Goal: Task Accomplishment & Management: Manage account settings

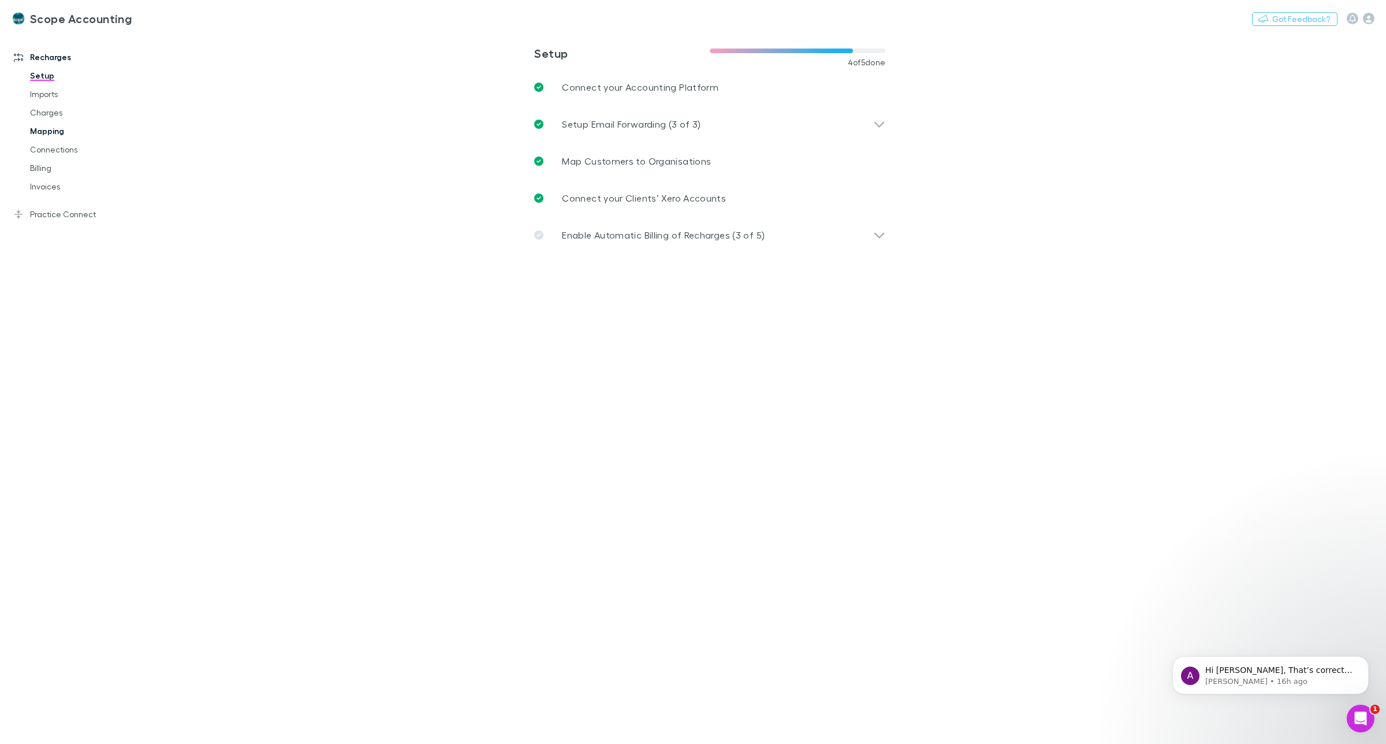
click at [48, 128] on link "Mapping" at bounding box center [90, 131] width 144 height 18
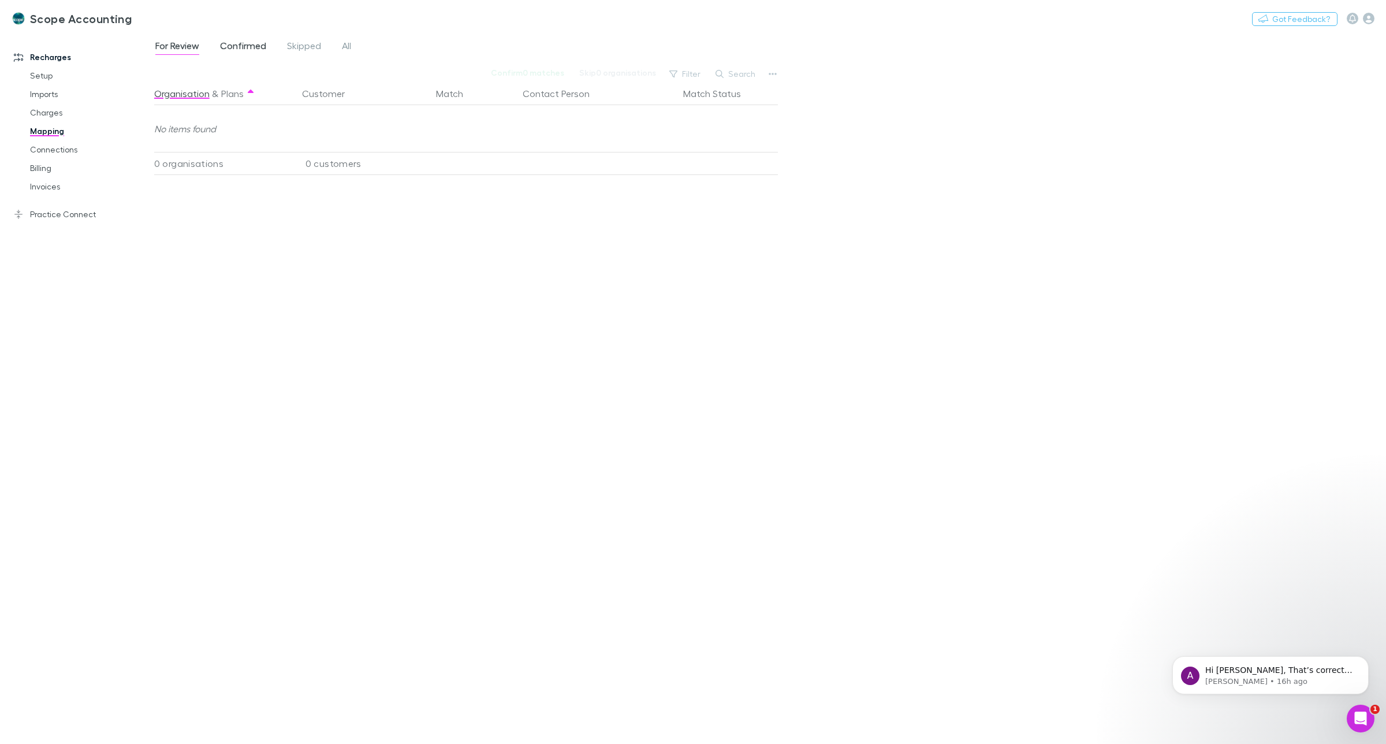
click at [243, 42] on span "Confirmed" at bounding box center [243, 47] width 46 height 15
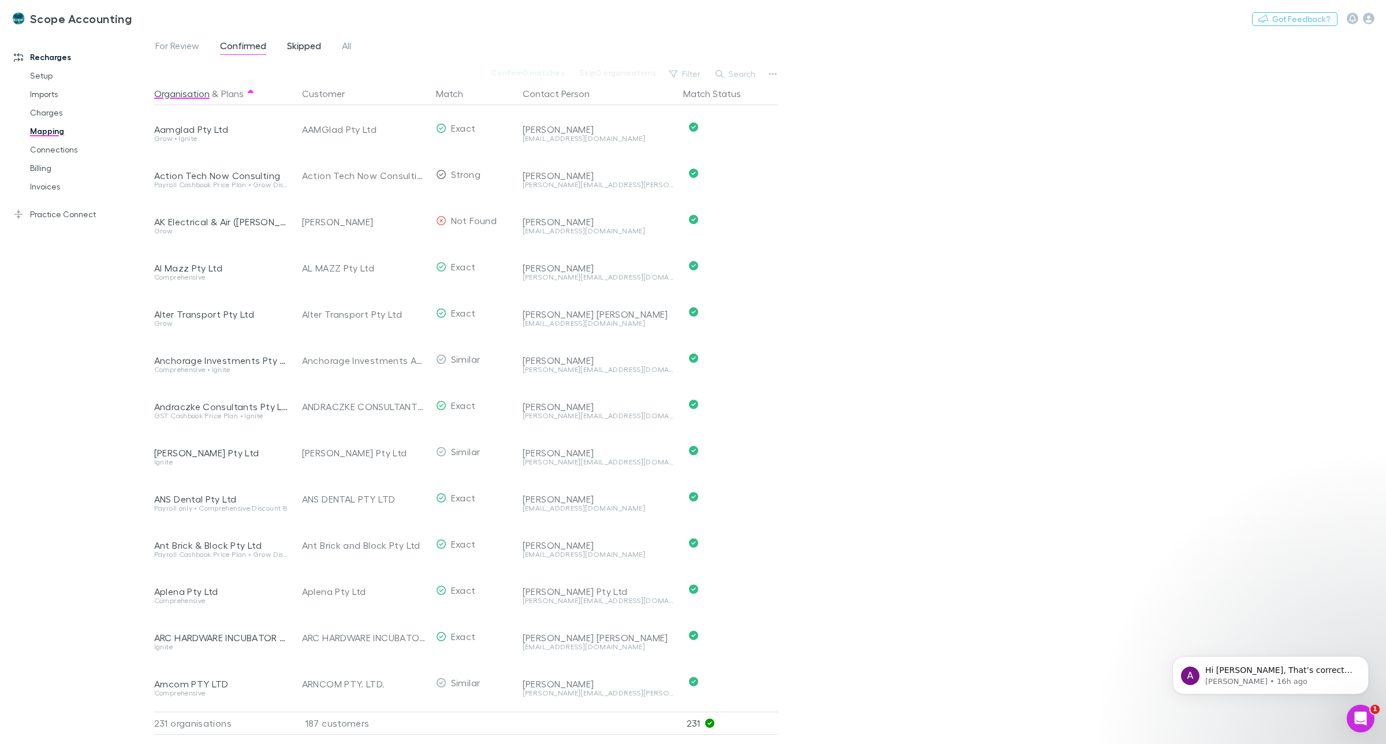
click at [293, 42] on span "Skipped" at bounding box center [304, 47] width 34 height 15
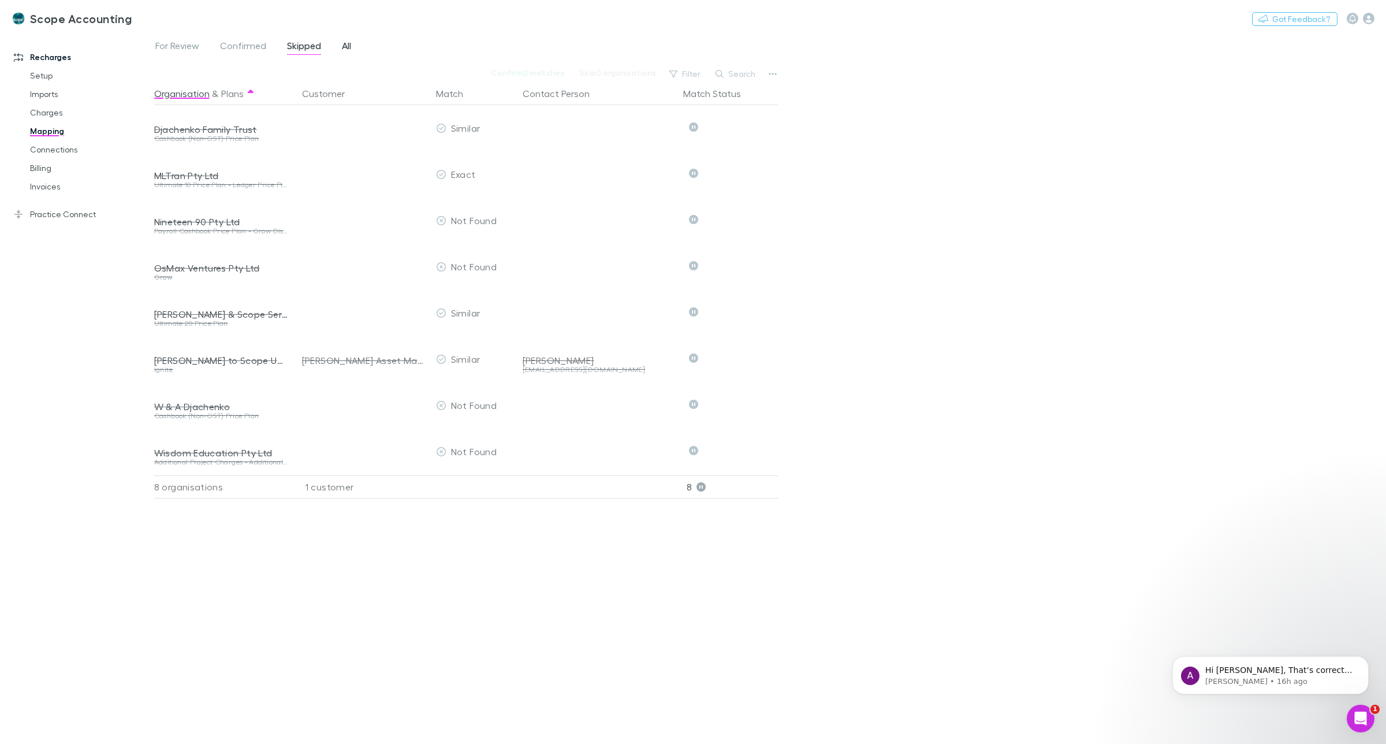
click at [344, 45] on span "All" at bounding box center [346, 47] width 9 height 15
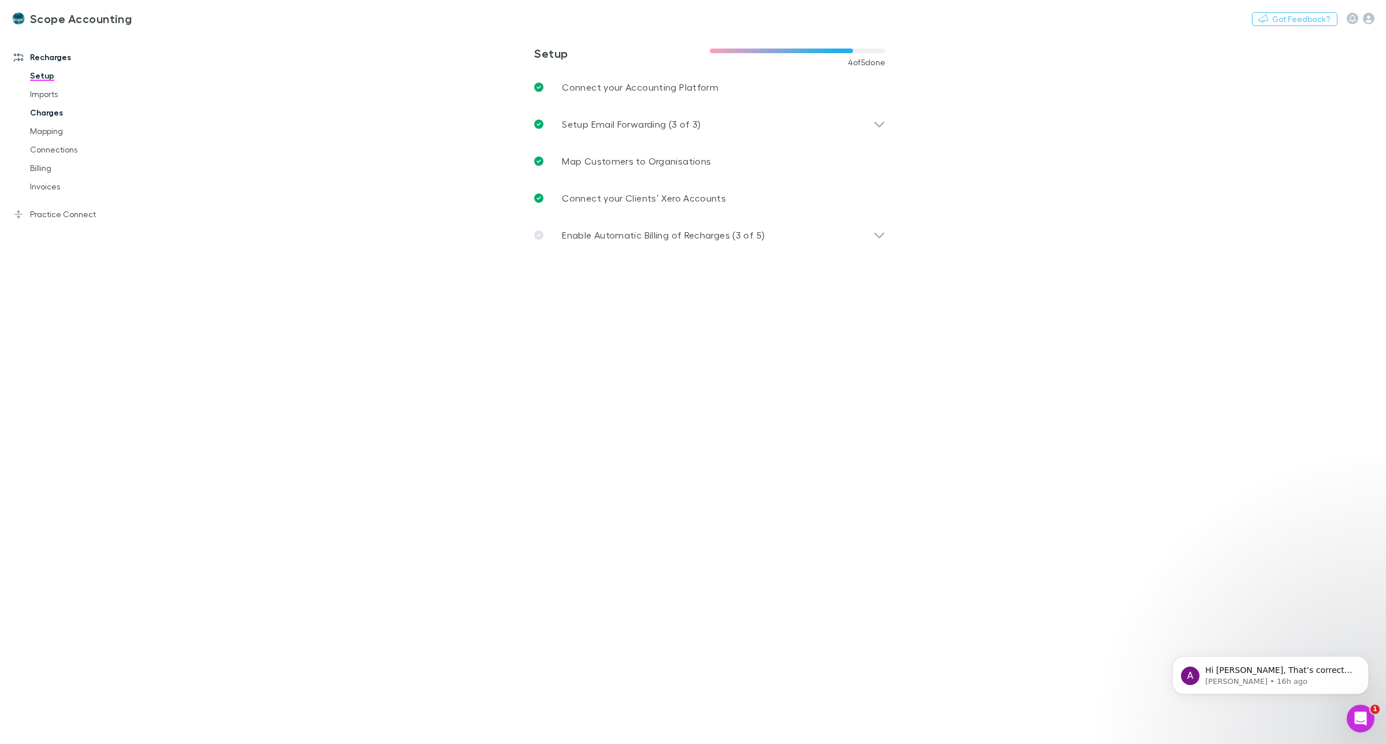
click at [53, 113] on link "Charges" at bounding box center [90, 112] width 144 height 18
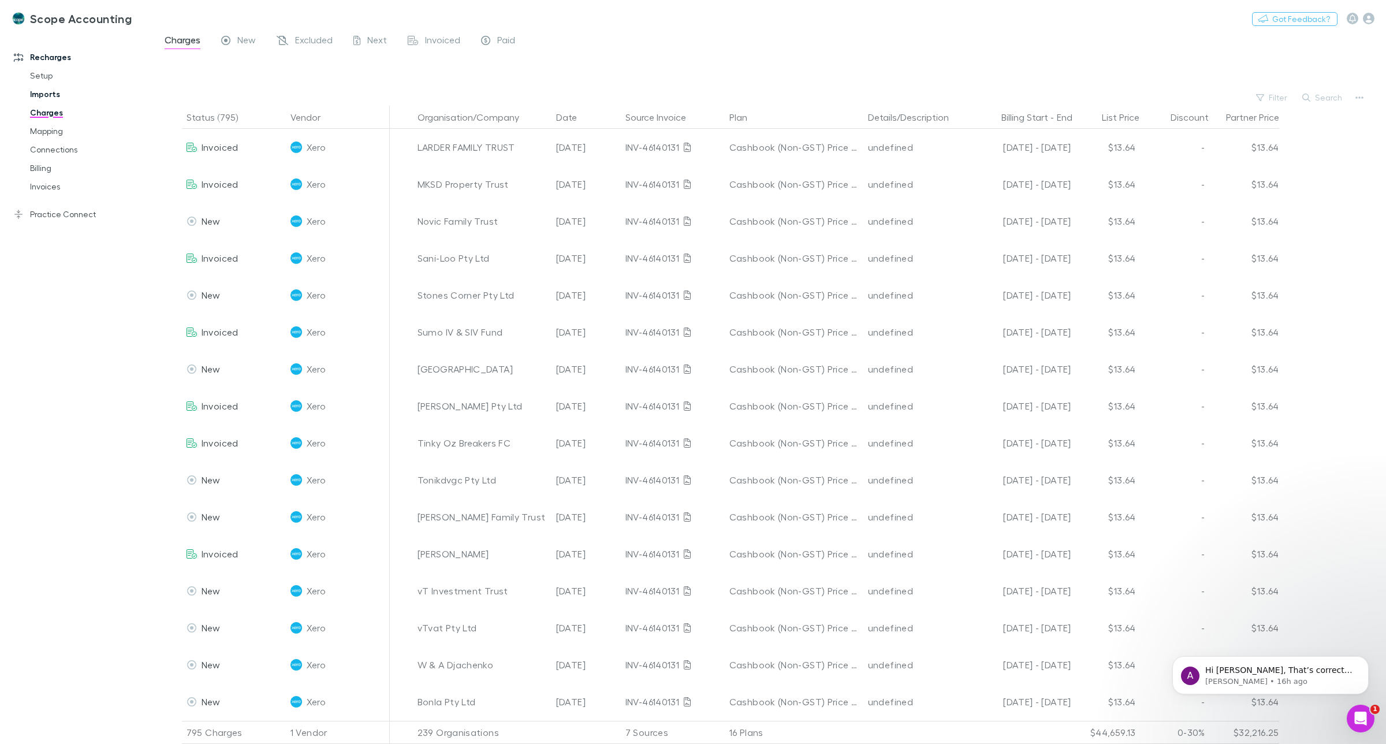
click at [39, 90] on link "Imports" at bounding box center [90, 94] width 144 height 18
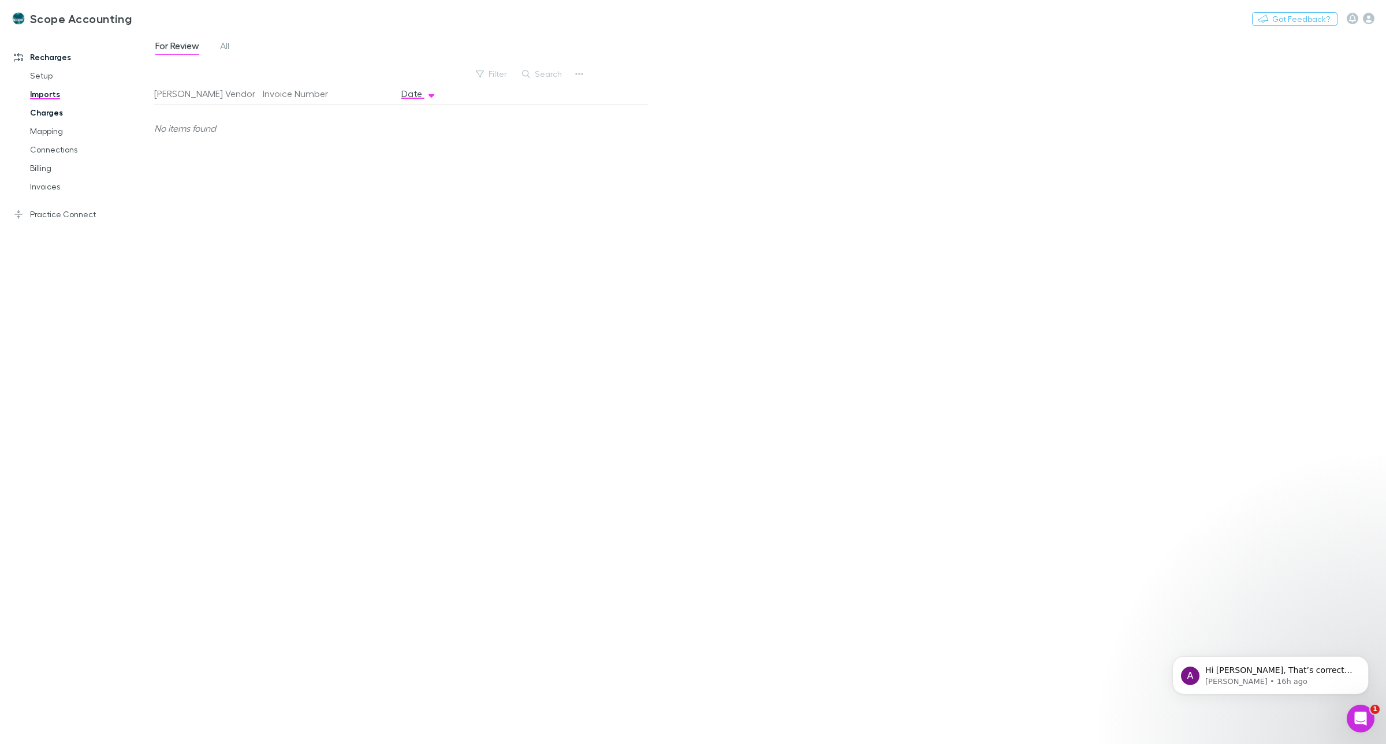
click at [50, 114] on link "Charges" at bounding box center [90, 112] width 144 height 18
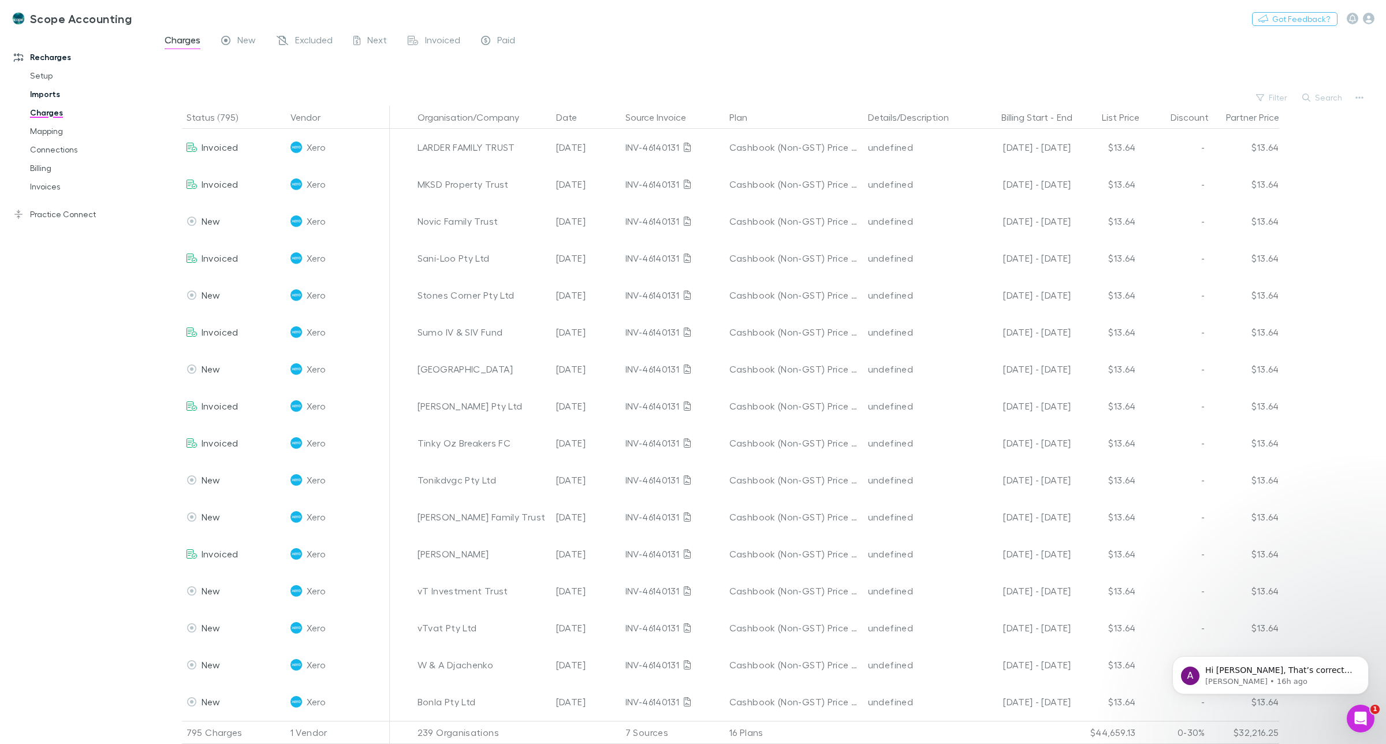
click at [53, 93] on link "Imports" at bounding box center [90, 94] width 144 height 18
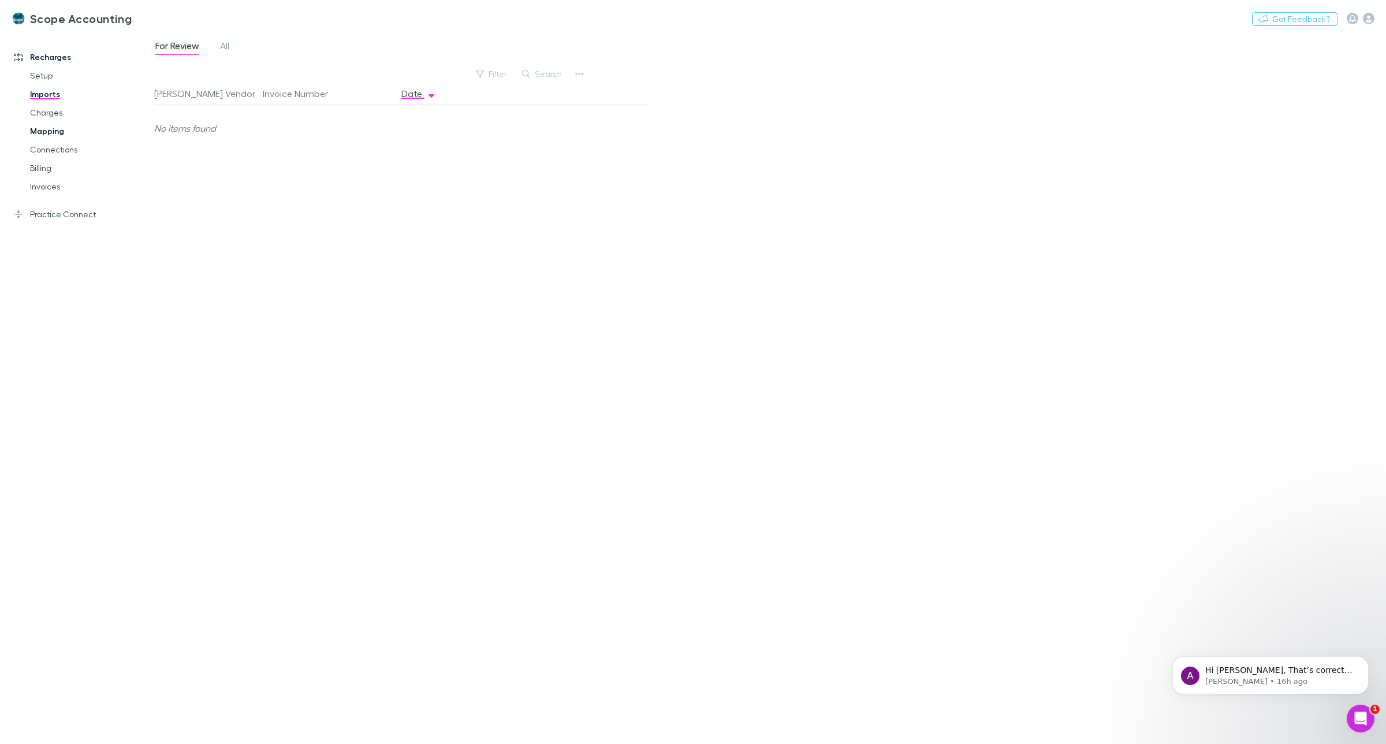
click at [48, 128] on link "Mapping" at bounding box center [90, 131] width 144 height 18
click at [48, 147] on link "Connections" at bounding box center [90, 149] width 144 height 18
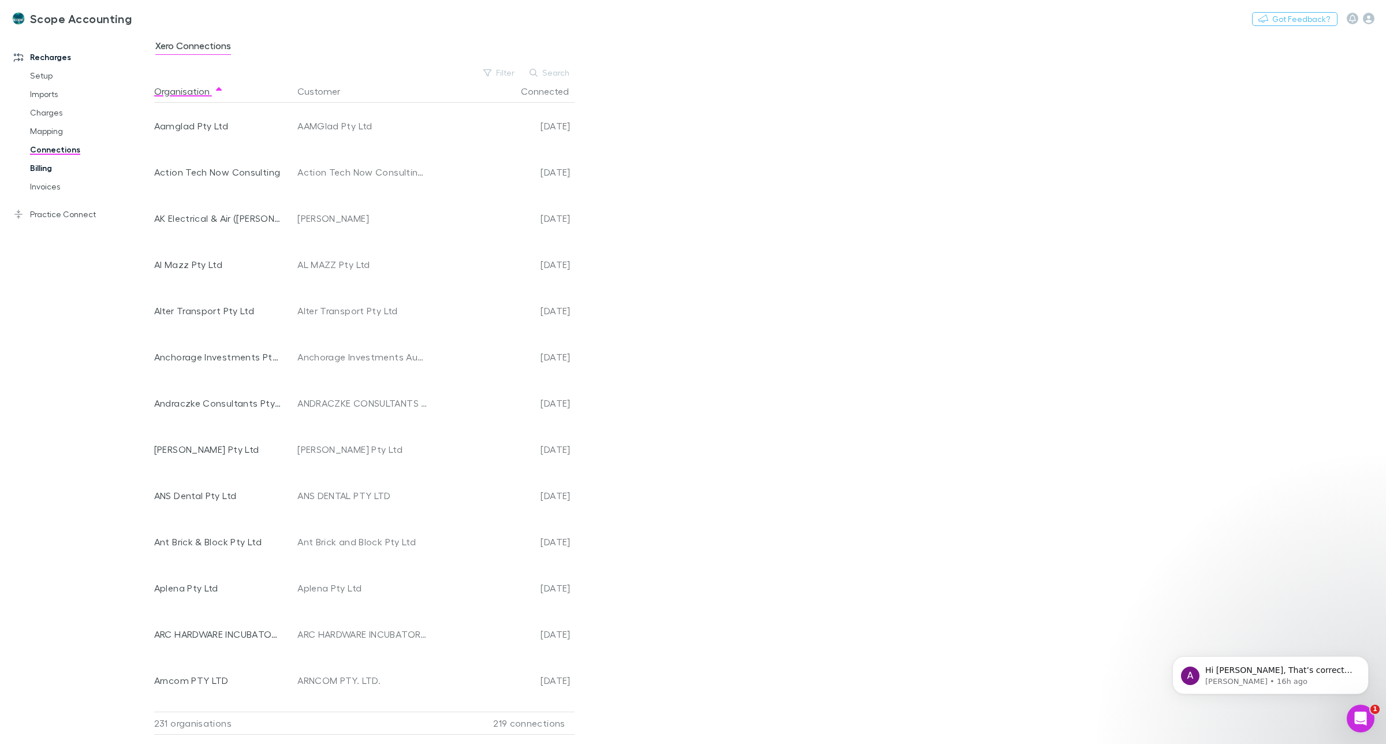
click at [46, 165] on link "Billing" at bounding box center [90, 168] width 144 height 18
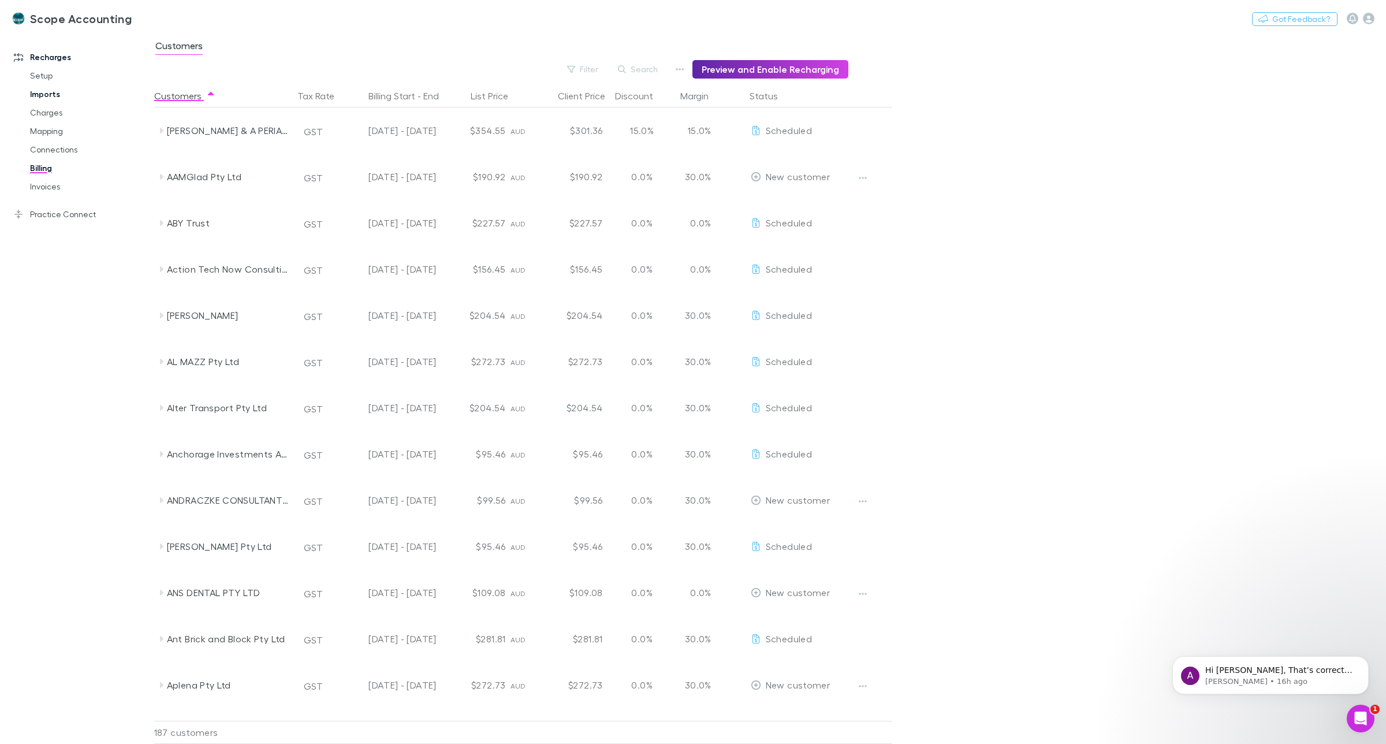
click at [56, 91] on link "Imports" at bounding box center [90, 94] width 144 height 18
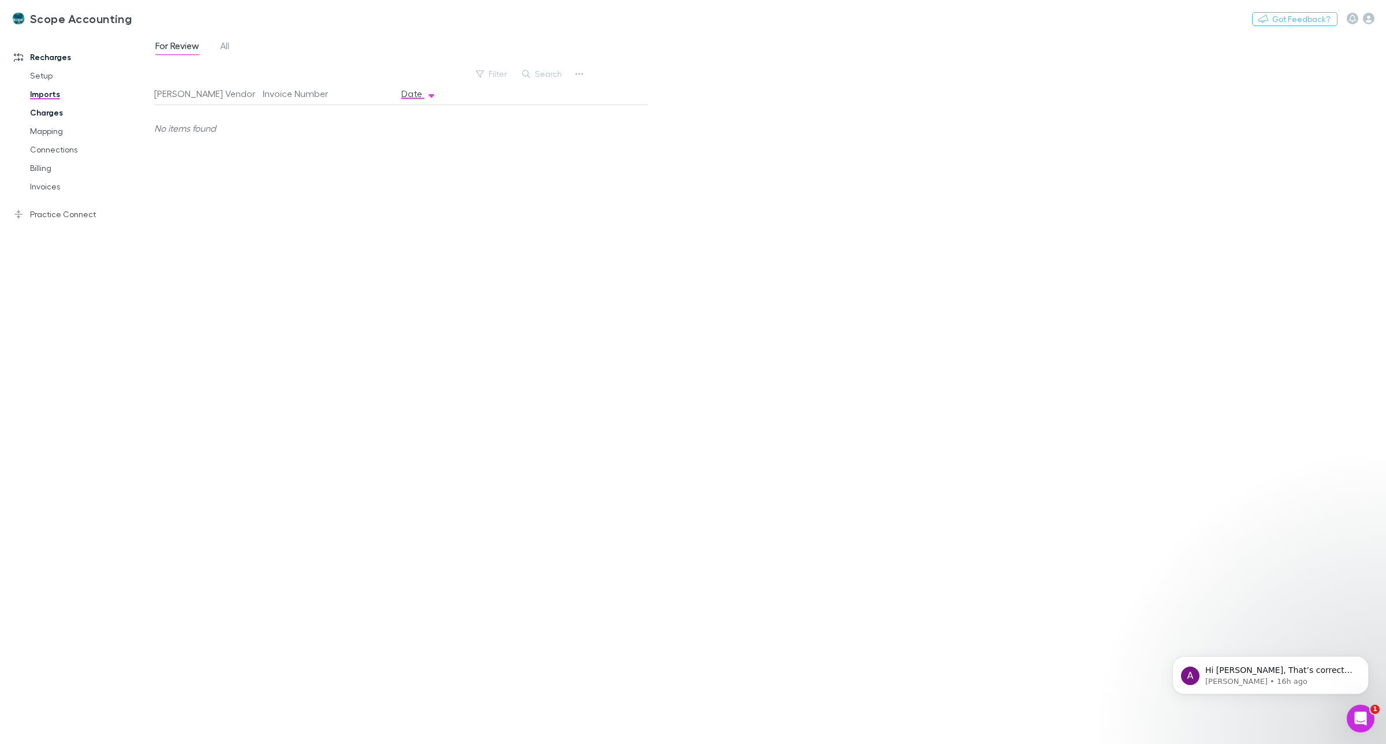
click at [44, 110] on link "Charges" at bounding box center [90, 112] width 144 height 18
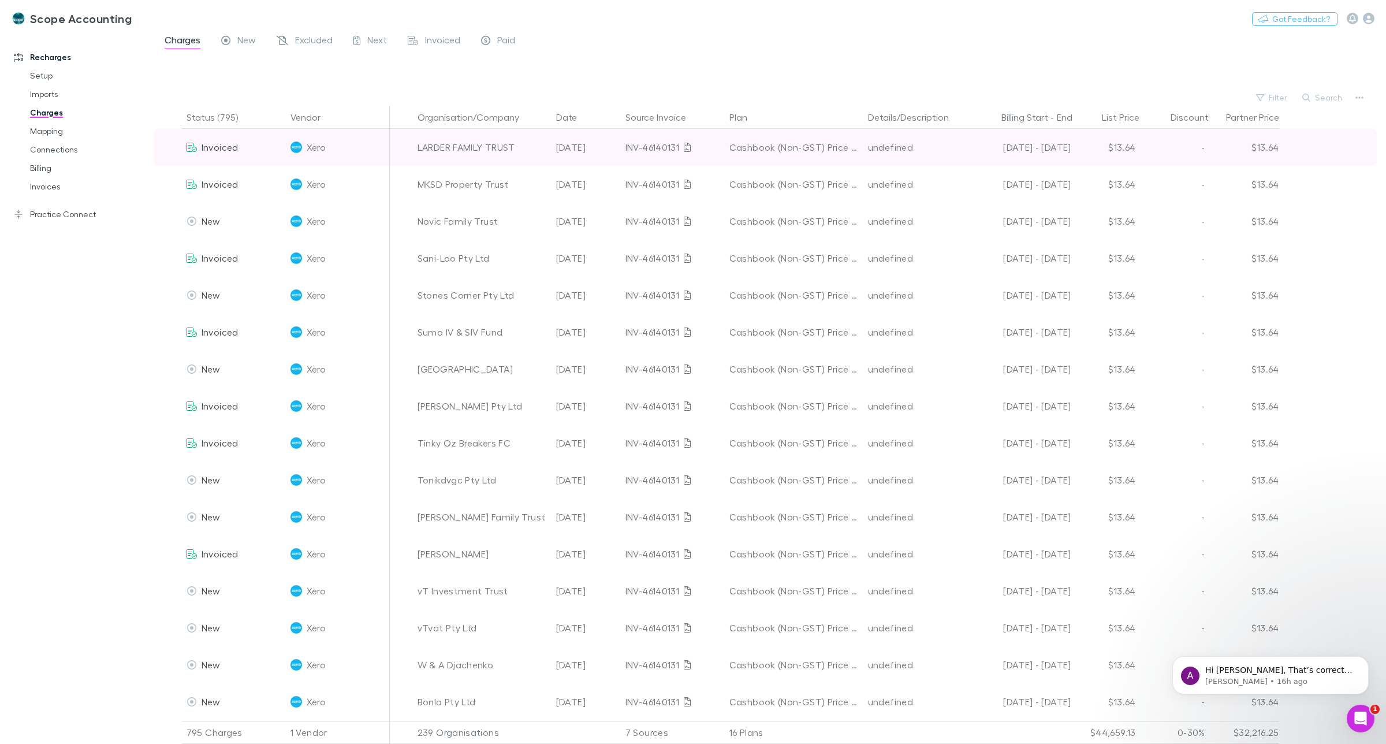
click at [429, 148] on div "LARDER FAMILY TRUST" at bounding box center [482, 147] width 129 height 37
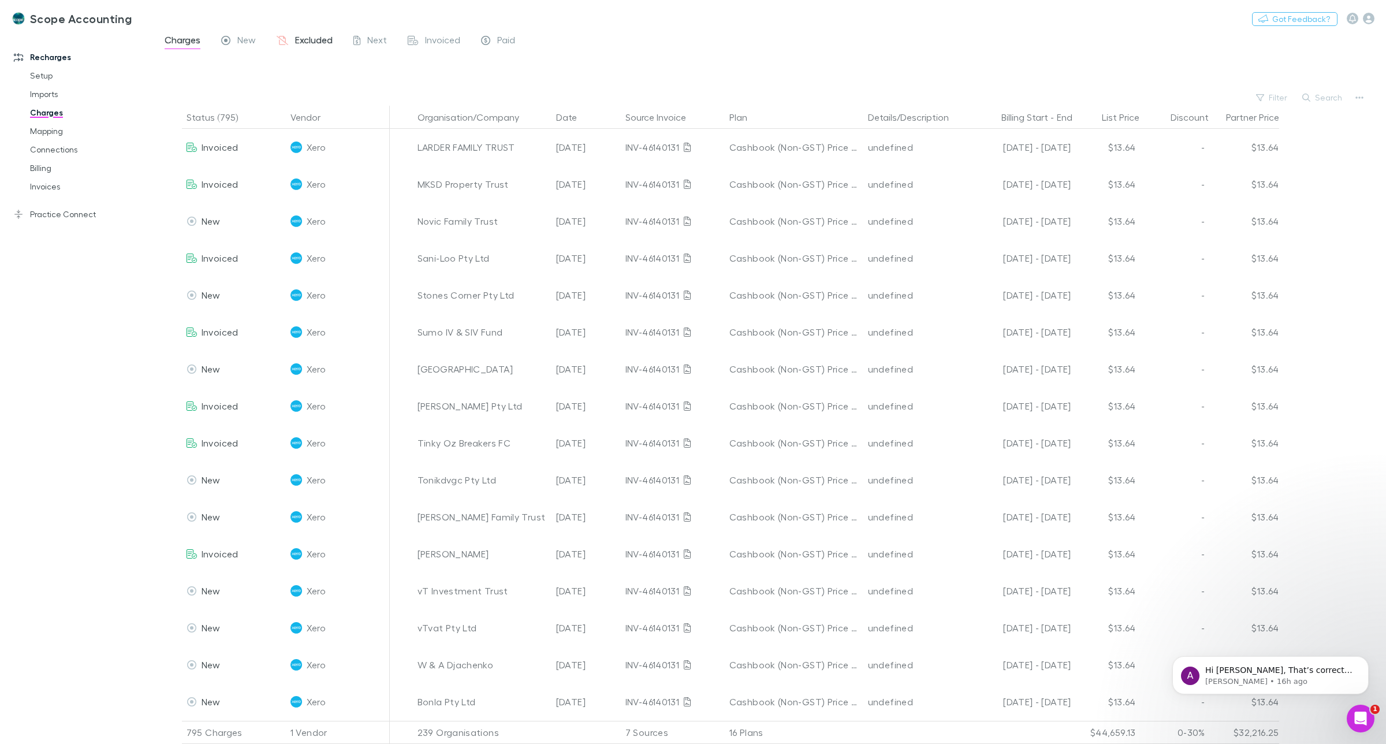
click at [293, 38] on div "Excluded" at bounding box center [305, 41] width 56 height 15
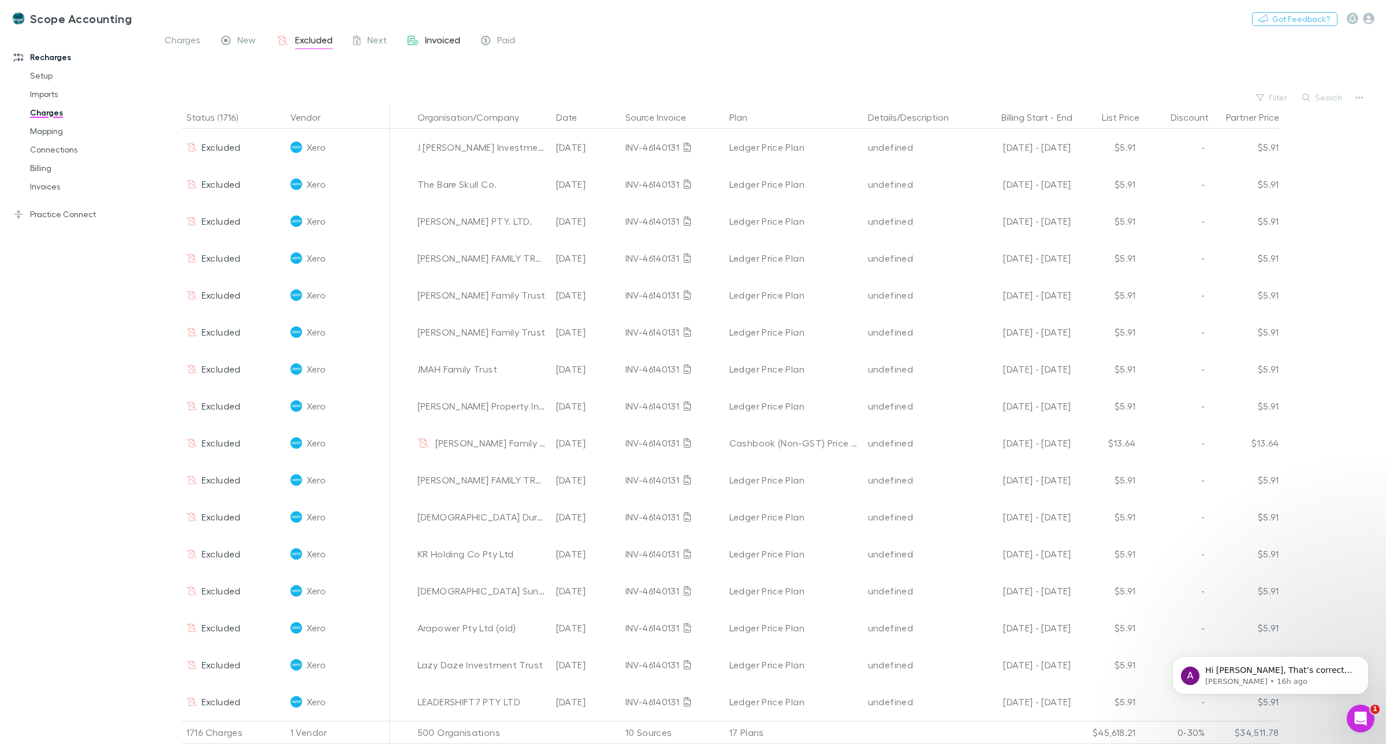
click at [442, 38] on span "Invoiced" at bounding box center [442, 41] width 35 height 15
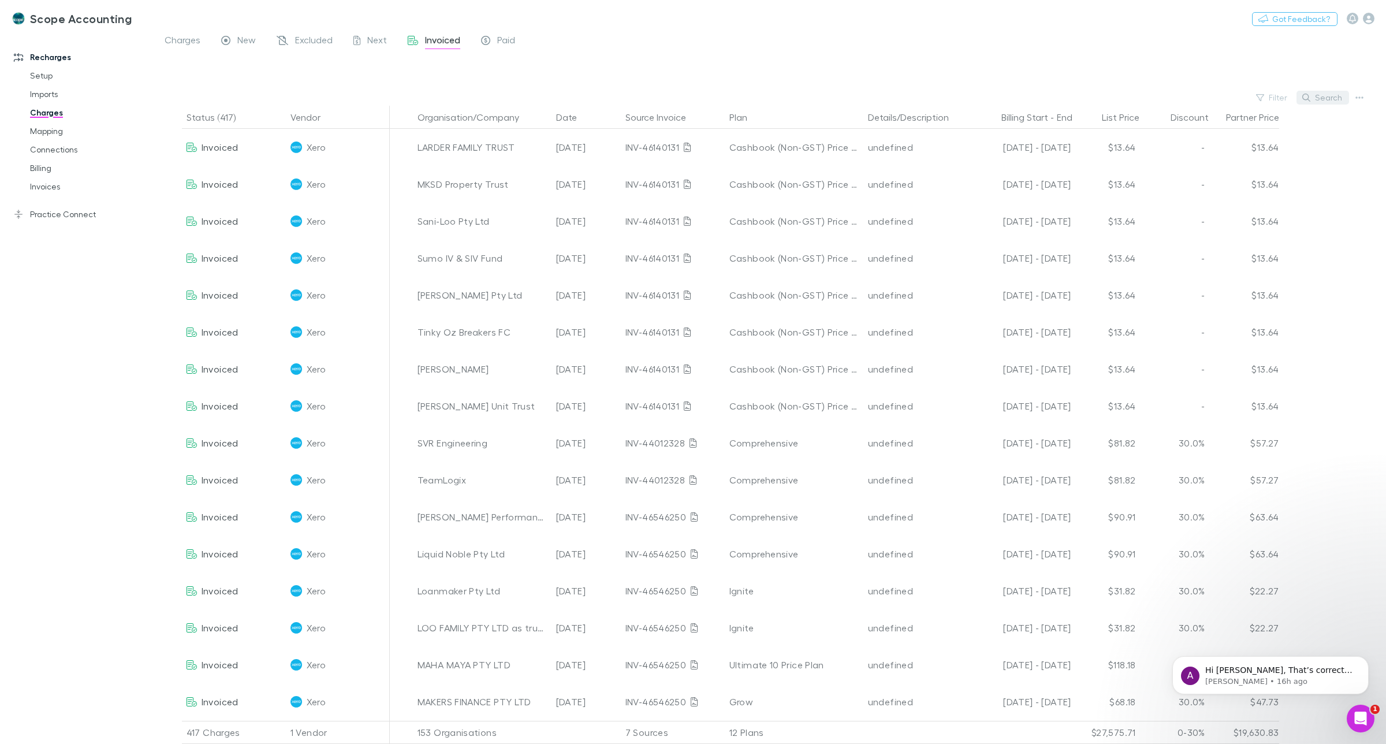
click at [1324, 96] on button "Search" at bounding box center [1323, 98] width 53 height 14
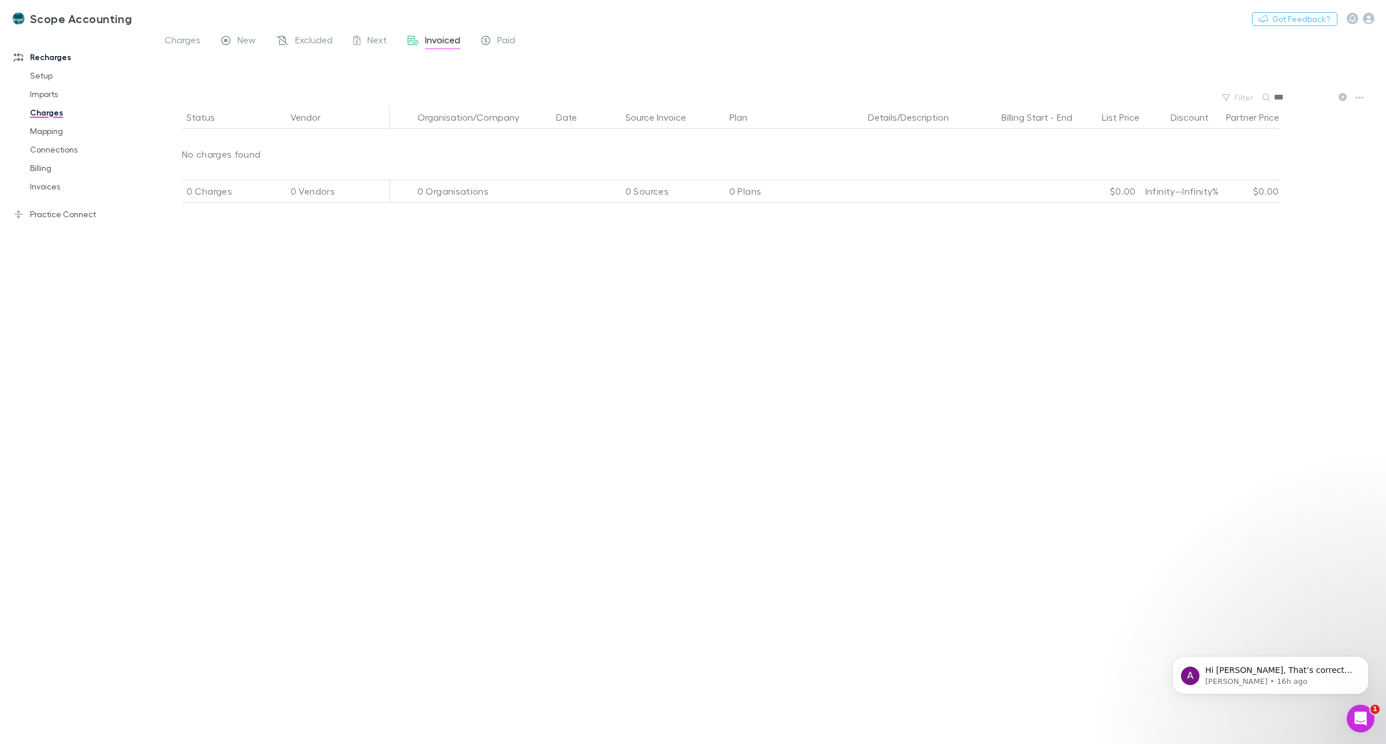
type input "***"
click at [51, 92] on link "Imports" at bounding box center [90, 94] width 144 height 18
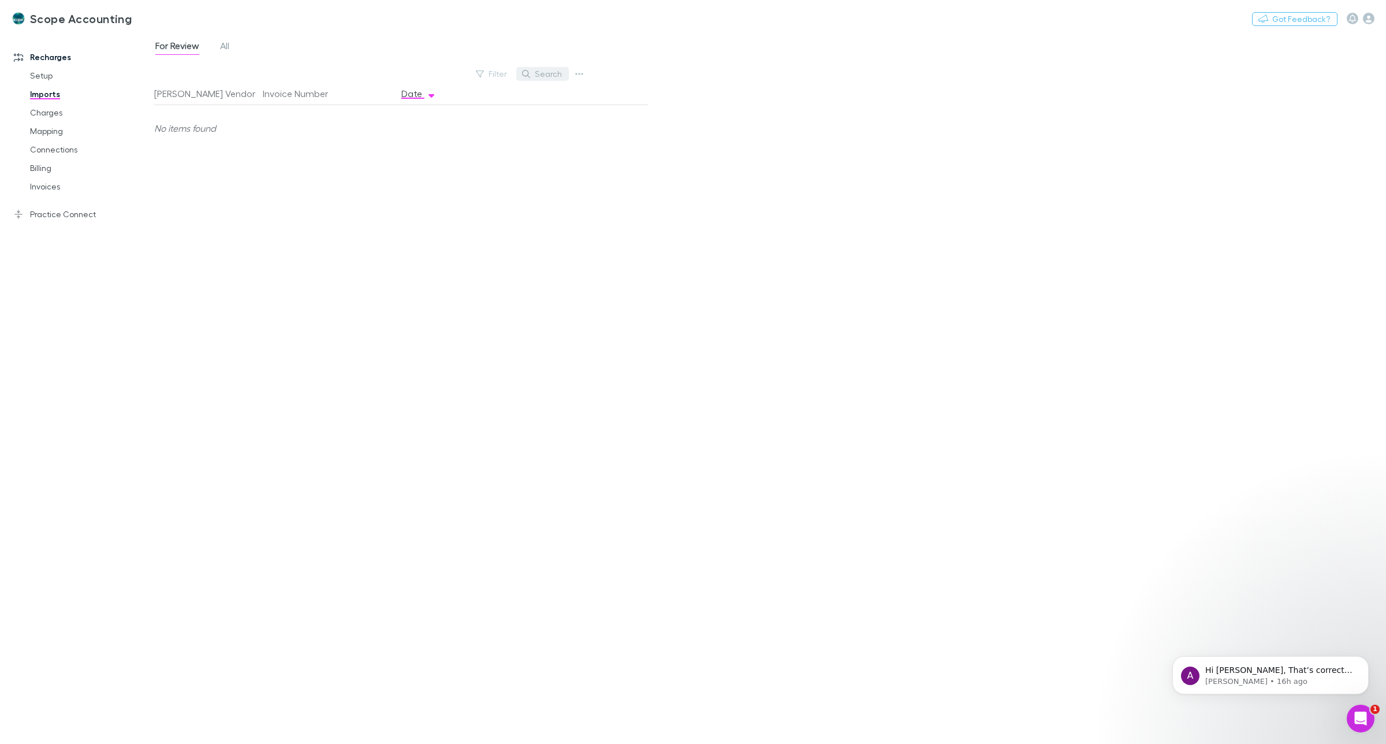
click at [553, 76] on button "Search" at bounding box center [542, 74] width 53 height 14
type input "***"
click at [47, 181] on link "Invoices" at bounding box center [90, 186] width 144 height 18
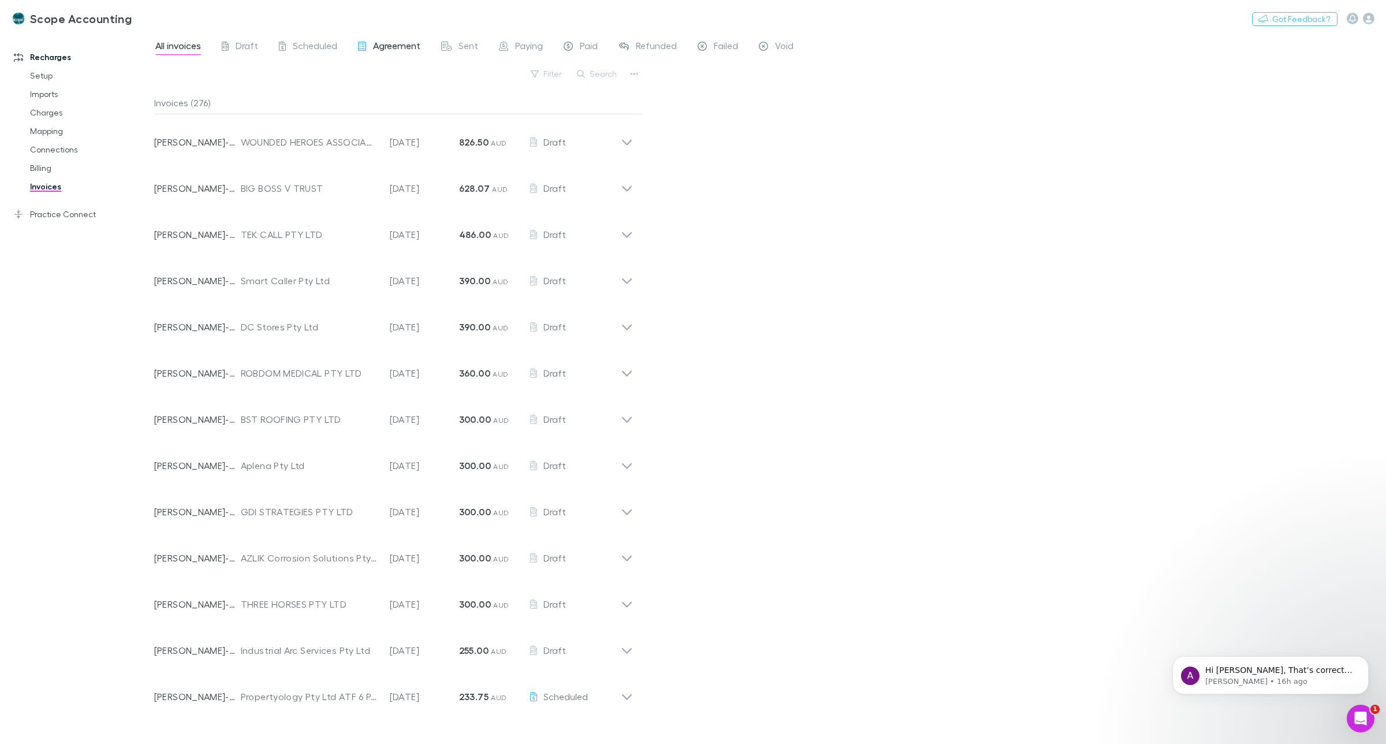
click at [376, 45] on span "Agreement" at bounding box center [396, 47] width 47 height 15
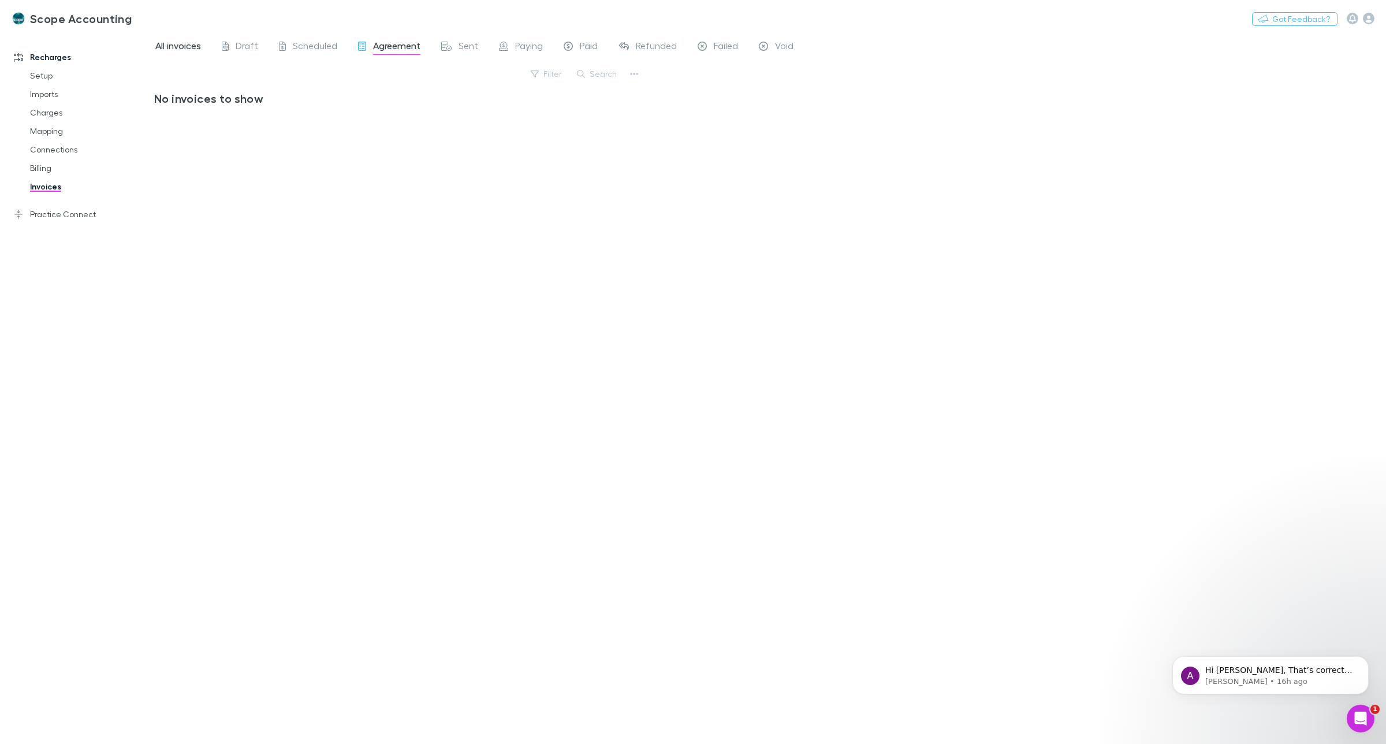
click at [174, 44] on span "All invoices" at bounding box center [178, 47] width 46 height 15
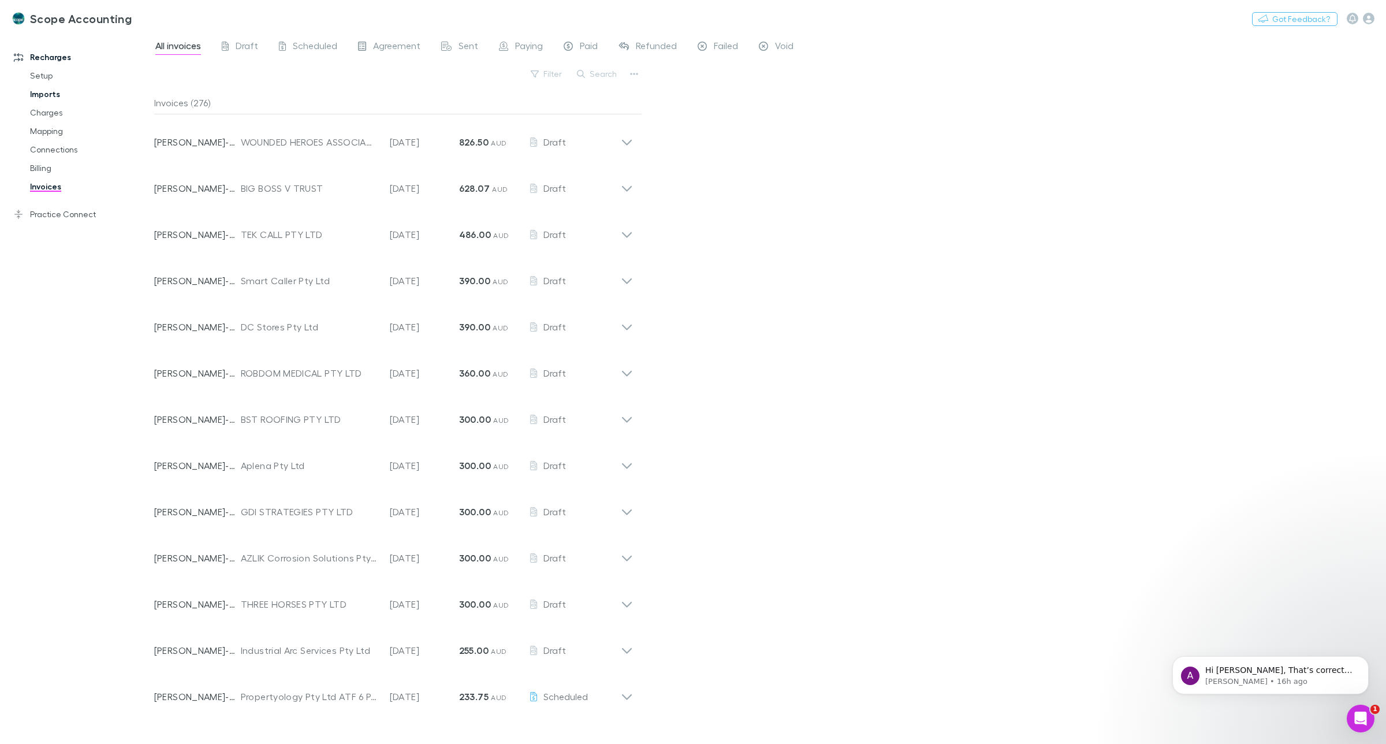
click at [44, 94] on link "Imports" at bounding box center [90, 94] width 144 height 18
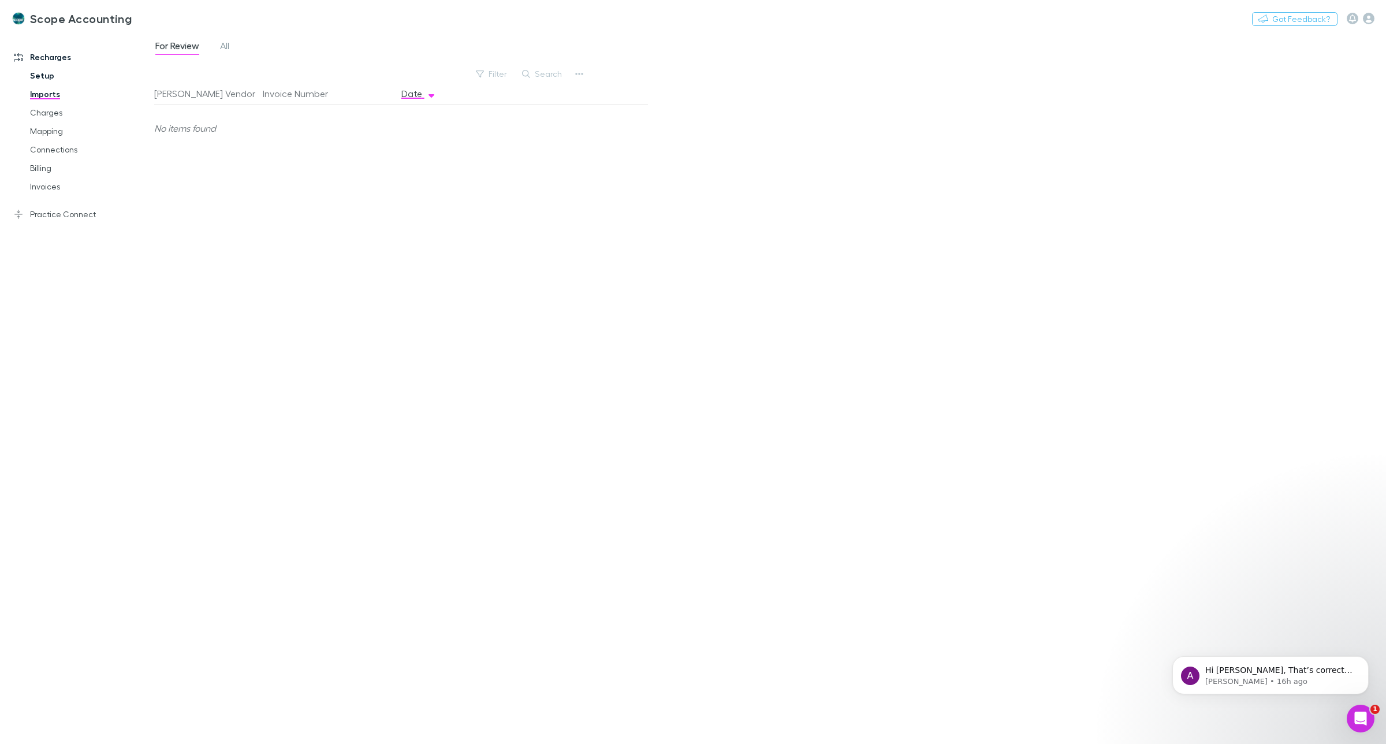
click at [38, 73] on link "Setup" at bounding box center [90, 75] width 144 height 18
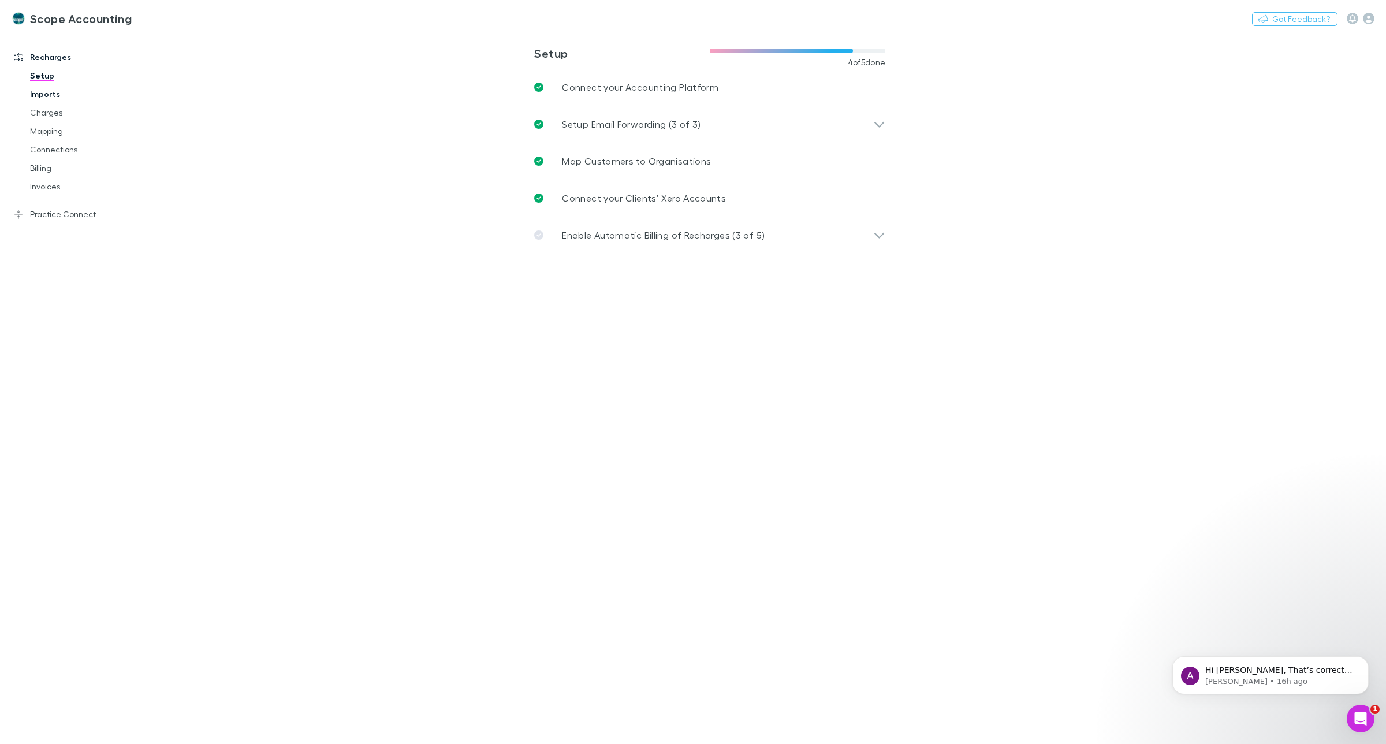
click at [39, 92] on link "Imports" at bounding box center [90, 94] width 144 height 18
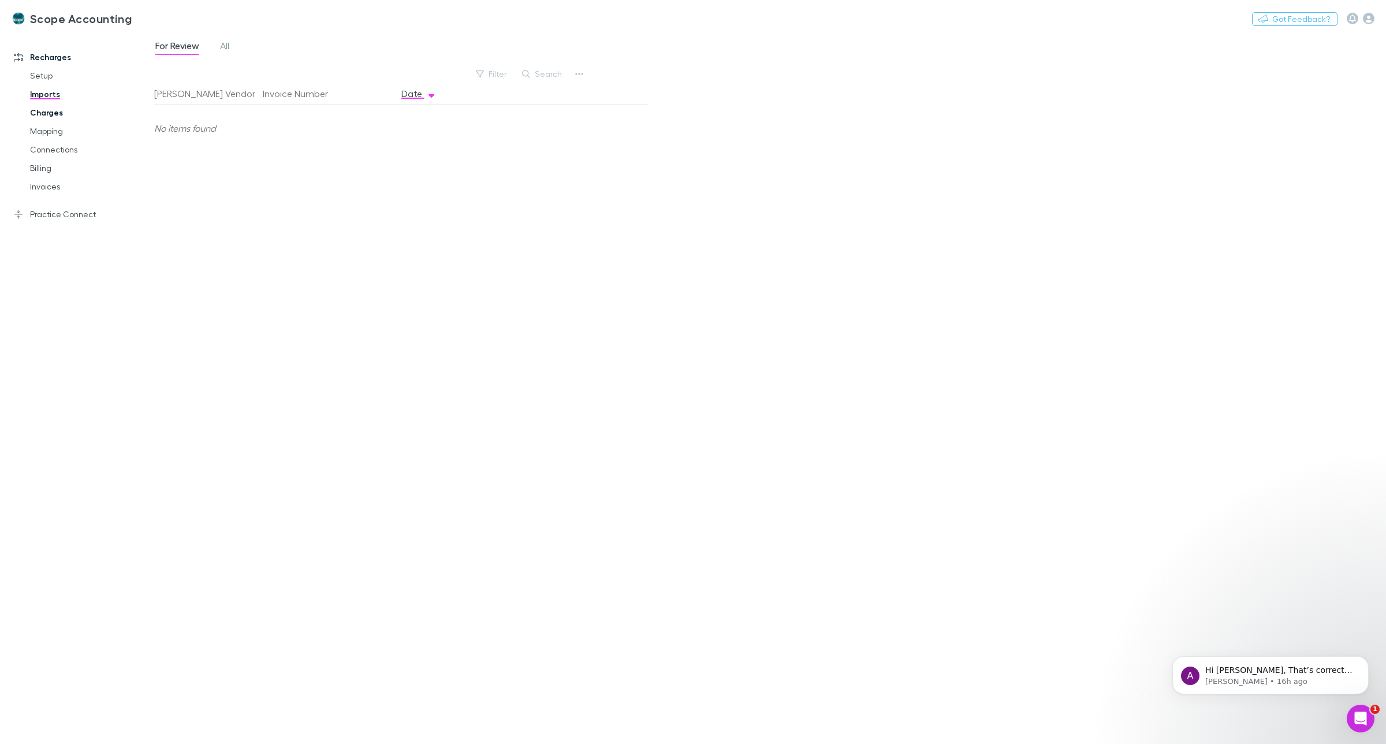
click at [40, 113] on link "Charges" at bounding box center [90, 112] width 144 height 18
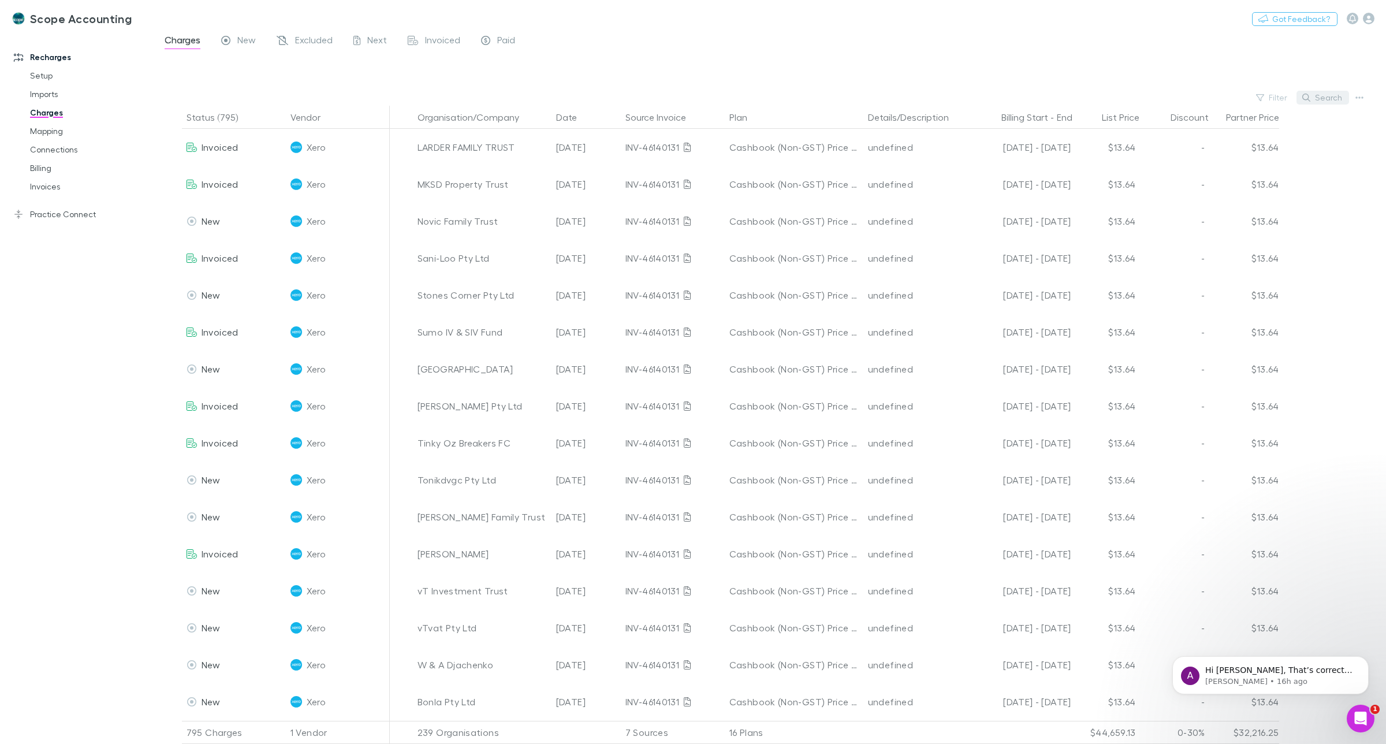
click at [1326, 98] on button "Search" at bounding box center [1323, 98] width 53 height 14
click at [1285, 94] on input "text" at bounding box center [1303, 98] width 58 height 16
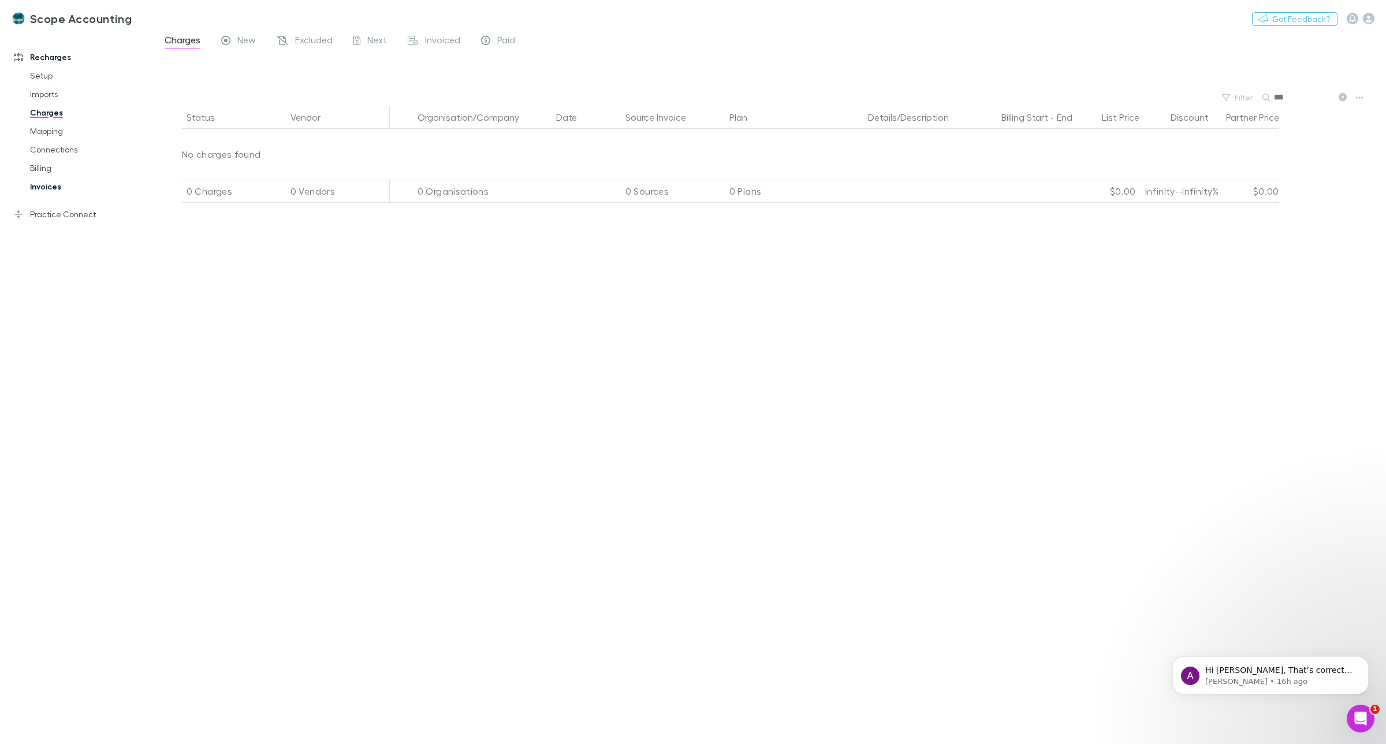
type input "***"
click at [42, 185] on link "Invoices" at bounding box center [90, 186] width 144 height 18
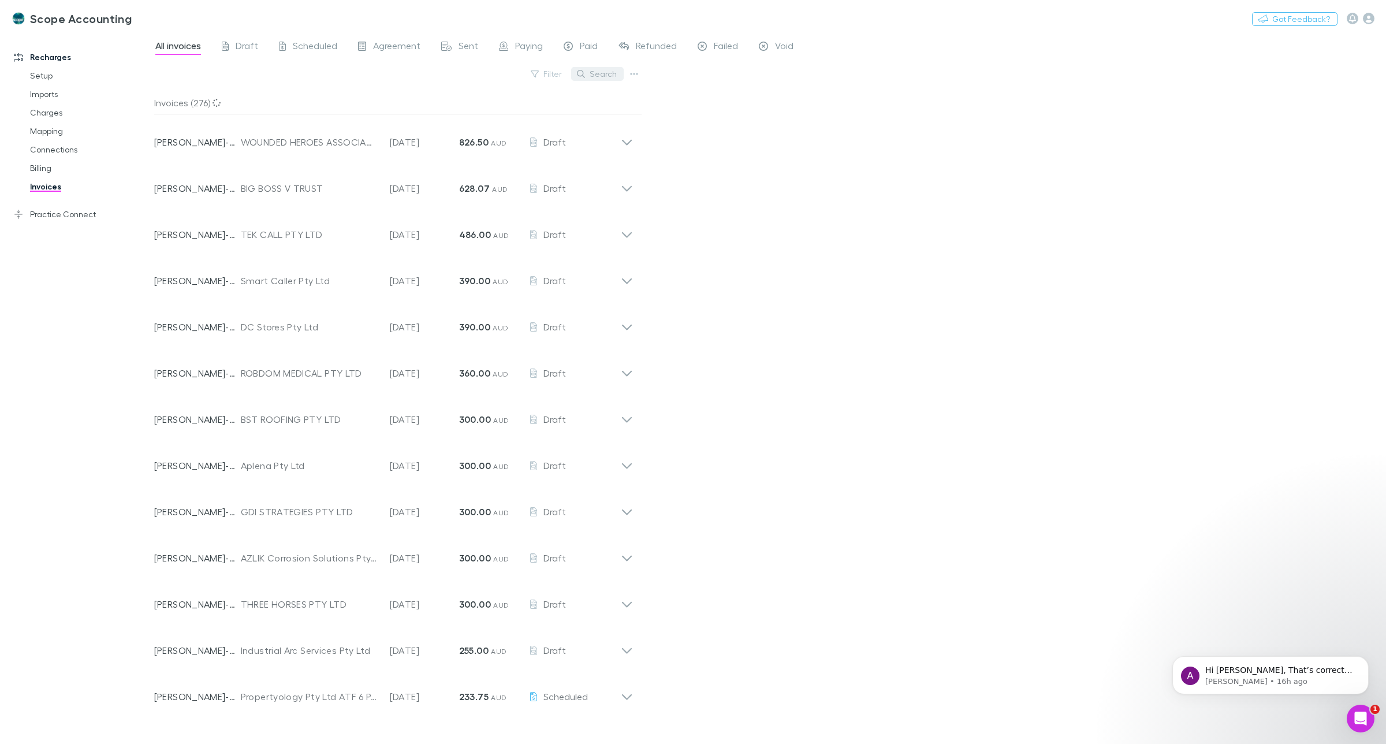
click at [598, 75] on button "Search" at bounding box center [597, 74] width 53 height 14
click at [299, 47] on span "Scheduled" at bounding box center [315, 47] width 44 height 15
click at [239, 45] on span "Draft" at bounding box center [247, 47] width 23 height 15
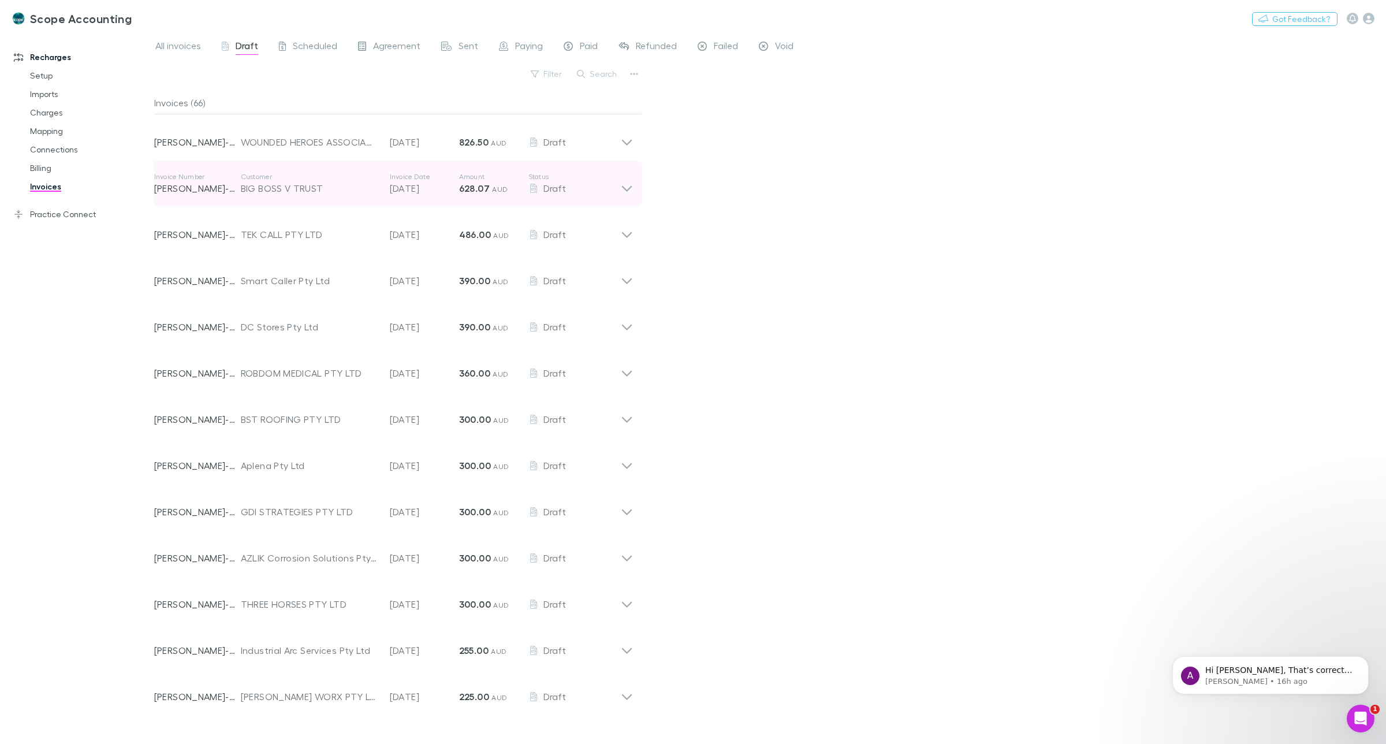
click at [624, 191] on icon at bounding box center [627, 183] width 12 height 23
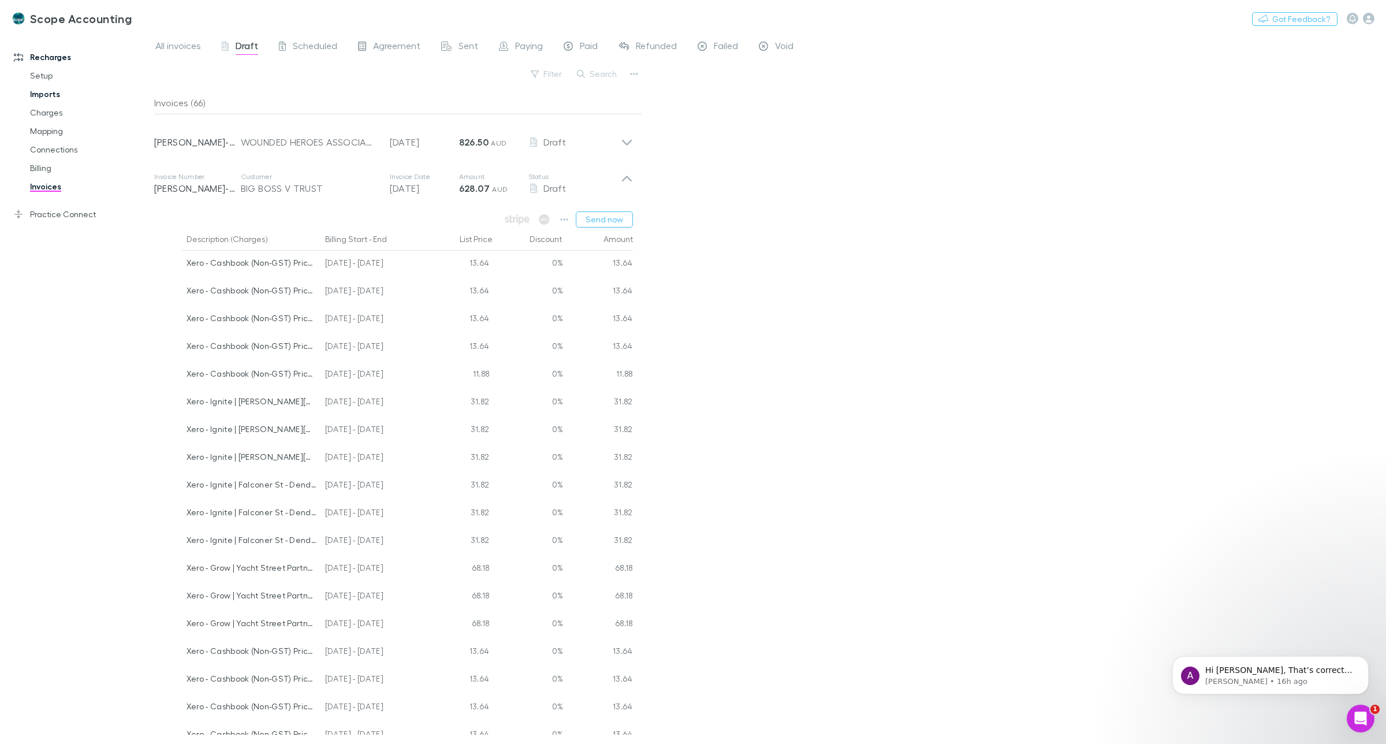
click at [43, 93] on link "Imports" at bounding box center [90, 94] width 144 height 18
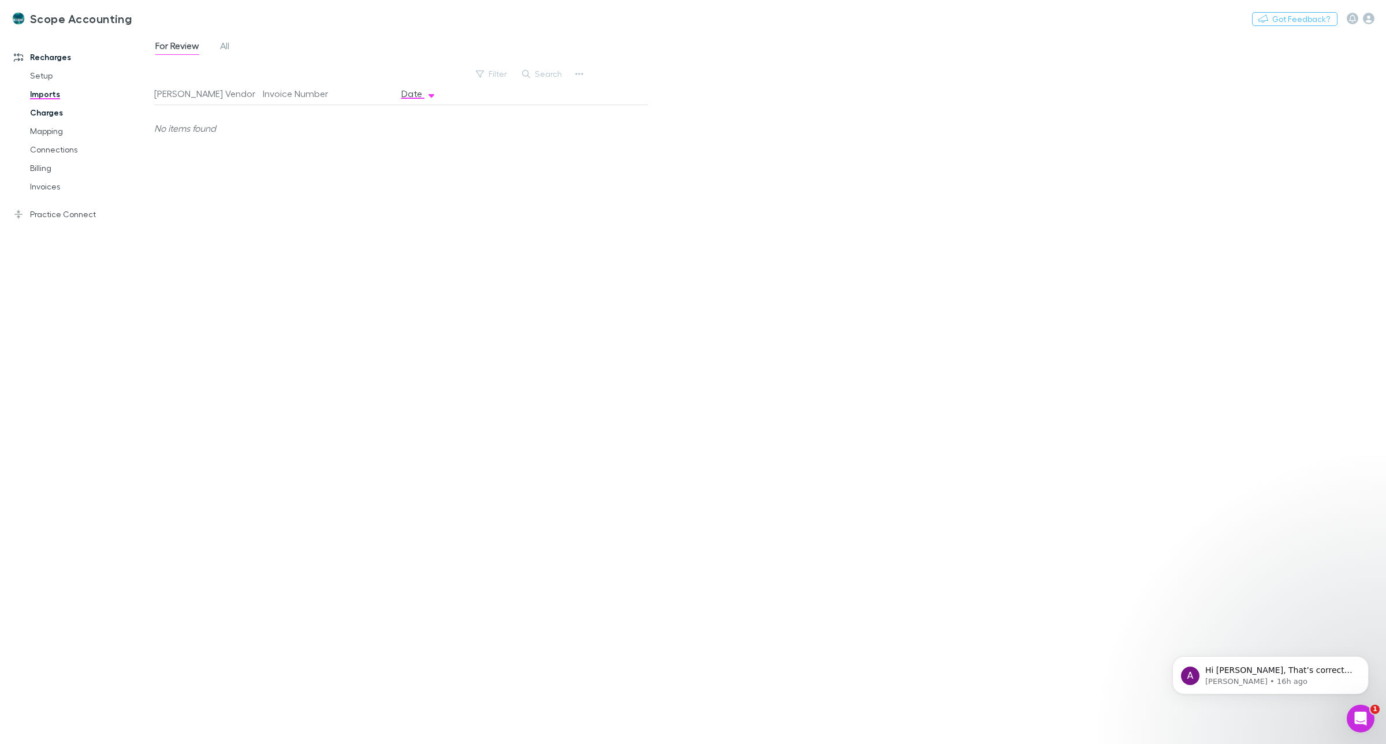
click at [43, 111] on link "Charges" at bounding box center [90, 112] width 144 height 18
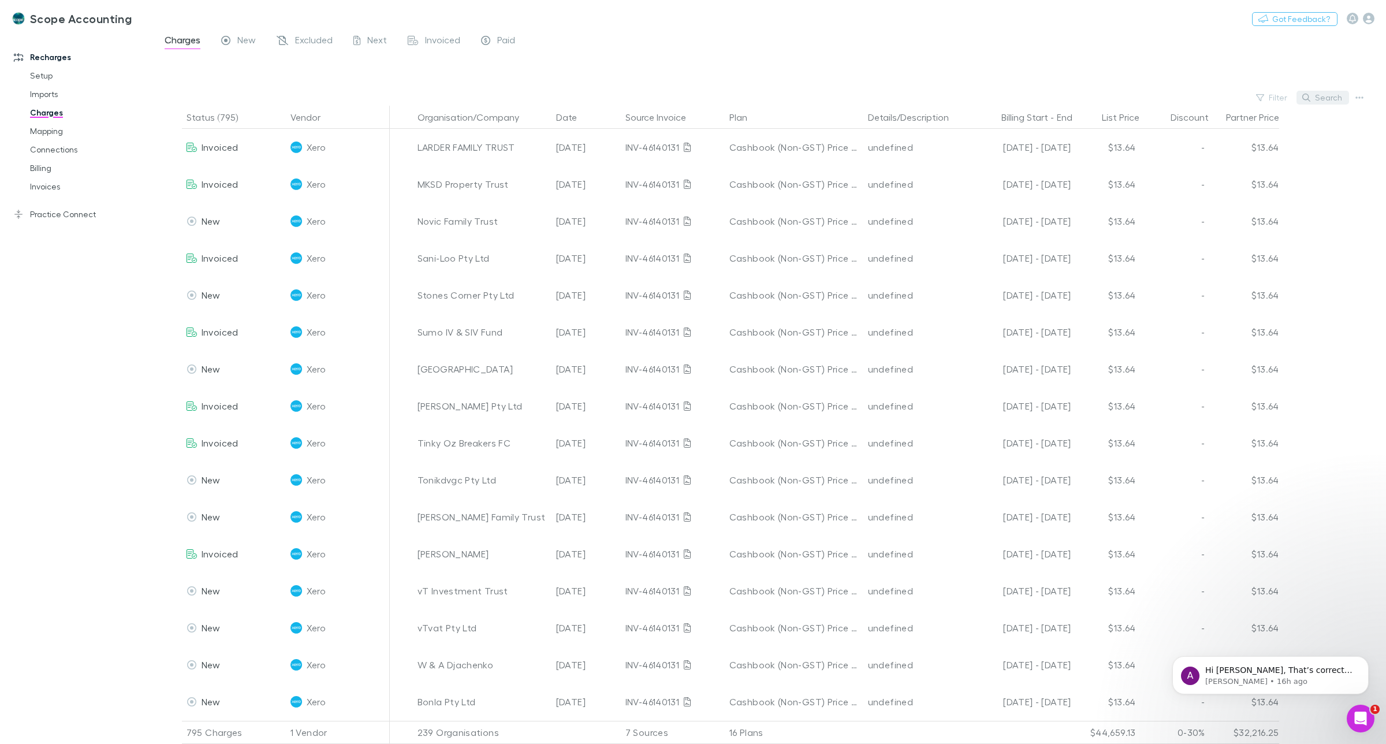
click at [1324, 102] on button "Search" at bounding box center [1323, 98] width 53 height 14
click at [1290, 99] on input "text" at bounding box center [1303, 98] width 58 height 16
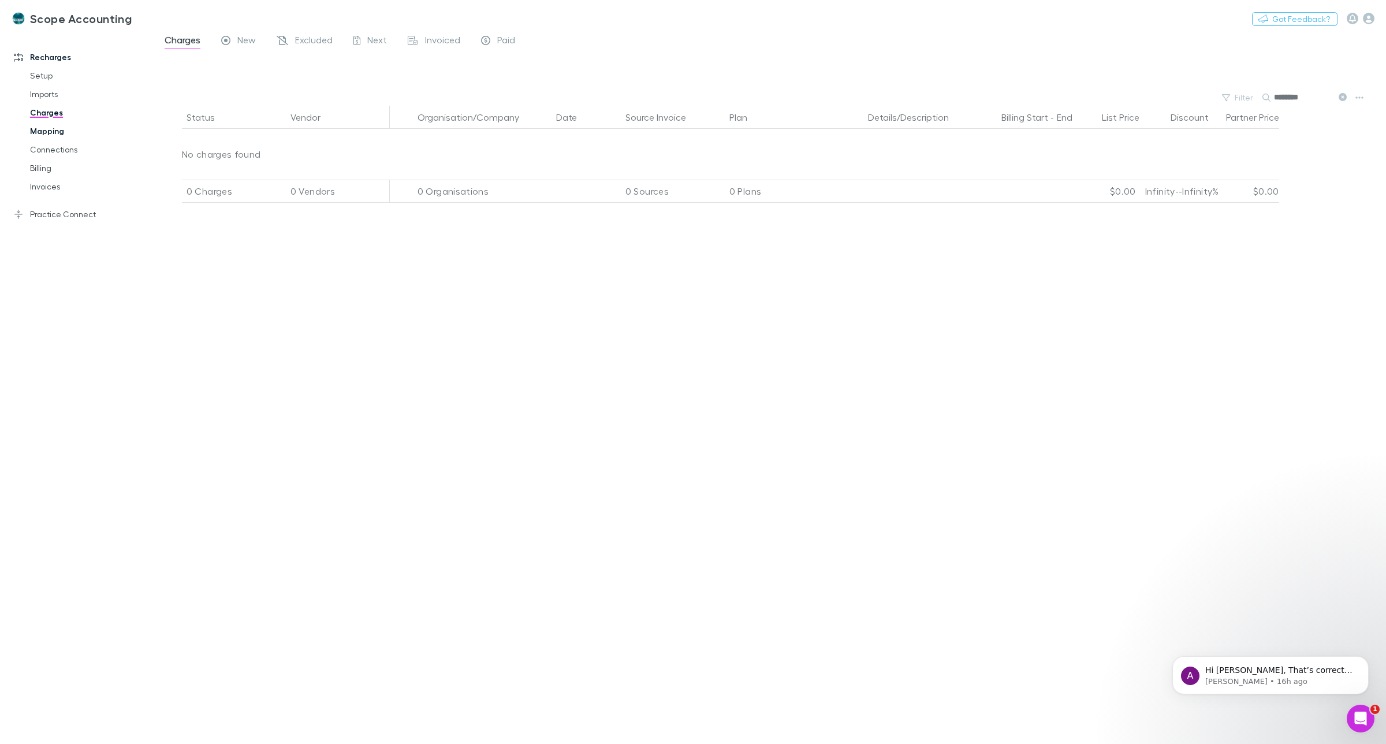
type input "********"
click at [55, 130] on link "Mapping" at bounding box center [90, 131] width 144 height 18
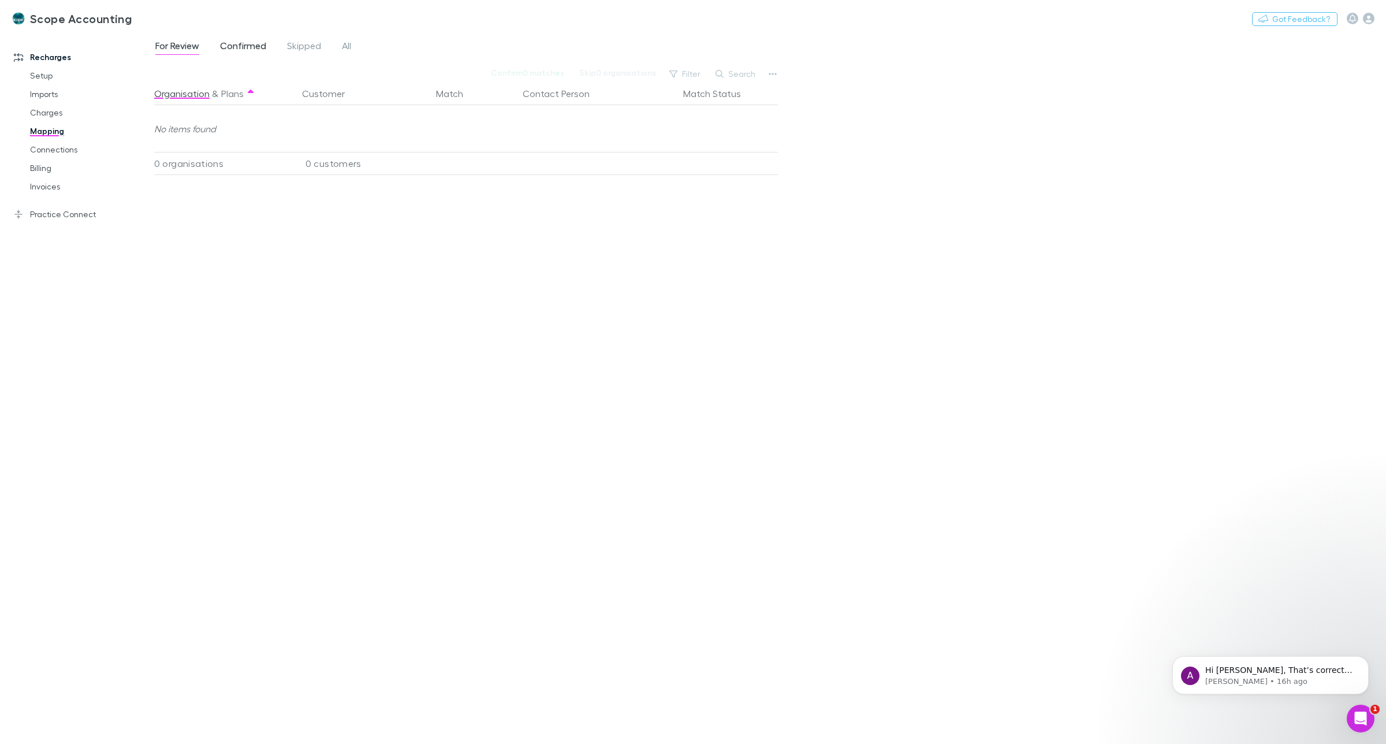
click at [244, 47] on span "Confirmed" at bounding box center [243, 47] width 46 height 15
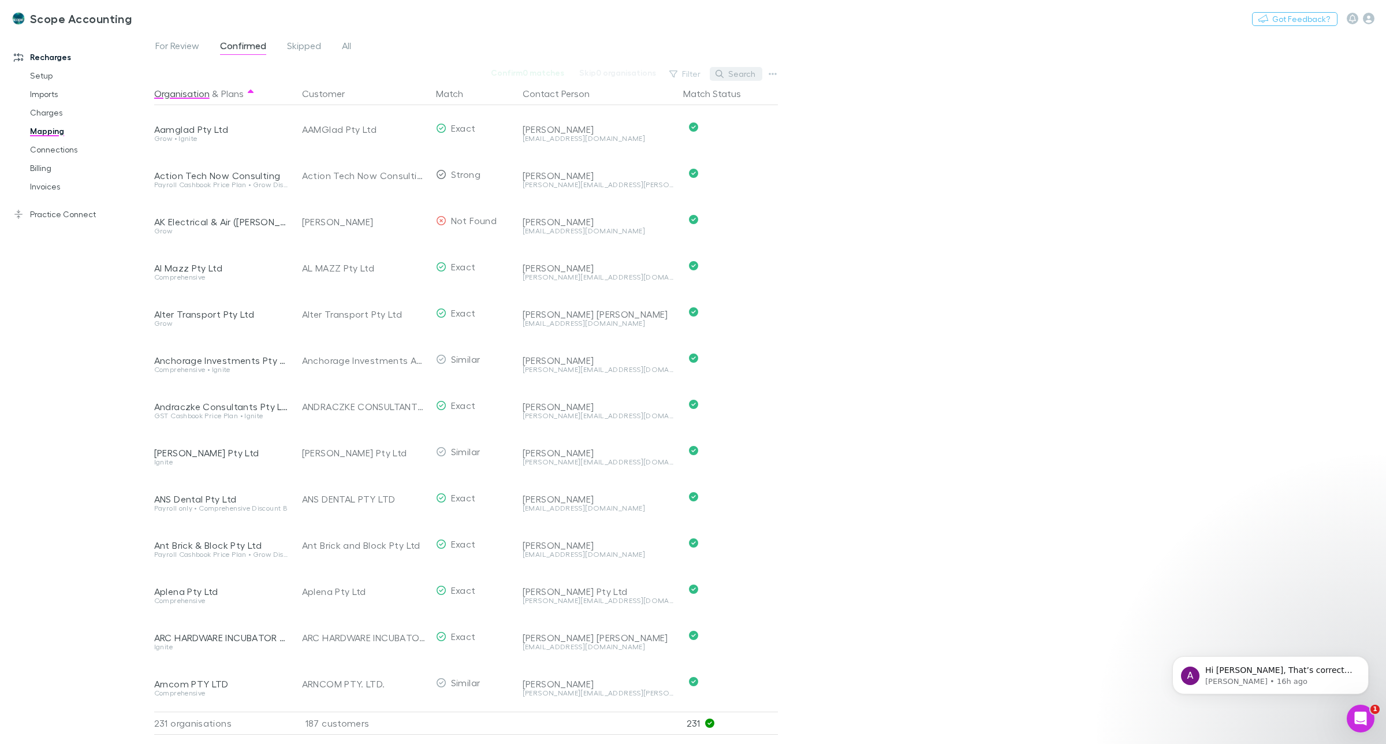
click at [727, 73] on button "Search" at bounding box center [736, 74] width 53 height 14
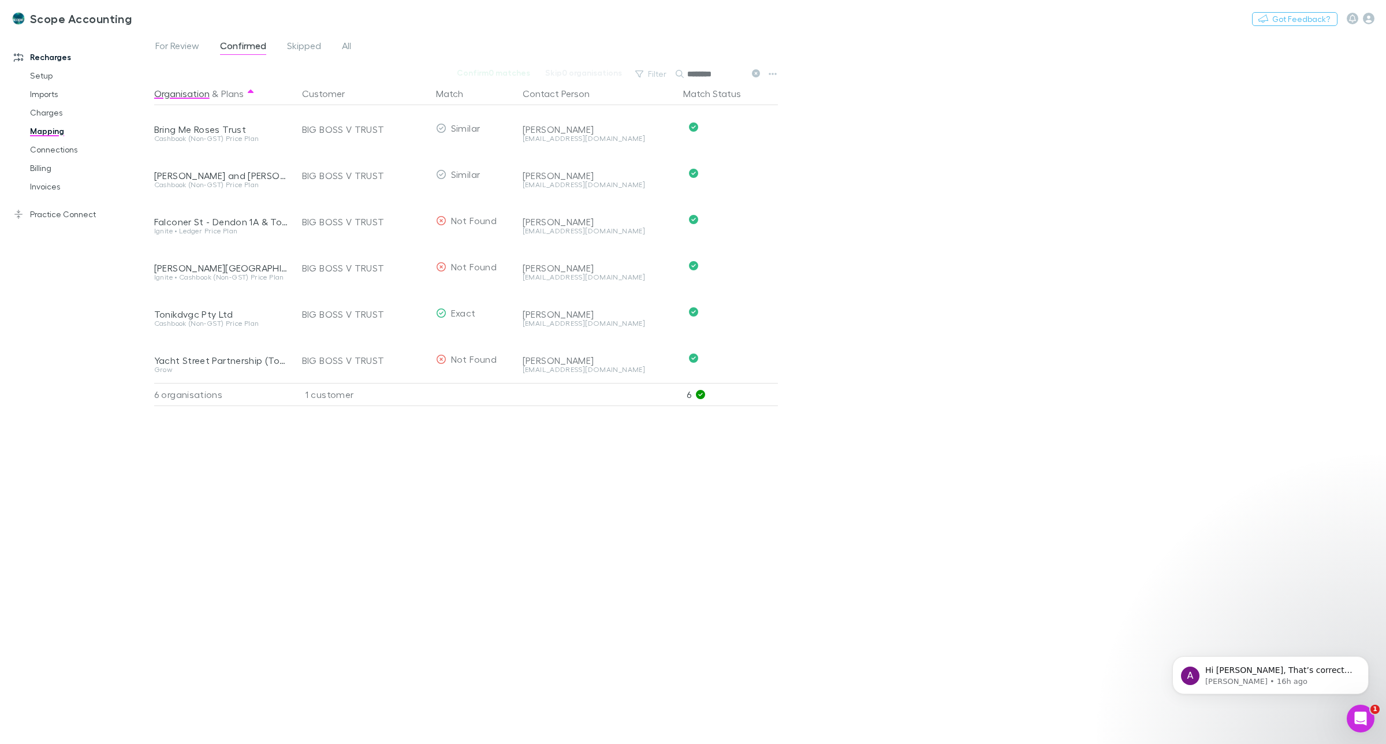
type input "********"
click at [45, 55] on link "Recharges" at bounding box center [82, 57] width 161 height 18
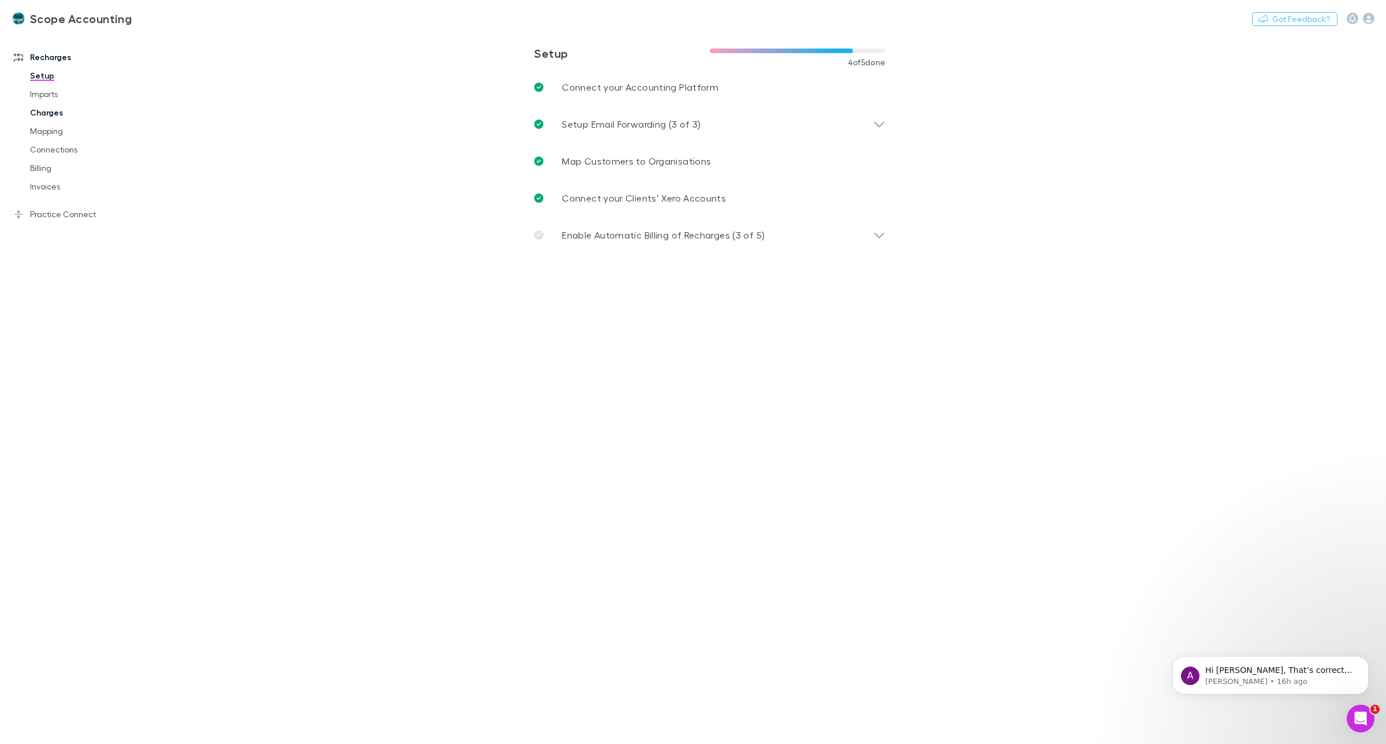
click at [44, 110] on link "Charges" at bounding box center [90, 112] width 144 height 18
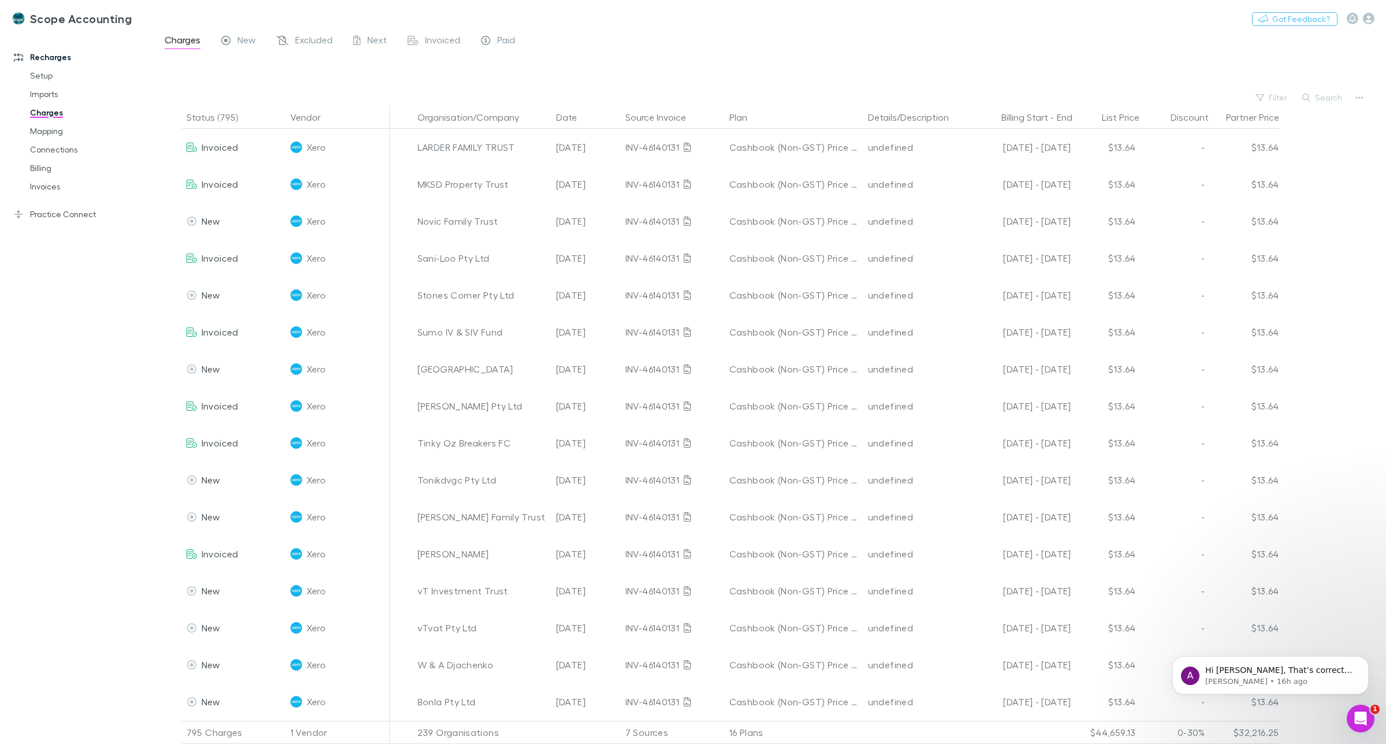
click at [1334, 97] on button "Search" at bounding box center [1323, 98] width 53 height 14
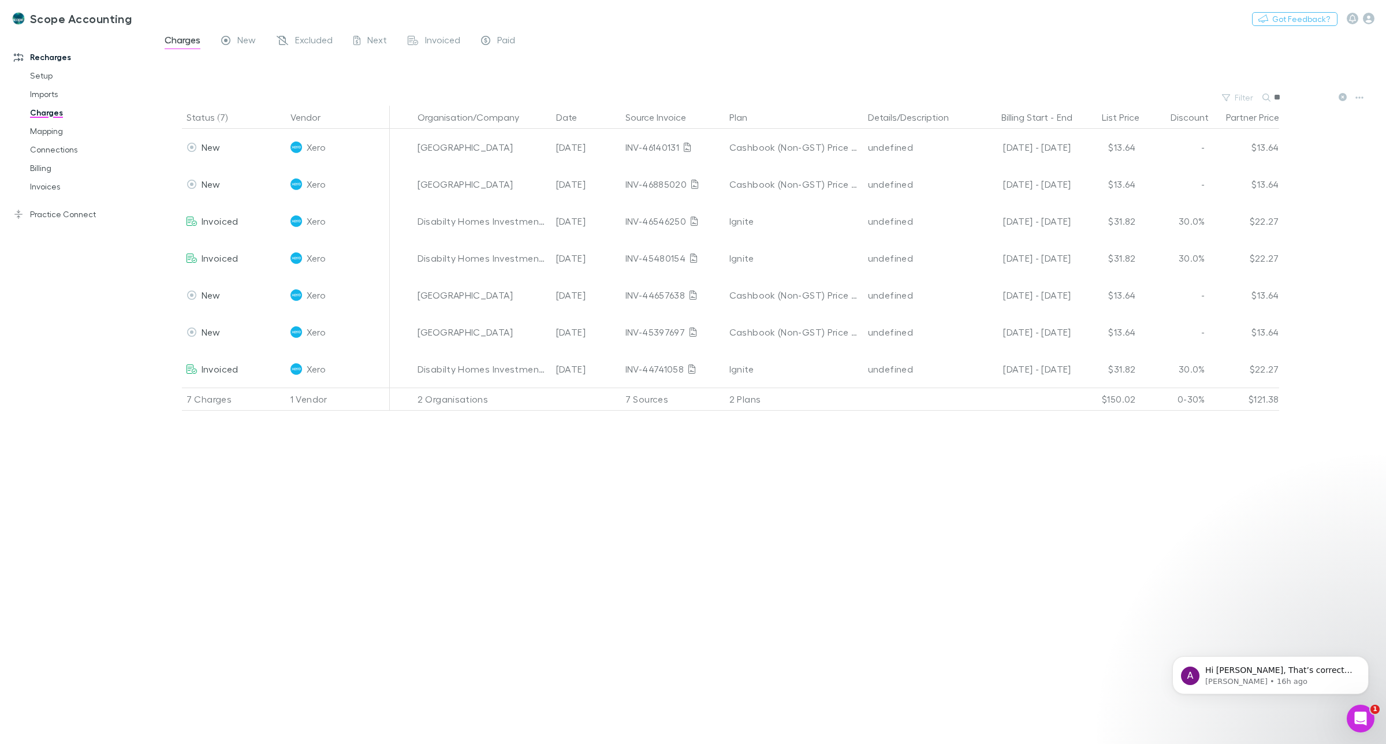
type input "*"
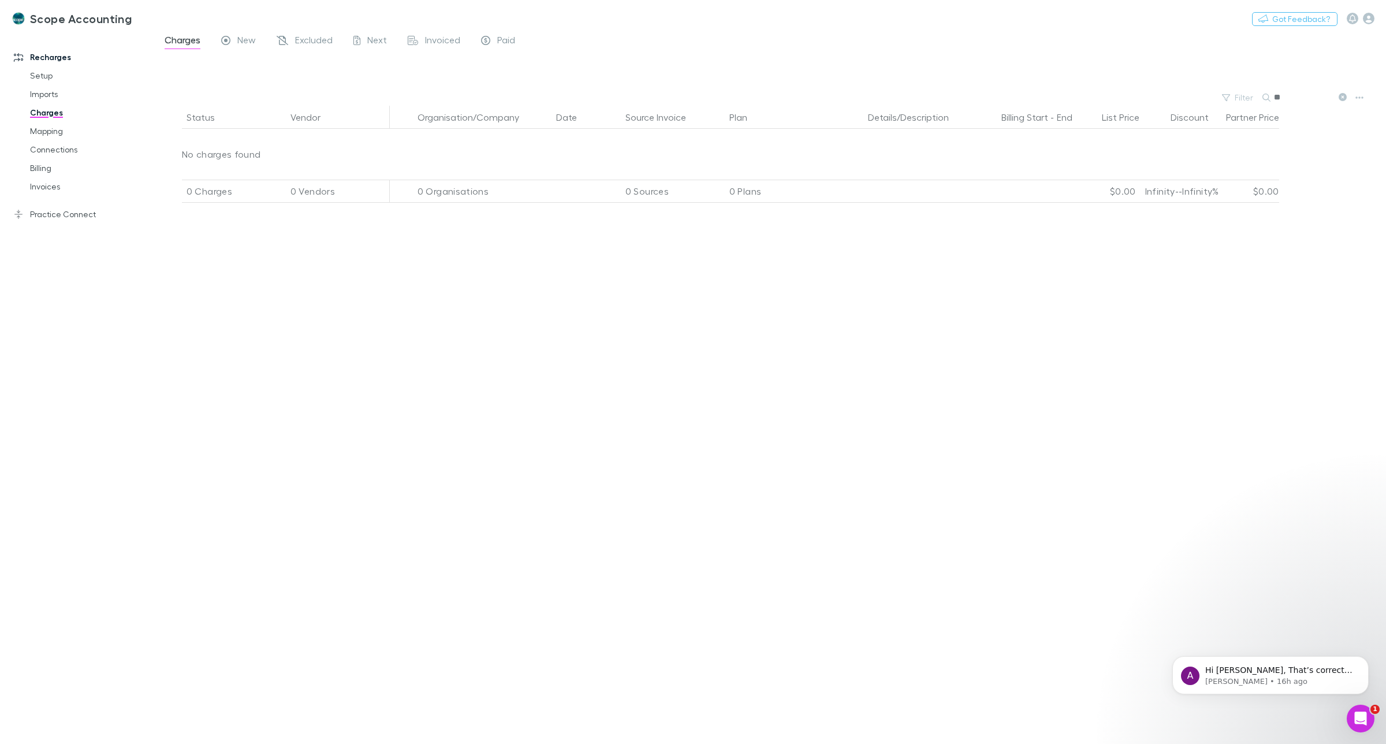
type input "*"
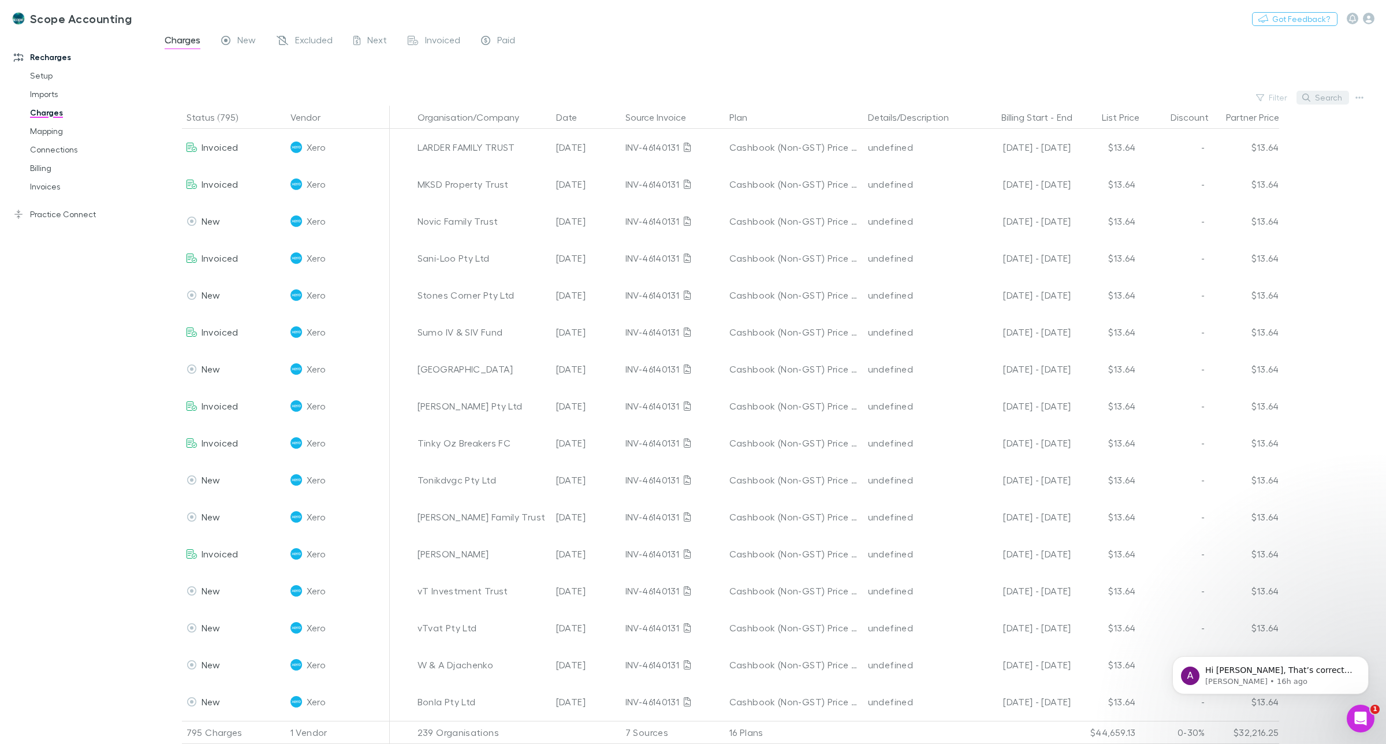
click at [1323, 95] on button "Search" at bounding box center [1323, 98] width 53 height 14
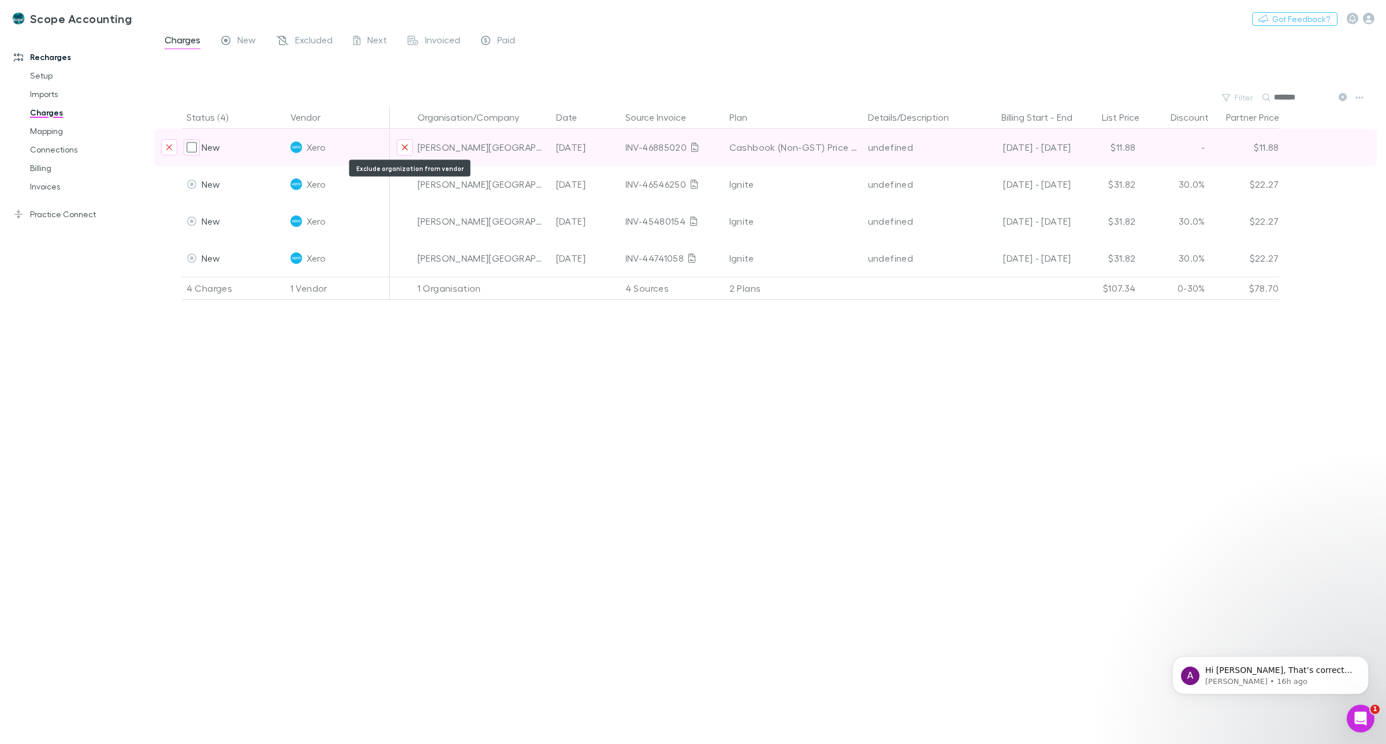
click at [406, 149] on icon "Exclude organization from vendor" at bounding box center [405, 147] width 6 height 6
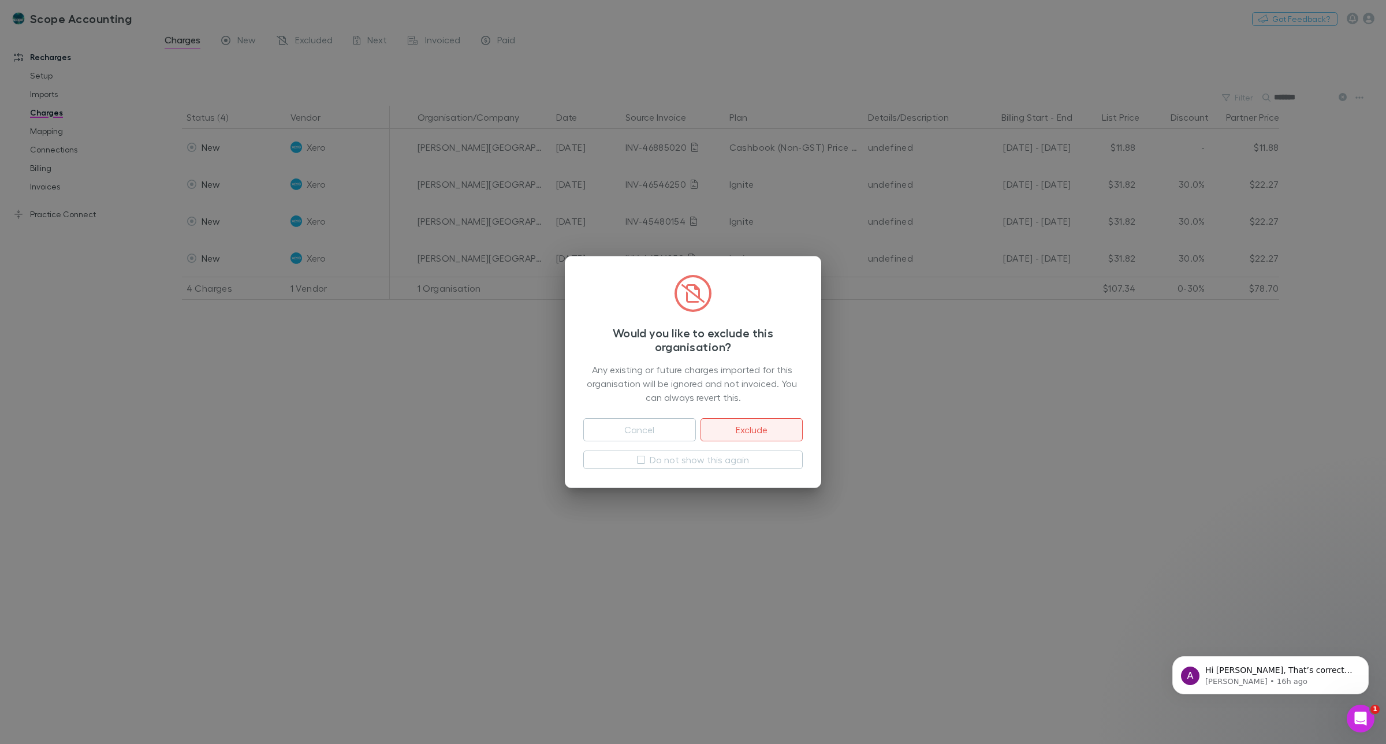
click at [766, 426] on button "Exclude" at bounding box center [752, 429] width 102 height 23
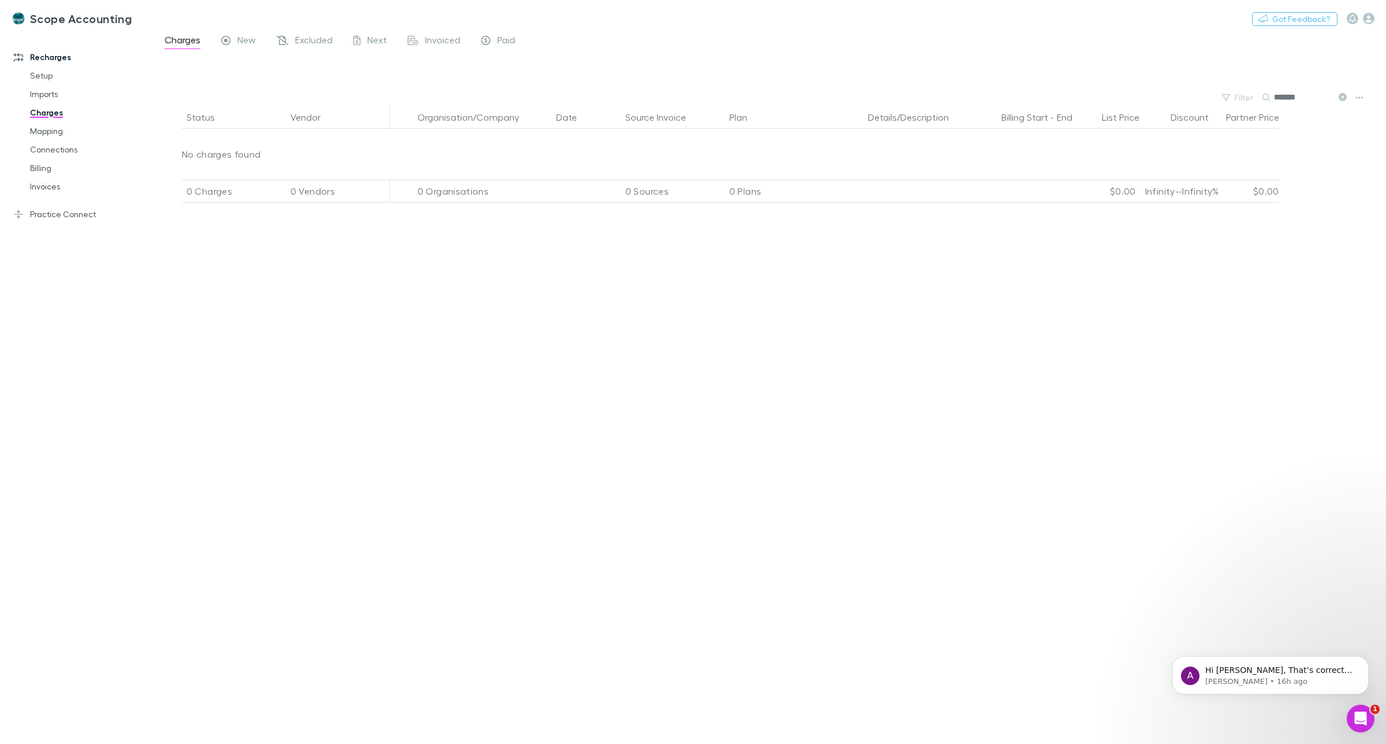
drag, startPoint x: 1293, startPoint y: 94, endPoint x: 1269, endPoint y: 96, distance: 23.7
click at [1269, 96] on div "*******" at bounding box center [1306, 98] width 87 height 14
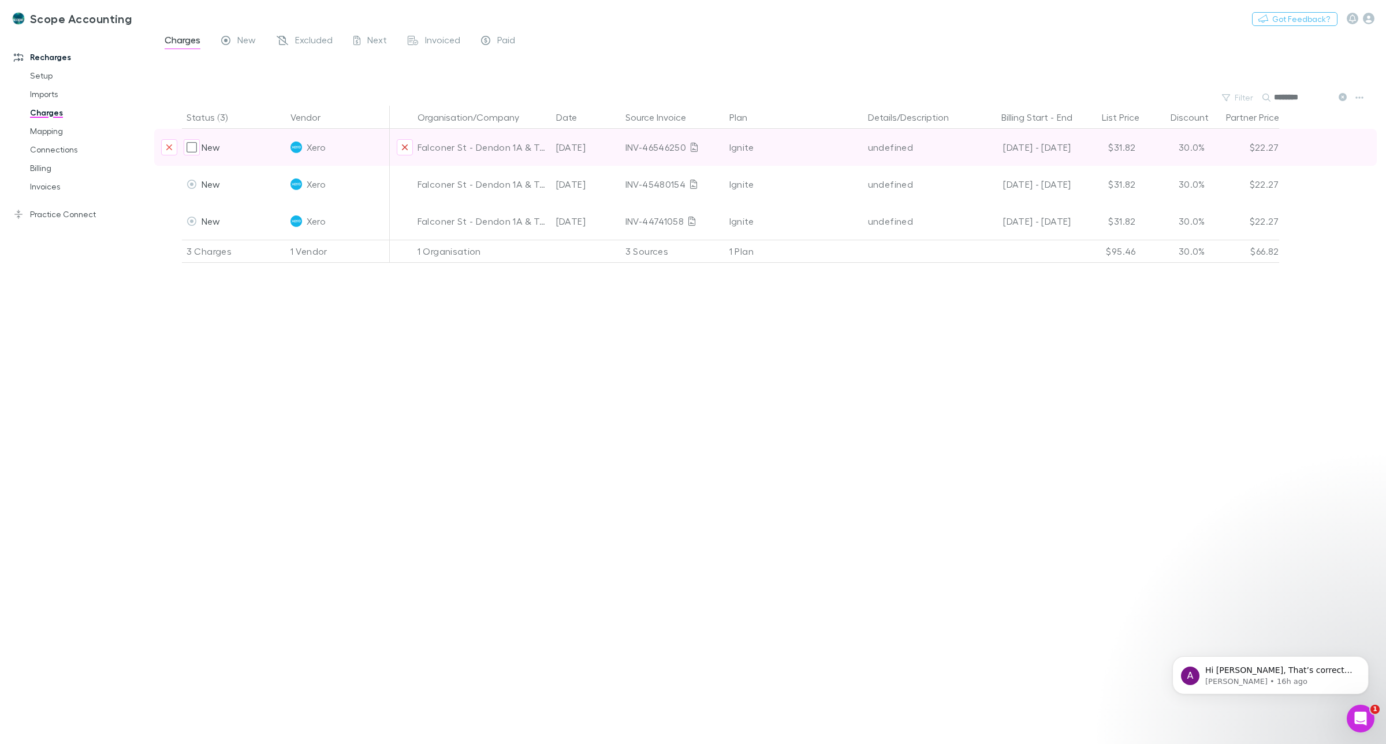
click at [407, 146] on icon "Exclude organization from vendor" at bounding box center [404, 147] width 7 height 9
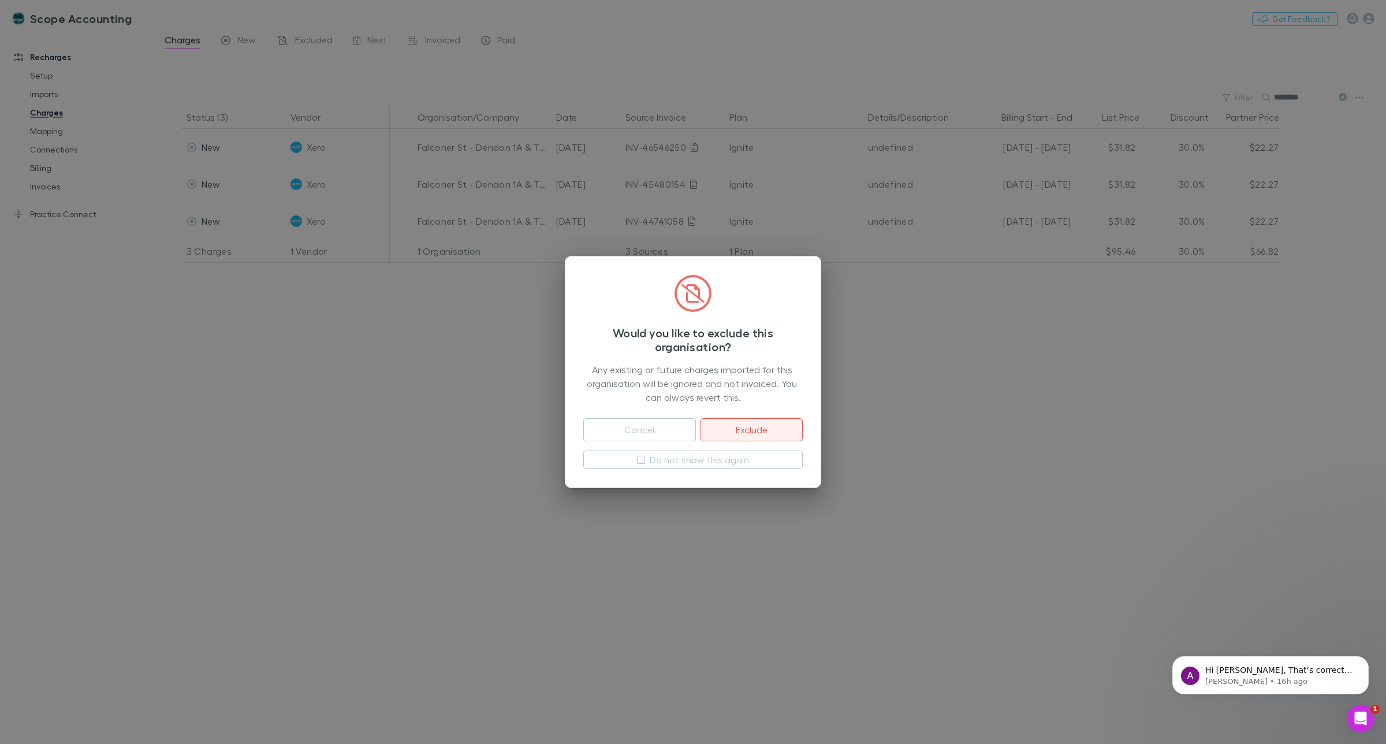
click at [751, 427] on button "Exclude" at bounding box center [752, 429] width 102 height 23
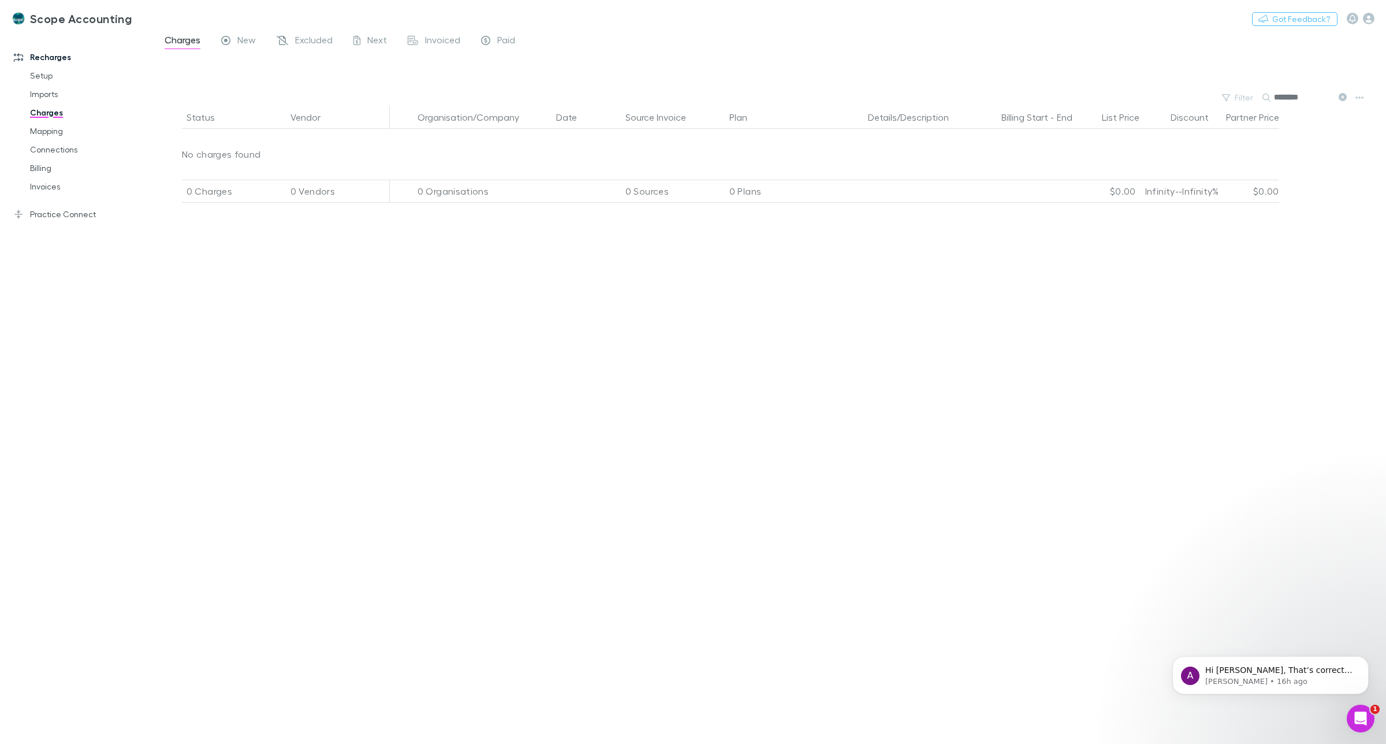
drag, startPoint x: 1308, startPoint y: 96, endPoint x: 1273, endPoint y: 96, distance: 35.8
click at [1273, 96] on div "********" at bounding box center [1306, 98] width 87 height 14
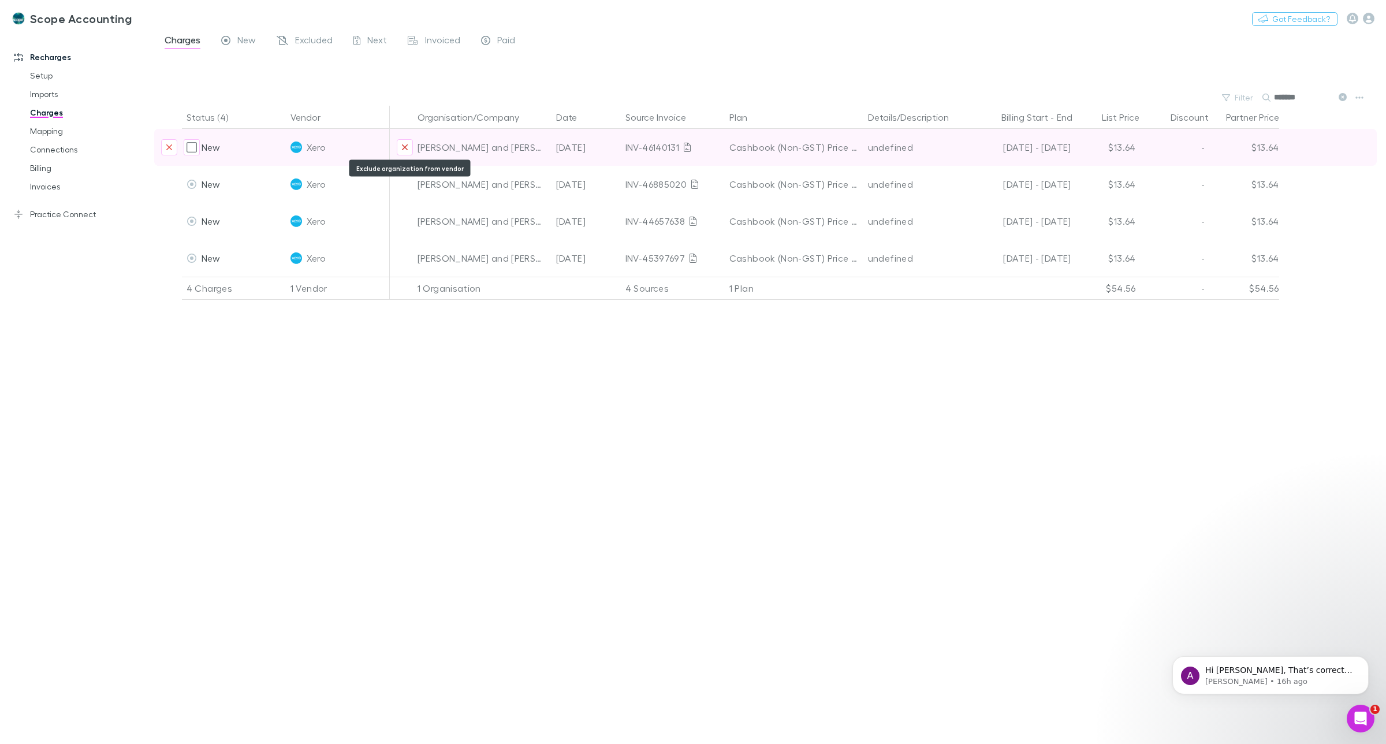
click at [401, 146] on icon "Exclude organization from vendor" at bounding box center [404, 147] width 7 height 9
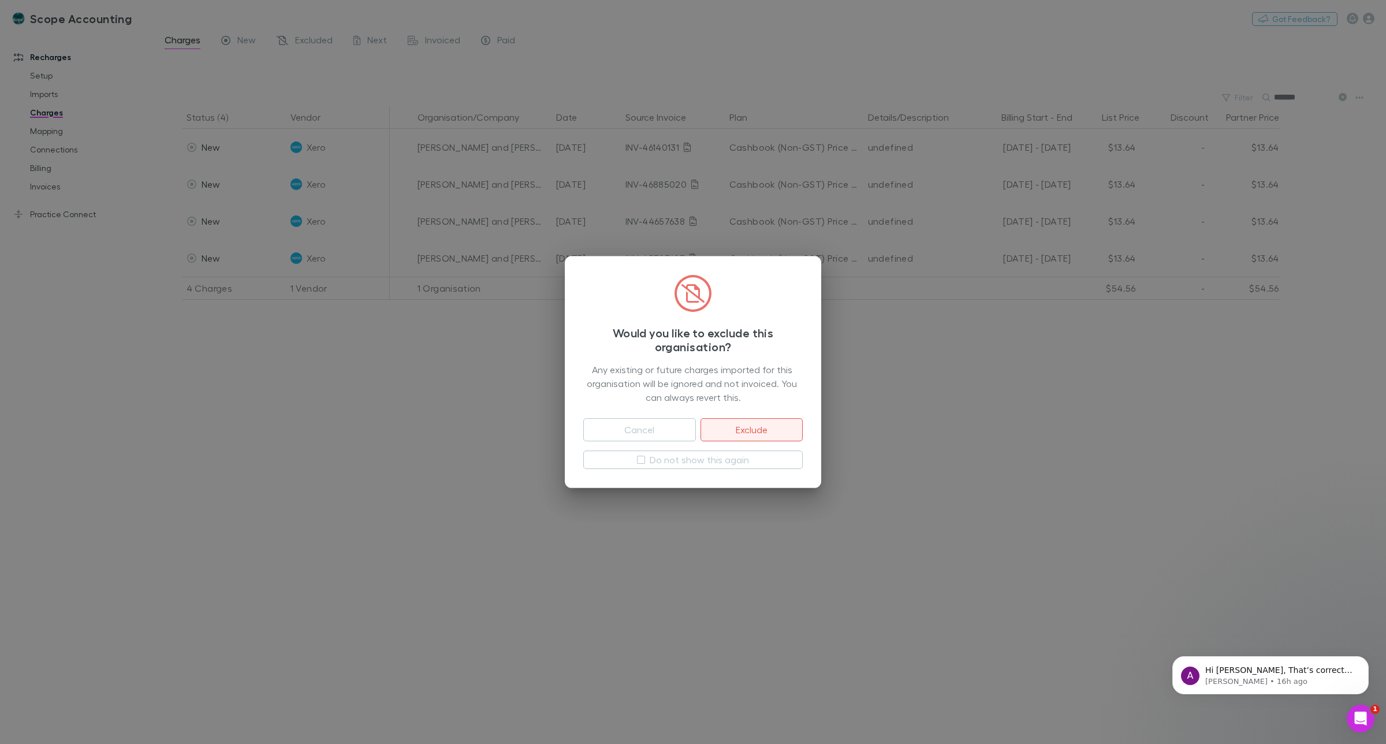
click at [749, 433] on button "Exclude" at bounding box center [752, 429] width 102 height 23
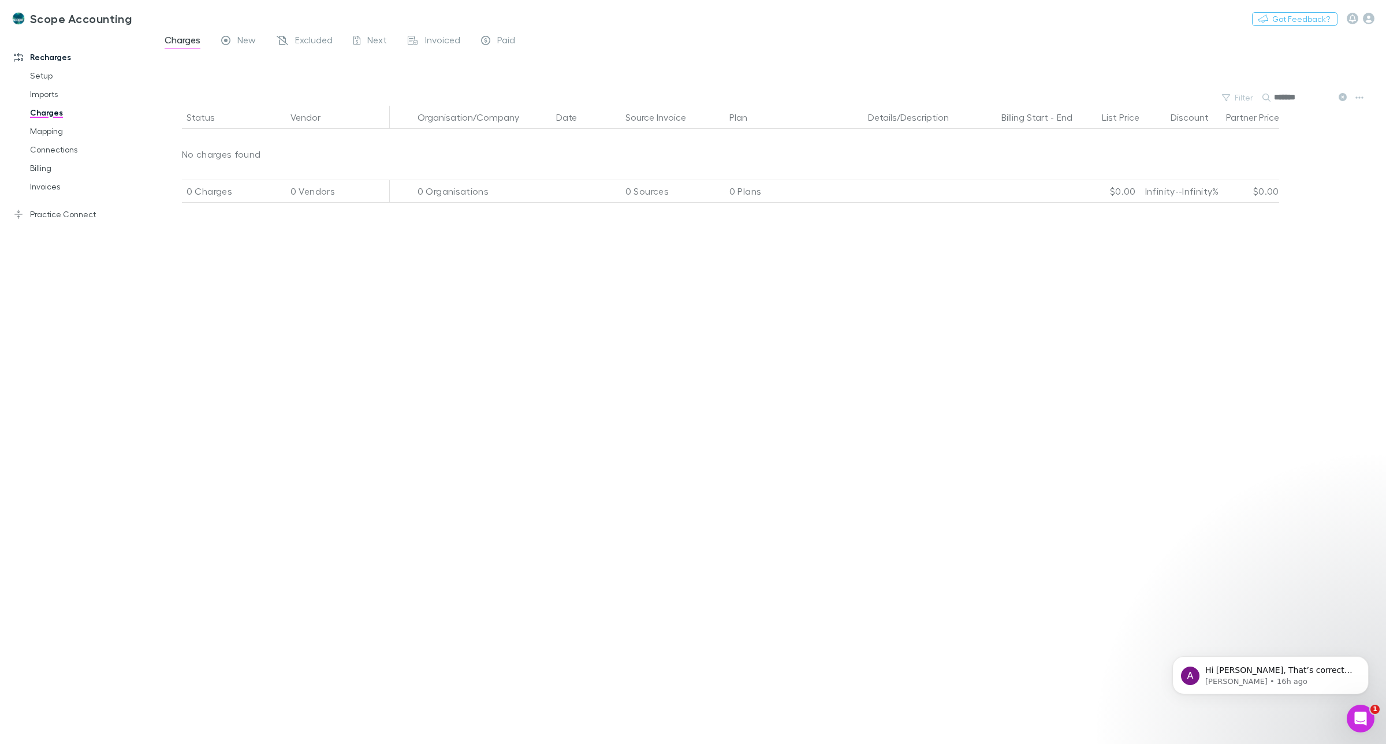
drag, startPoint x: 1271, startPoint y: 96, endPoint x: 1262, endPoint y: 118, distance: 24.1
click at [1271, 96] on div "*******" at bounding box center [1306, 98] width 87 height 14
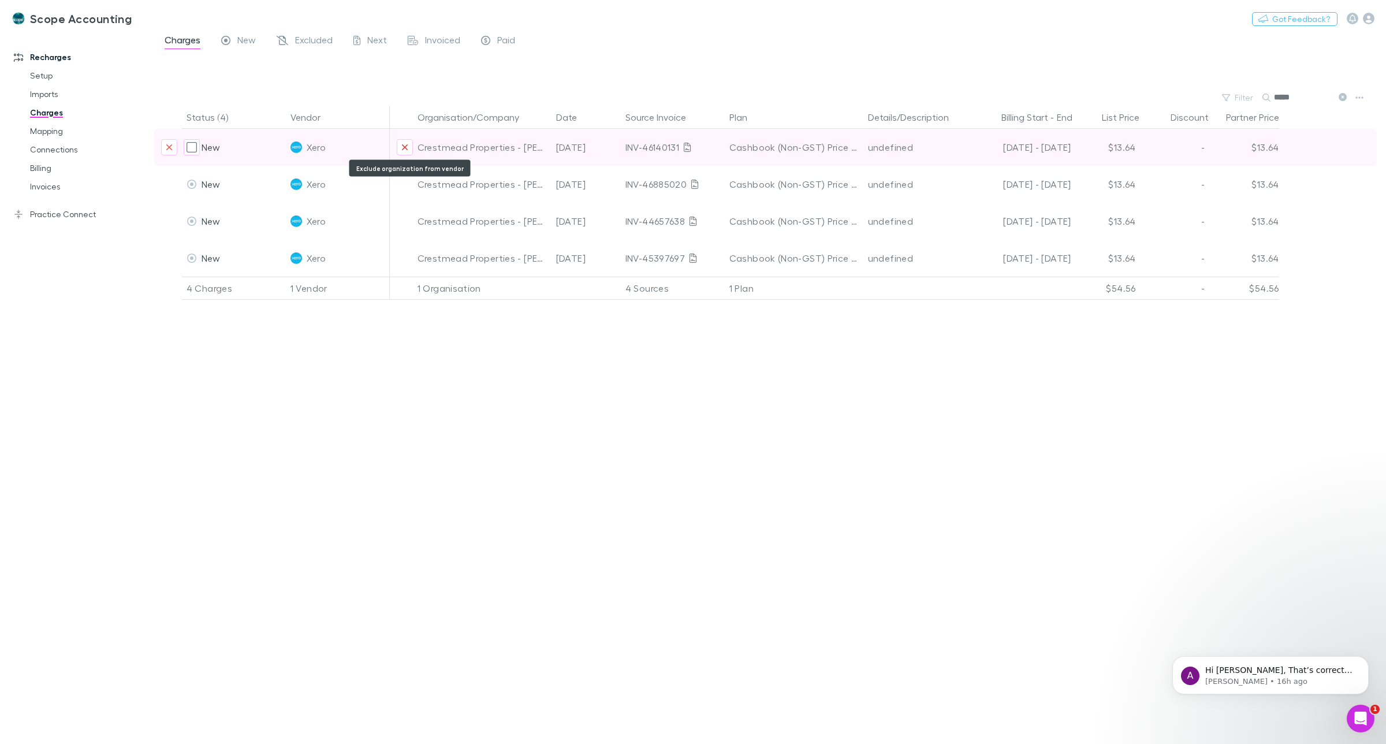
click at [405, 143] on icon "Exclude organization from vendor" at bounding box center [404, 147] width 7 height 9
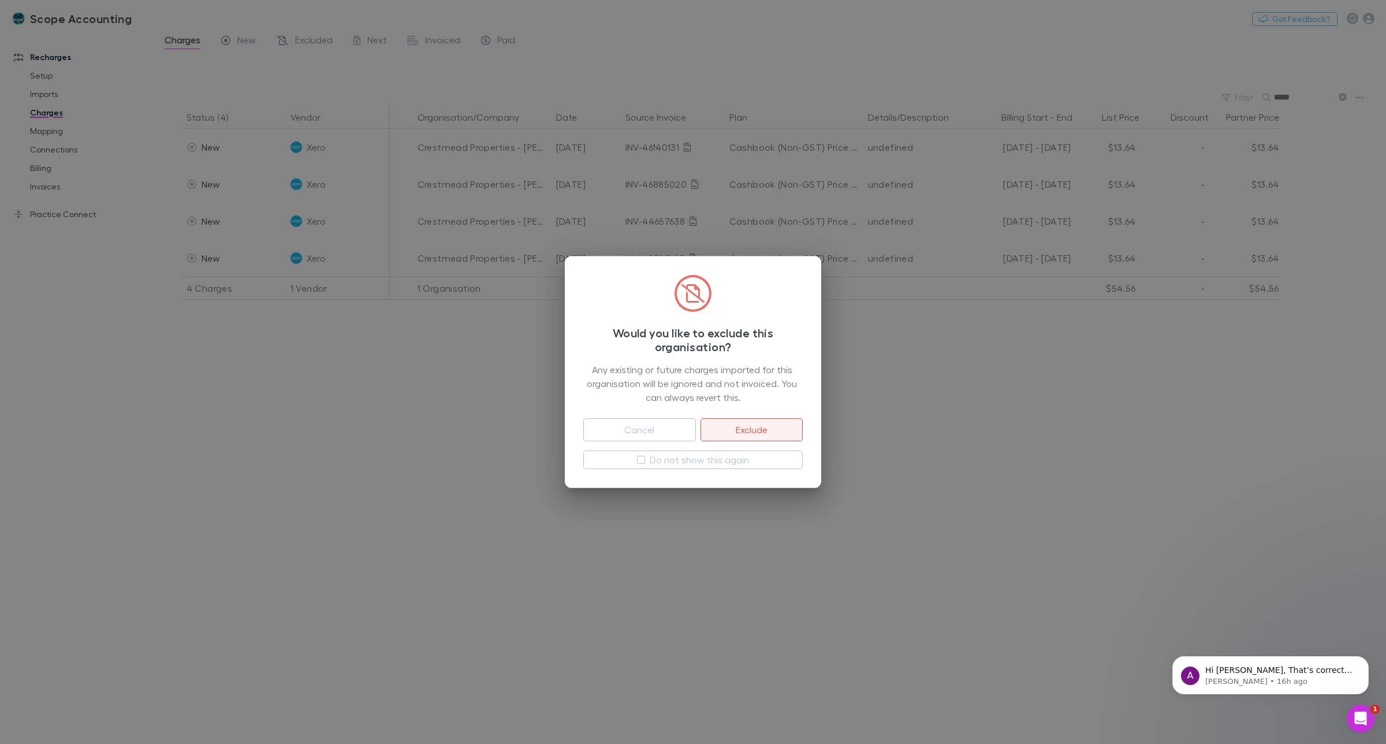
click at [758, 427] on button "Exclude" at bounding box center [752, 429] width 102 height 23
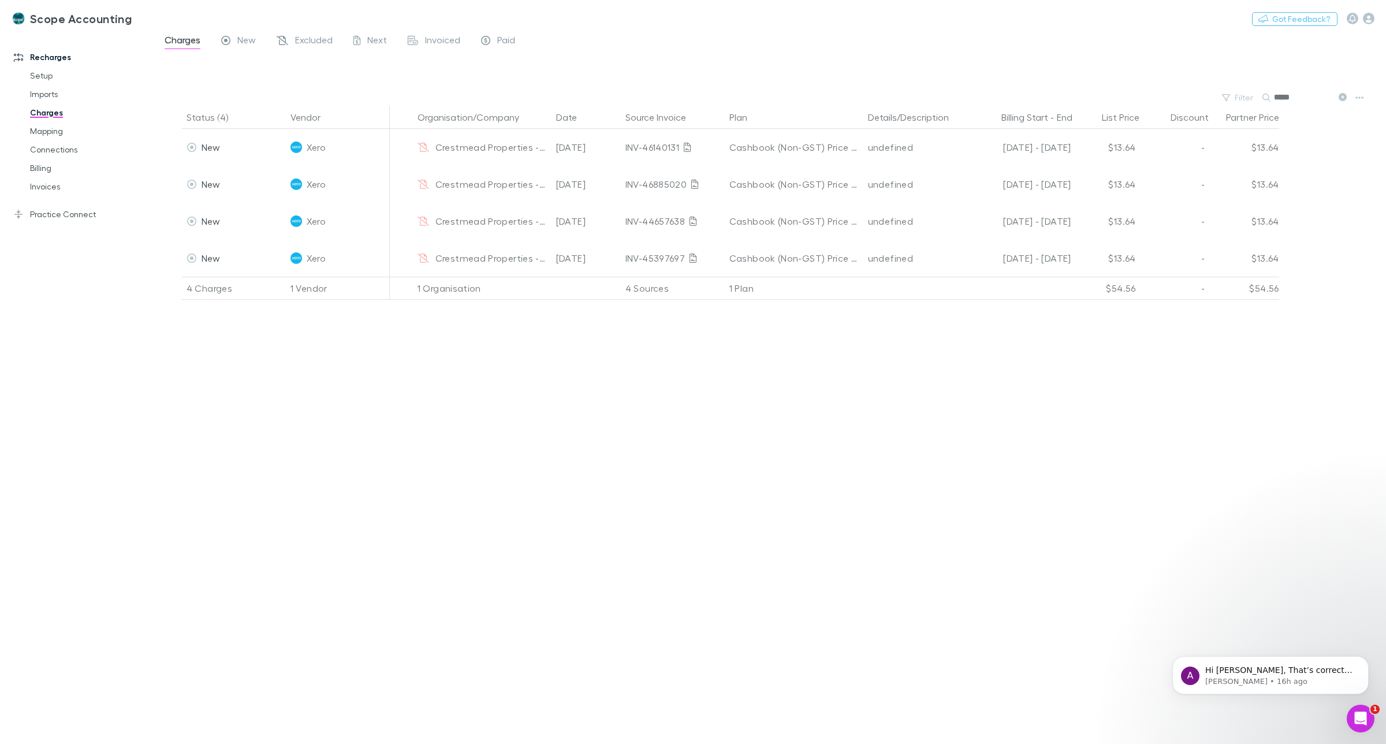
click at [1271, 99] on div "*****" at bounding box center [1306, 98] width 87 height 14
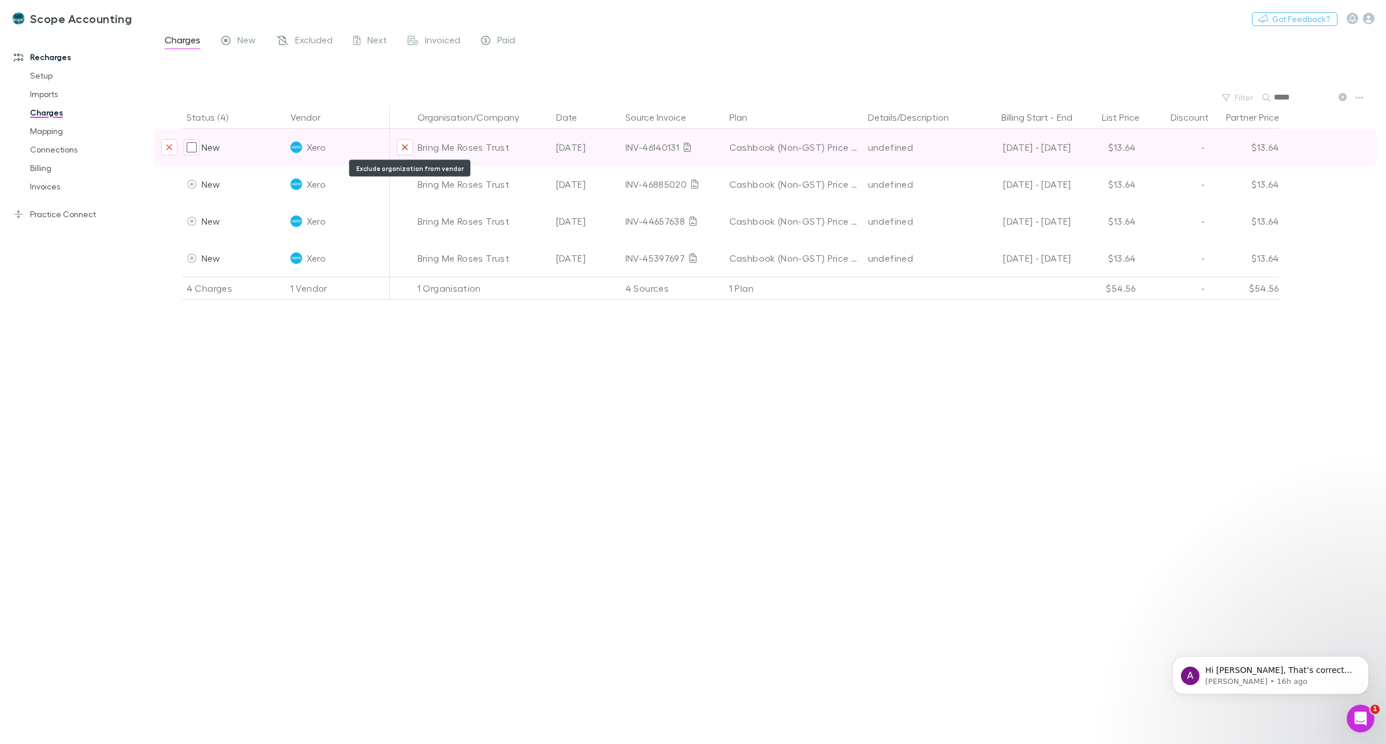
click at [402, 148] on icon "Exclude organization from vendor" at bounding box center [404, 147] width 7 height 9
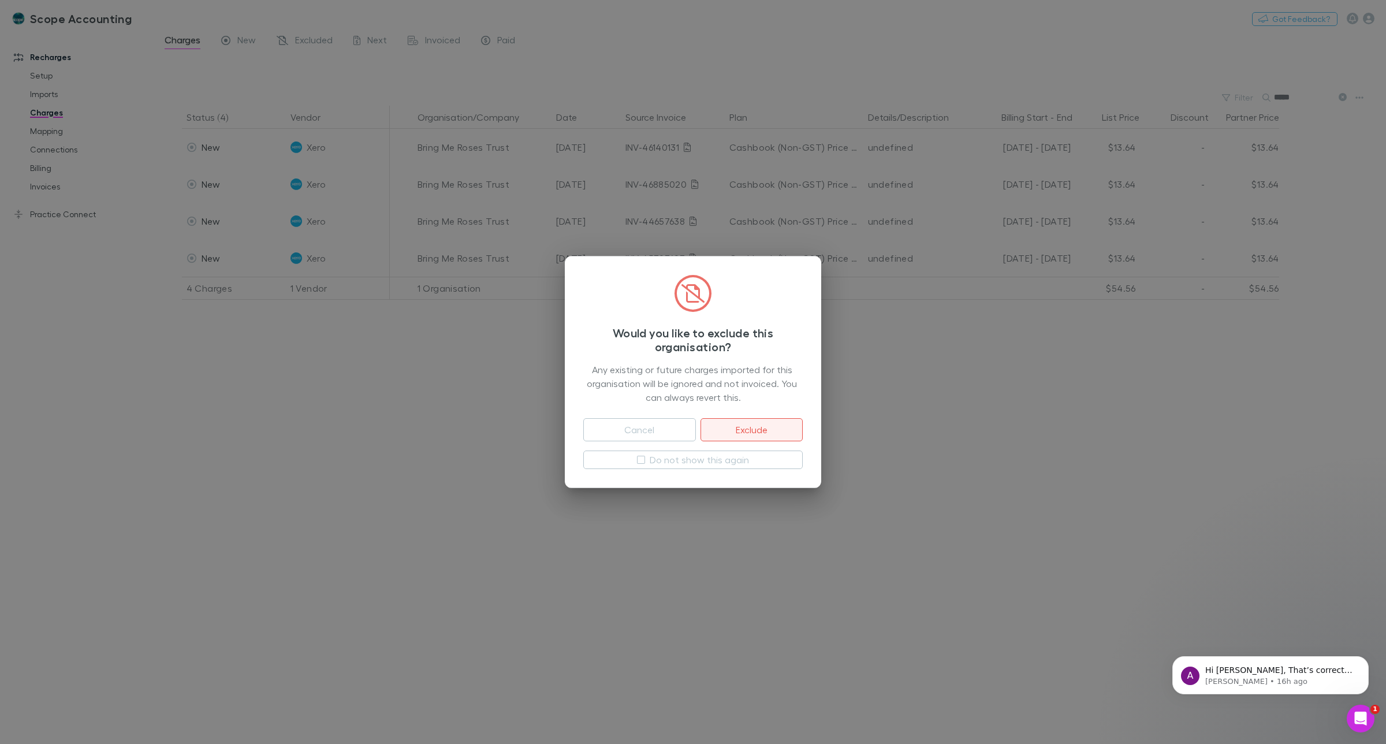
click at [752, 425] on button "Exclude" at bounding box center [752, 429] width 102 height 23
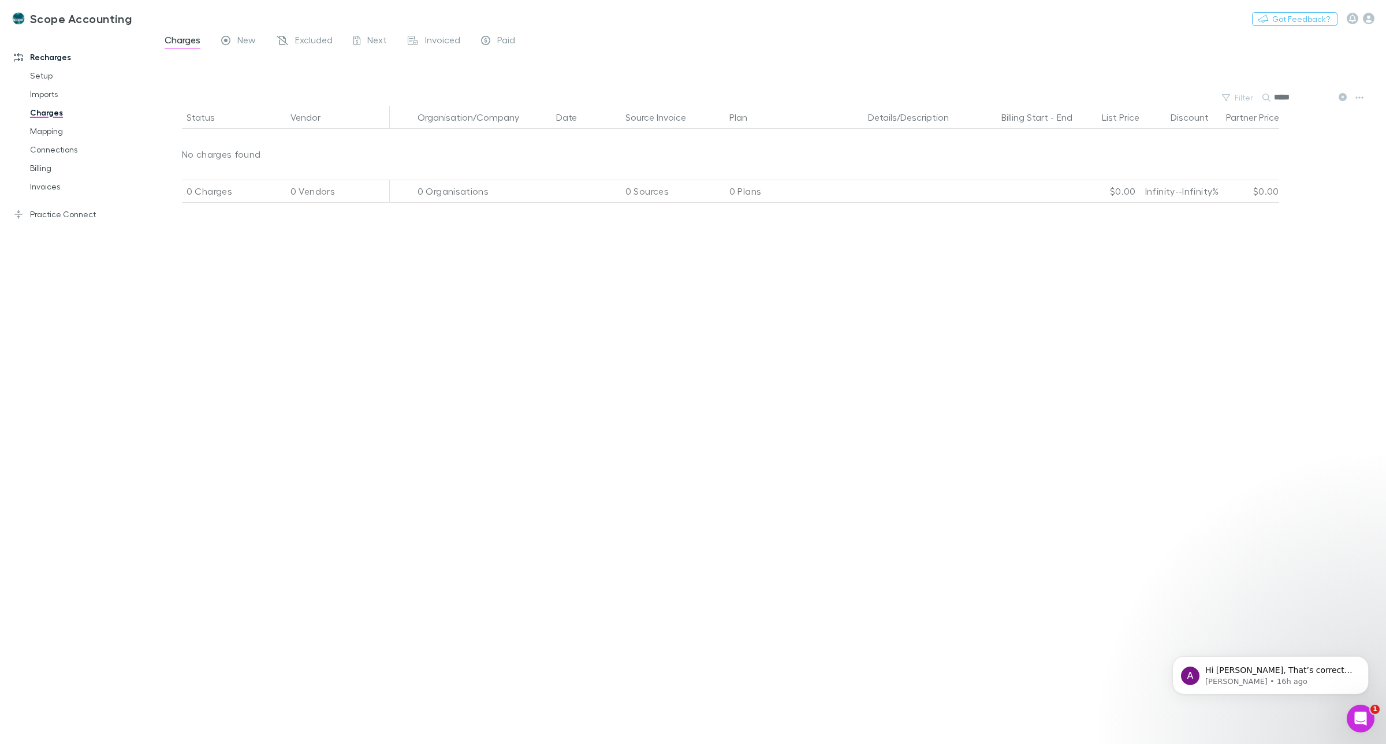
click at [1277, 100] on input "*****" at bounding box center [1303, 98] width 58 height 16
drag, startPoint x: 1307, startPoint y: 96, endPoint x: 1266, endPoint y: 99, distance: 41.1
click at [1266, 99] on div "******" at bounding box center [1306, 98] width 87 height 14
drag, startPoint x: 311, startPoint y: 42, endPoint x: 331, endPoint y: 71, distance: 35.3
click at [311, 42] on span "Excluded" at bounding box center [314, 41] width 38 height 15
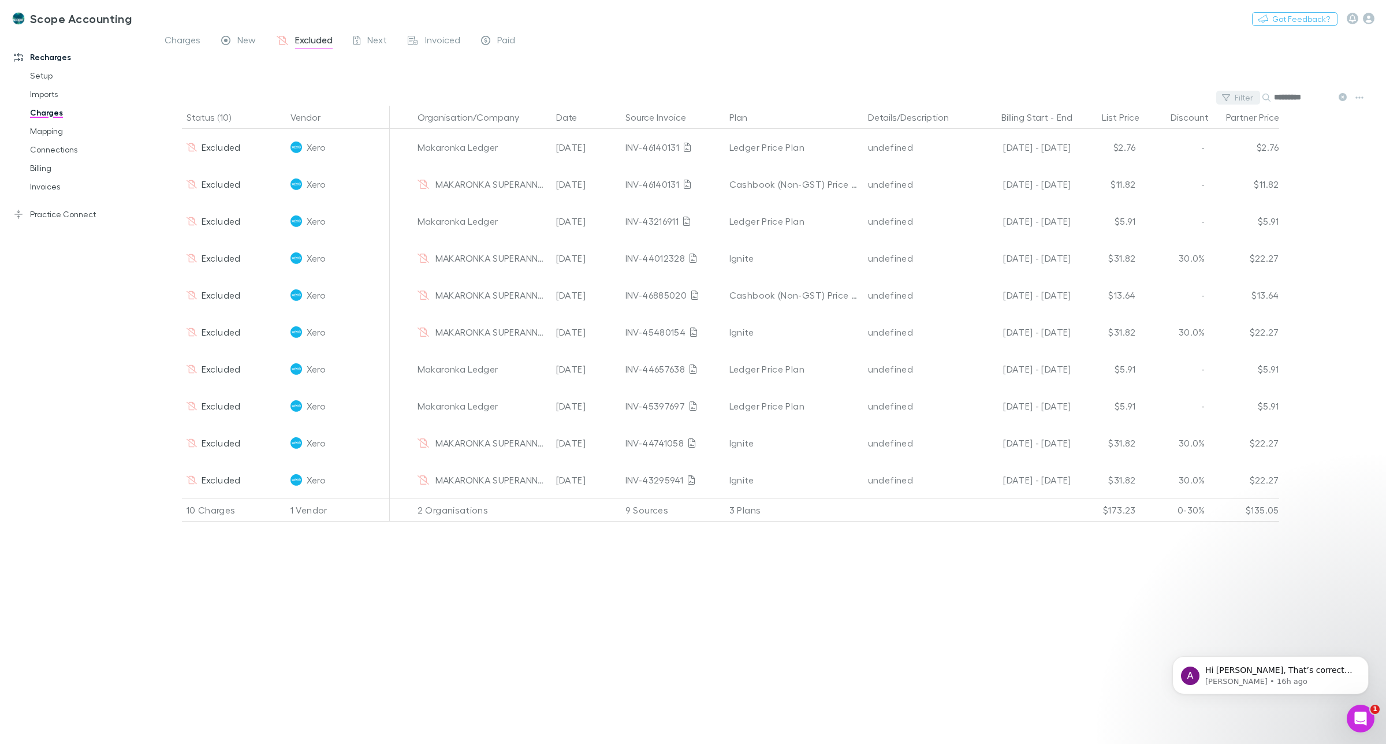
drag, startPoint x: 1321, startPoint y: 93, endPoint x: 1222, endPoint y: 94, distance: 98.8
click at [1222, 94] on div "Filter Search *********" at bounding box center [770, 98] width 1232 height 16
click at [185, 39] on span "Charges" at bounding box center [183, 41] width 36 height 15
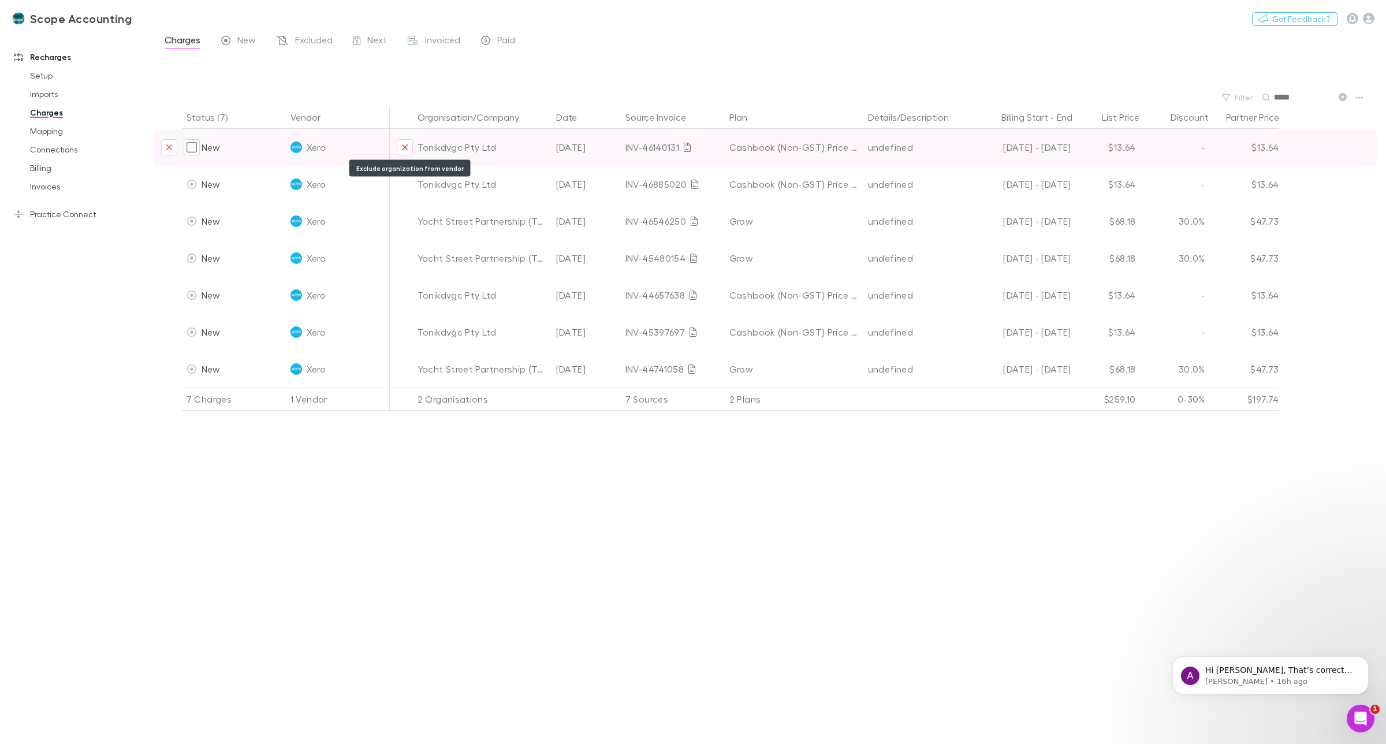
click at [401, 145] on icon "Exclude organization from vendor" at bounding box center [404, 147] width 7 height 9
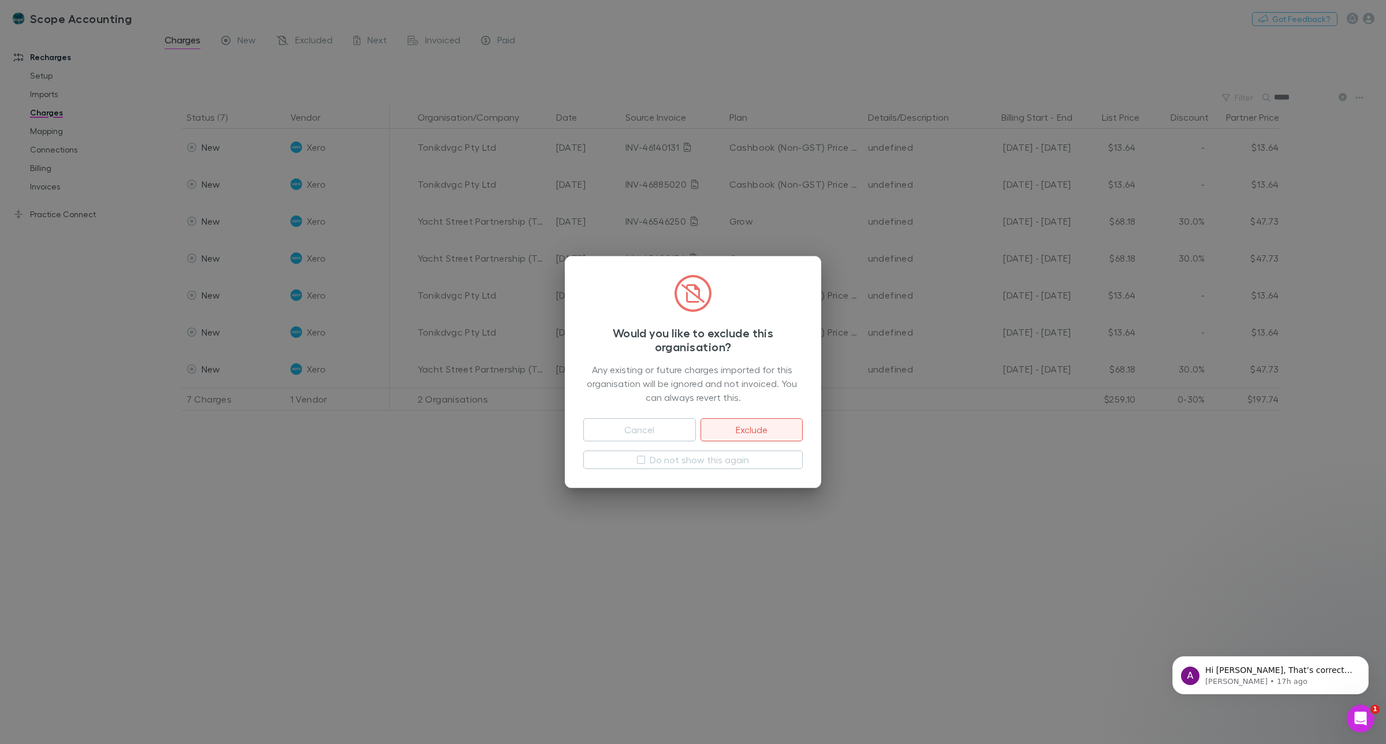
click at [747, 429] on button "Exclude" at bounding box center [752, 429] width 102 height 23
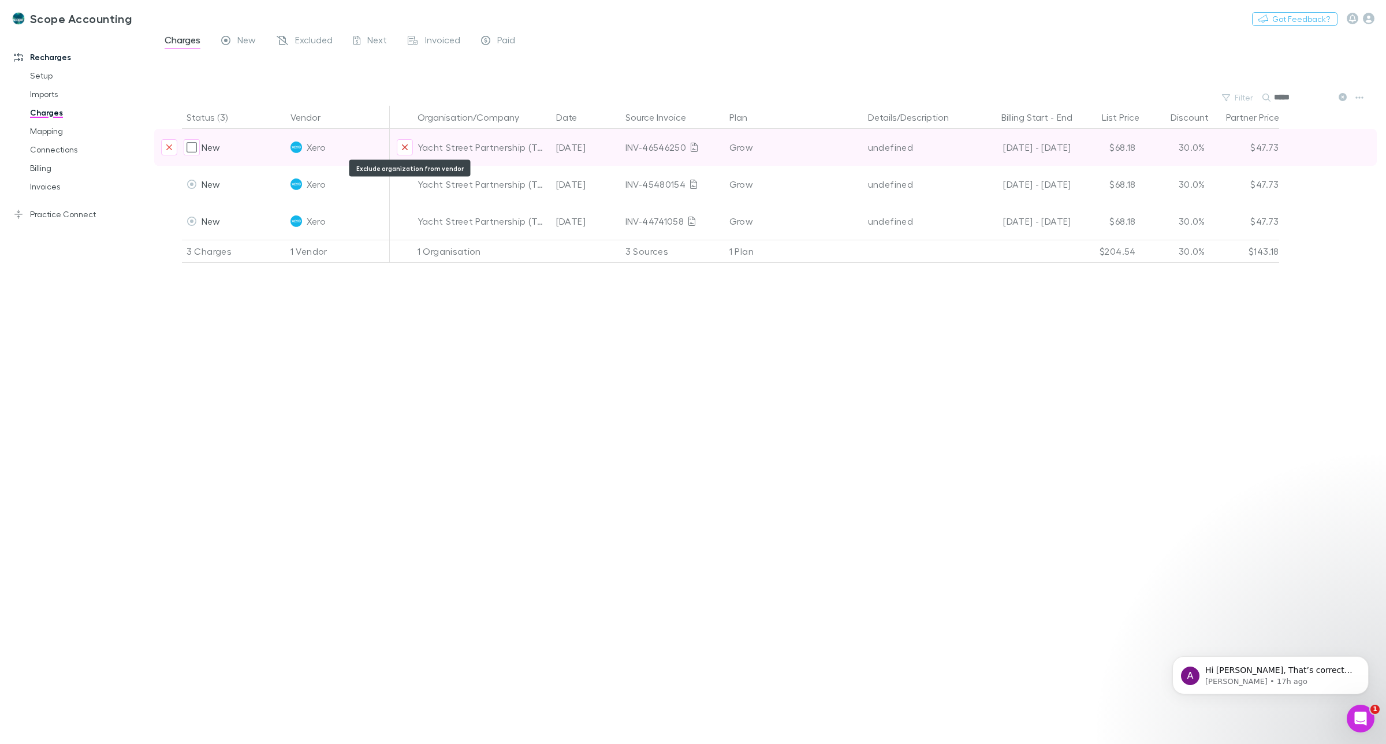
click at [405, 145] on icon "Exclude organization from vendor" at bounding box center [404, 147] width 7 height 9
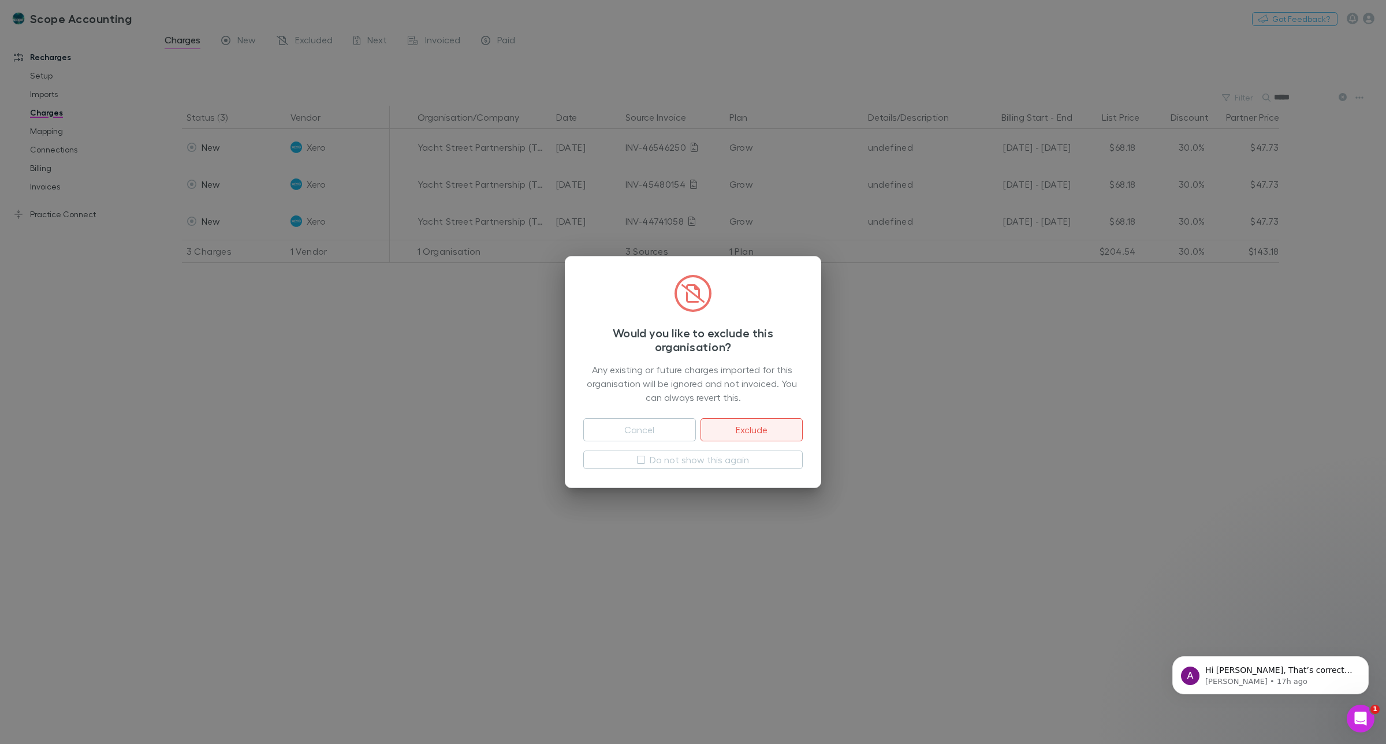
click at [752, 427] on button "Exclude" at bounding box center [752, 429] width 102 height 23
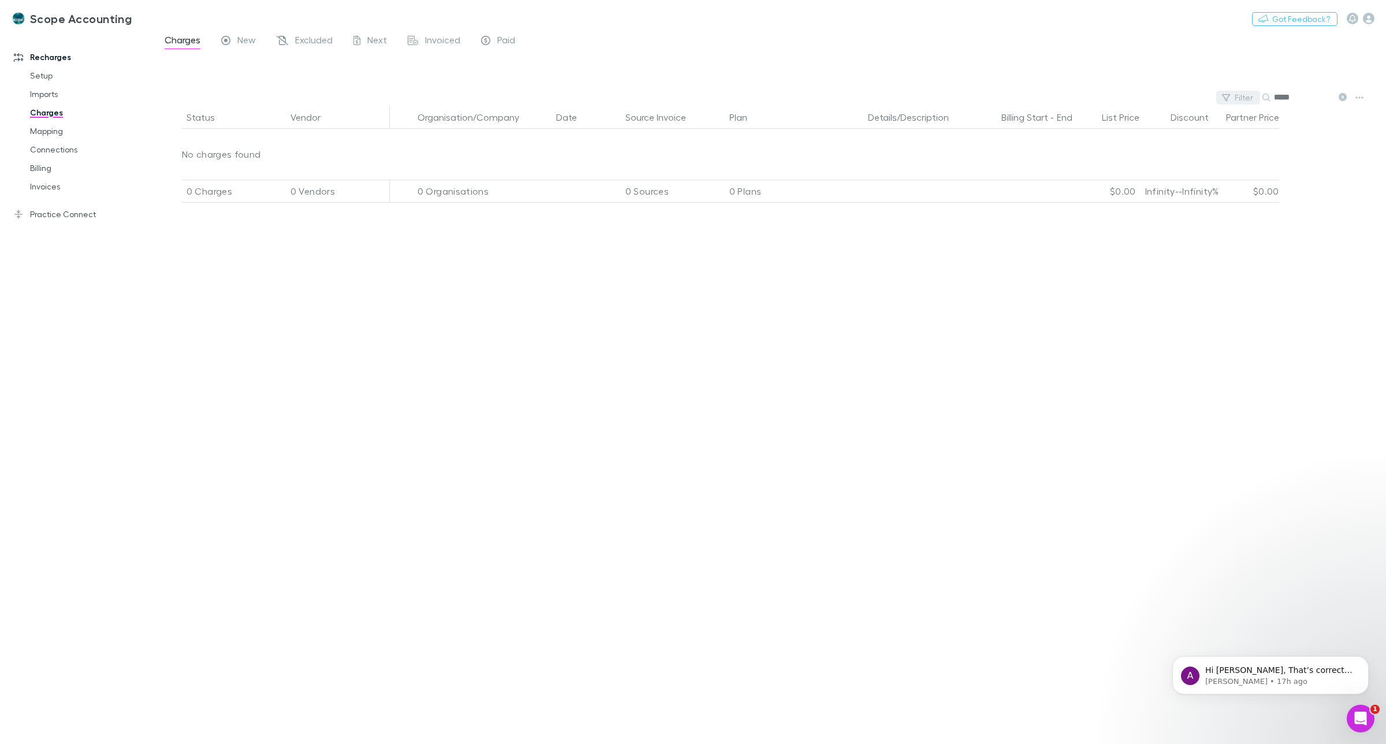
drag, startPoint x: 1301, startPoint y: 94, endPoint x: 1254, endPoint y: 92, distance: 47.4
click at [1254, 92] on div "Filter Search *****" at bounding box center [770, 98] width 1232 height 16
drag, startPoint x: 1306, startPoint y: 97, endPoint x: 1267, endPoint y: 97, distance: 38.7
click at [1267, 97] on div "*****" at bounding box center [1306, 98] width 87 height 14
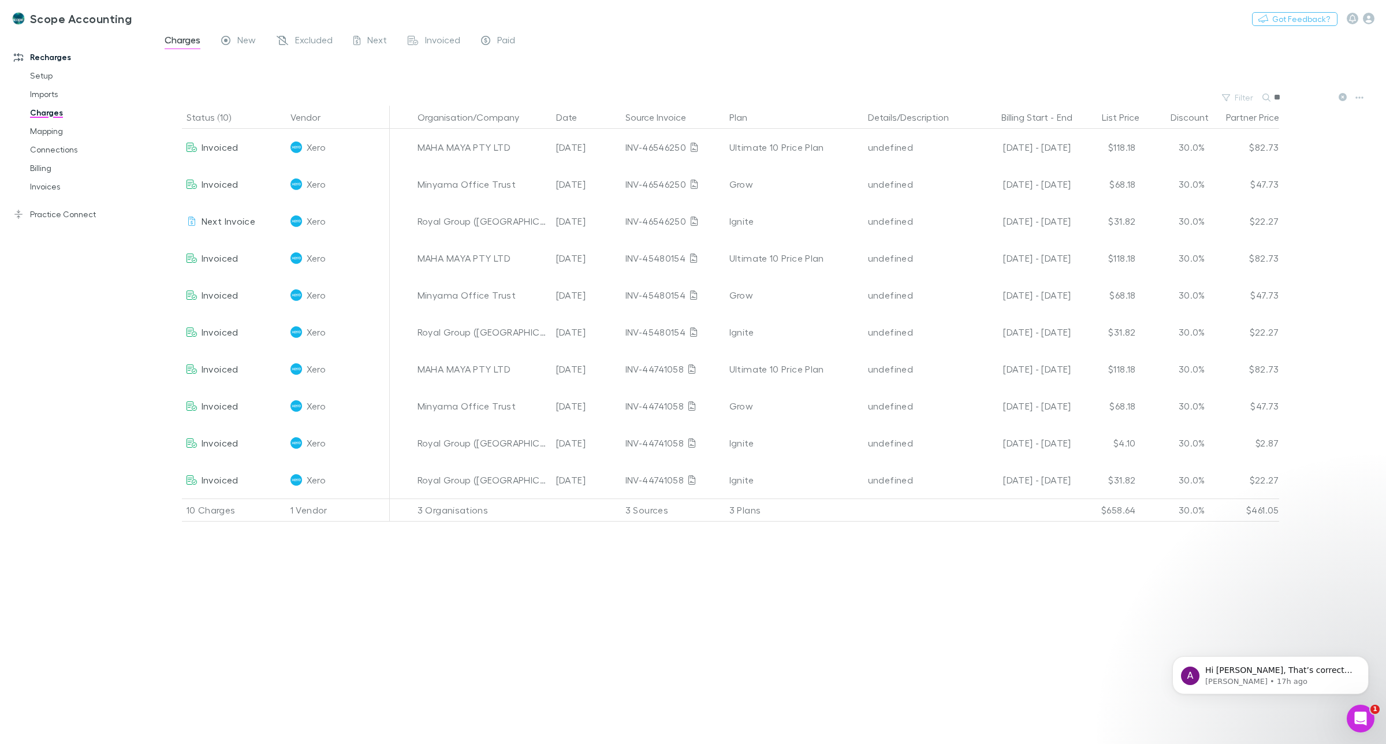
type input "*"
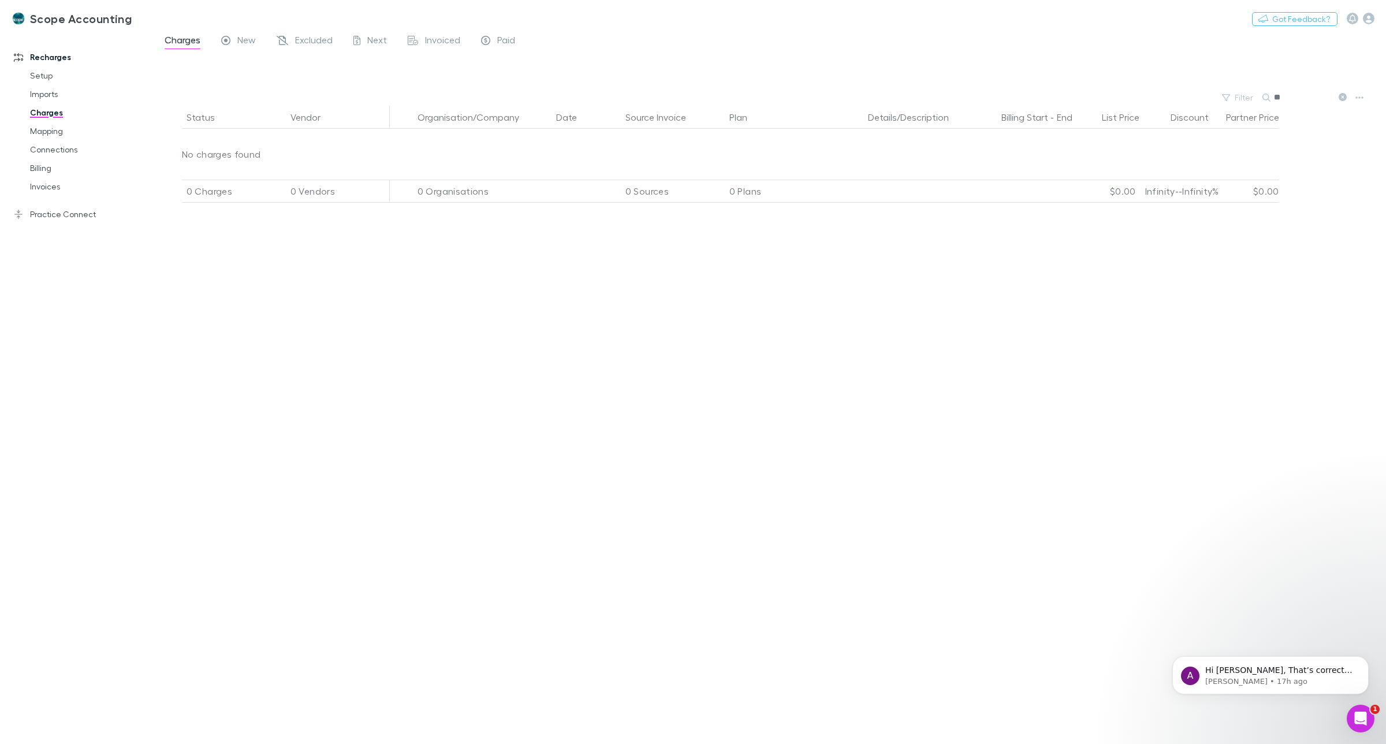
type input "*"
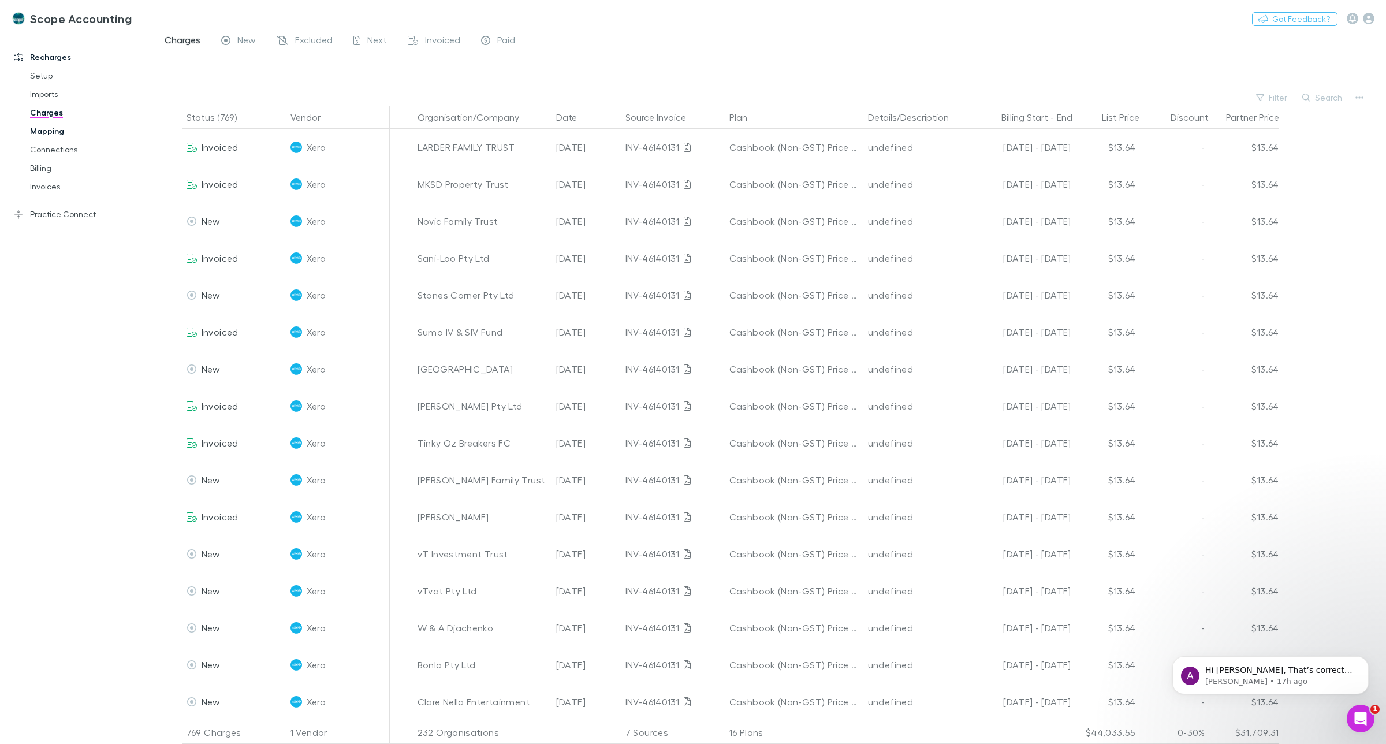
click at [45, 131] on link "Mapping" at bounding box center [90, 131] width 144 height 18
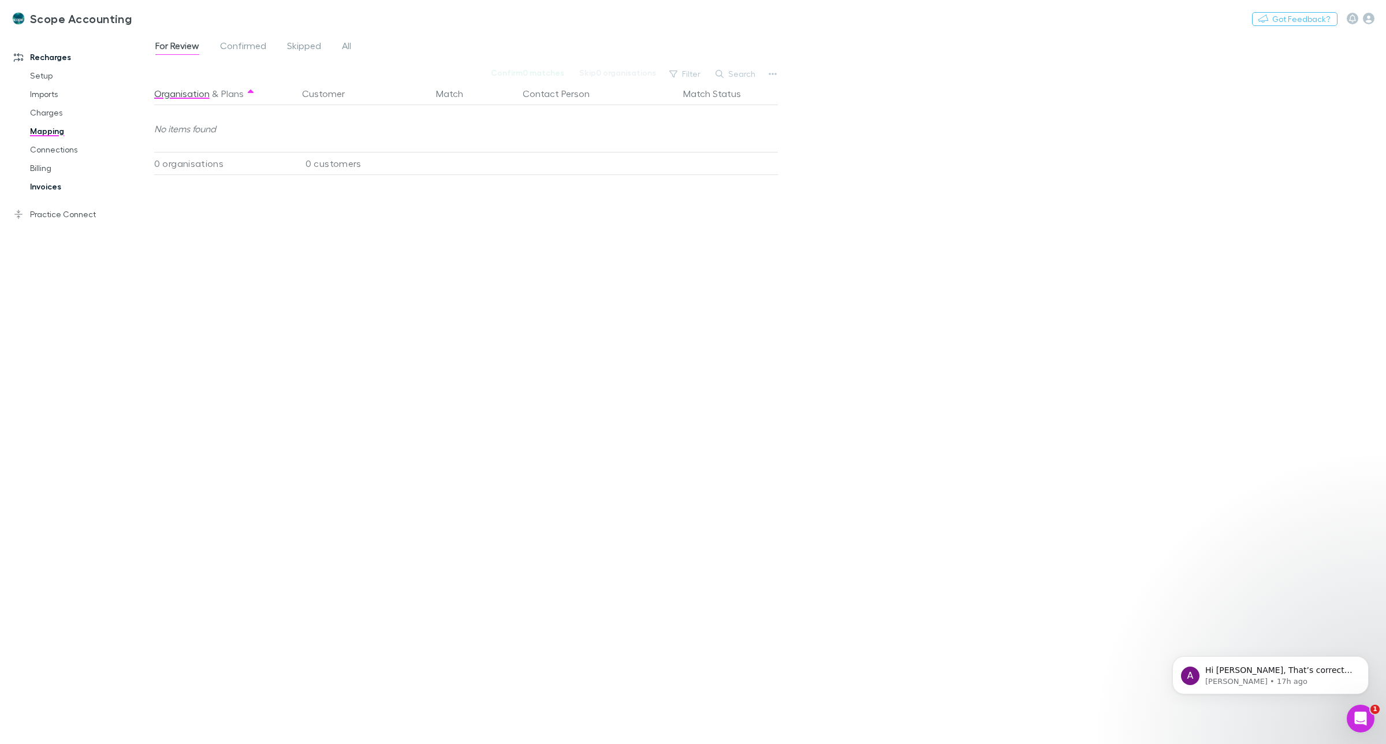
click at [45, 186] on link "Invoices" at bounding box center [90, 186] width 144 height 18
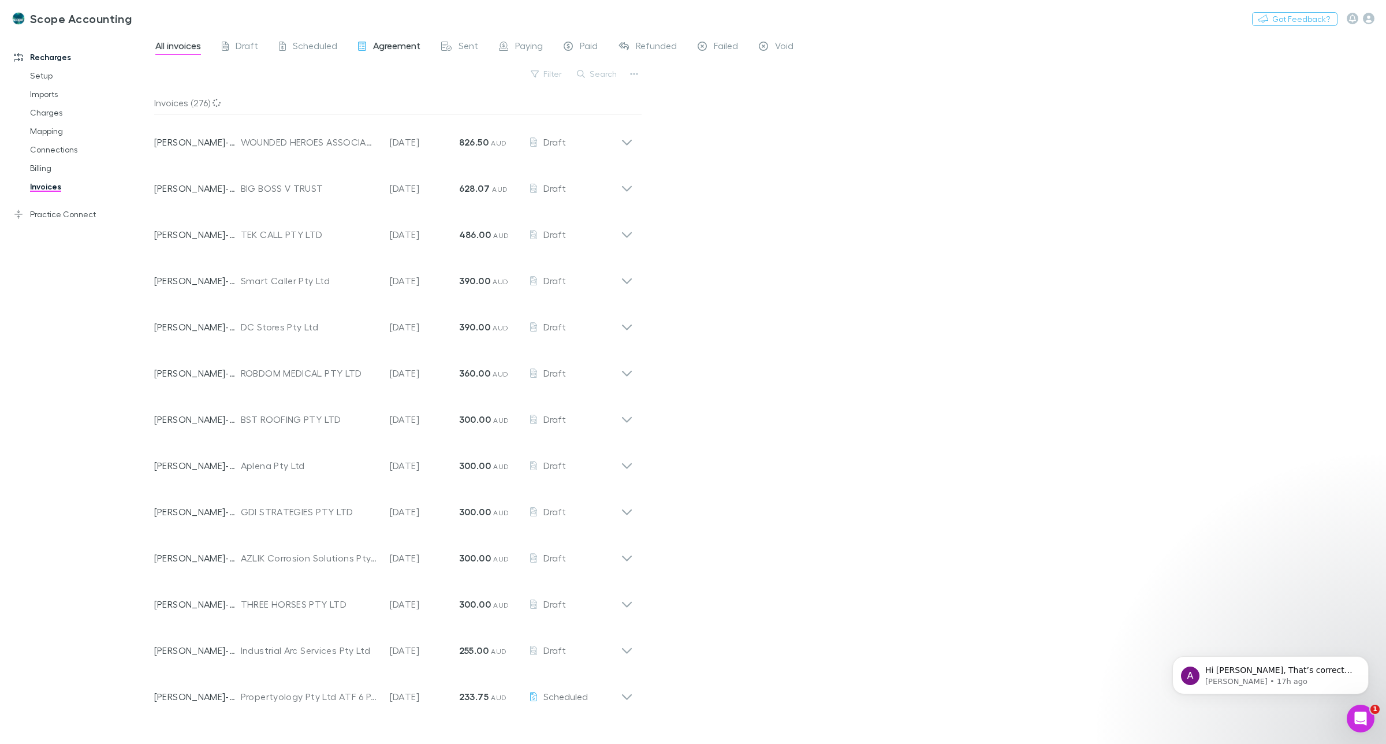
click at [408, 44] on span "Agreement" at bounding box center [396, 47] width 47 height 15
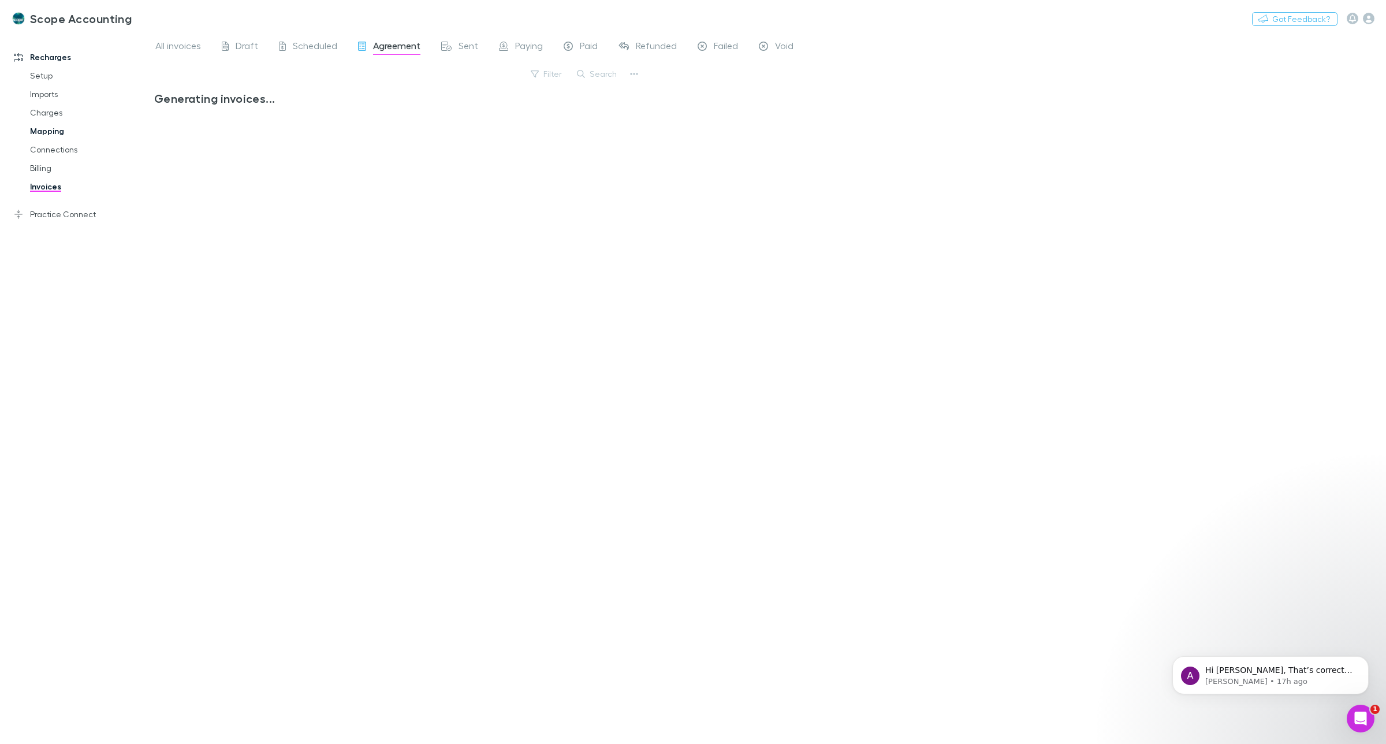
click at [24, 131] on link "Mapping" at bounding box center [90, 131] width 144 height 18
click at [45, 184] on link "Invoices" at bounding box center [90, 186] width 144 height 18
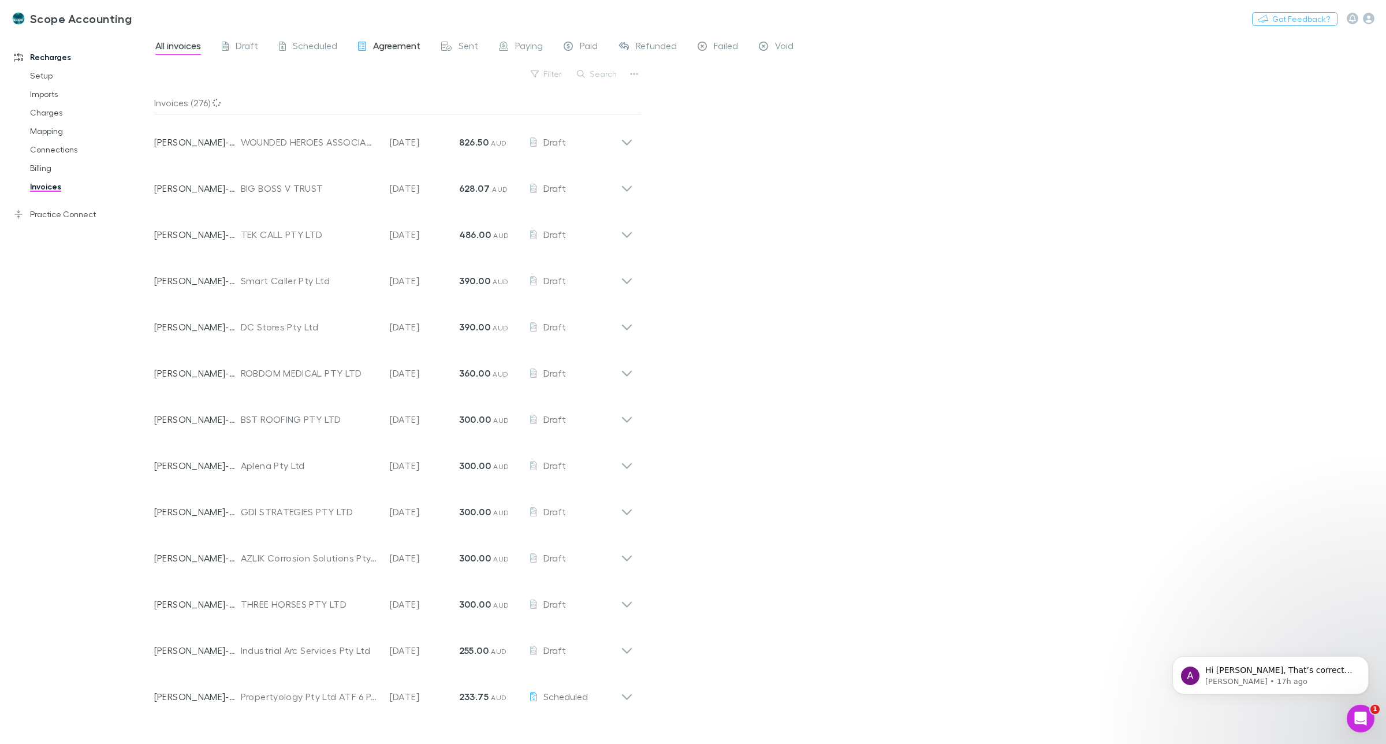
click at [402, 45] on span "Agreement" at bounding box center [396, 47] width 47 height 15
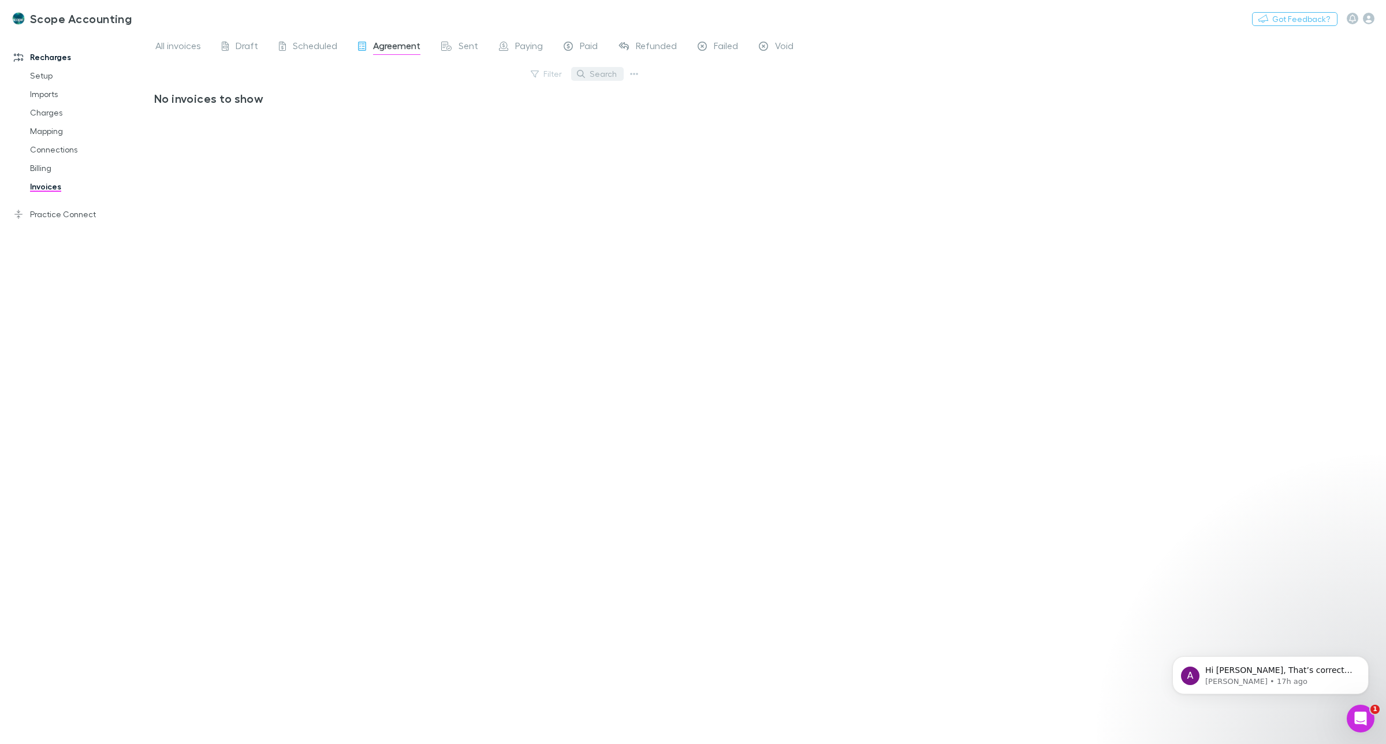
click at [608, 72] on button "Search" at bounding box center [597, 74] width 53 height 14
type input "********"
click at [239, 49] on span "Draft" at bounding box center [247, 47] width 23 height 15
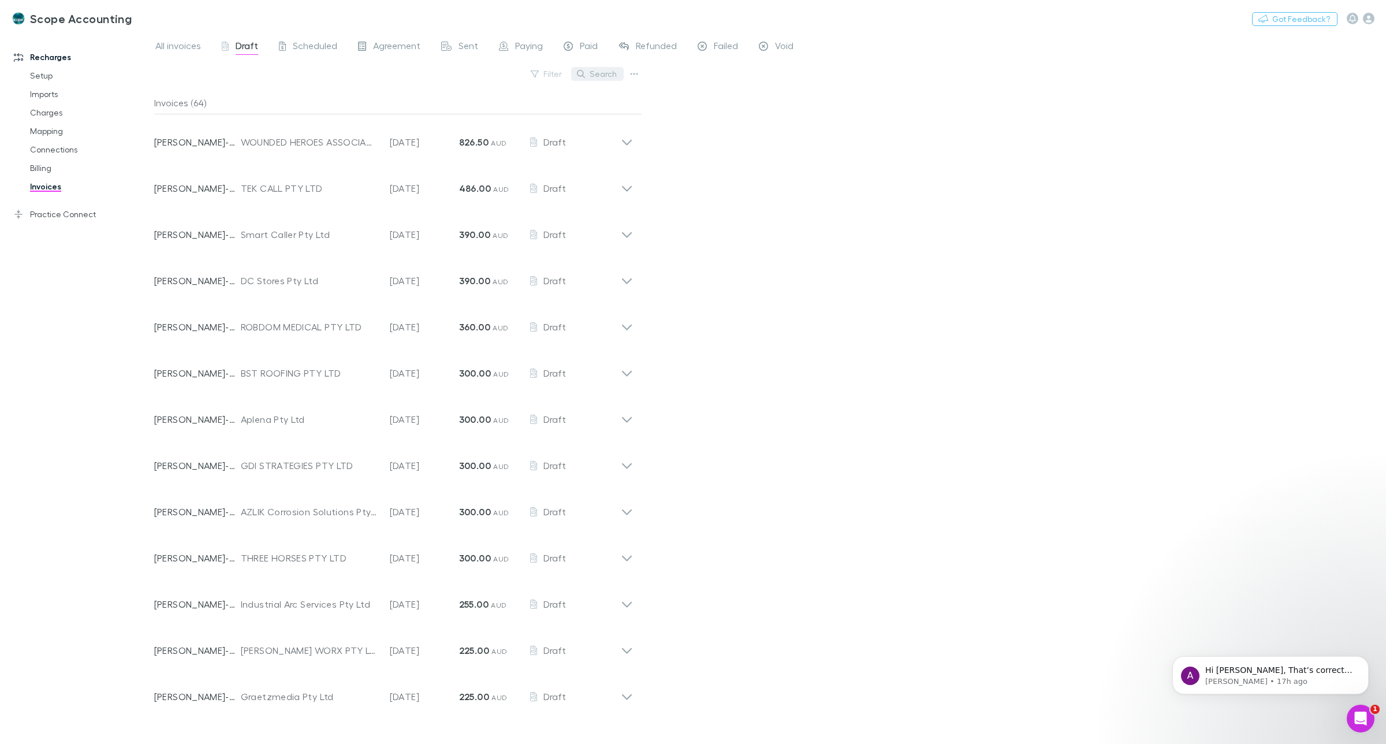
click at [593, 77] on button "Search" at bounding box center [597, 74] width 53 height 14
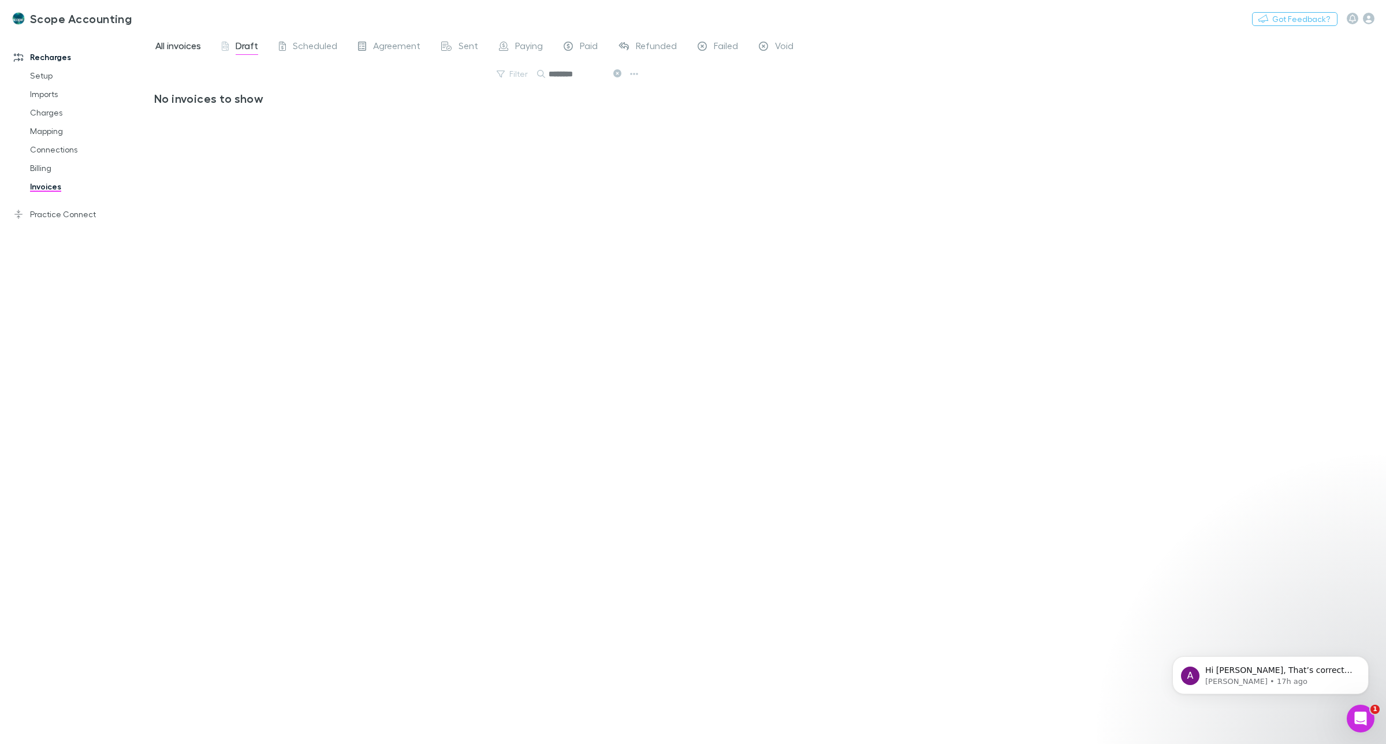
type input "********"
click at [180, 47] on span "All invoices" at bounding box center [178, 47] width 46 height 15
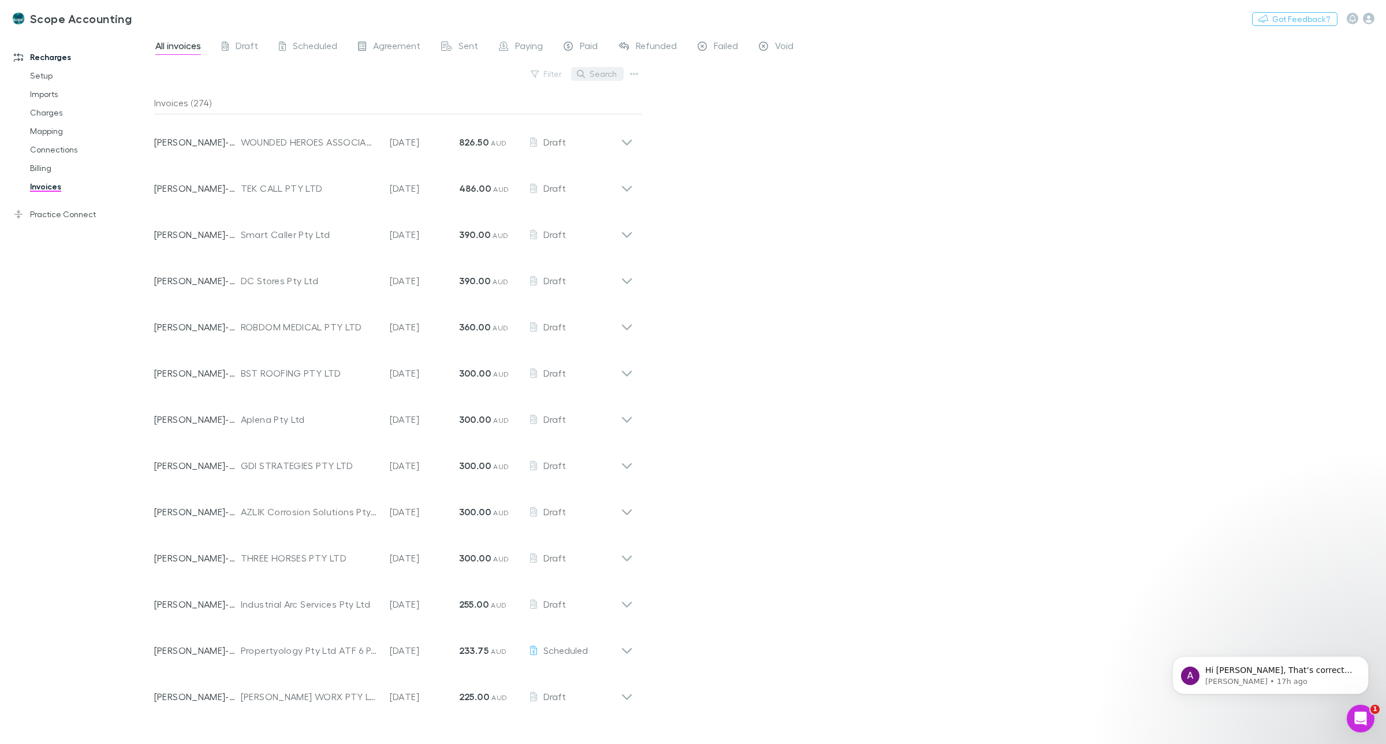
click at [599, 75] on button "Search" at bounding box center [597, 74] width 53 height 14
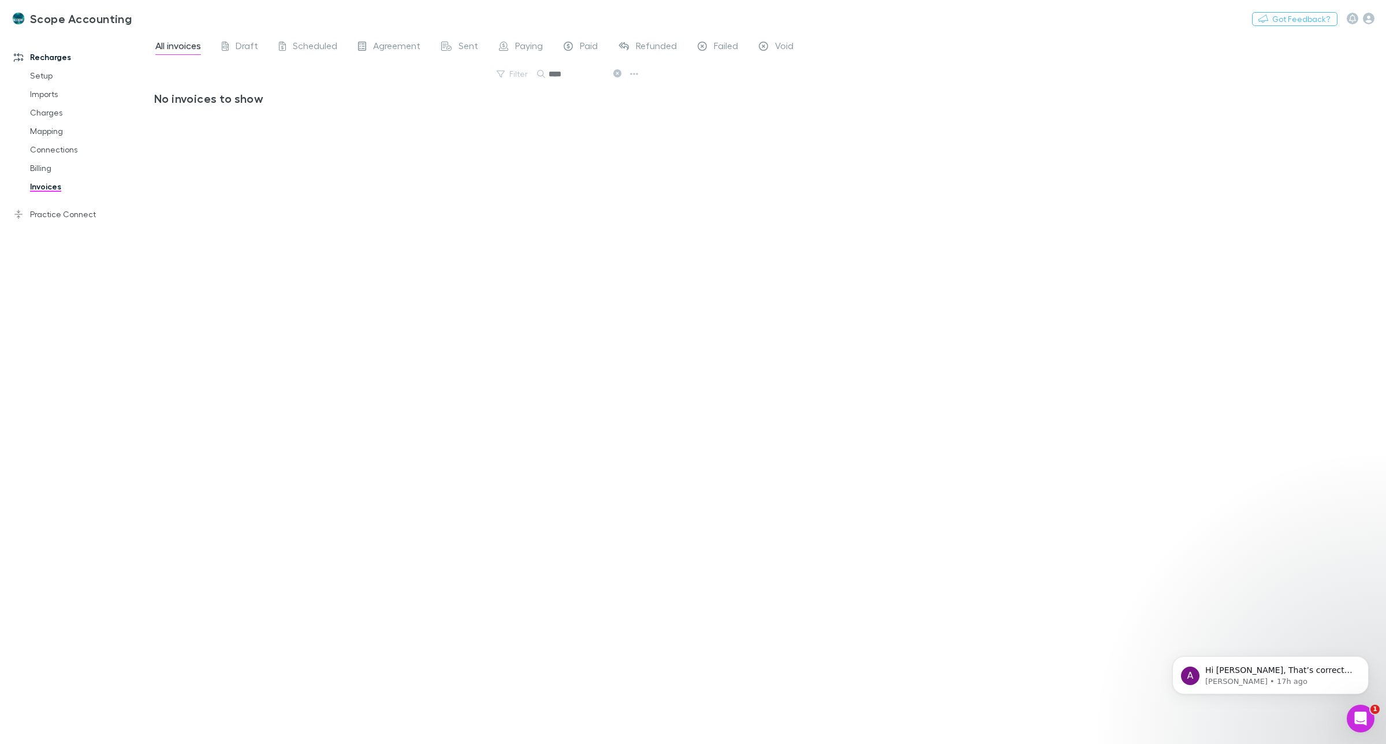
type input "*****"
drag, startPoint x: 594, startPoint y: 75, endPoint x: 534, endPoint y: 75, distance: 59.5
click at [534, 75] on div "Filter Search *****" at bounding box center [398, 78] width 488 height 25
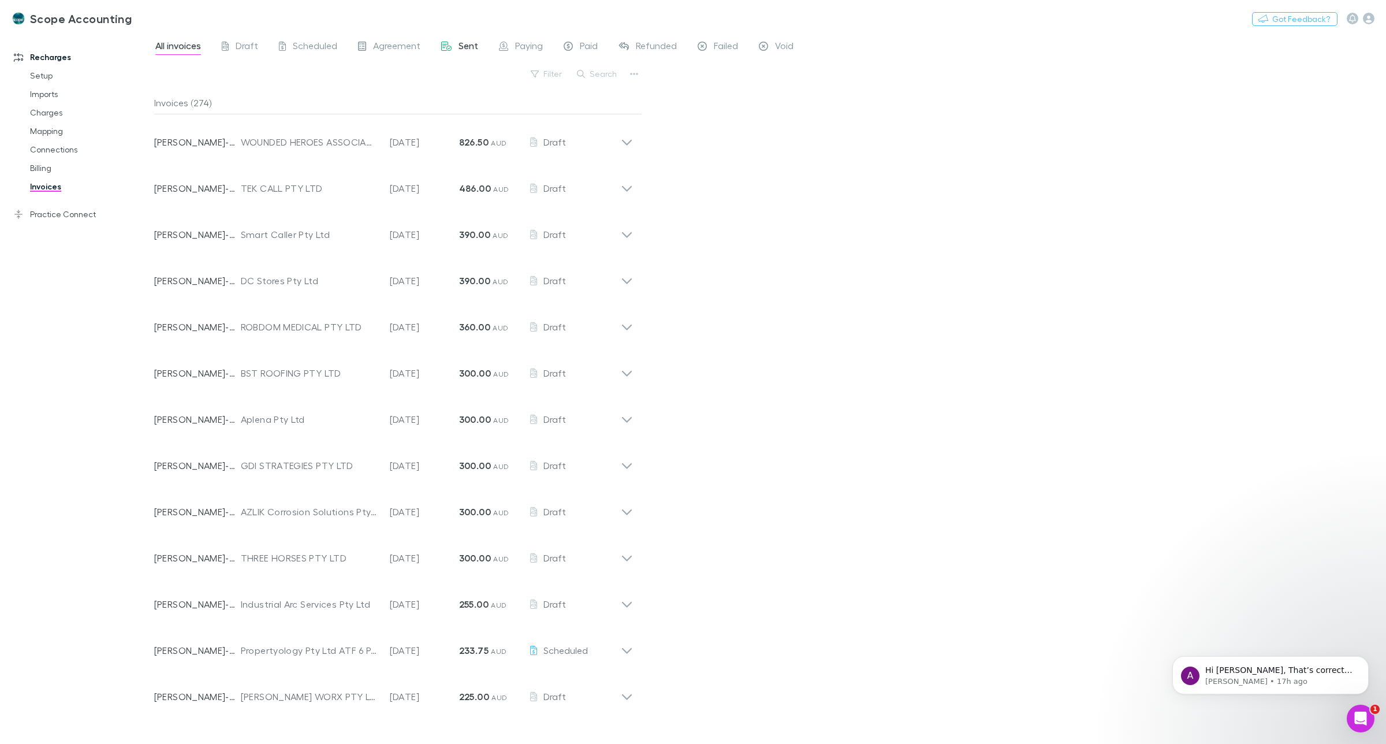
click at [452, 45] on div "Sent" at bounding box center [459, 47] width 37 height 15
click at [614, 72] on button "Search" at bounding box center [597, 74] width 53 height 14
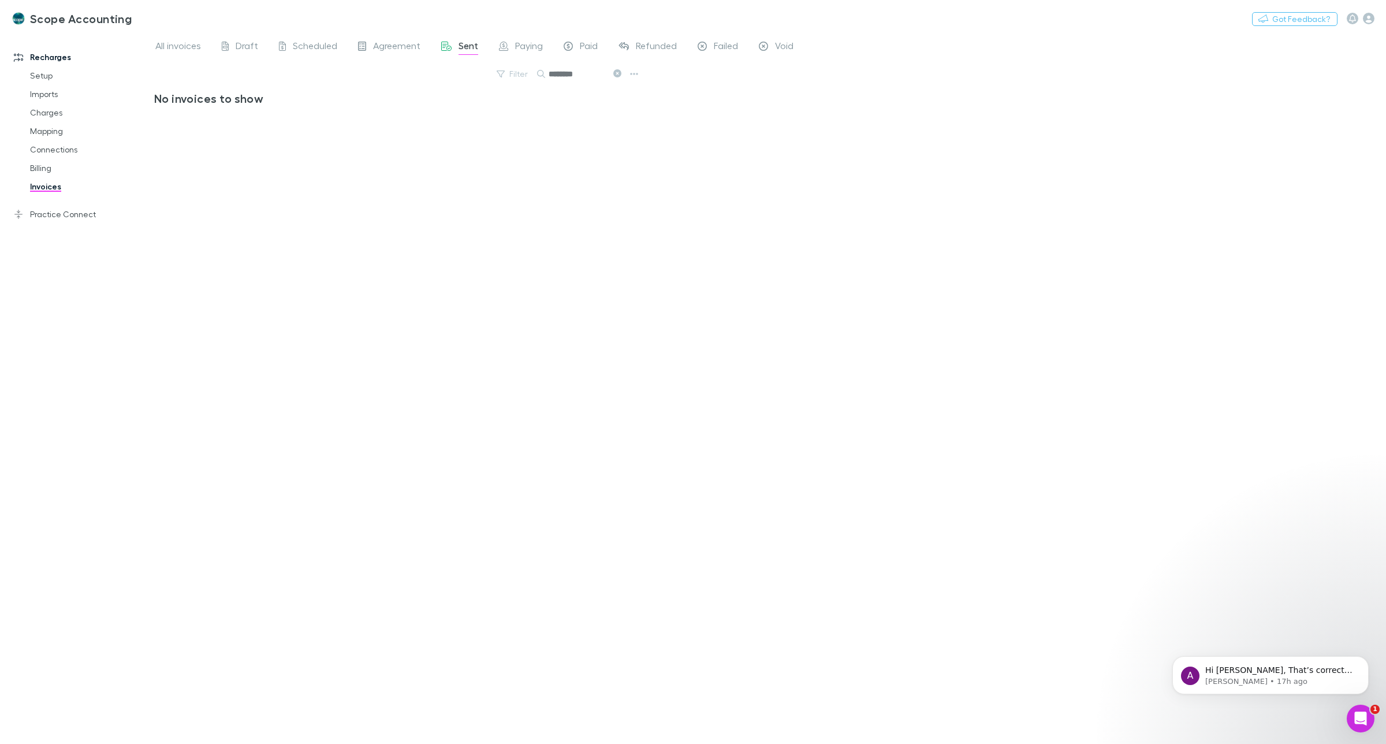
type input "********"
click at [614, 75] on icon at bounding box center [617, 73] width 8 height 8
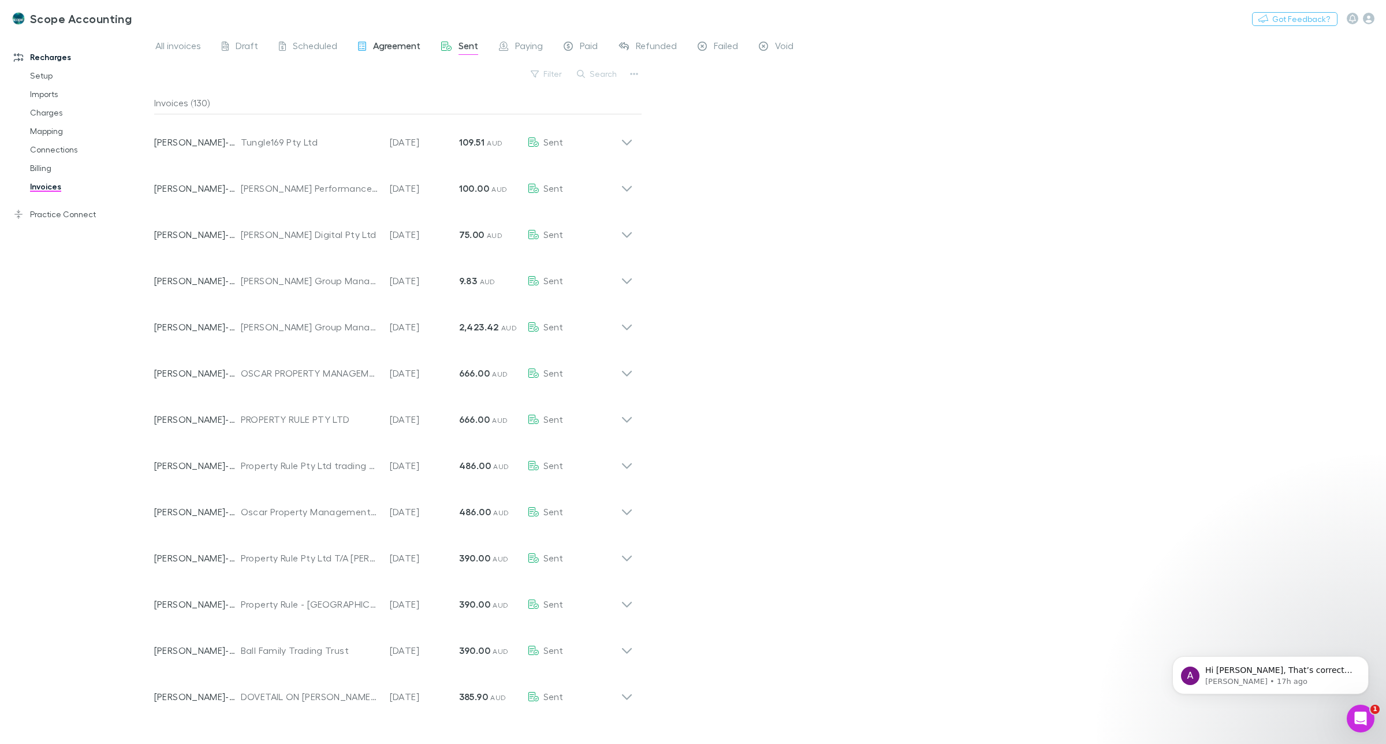
click at [392, 42] on span "Agreement" at bounding box center [396, 47] width 47 height 15
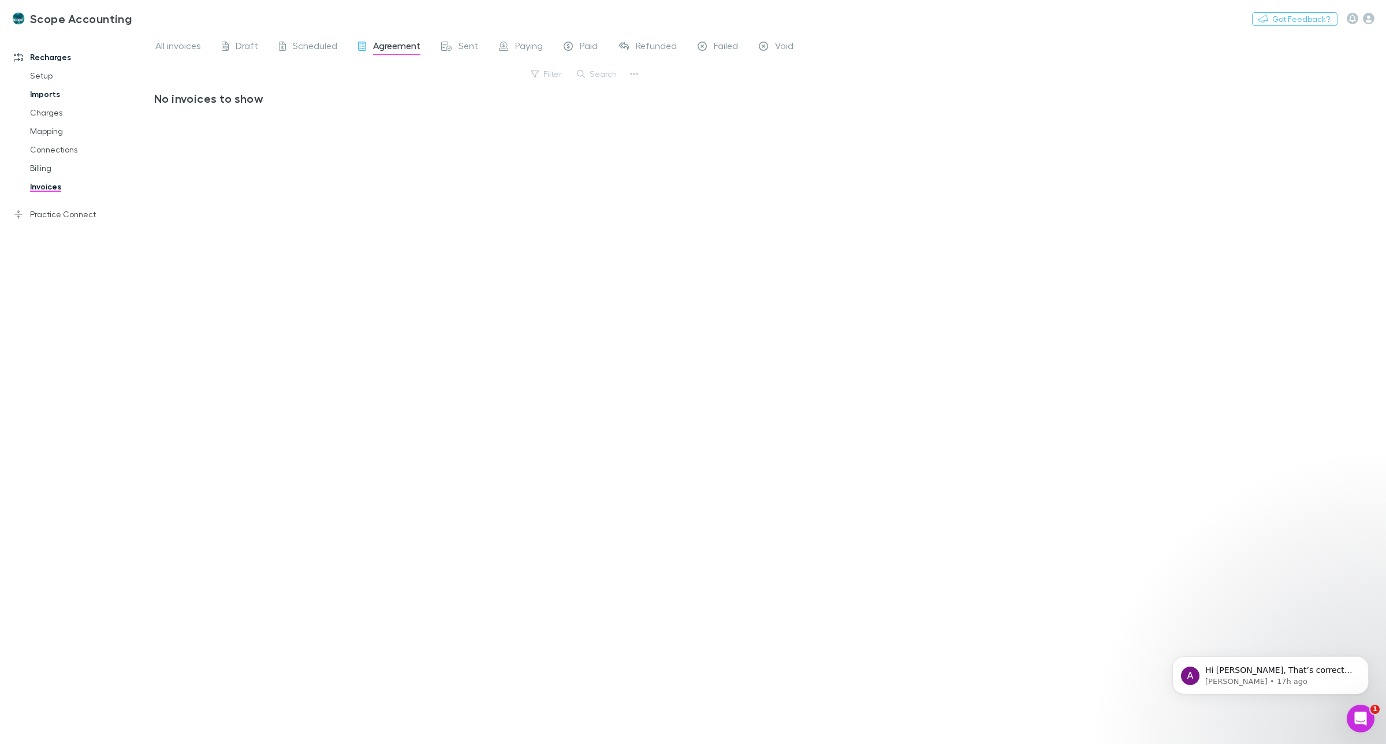
click at [46, 91] on link "Imports" at bounding box center [90, 94] width 144 height 18
click at [47, 111] on link "Charges" at bounding box center [90, 112] width 144 height 18
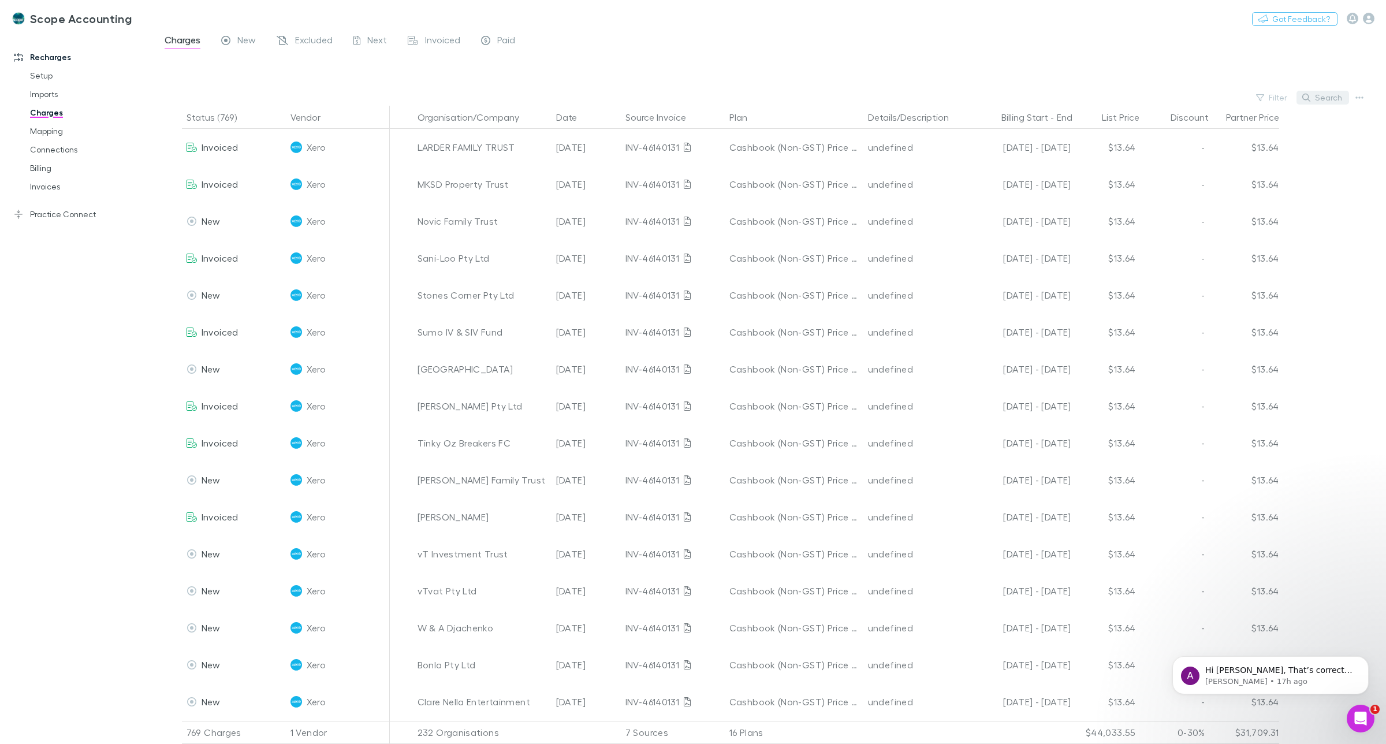
click at [1332, 103] on button "Search" at bounding box center [1323, 98] width 53 height 14
click at [1310, 94] on input "text" at bounding box center [1303, 98] width 58 height 16
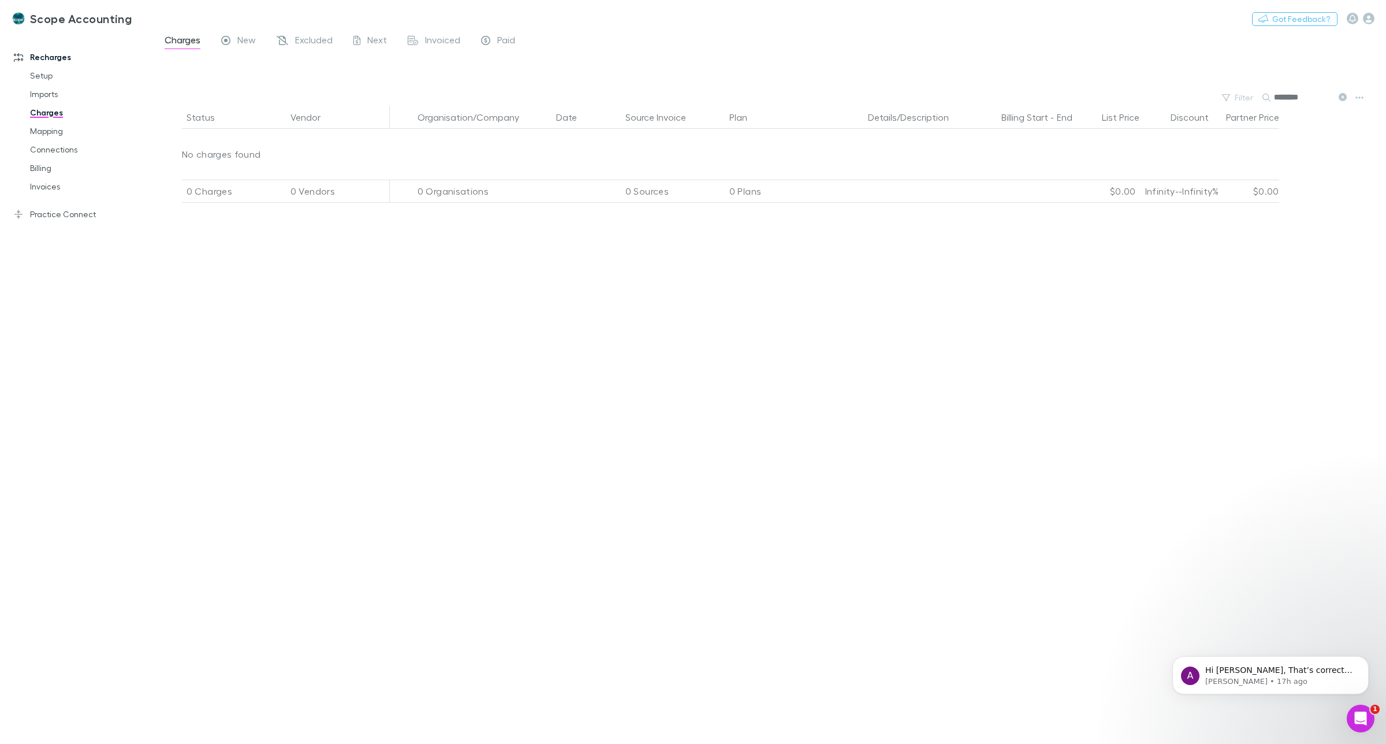
type input "********"
click at [1342, 96] on icon at bounding box center [1343, 97] width 8 height 8
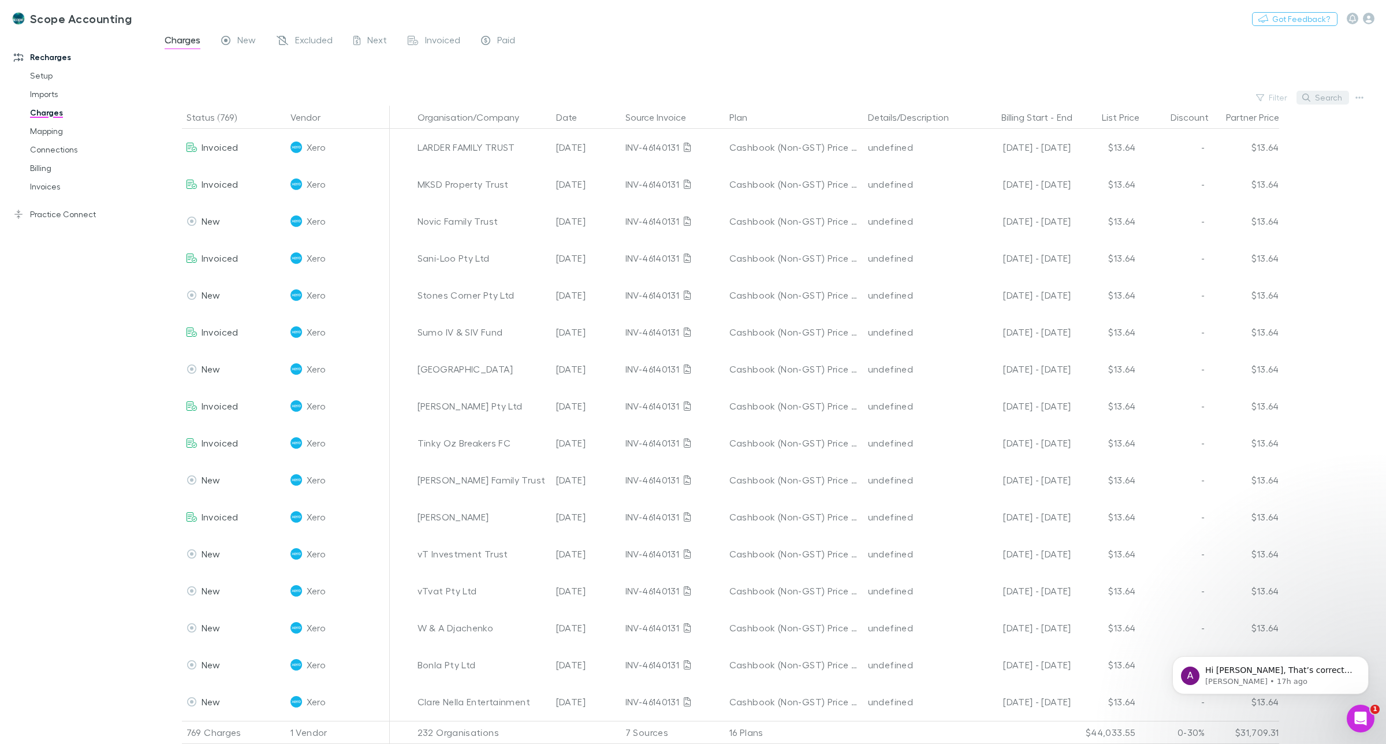
click at [1323, 97] on button "Search" at bounding box center [1323, 98] width 53 height 14
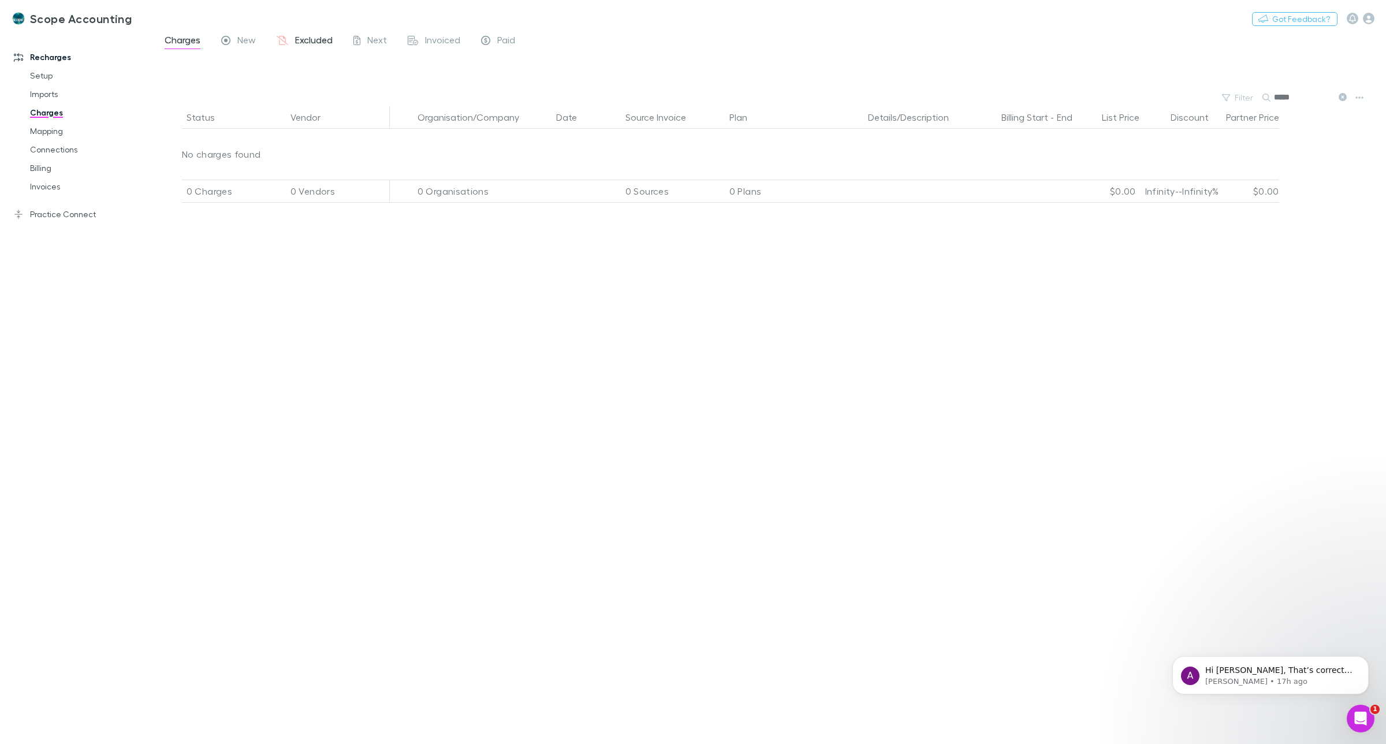
type input "*****"
click at [302, 40] on span "Excluded" at bounding box center [314, 41] width 38 height 15
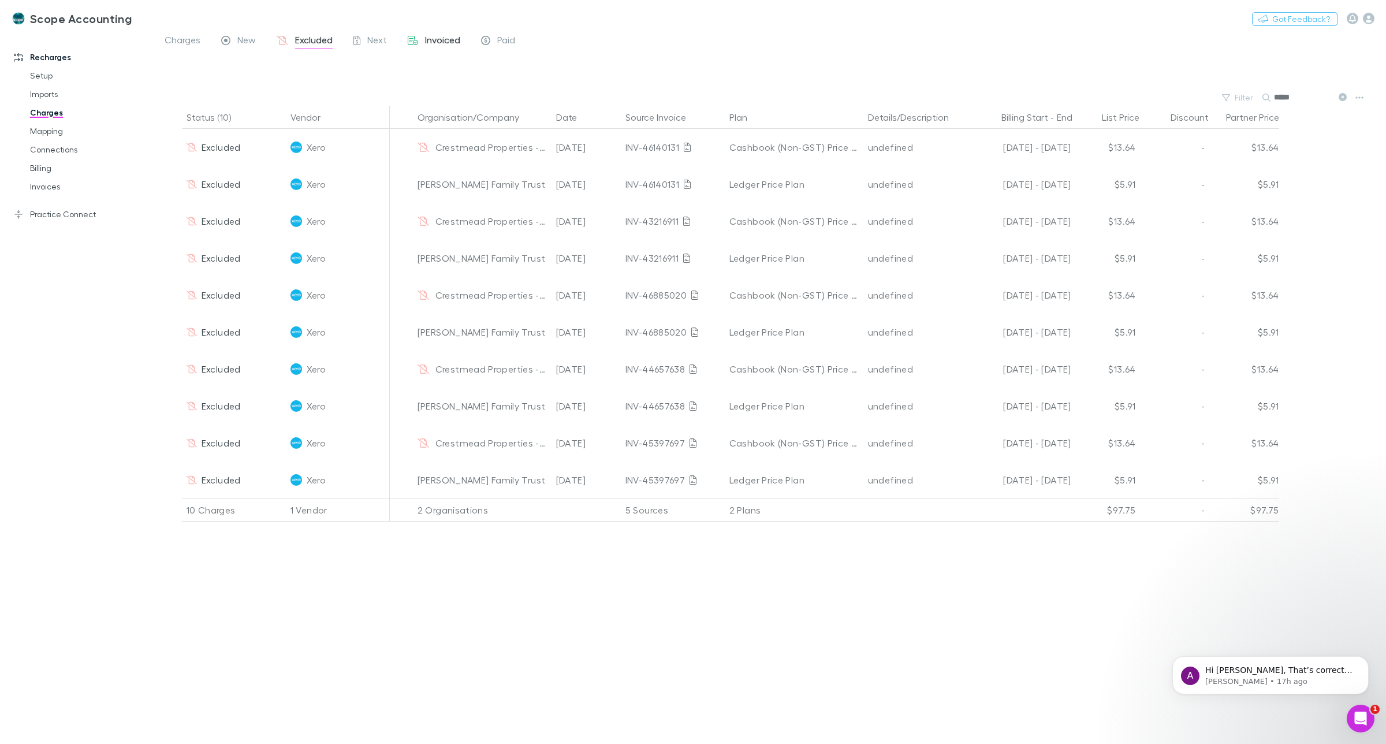
click at [436, 36] on span "Invoiced" at bounding box center [442, 41] width 35 height 15
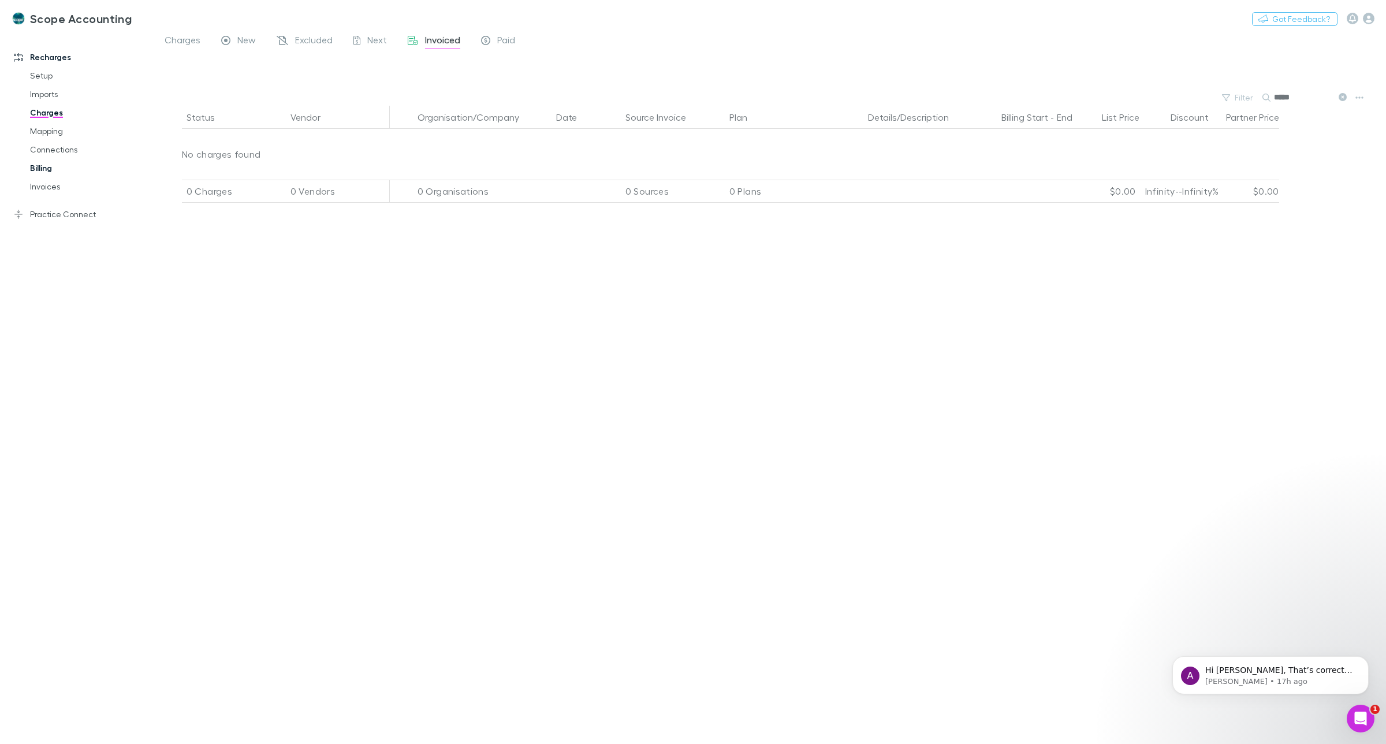
click at [47, 166] on link "Billing" at bounding box center [90, 168] width 144 height 18
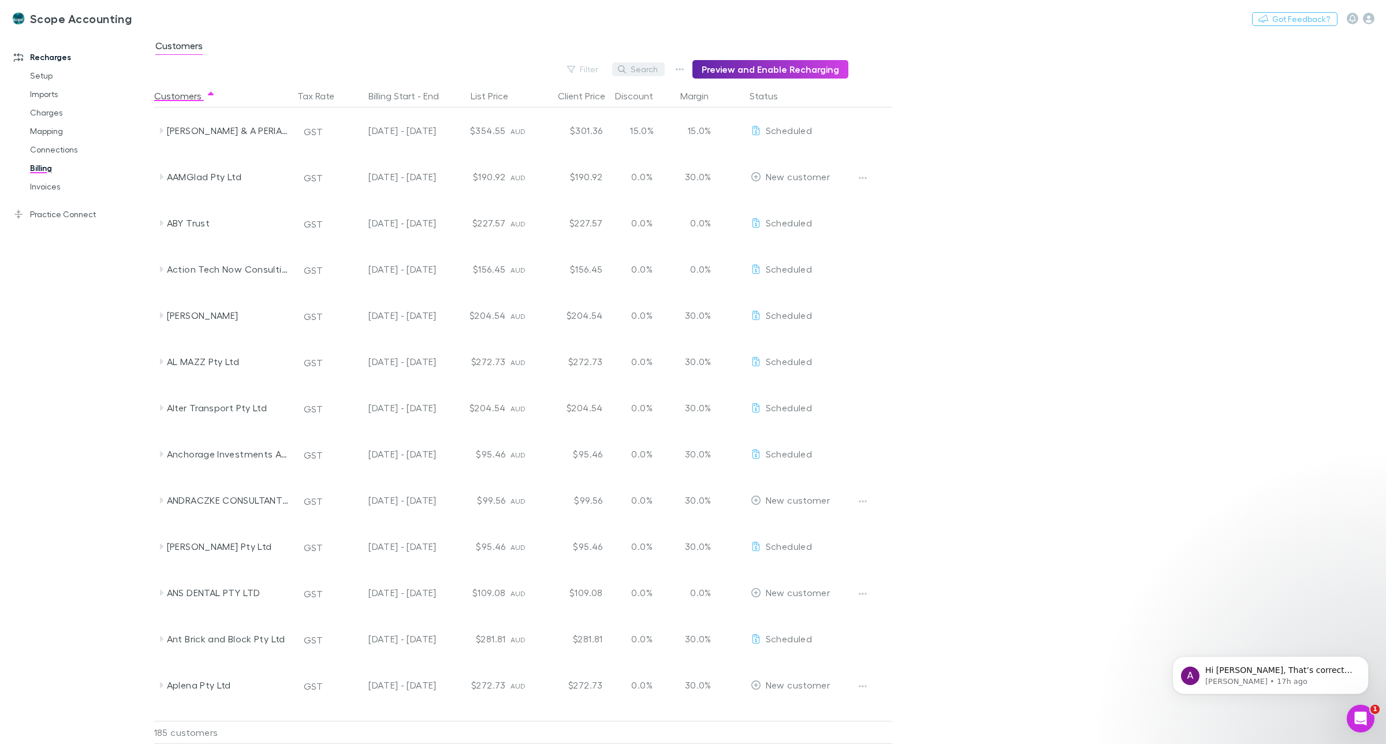
click at [641, 69] on button "Search" at bounding box center [638, 69] width 53 height 14
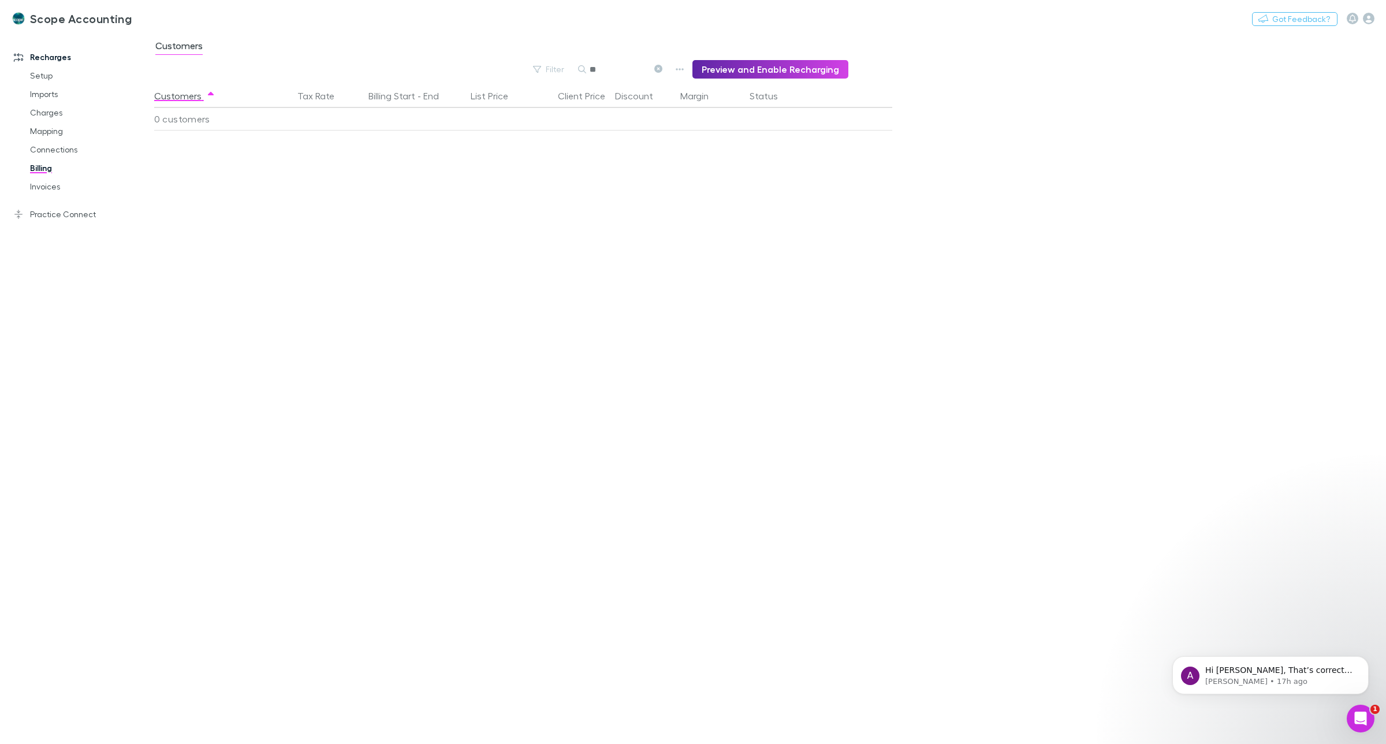
type input "*"
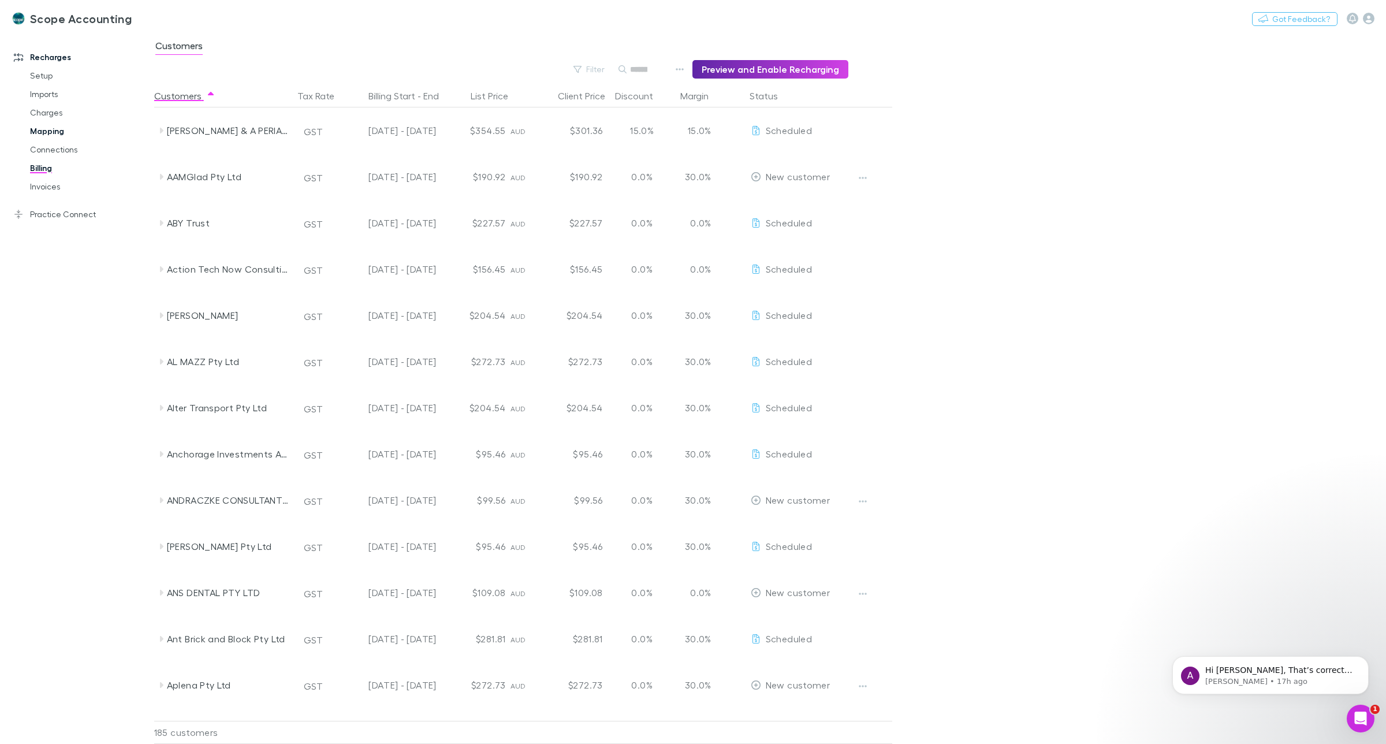
click at [50, 131] on link "Mapping" at bounding box center [90, 131] width 144 height 18
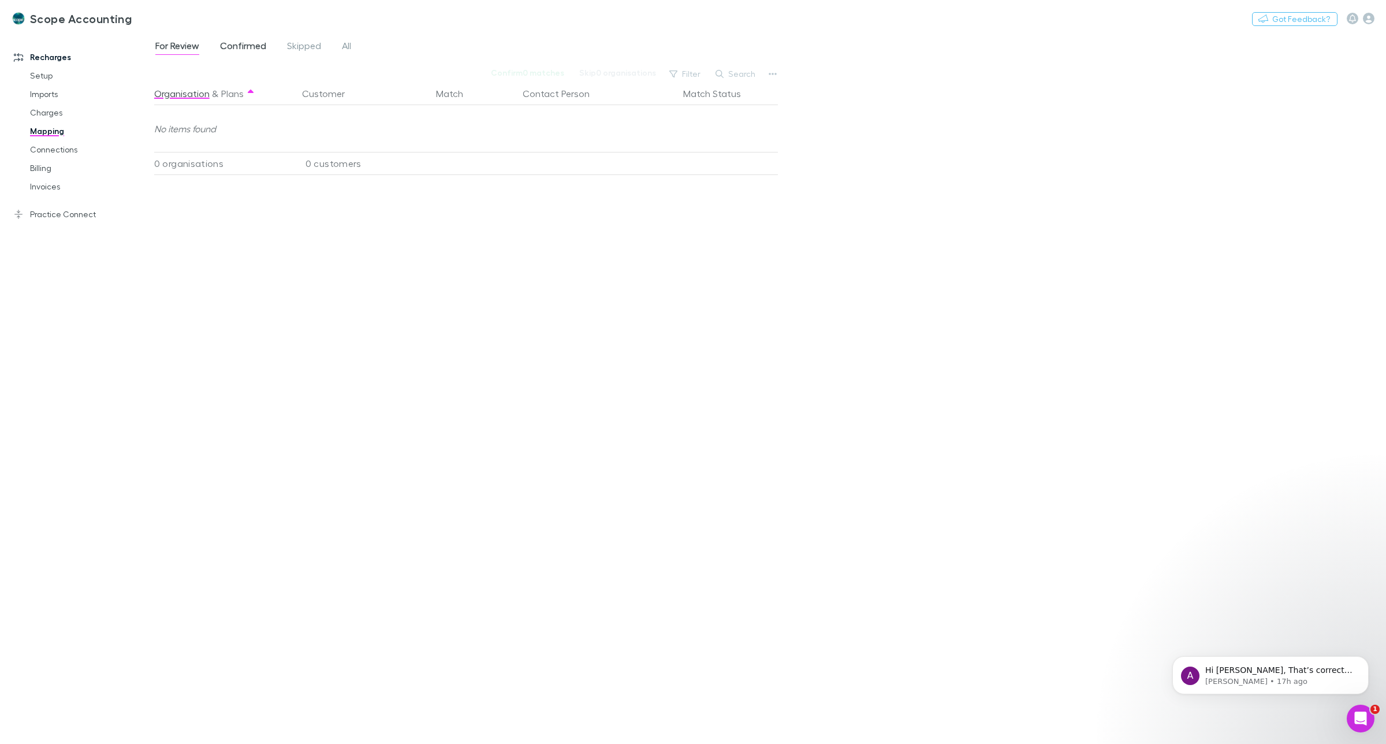
click at [240, 44] on span "Confirmed" at bounding box center [243, 47] width 46 height 15
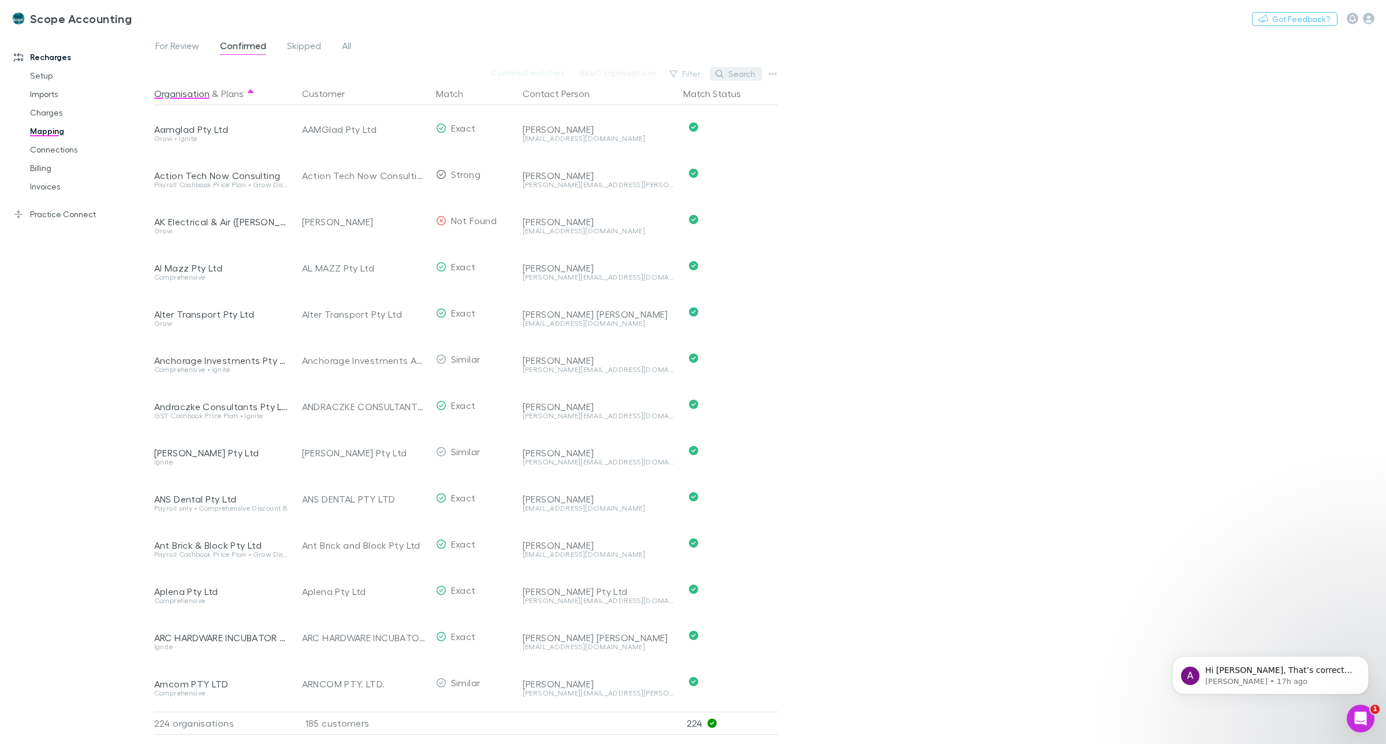
click at [743, 74] on button "Search" at bounding box center [736, 74] width 53 height 14
click at [748, 75] on button "Search" at bounding box center [736, 74] width 53 height 14
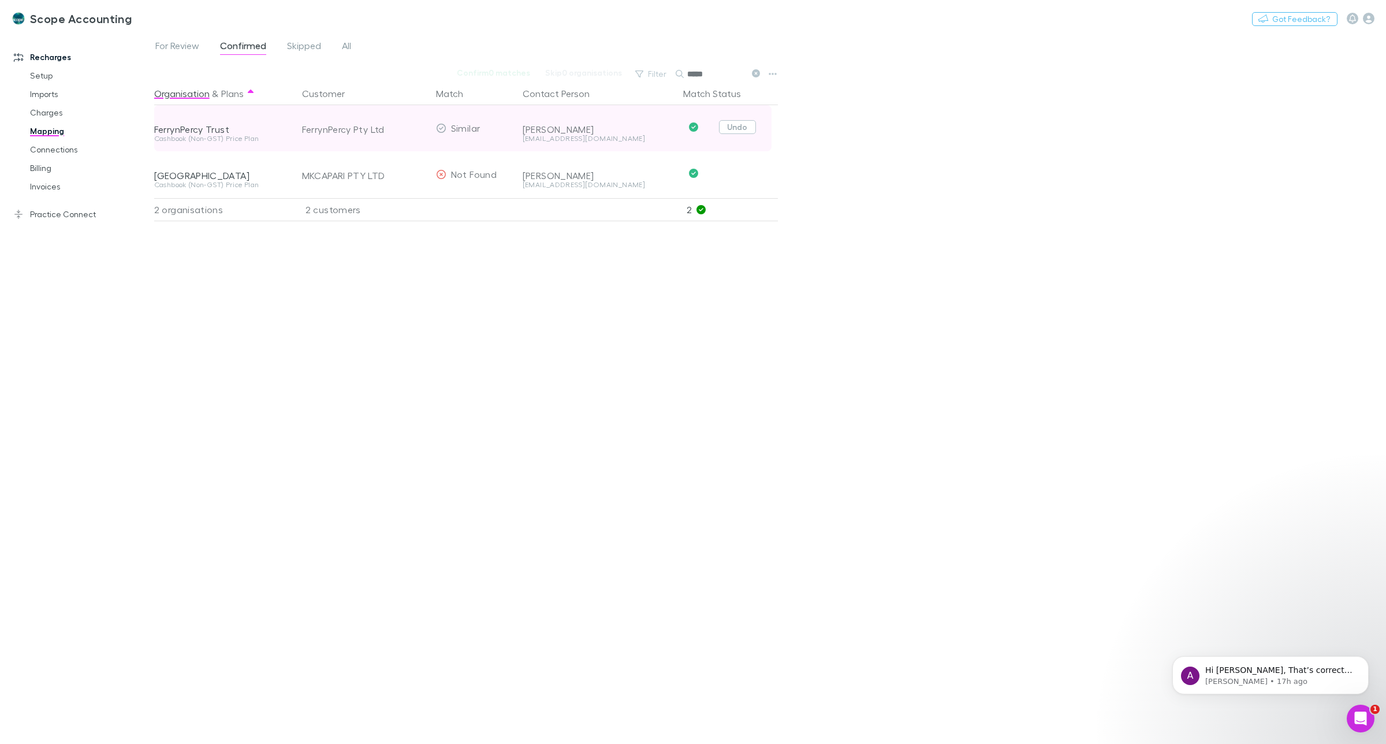
click at [738, 129] on button "Undo" at bounding box center [737, 127] width 37 height 14
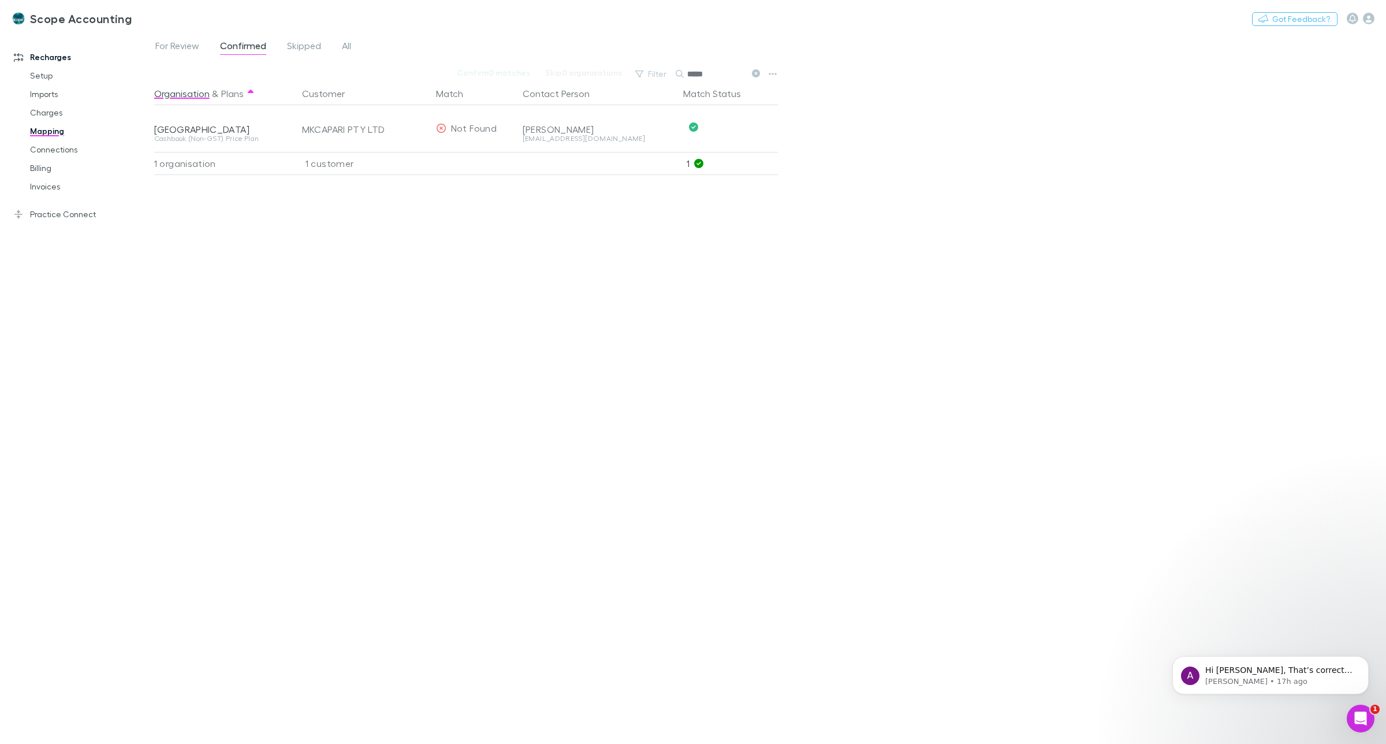
click at [738, 129] on button "Undo" at bounding box center [737, 127] width 37 height 14
drag, startPoint x: 725, startPoint y: 73, endPoint x: 686, endPoint y: 70, distance: 39.3
click at [686, 70] on div "*****" at bounding box center [719, 74] width 87 height 14
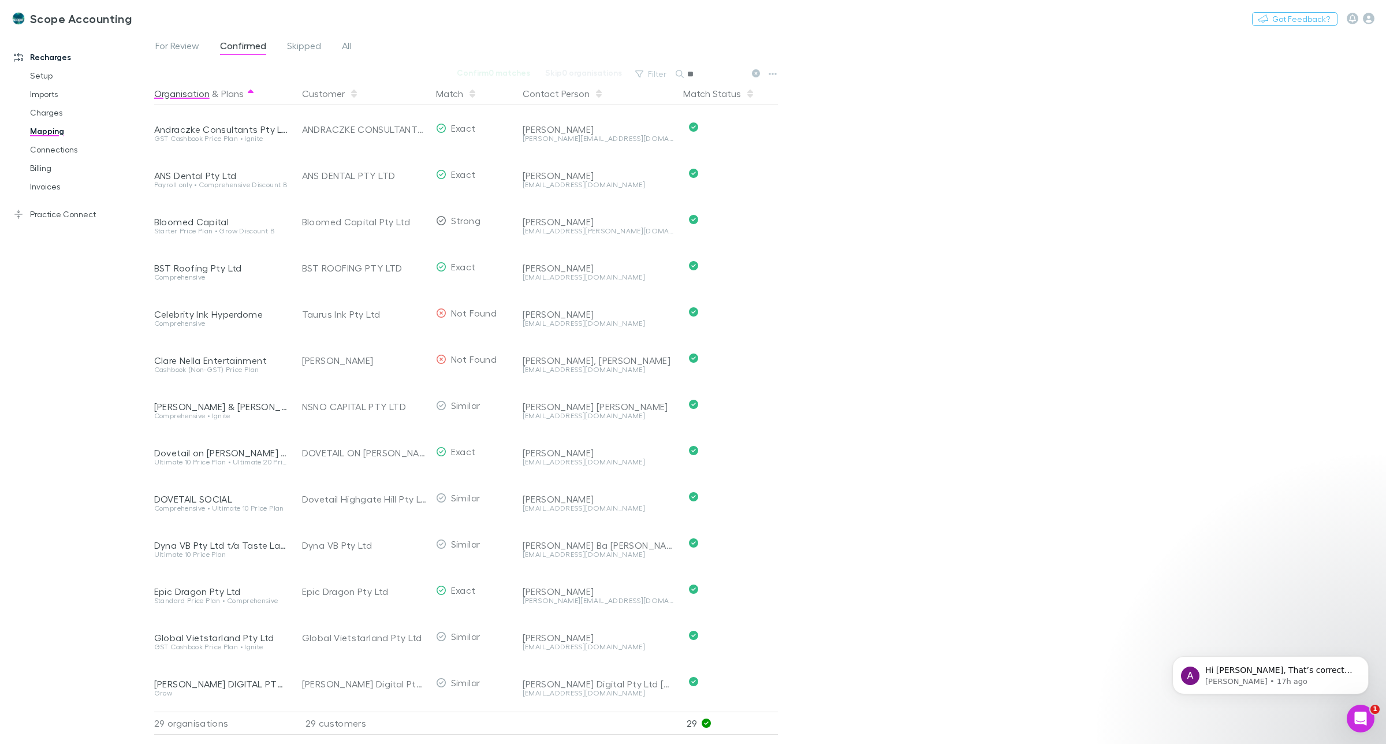
type input "*"
click at [347, 48] on span "All" at bounding box center [346, 47] width 9 height 15
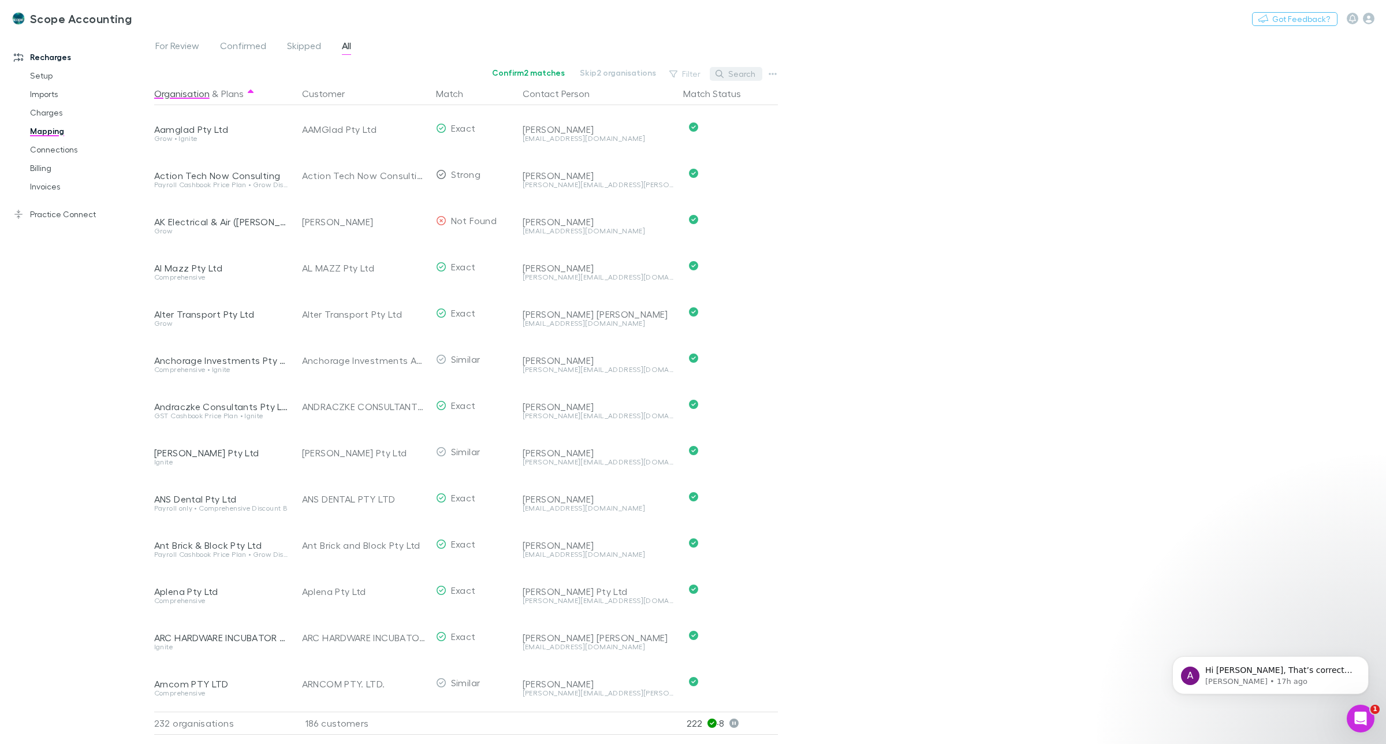
click at [748, 70] on button "Search" at bounding box center [736, 74] width 53 height 14
click at [705, 71] on input "text" at bounding box center [716, 74] width 58 height 16
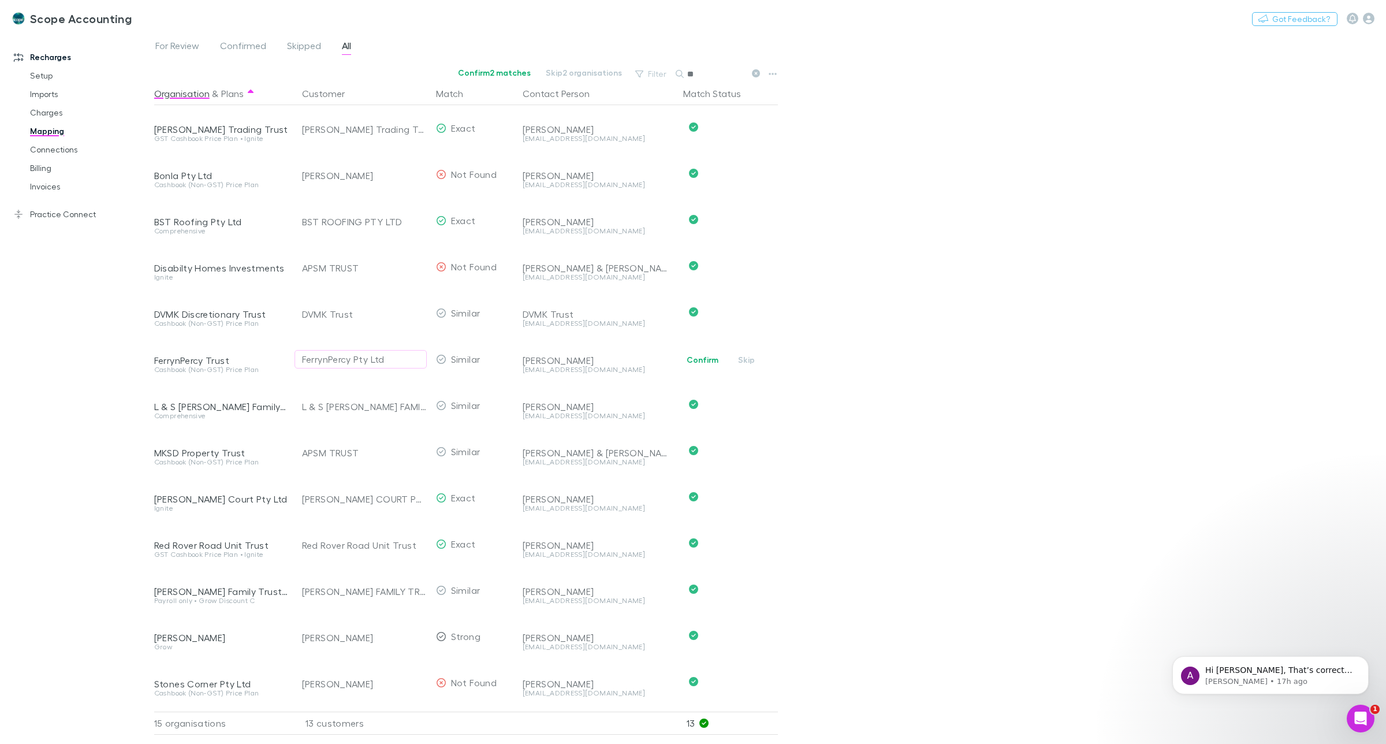
type input "*"
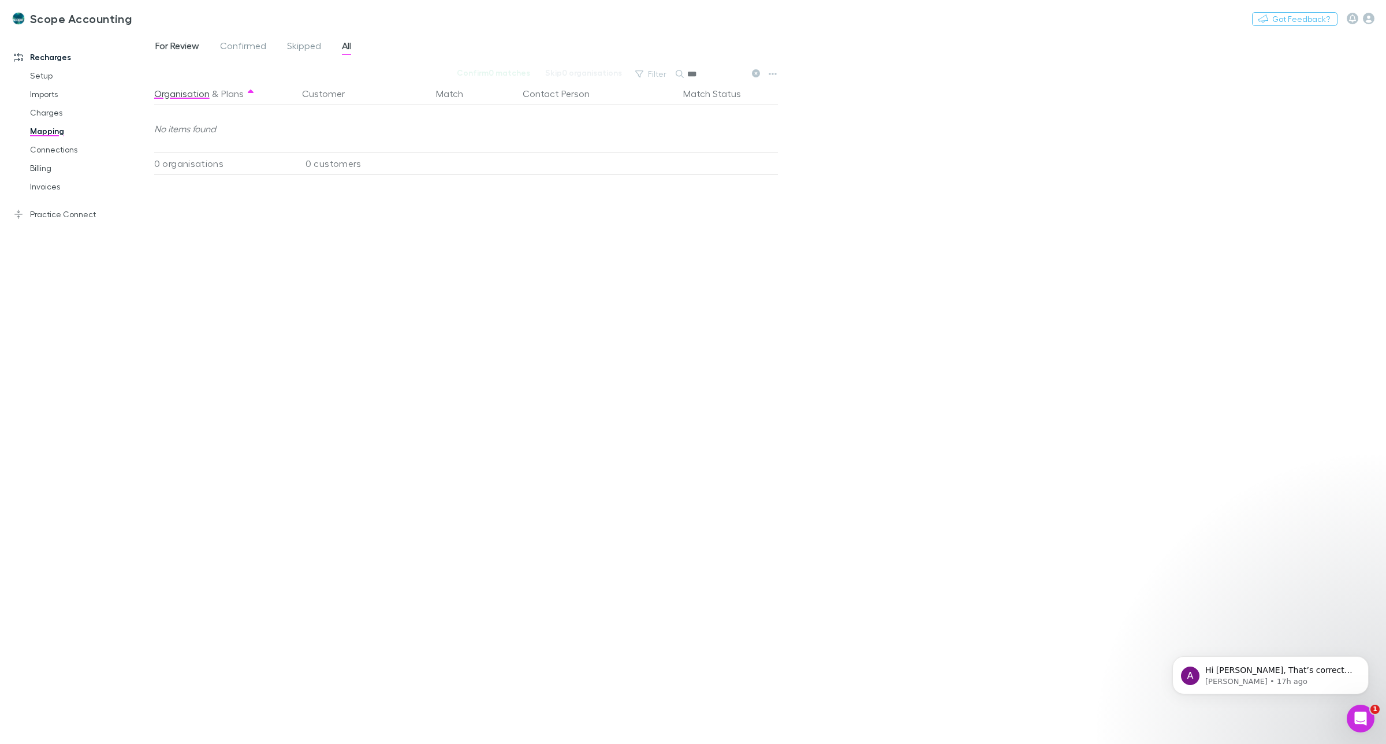
type input "***"
click at [171, 44] on span "For Review" at bounding box center [177, 47] width 44 height 15
click at [58, 148] on link "Connections" at bounding box center [90, 149] width 144 height 18
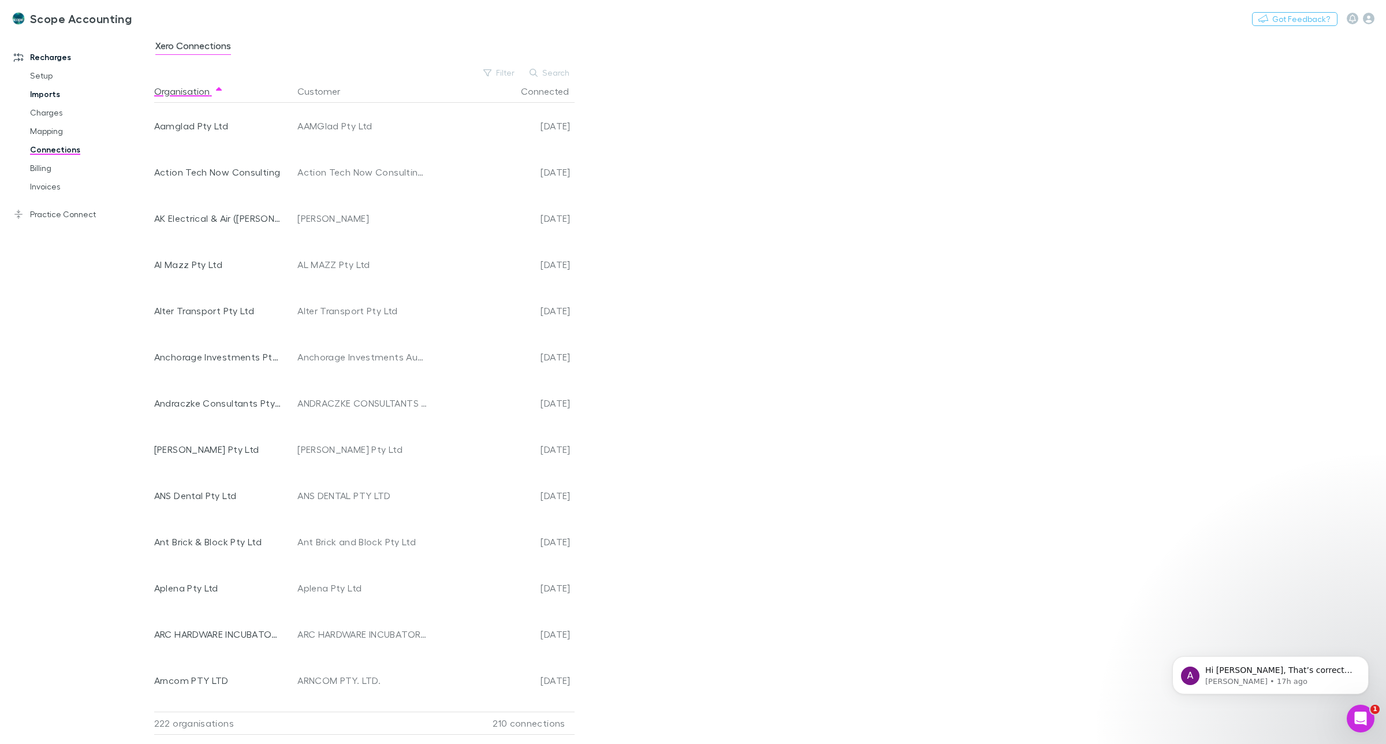
click at [47, 95] on link "Imports" at bounding box center [90, 94] width 144 height 18
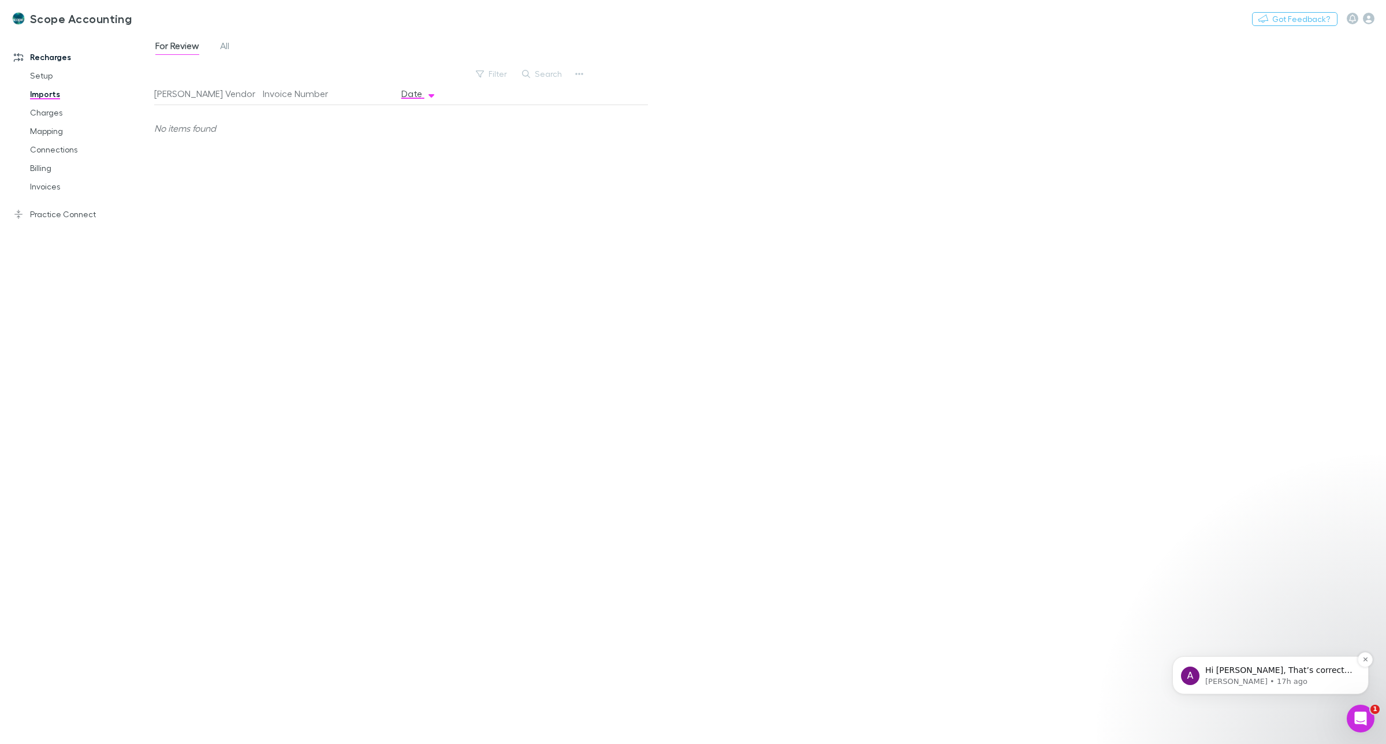
click at [1275, 670] on span "Hi Sharon, That’s correct - only the invoices that were sent earlier than their…" at bounding box center [1279, 692] width 147 height 55
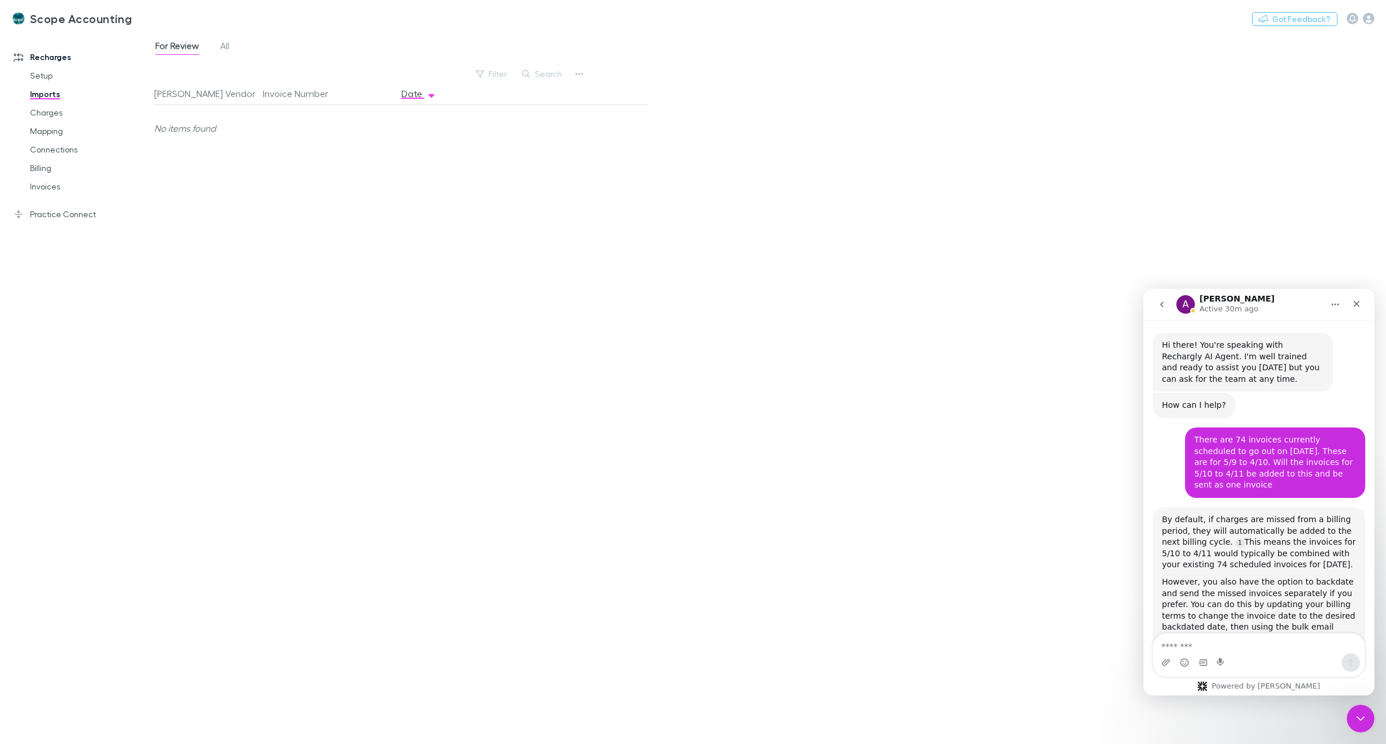
scroll to position [13, 0]
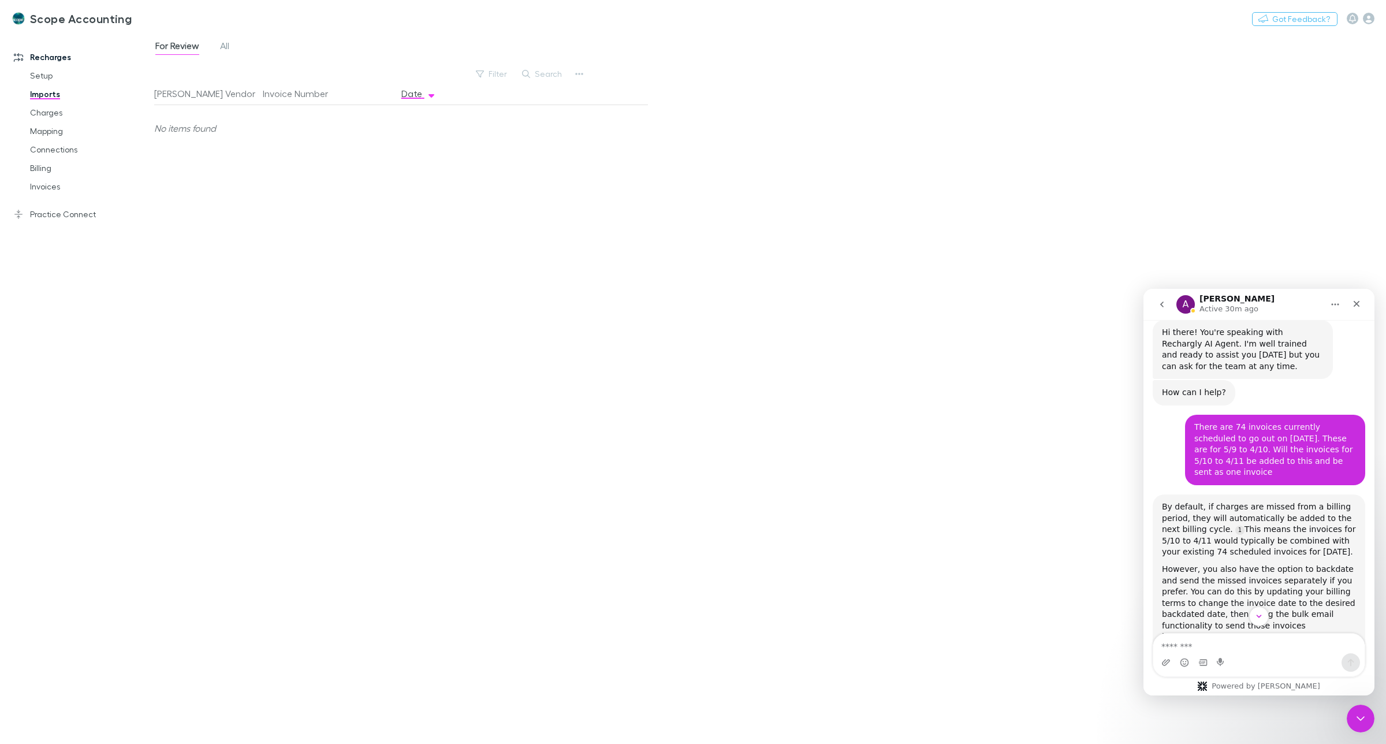
click at [1193, 642] on textarea "Message…" at bounding box center [1259, 644] width 211 height 20
type textarea "**********"
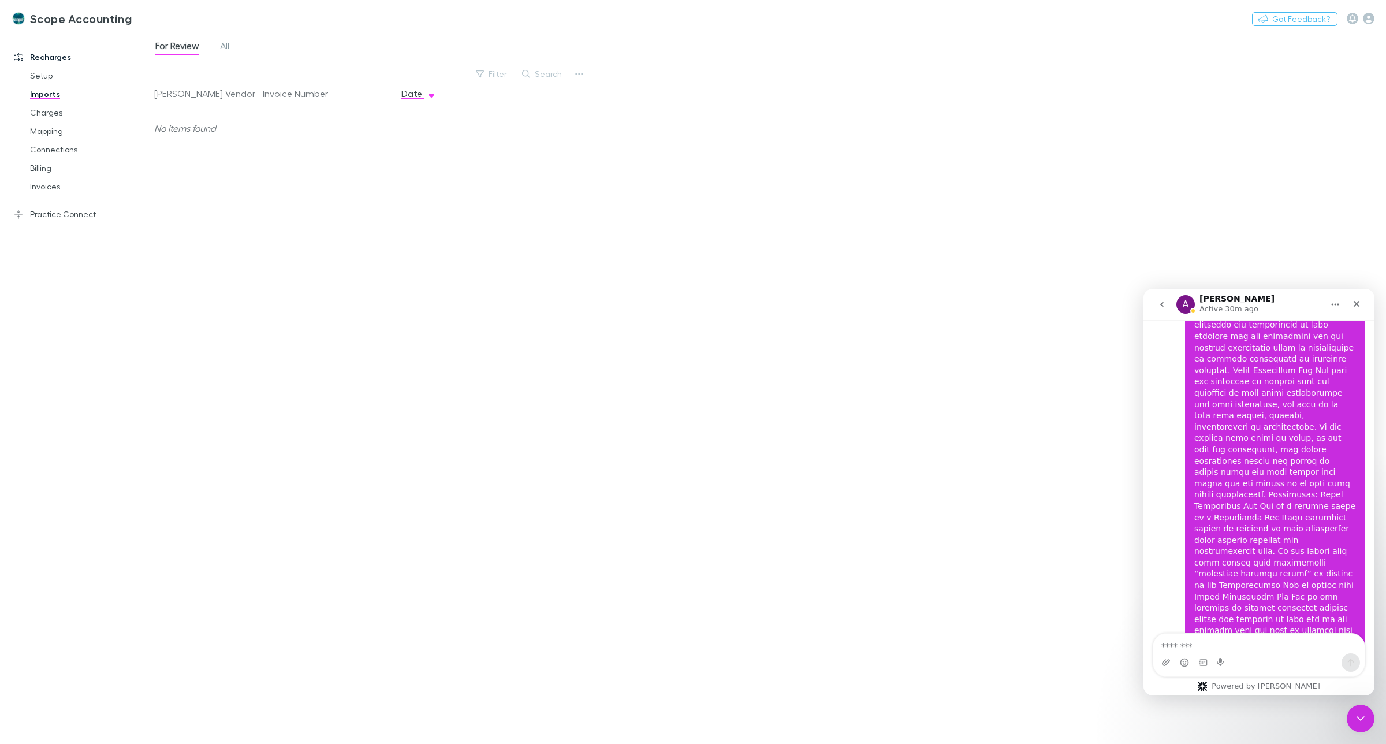
scroll to position [3908, 0]
drag, startPoint x: 1186, startPoint y: 582, endPoint x: 1319, endPoint y: 604, distance: 134.7
copy div "I have incorrectly mapped a client with about 8 entities. How do I undo this an…"
click at [1363, 723] on icon "Close Intercom Messenger" at bounding box center [1359, 717] width 14 height 14
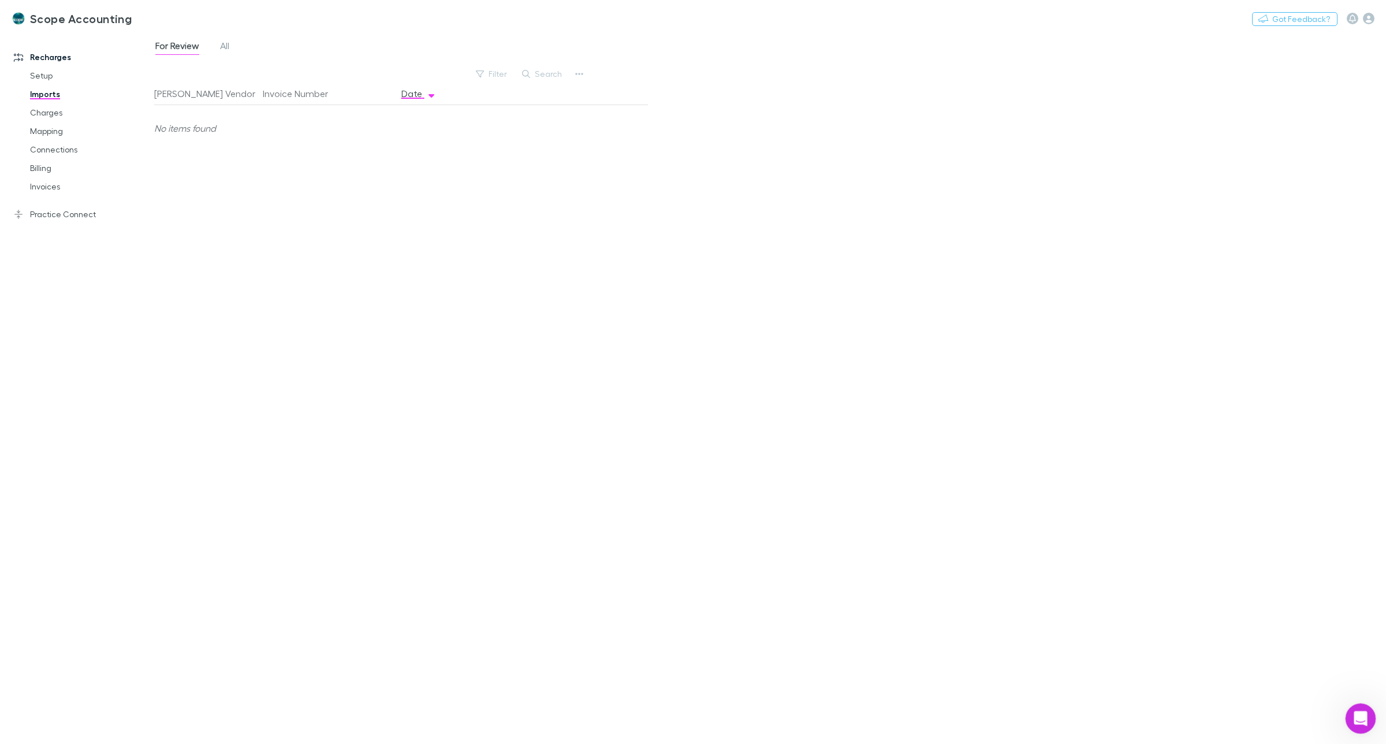
click at [1366, 716] on icon "Open Intercom Messenger" at bounding box center [1359, 717] width 19 height 19
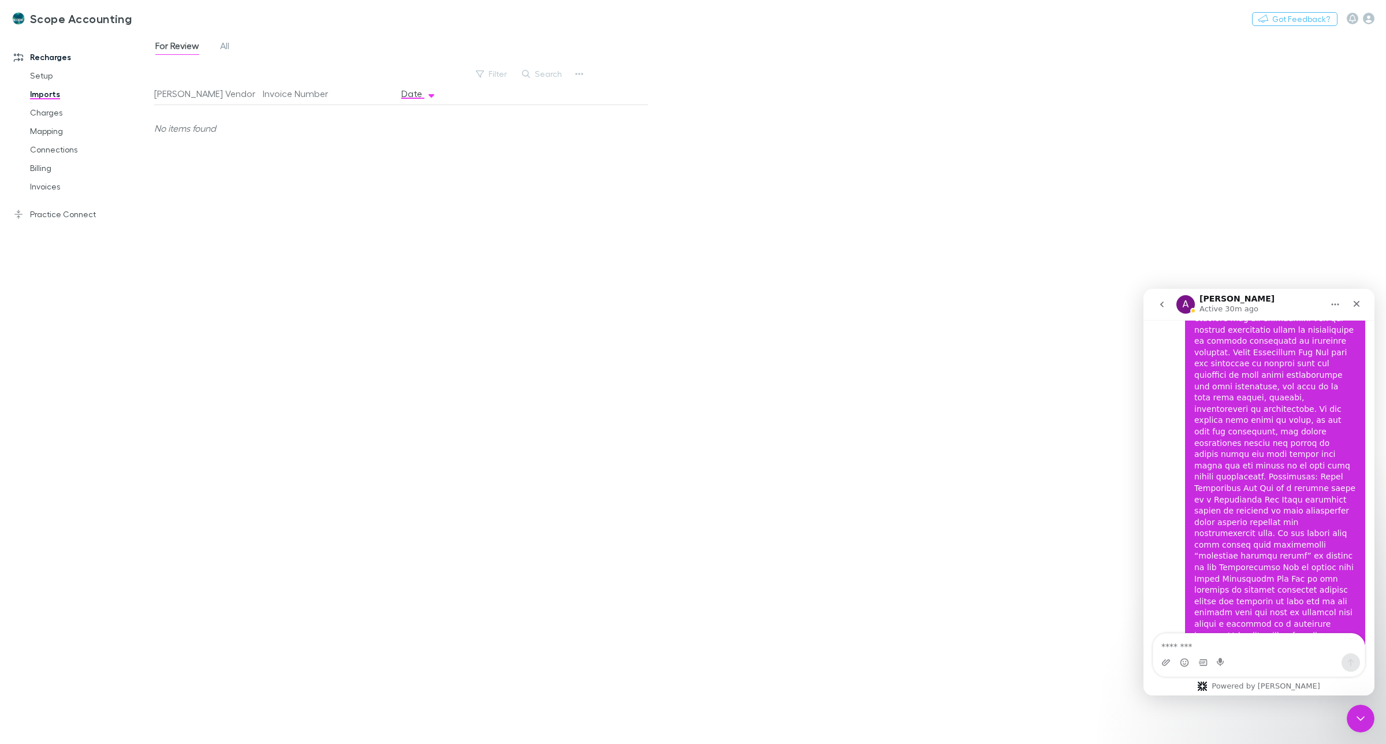
click at [1336, 306] on icon "Home" at bounding box center [1335, 304] width 9 height 9
click at [1162, 304] on icon "go back" at bounding box center [1162, 305] width 3 height 6
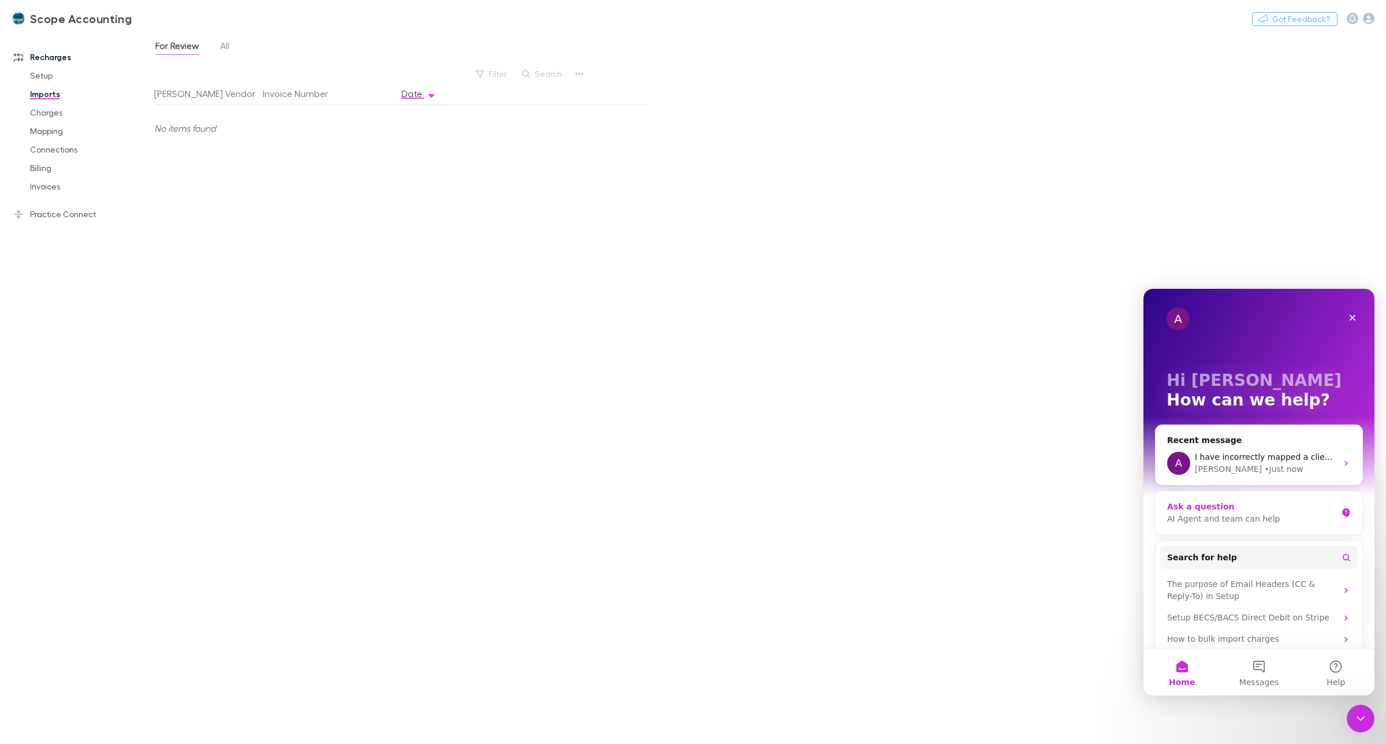
click at [1210, 508] on div "Ask a question" at bounding box center [1252, 507] width 170 height 12
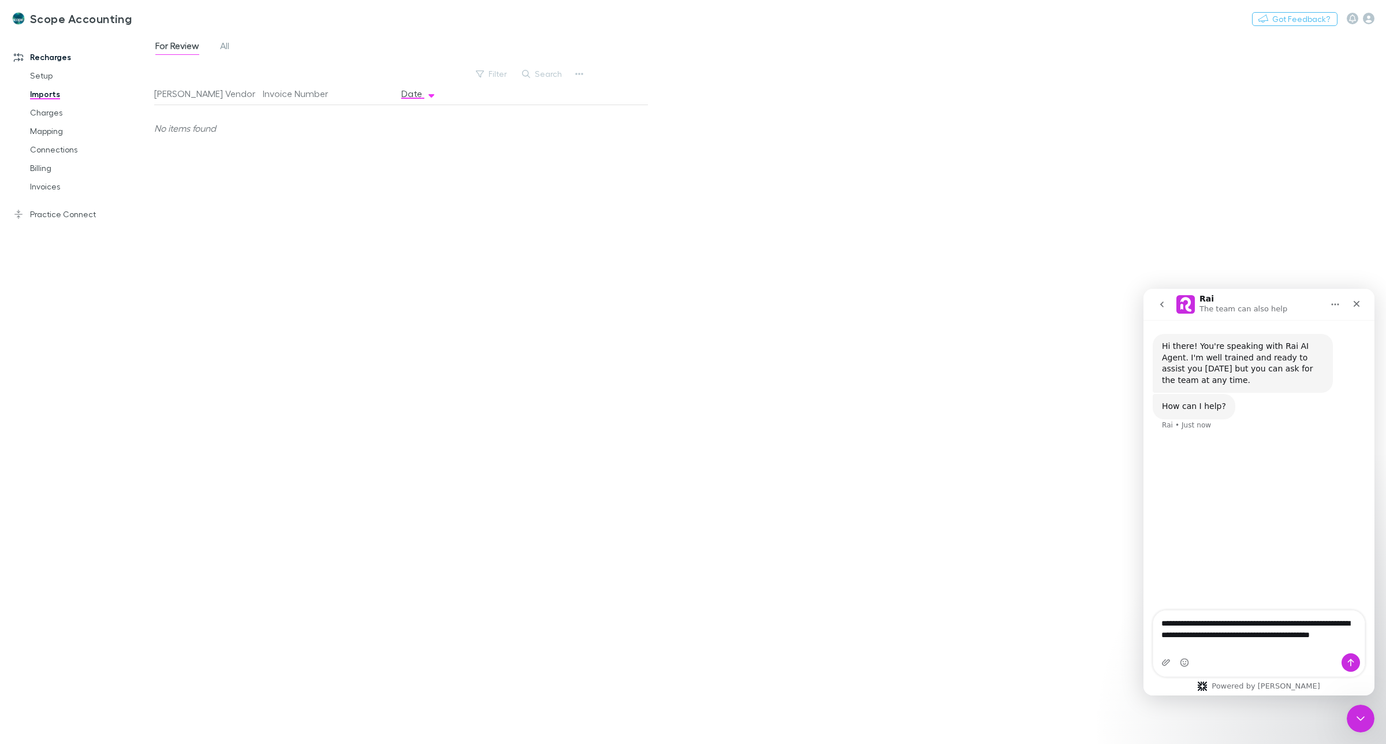
type textarea "**********"
click at [1349, 658] on icon "Send a message…" at bounding box center [1351, 662] width 9 height 9
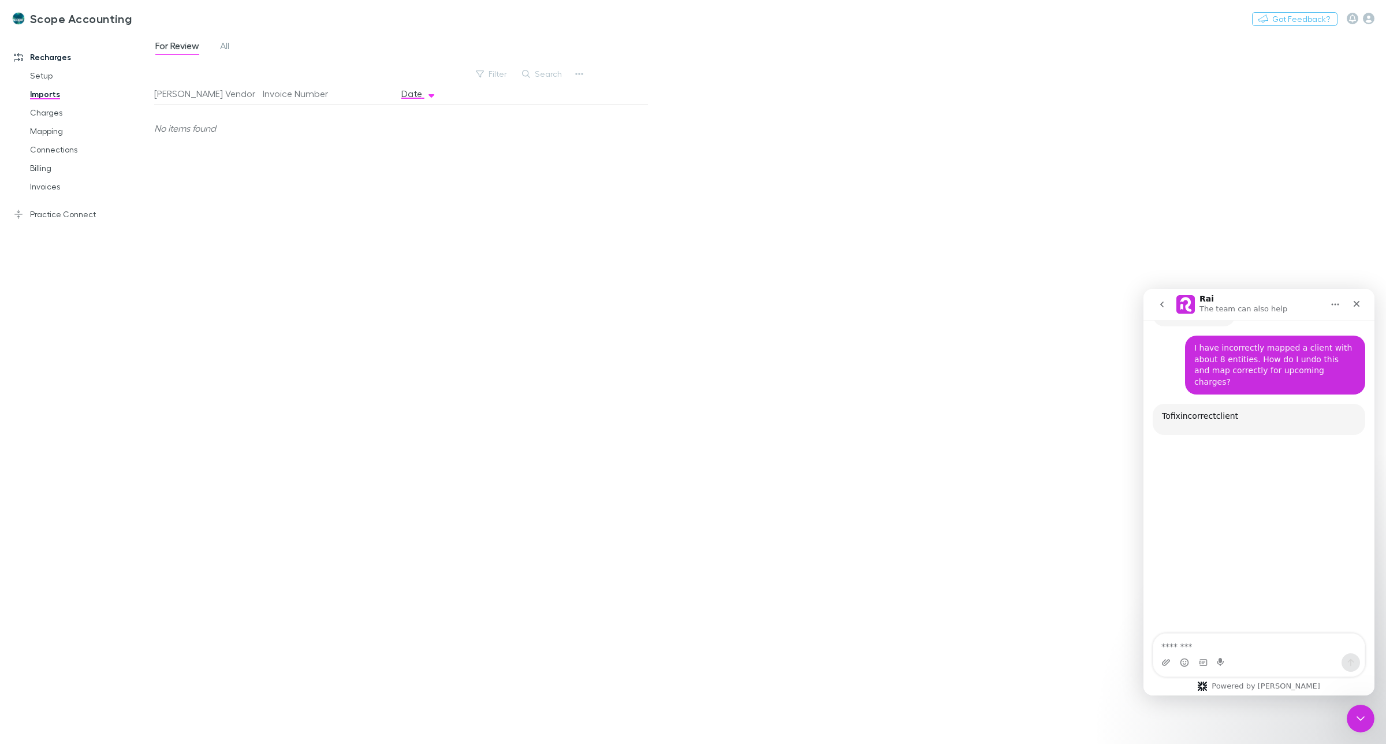
scroll to position [99, 0]
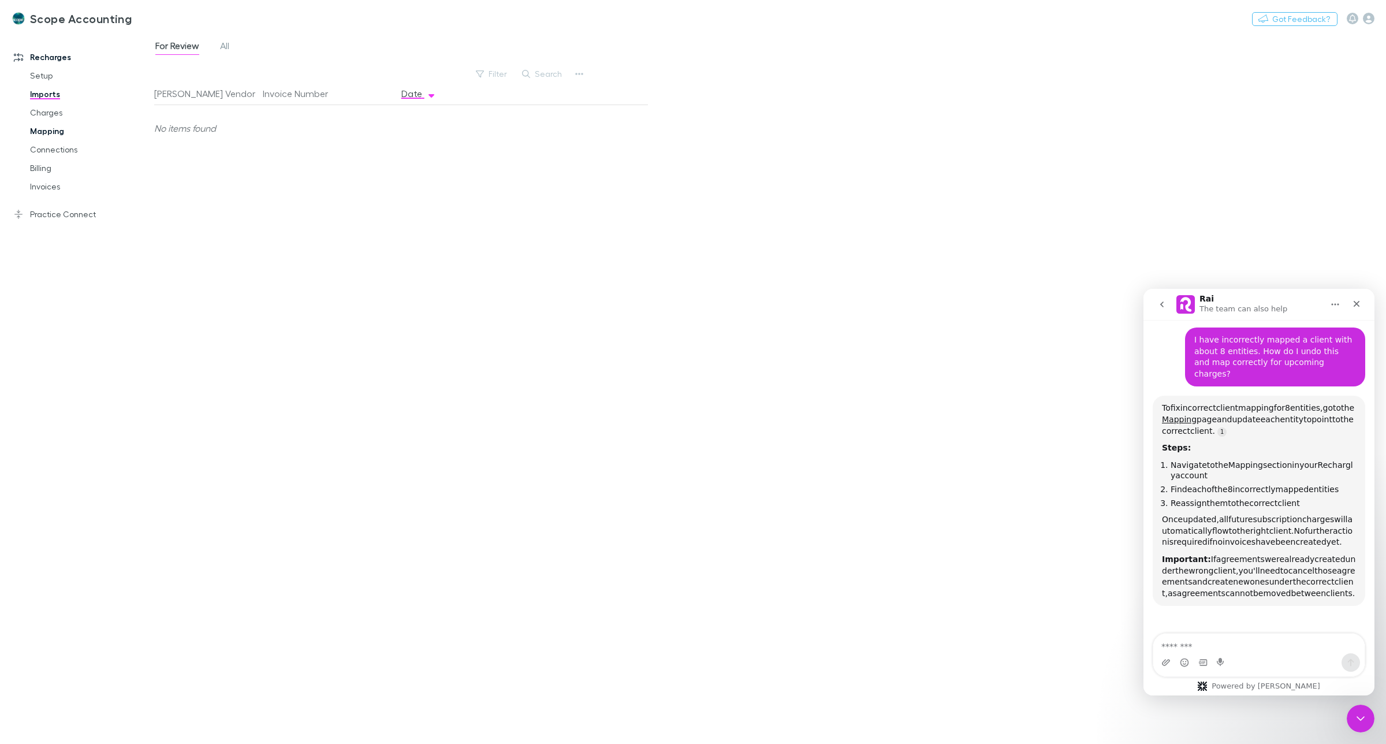
click at [55, 131] on link "Mapping" at bounding box center [90, 131] width 144 height 18
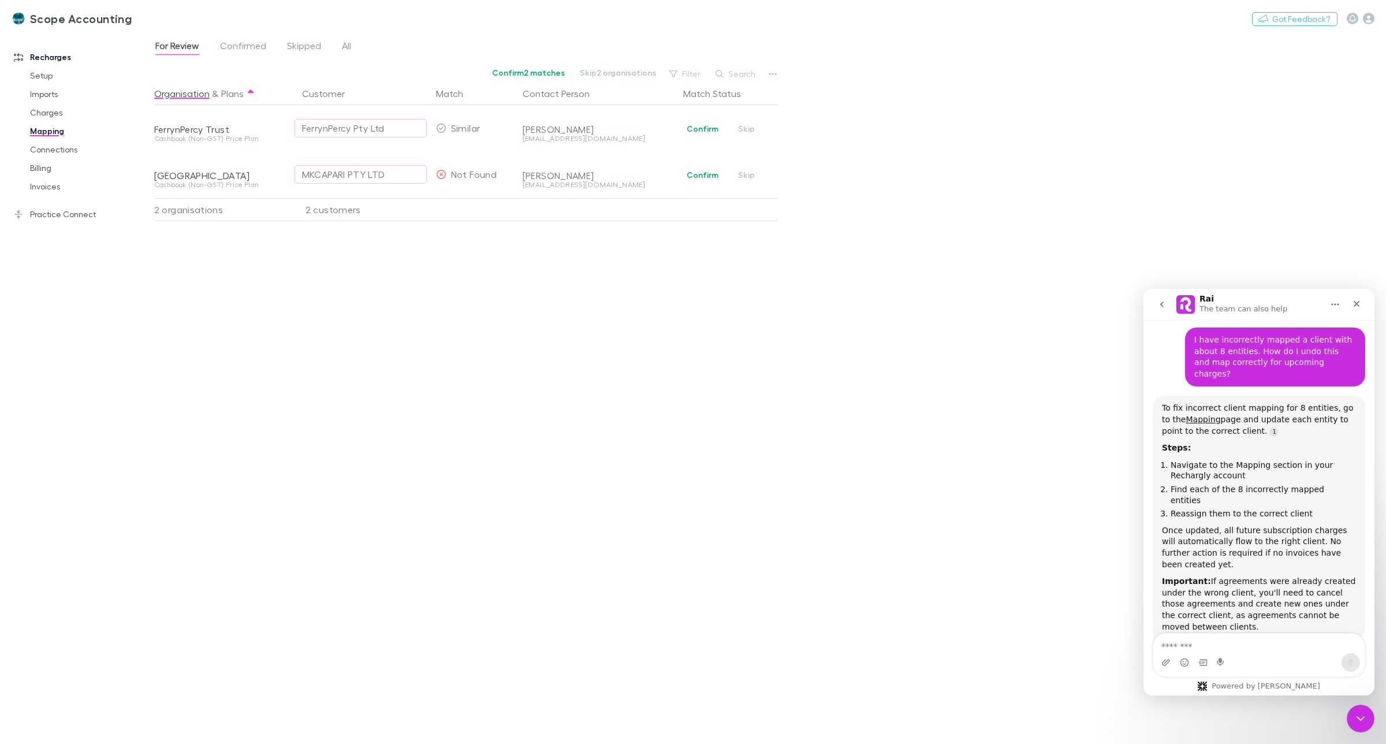
scroll to position [124, 0]
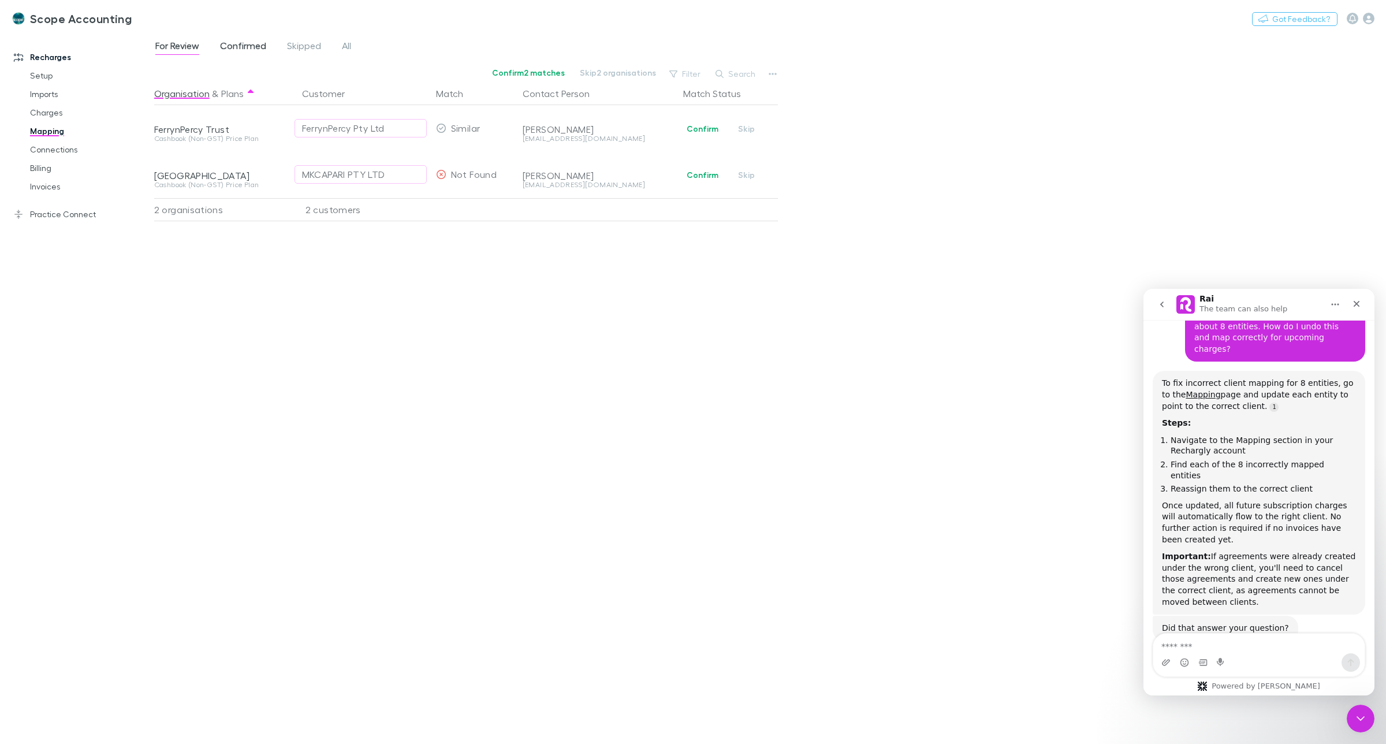
click at [235, 44] on span "Confirmed" at bounding box center [243, 47] width 46 height 15
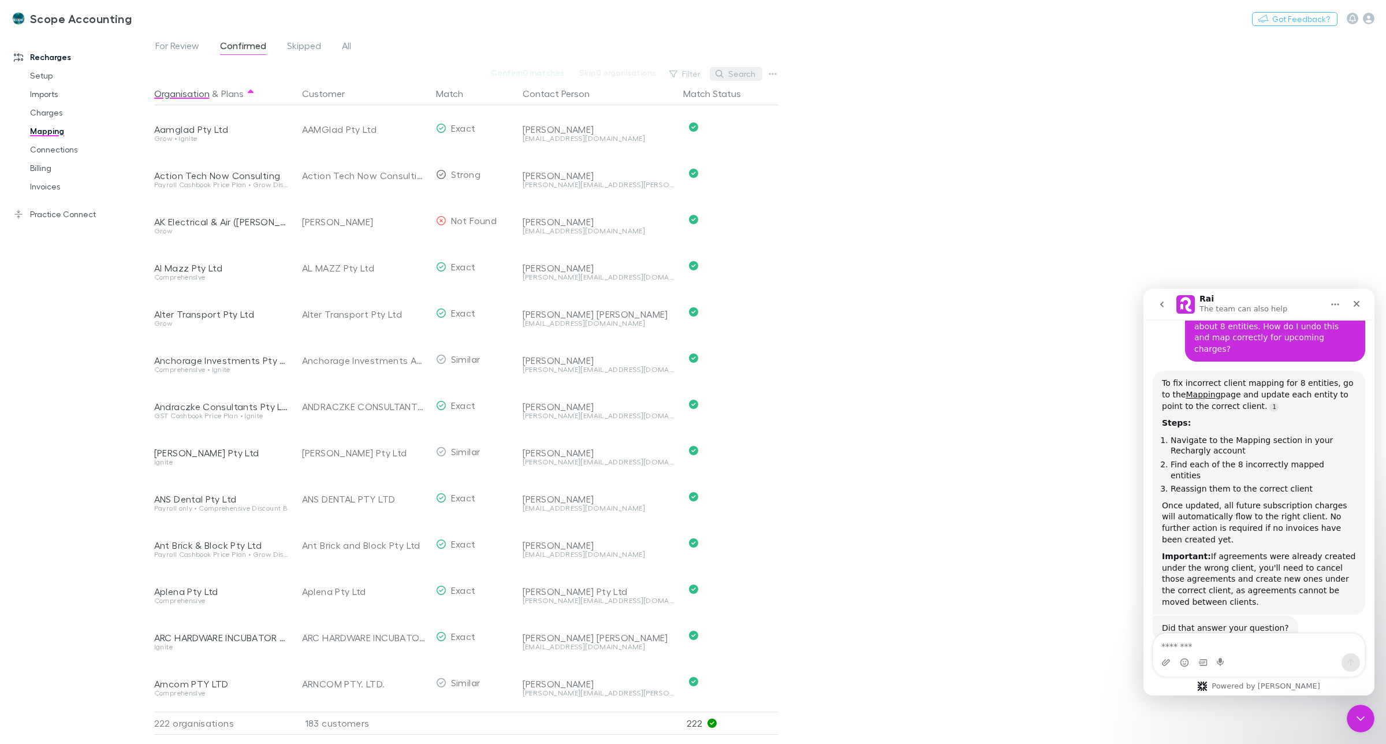
click at [746, 73] on button "Search" at bounding box center [736, 74] width 53 height 14
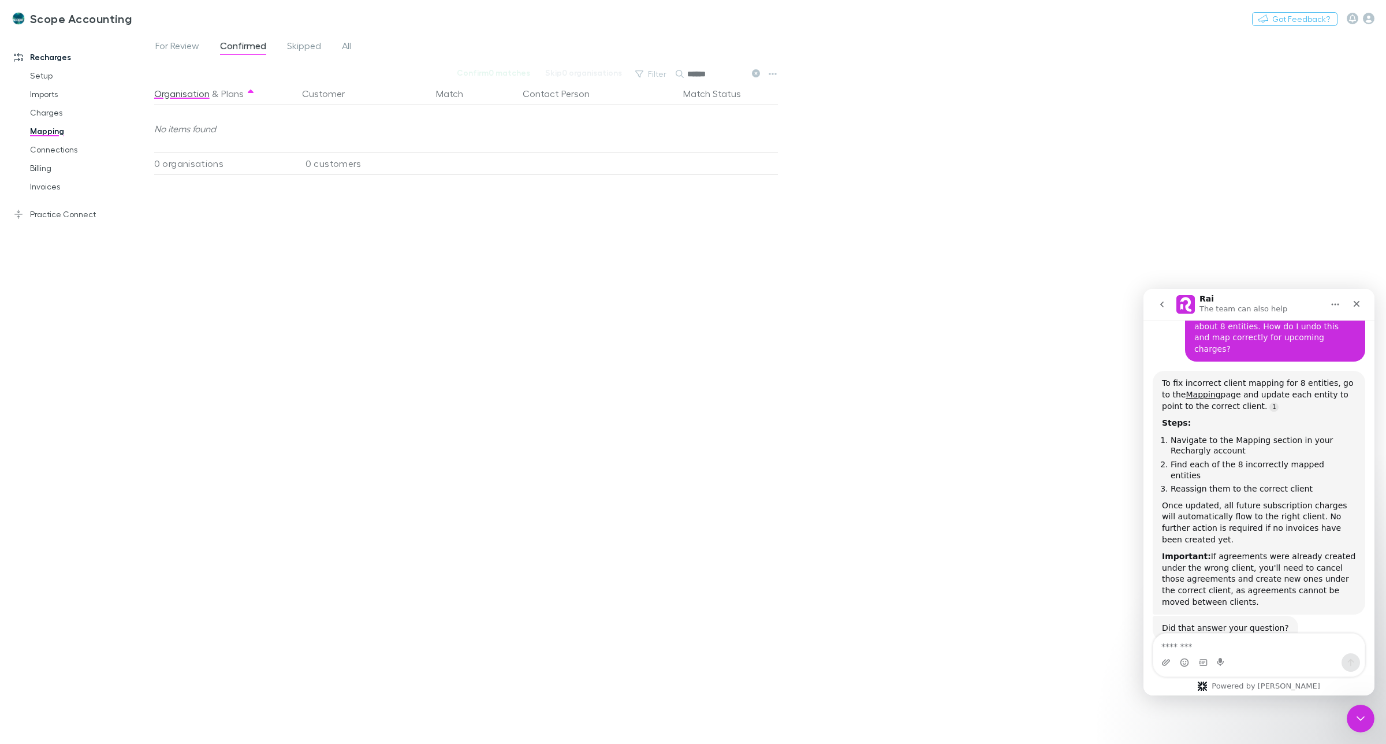
type input "******"
click at [1185, 645] on textarea "Message…" at bounding box center [1259, 644] width 211 height 20
type textarea "**********"
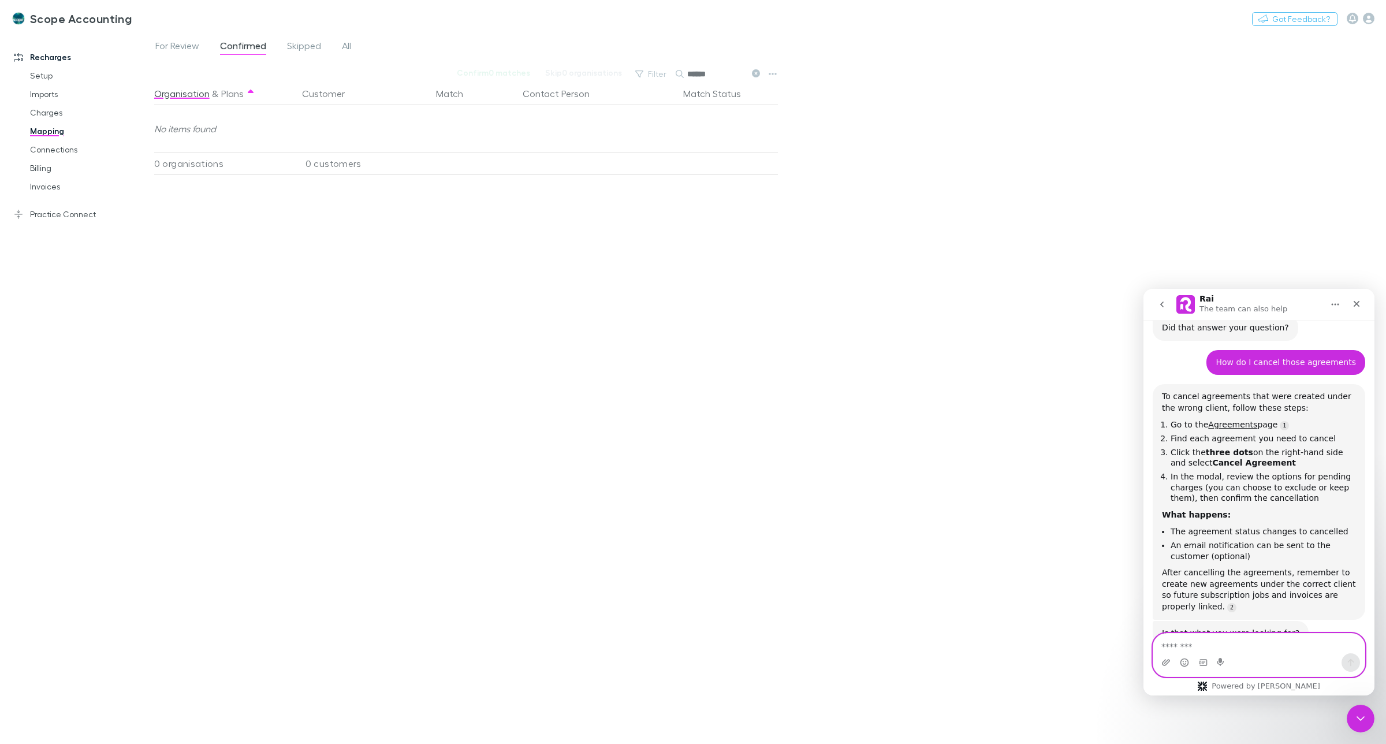
scroll to position [429, 0]
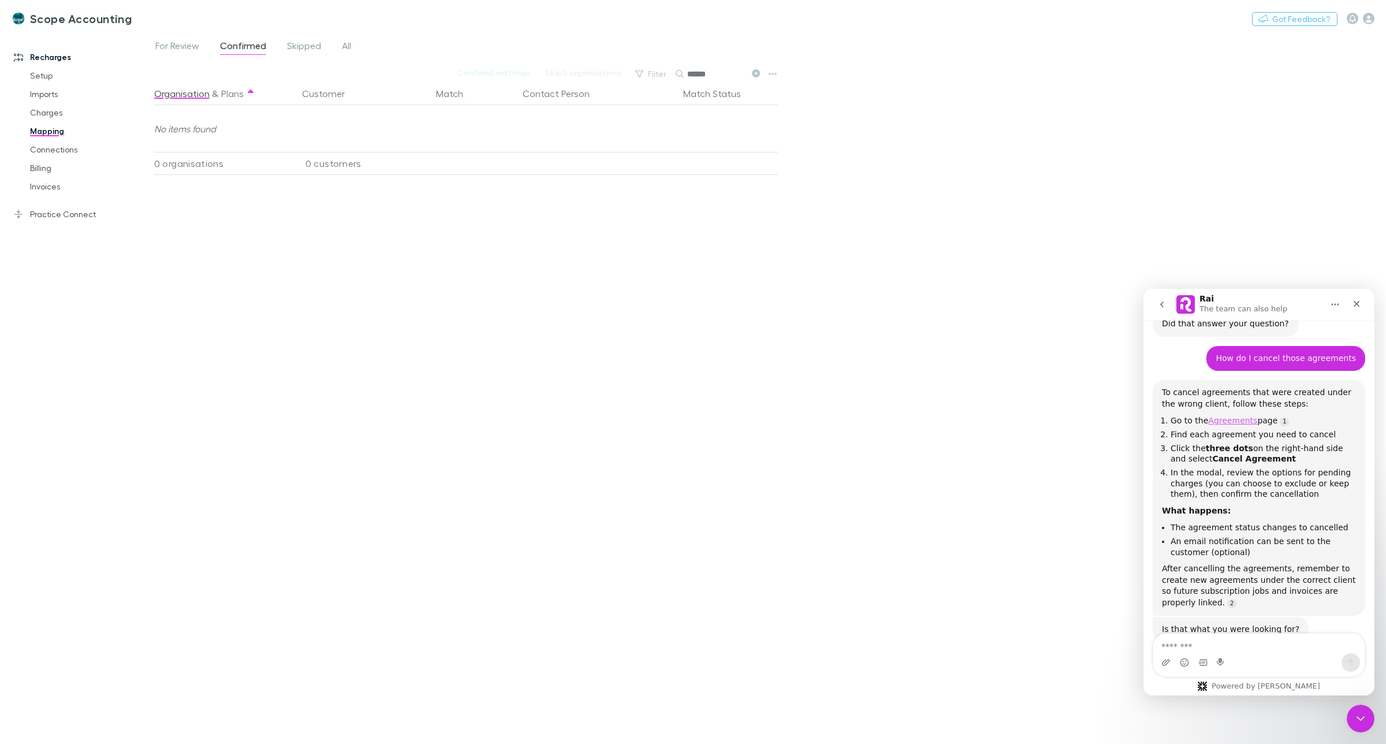
click at [1228, 416] on link "Agreements" at bounding box center [1232, 420] width 49 height 9
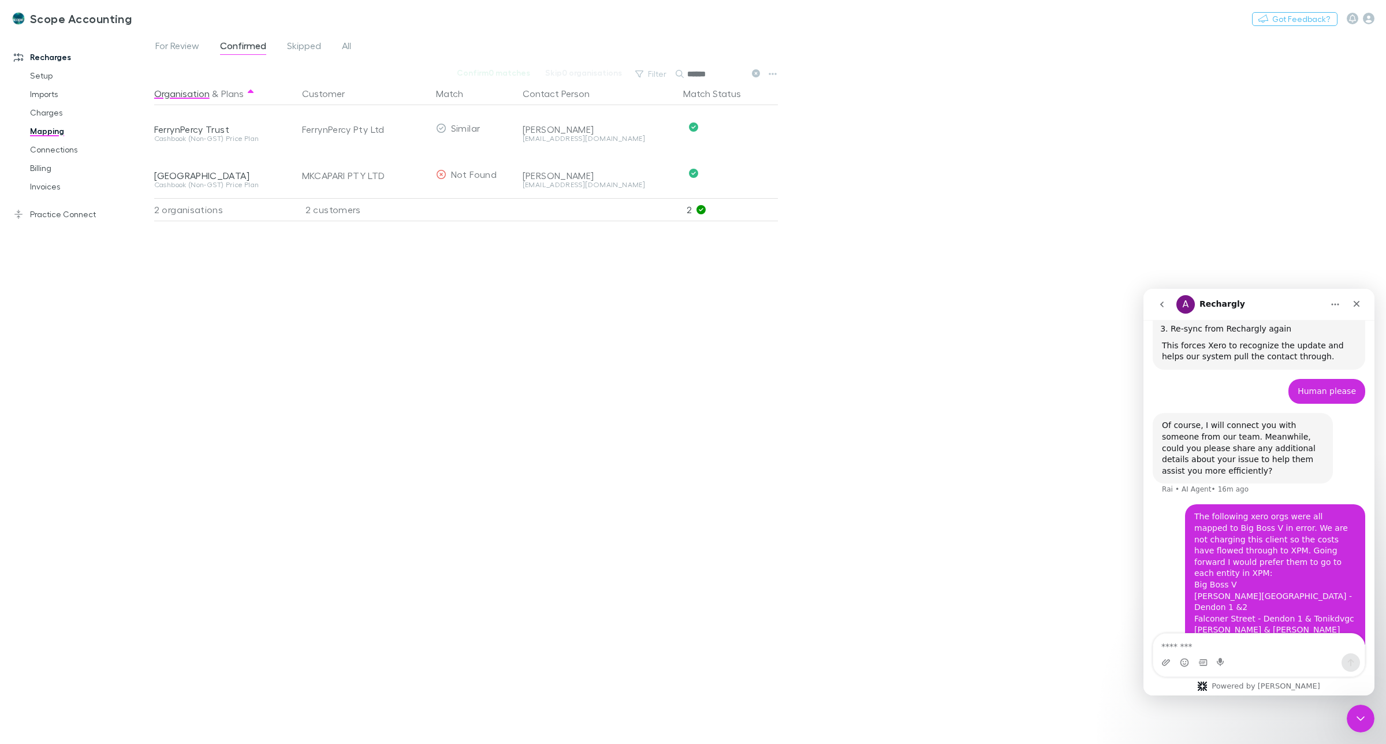
scroll to position [1344, 0]
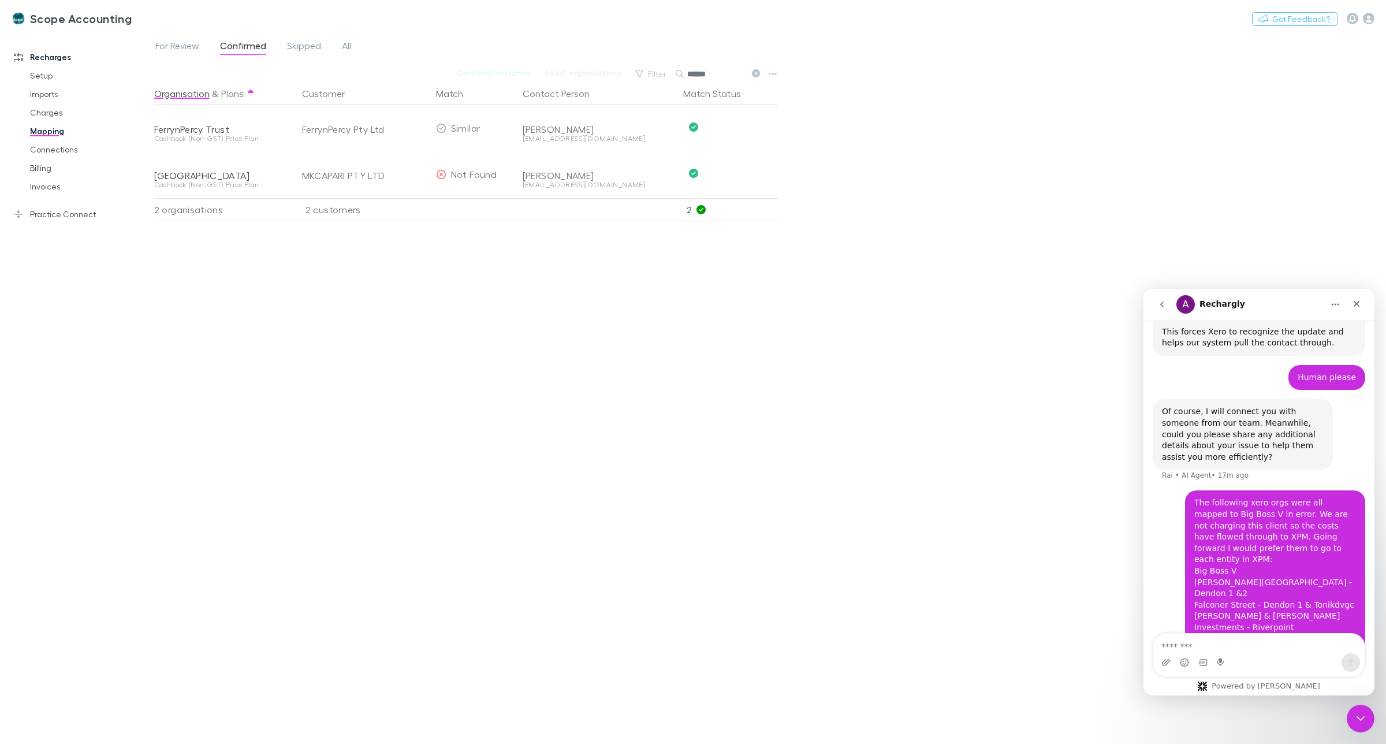
click at [453, 44] on div "For Review Confirmed Skipped All" at bounding box center [770, 49] width 1232 height 22
click at [44, 188] on link "Invoices" at bounding box center [90, 186] width 144 height 18
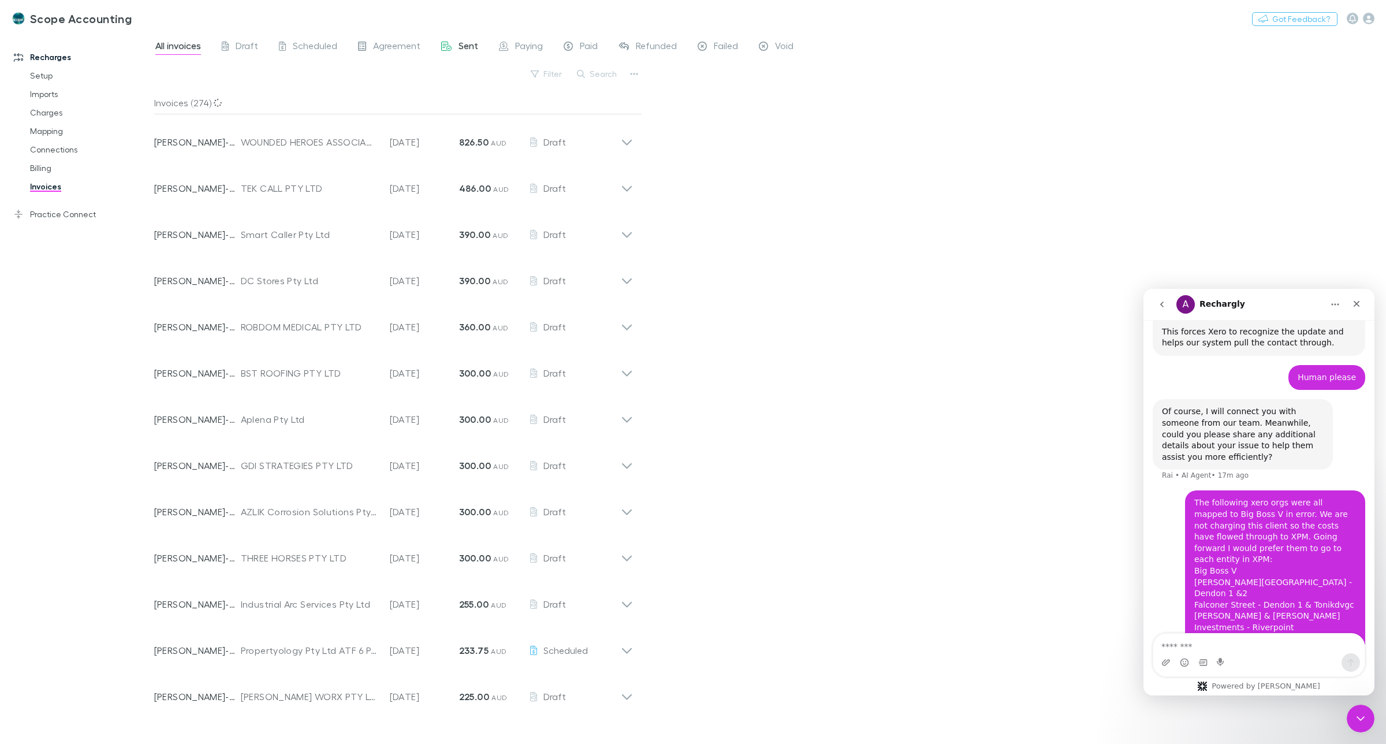
click at [463, 46] on span "Sent" at bounding box center [469, 47] width 20 height 15
click at [464, 47] on span "Sent" at bounding box center [469, 47] width 20 height 15
click at [304, 46] on span "Scheduled" at bounding box center [315, 47] width 44 height 15
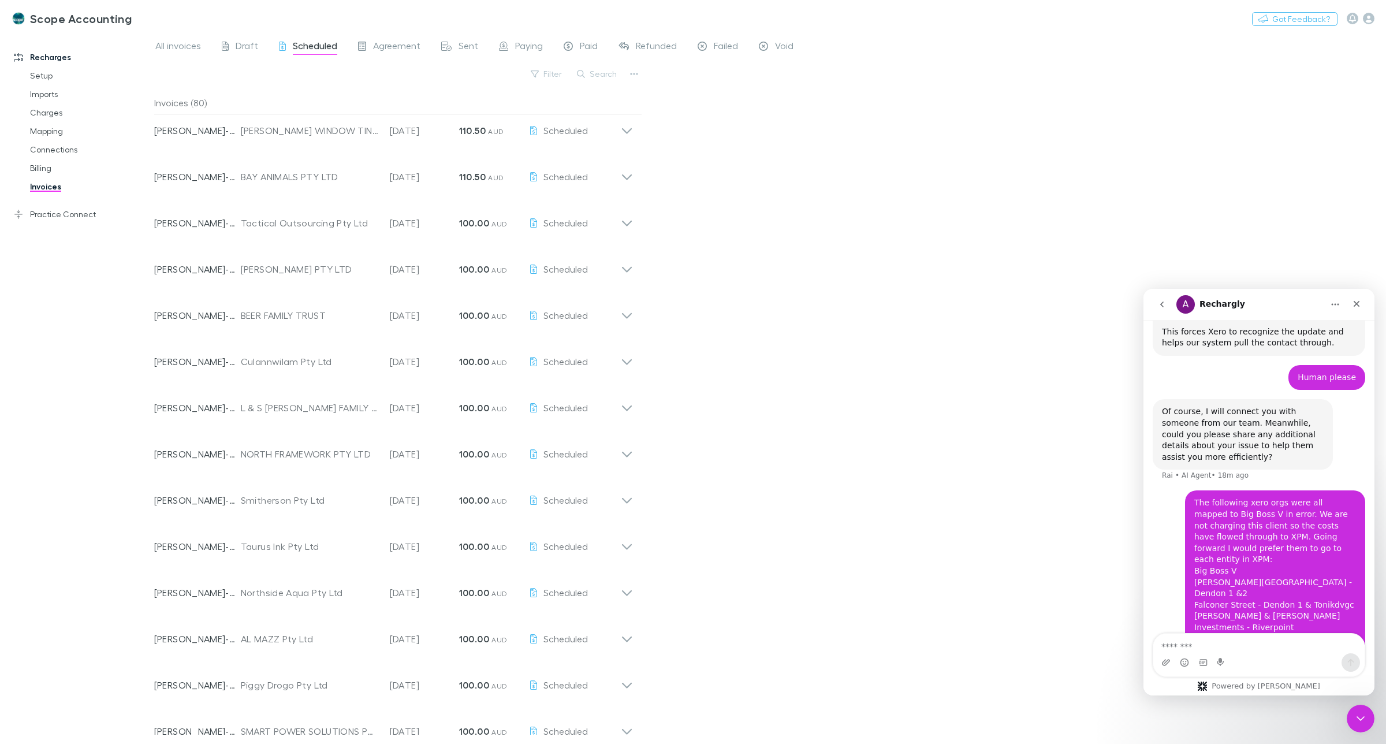
scroll to position [782, 0]
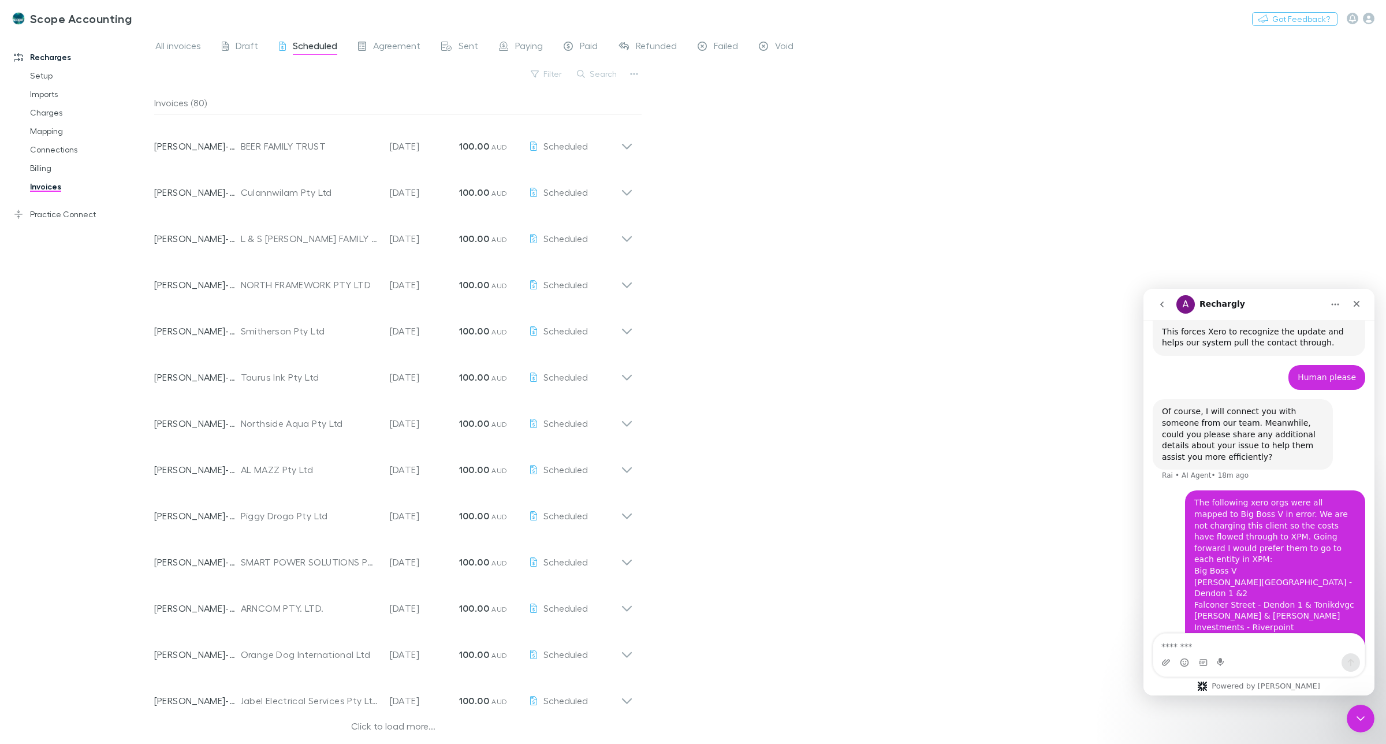
click at [391, 724] on div "Click to load more..." at bounding box center [393, 727] width 479 height 17
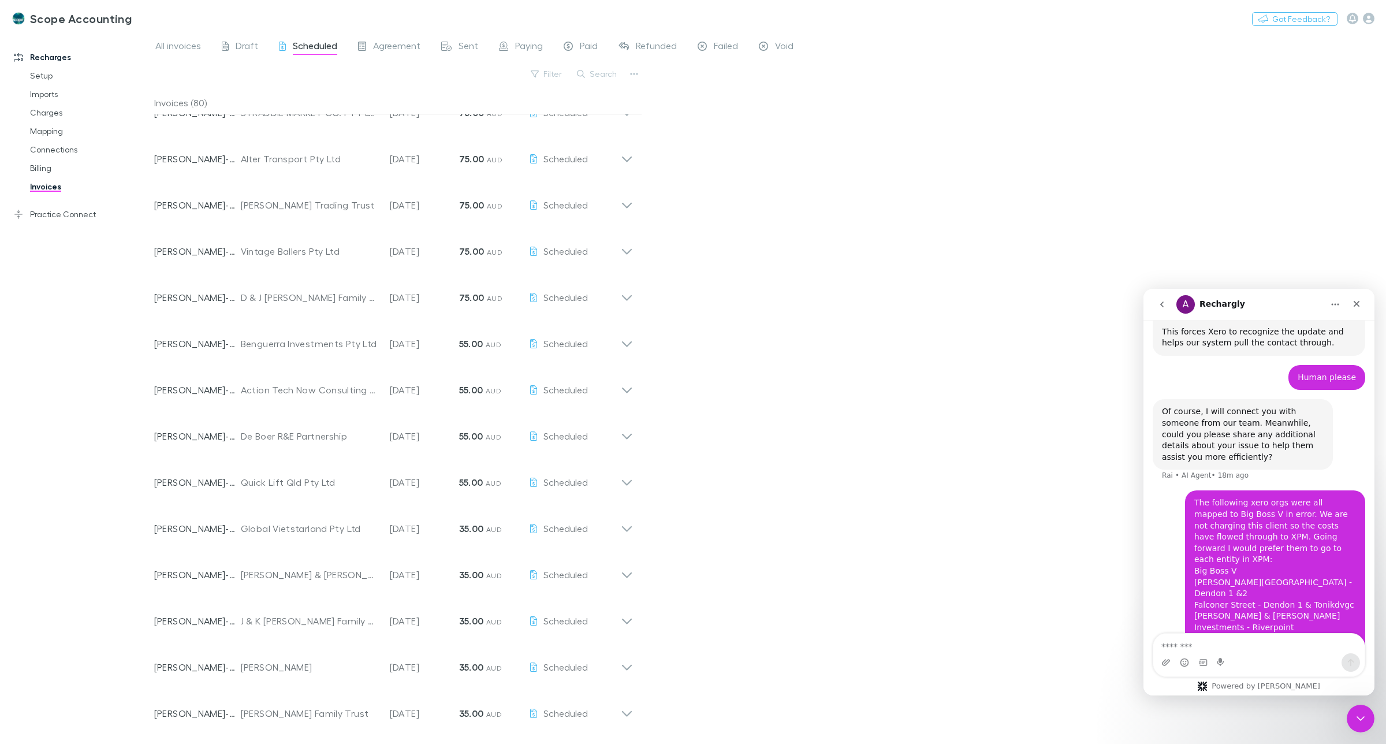
scroll to position [2063, 0]
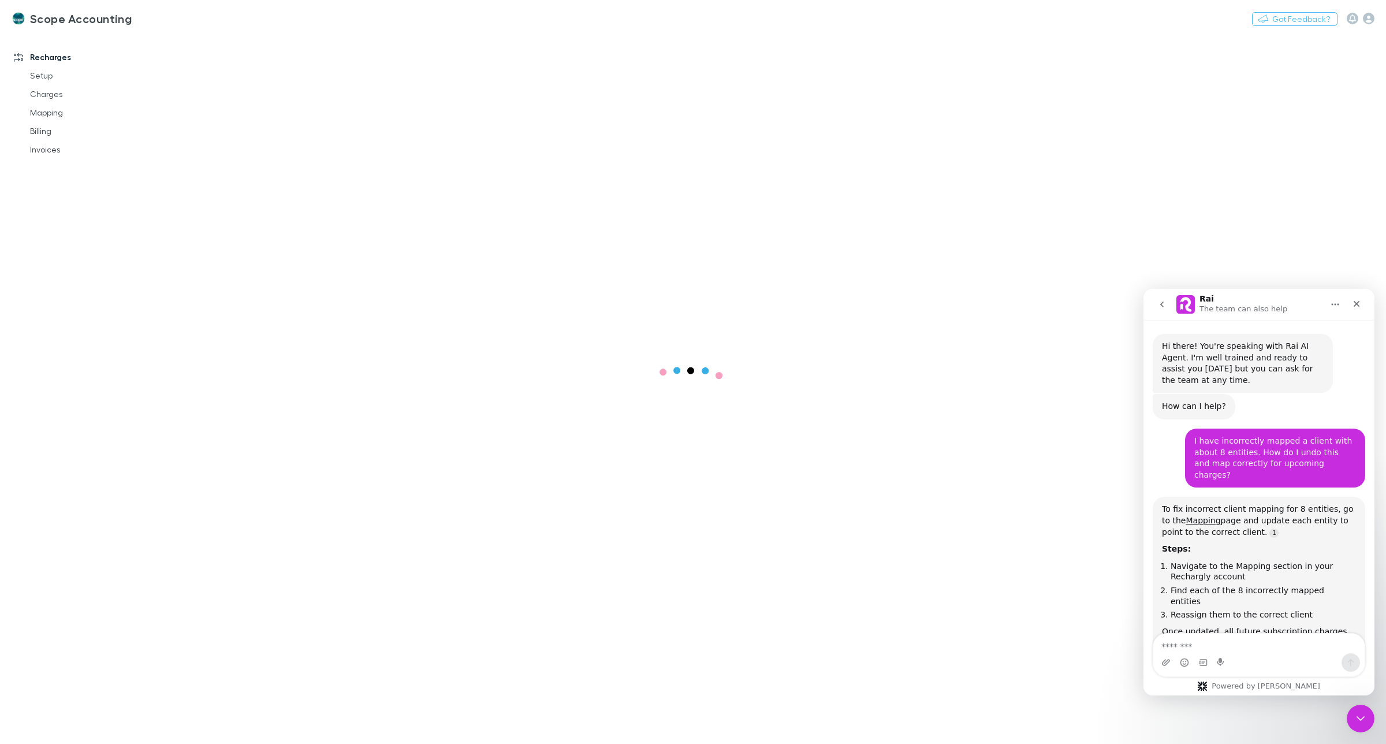
scroll to position [429, 0]
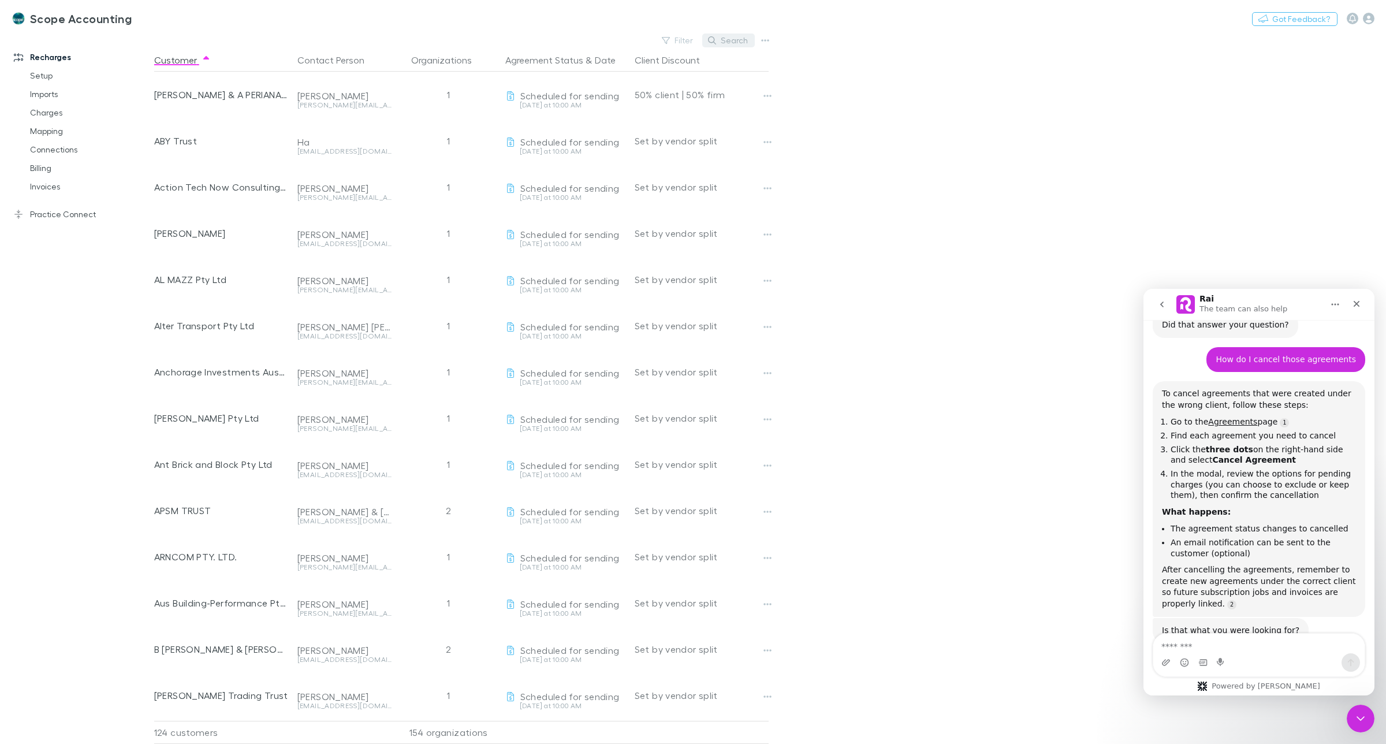
click at [731, 39] on button "Search" at bounding box center [728, 41] width 53 height 14
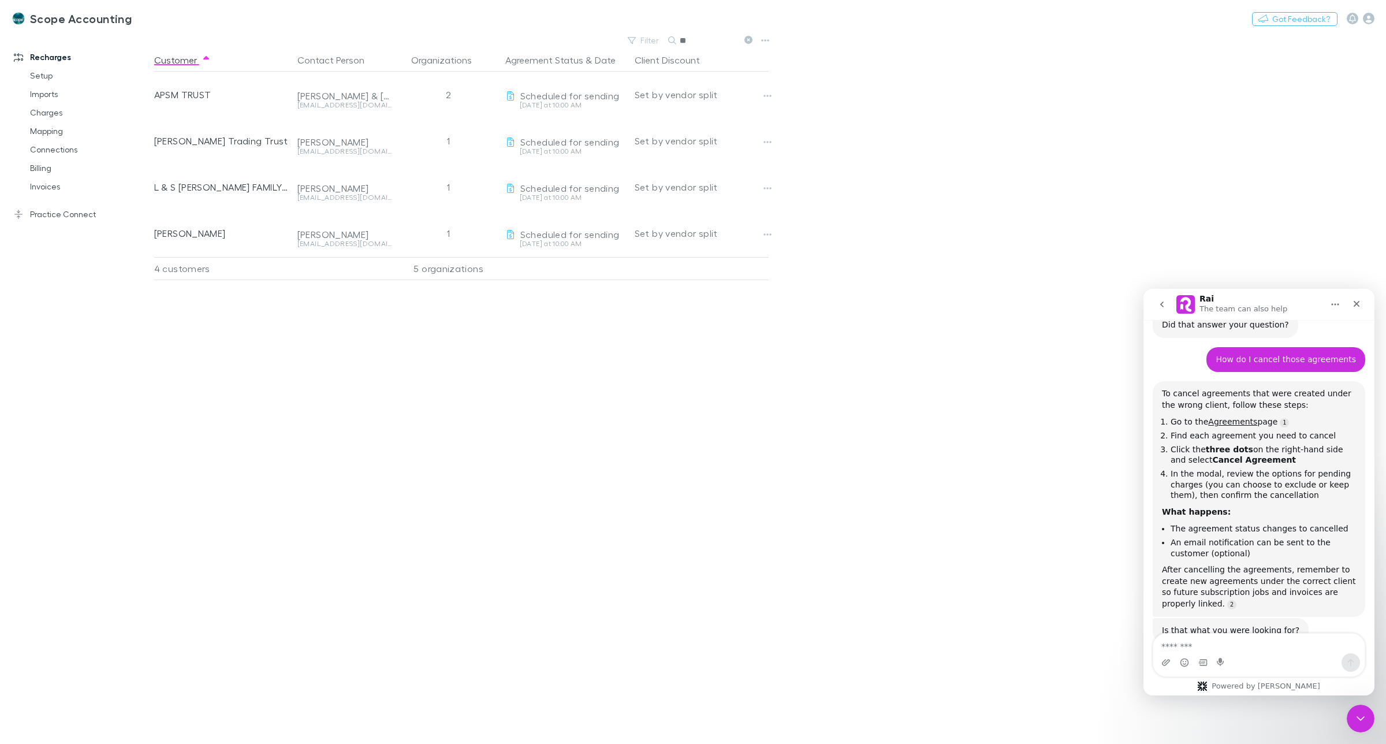
type input "*"
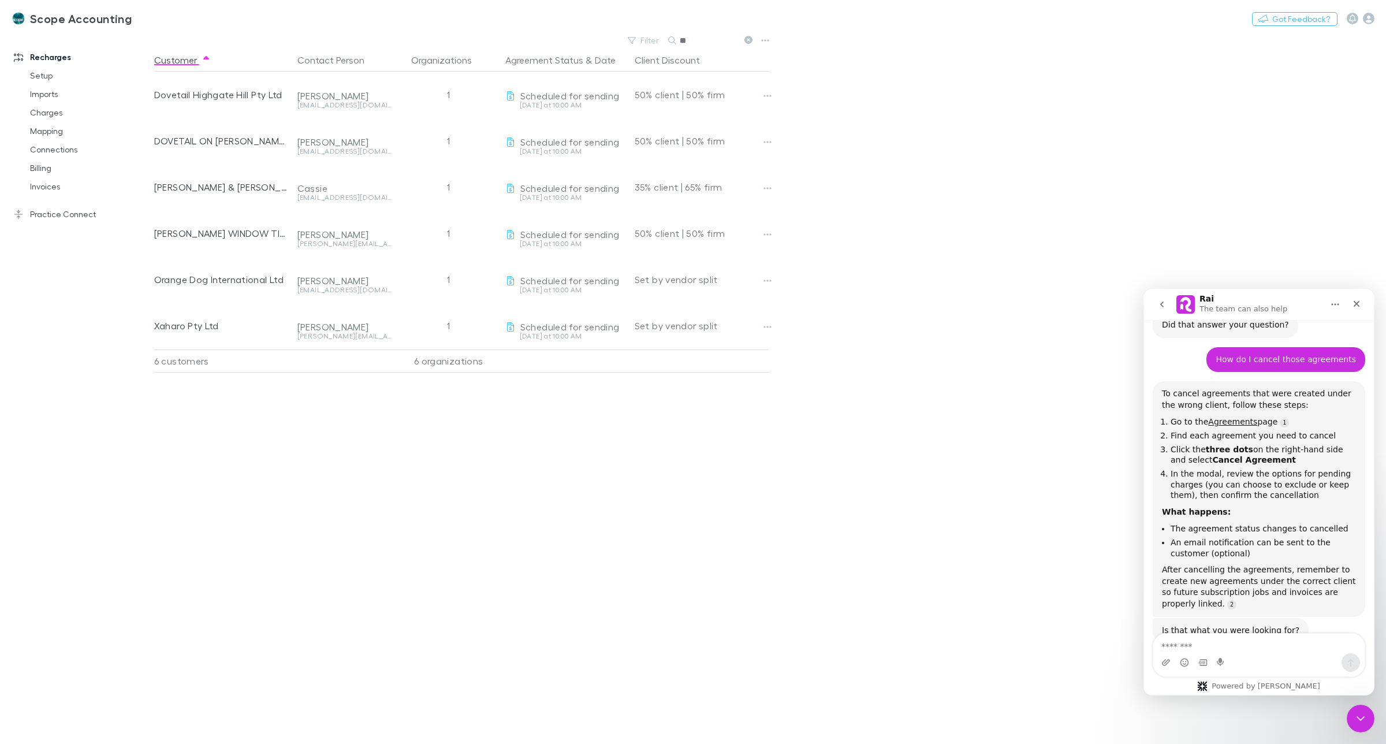
type input "*"
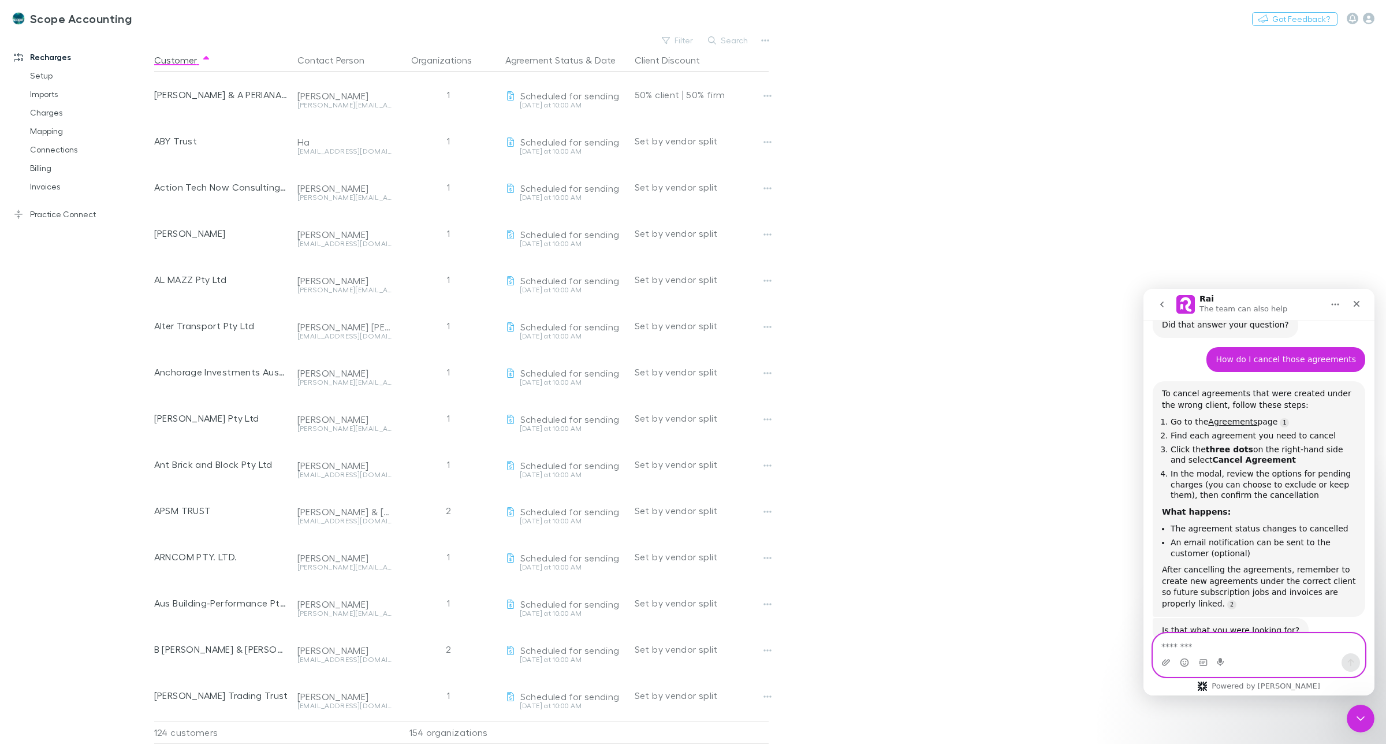
click at [1220, 641] on textarea "Message…" at bounding box center [1259, 644] width 211 height 20
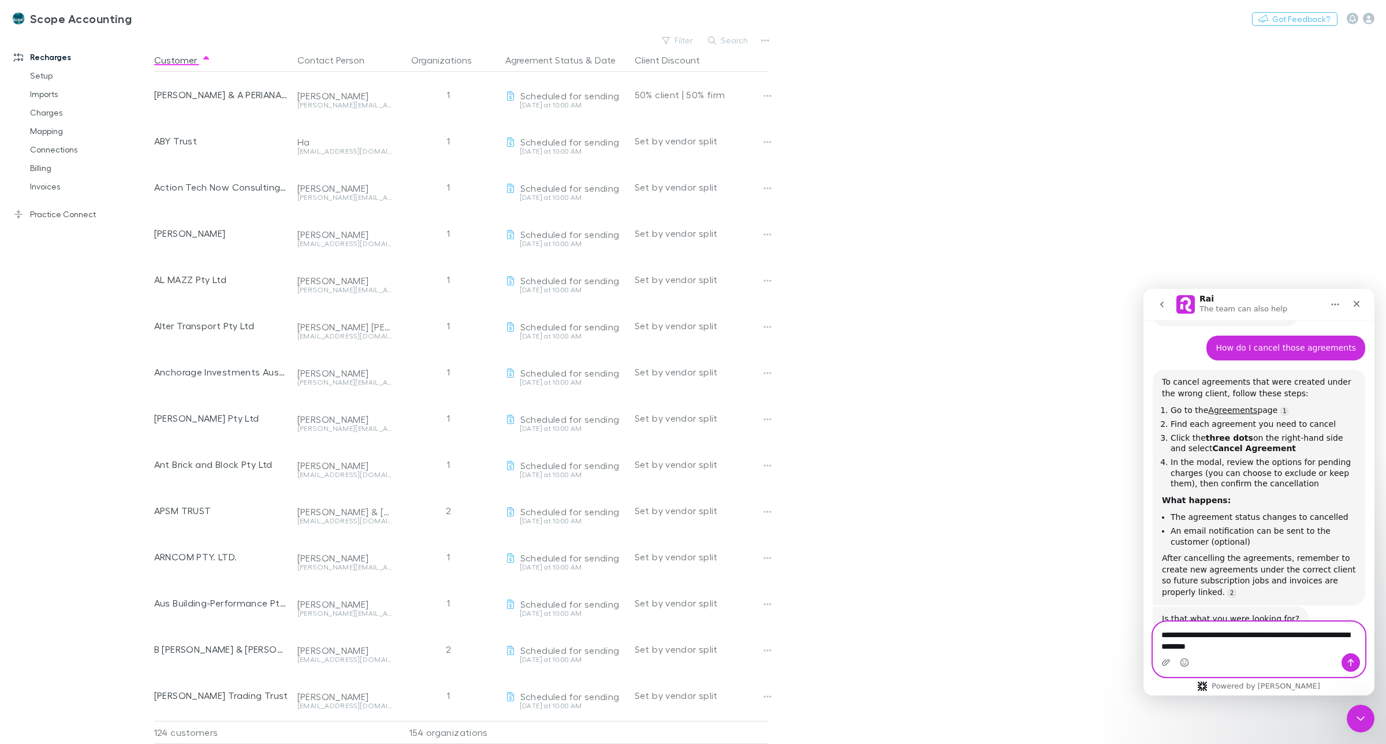
type textarea "**********"
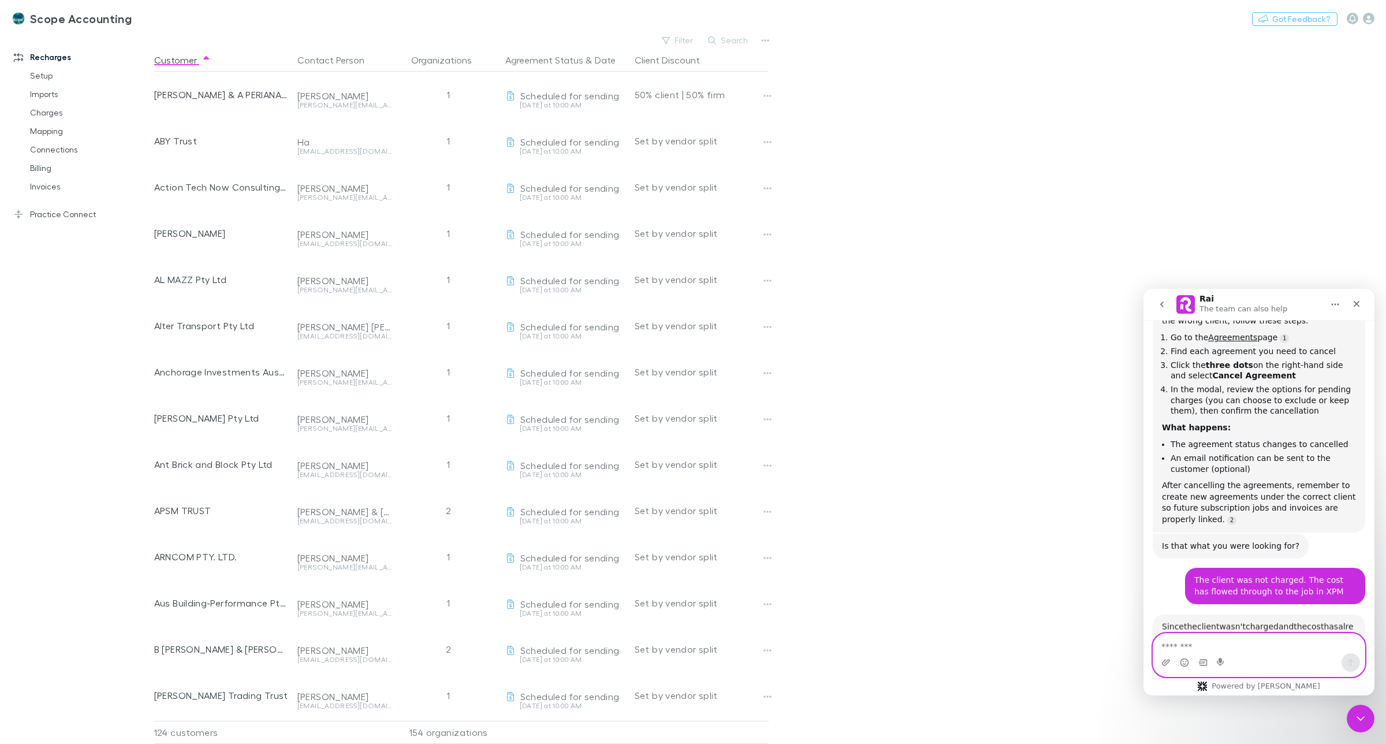
scroll to position [731, 0]
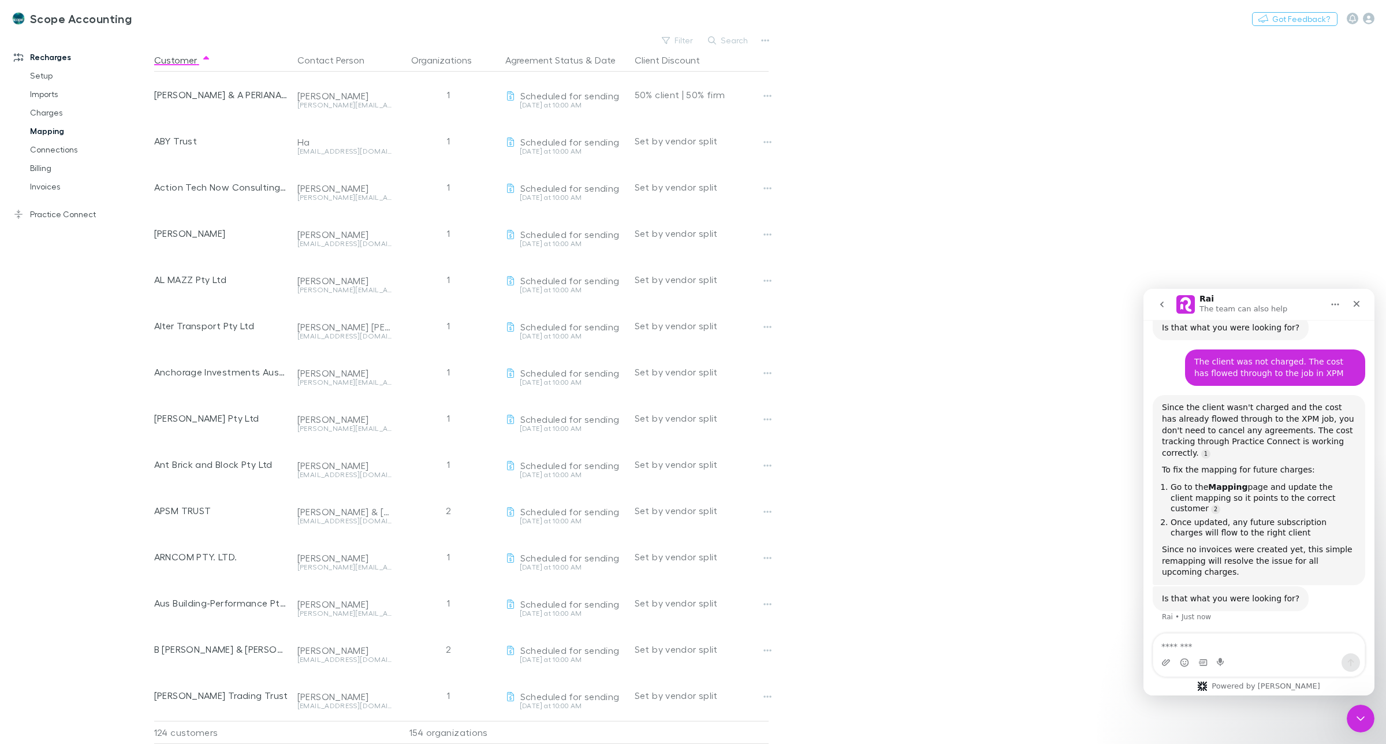
click at [44, 133] on link "Mapping" at bounding box center [90, 131] width 144 height 18
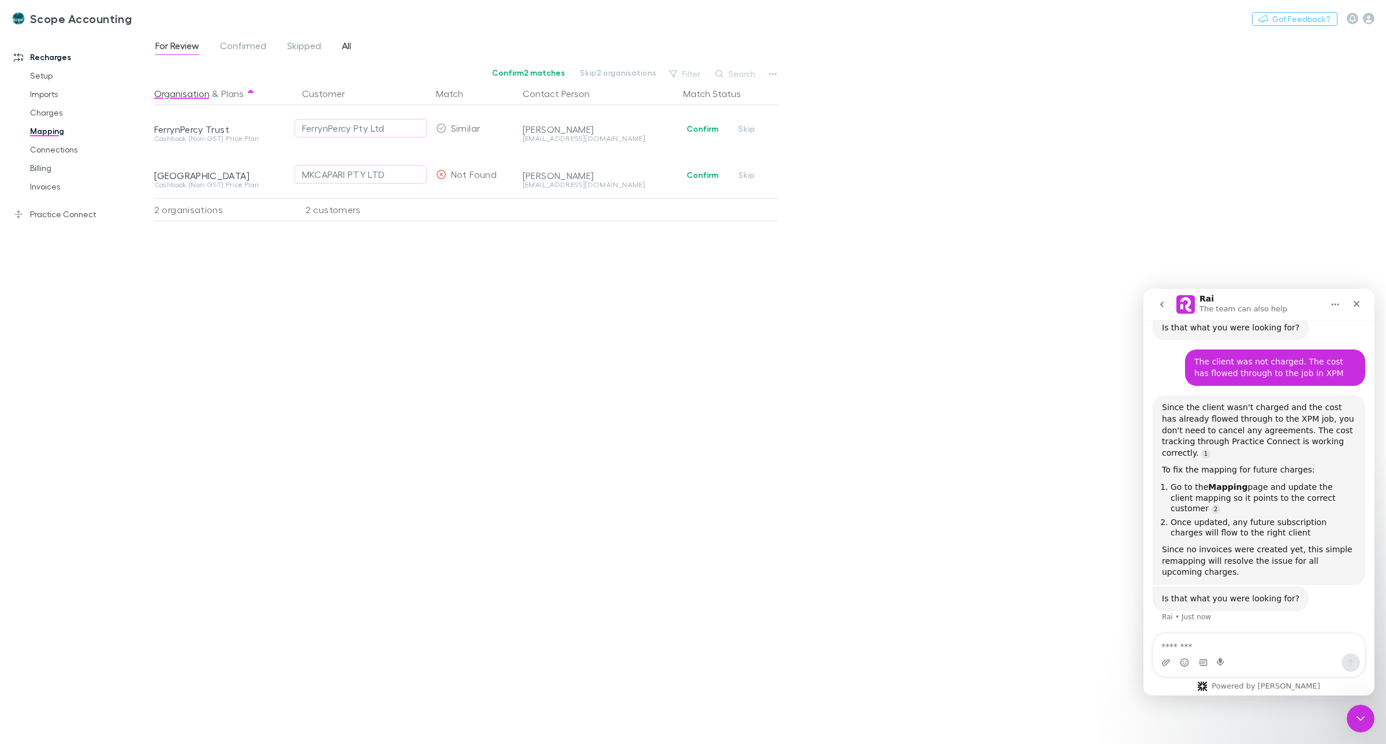
click at [347, 46] on span "All" at bounding box center [346, 47] width 9 height 15
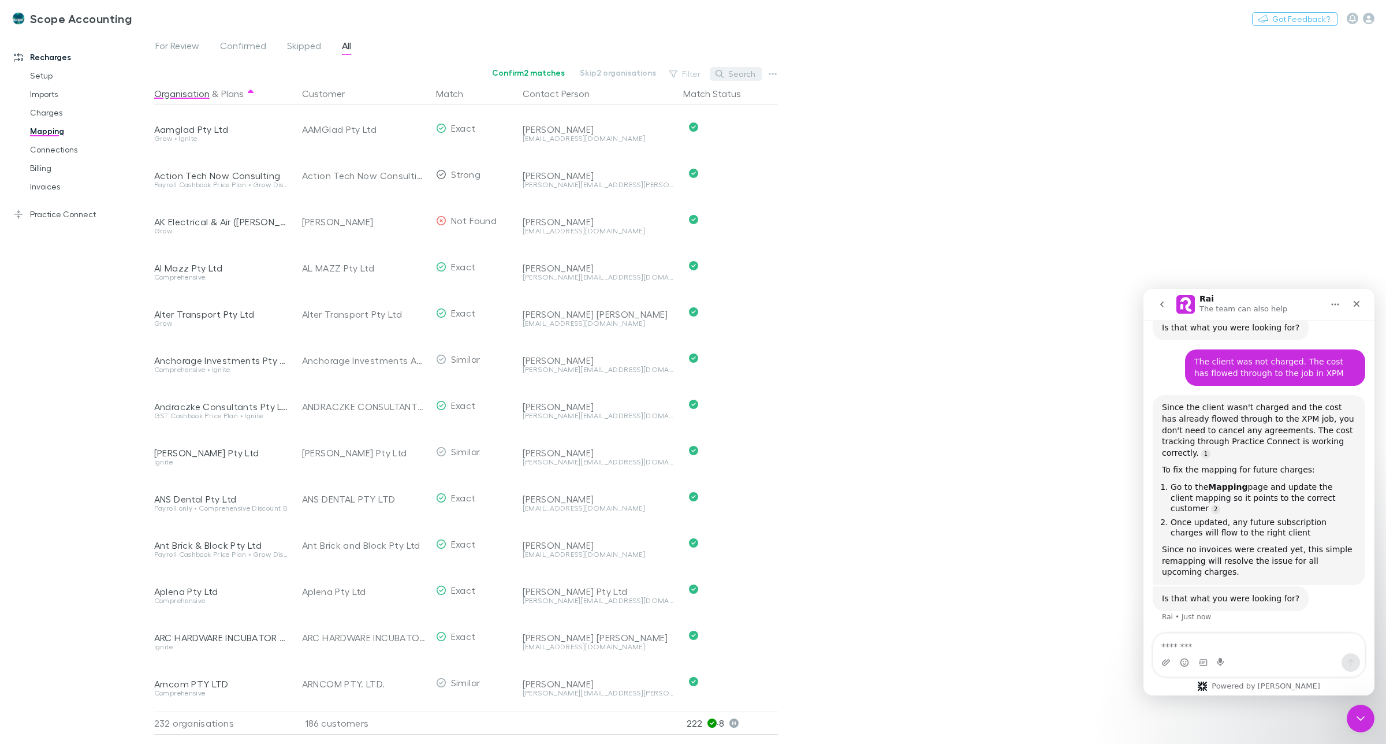
click at [740, 76] on button "Search" at bounding box center [736, 74] width 53 height 14
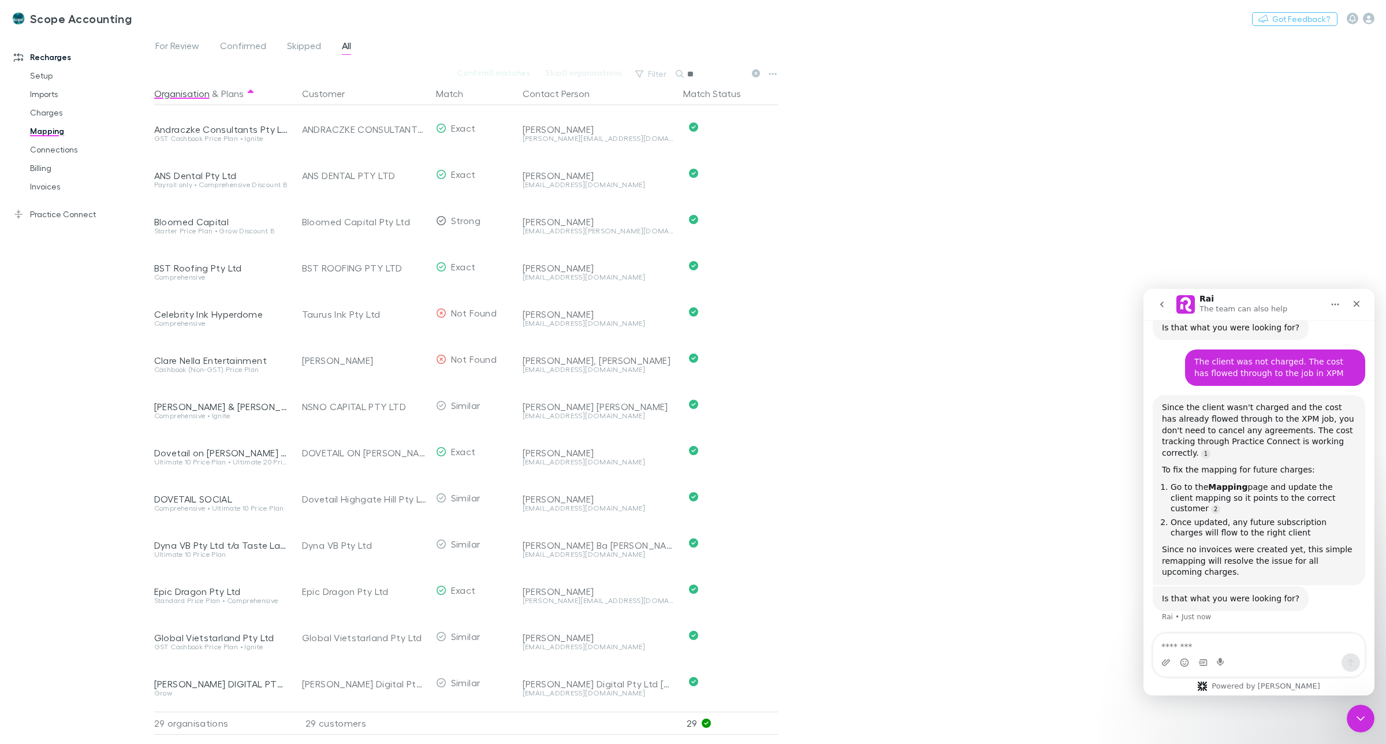
type input "*"
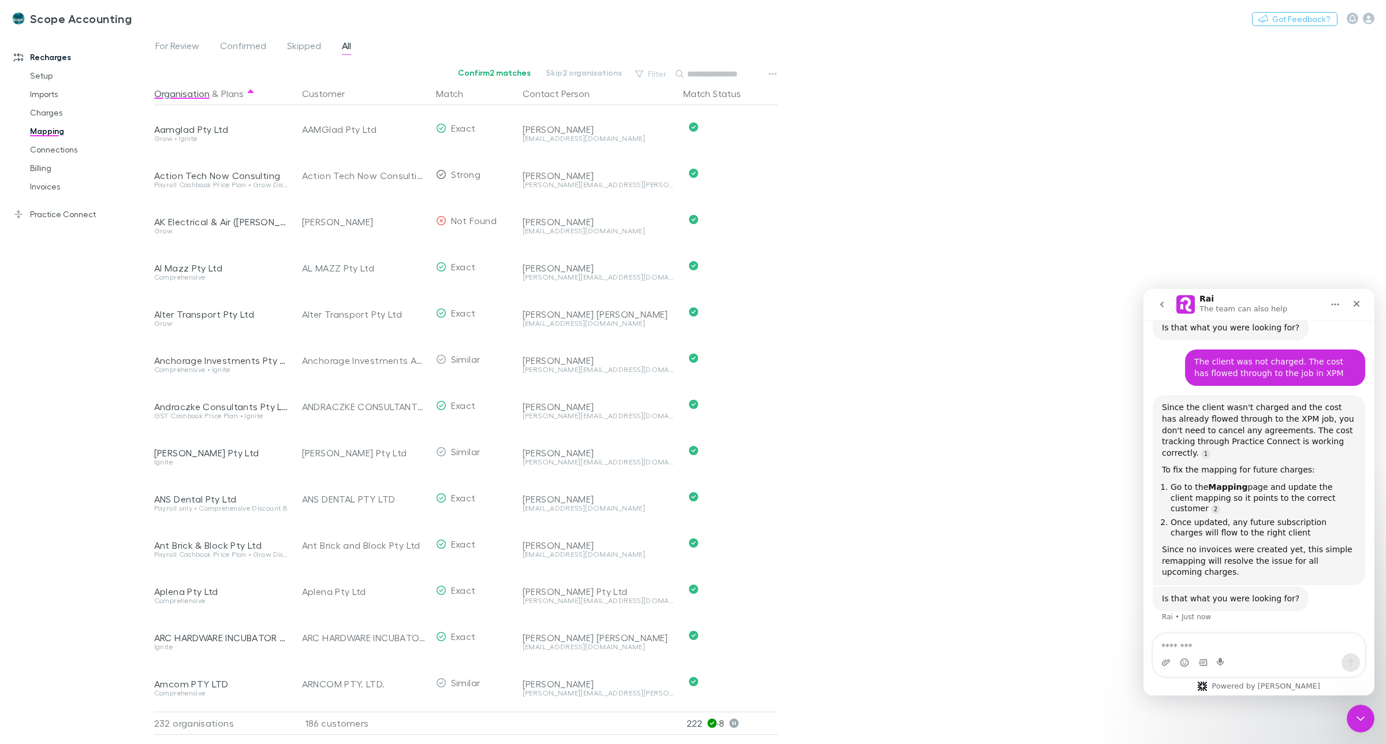
type input "*"
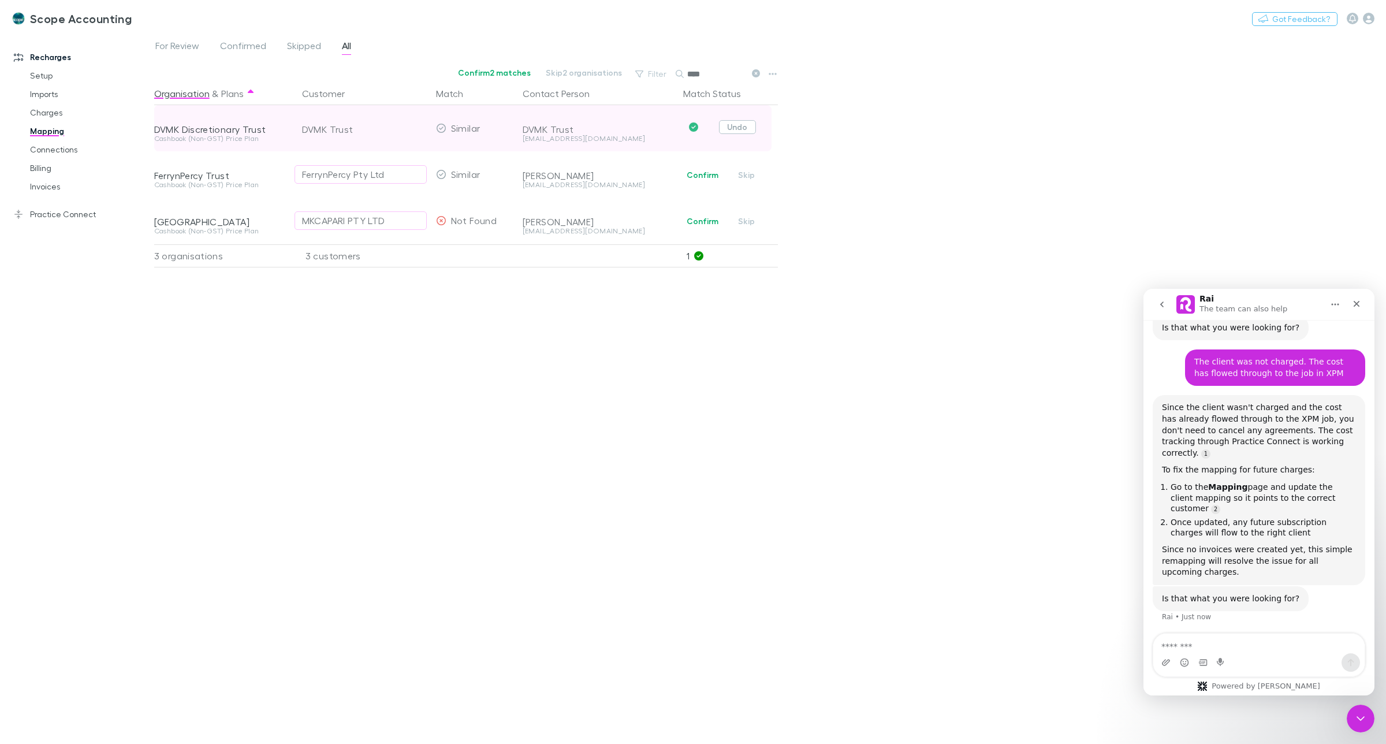
type input "****"
click at [744, 131] on button "Undo" at bounding box center [737, 127] width 37 height 14
click at [307, 46] on span "Skipped" at bounding box center [304, 47] width 34 height 15
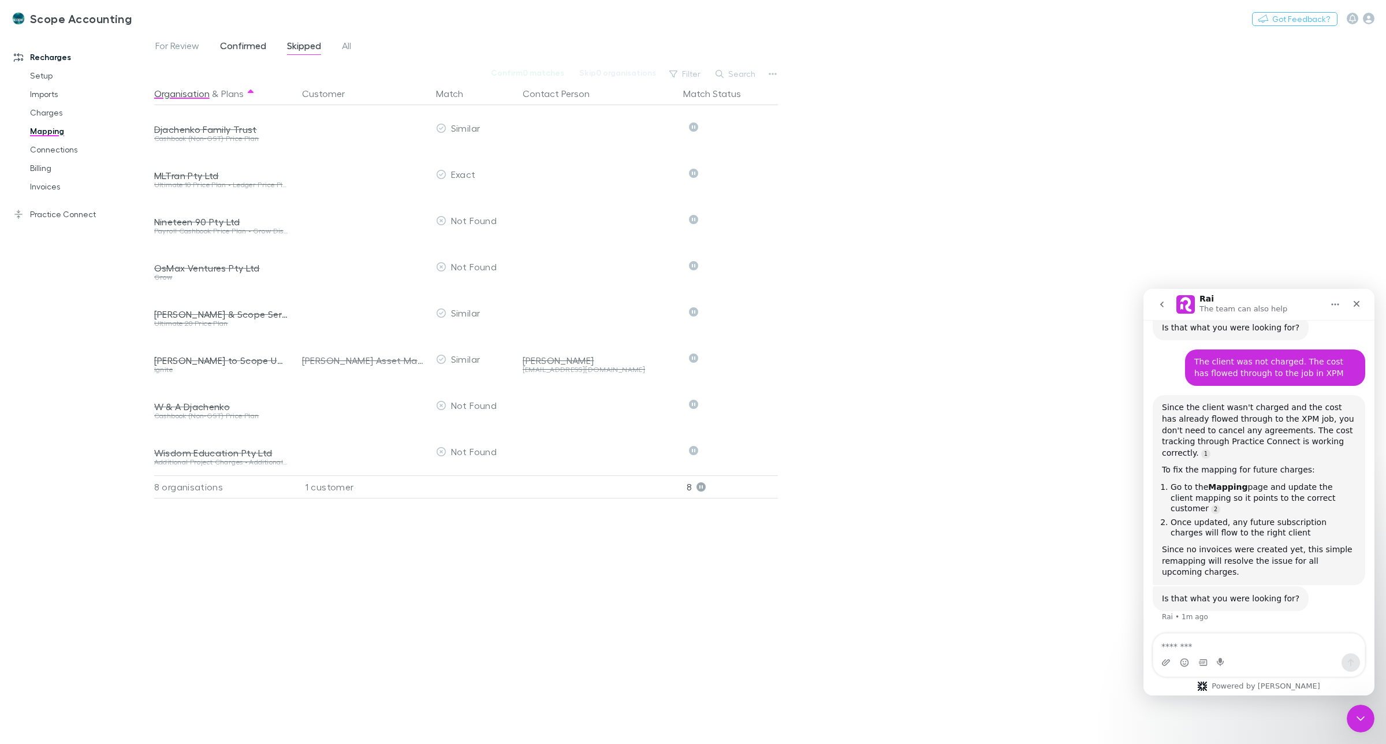
click at [246, 50] on span "Confirmed" at bounding box center [243, 47] width 46 height 15
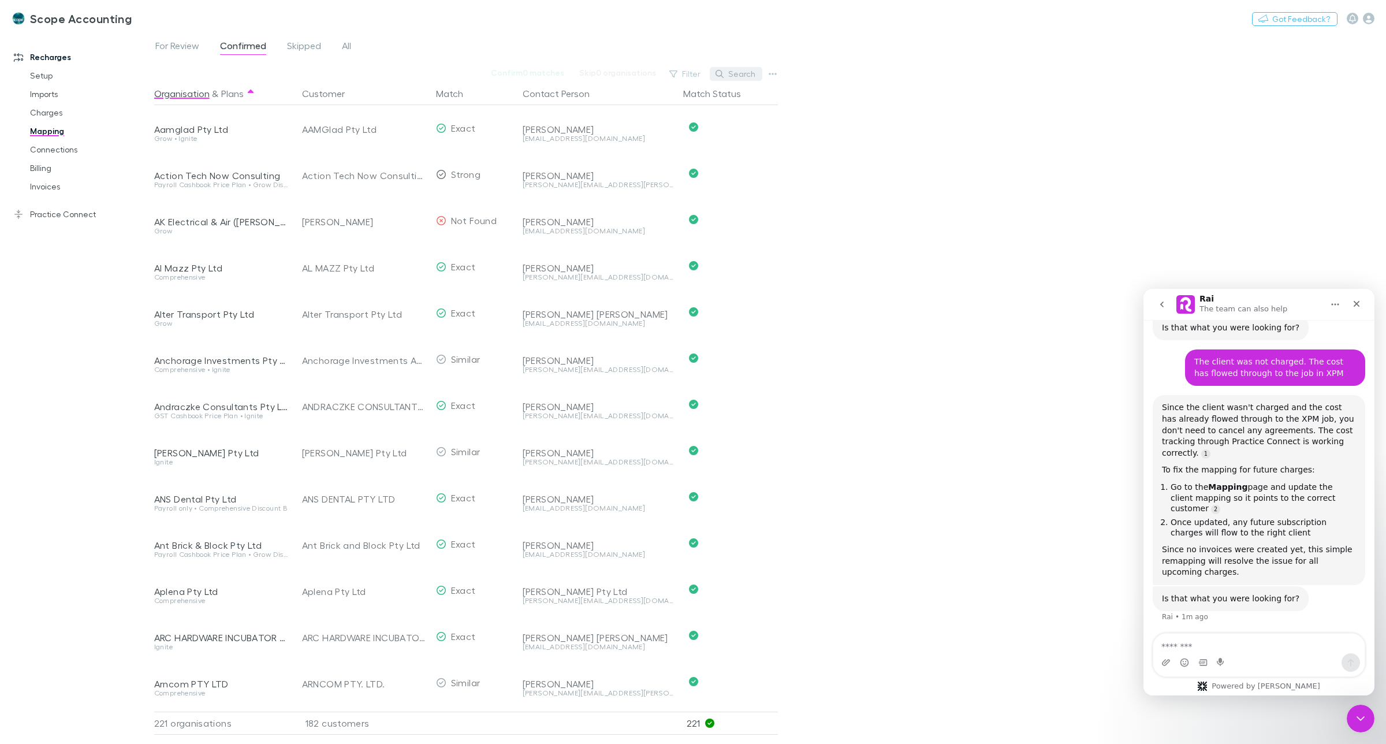
click at [737, 77] on button "Search" at bounding box center [736, 74] width 53 height 14
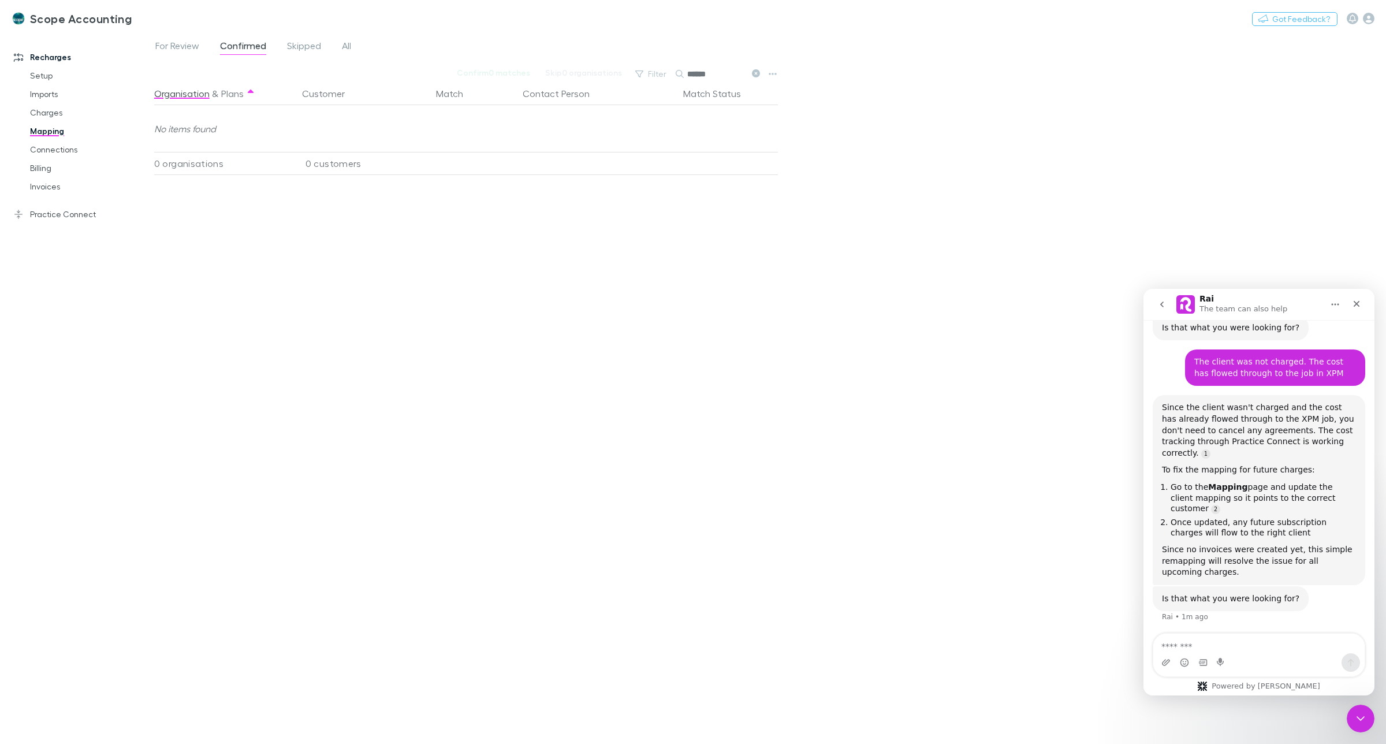
type input "******"
click at [1180, 645] on textarea "Message…" at bounding box center [1259, 644] width 211 height 20
type textarea "**********"
click at [179, 50] on span "For Review" at bounding box center [177, 47] width 44 height 15
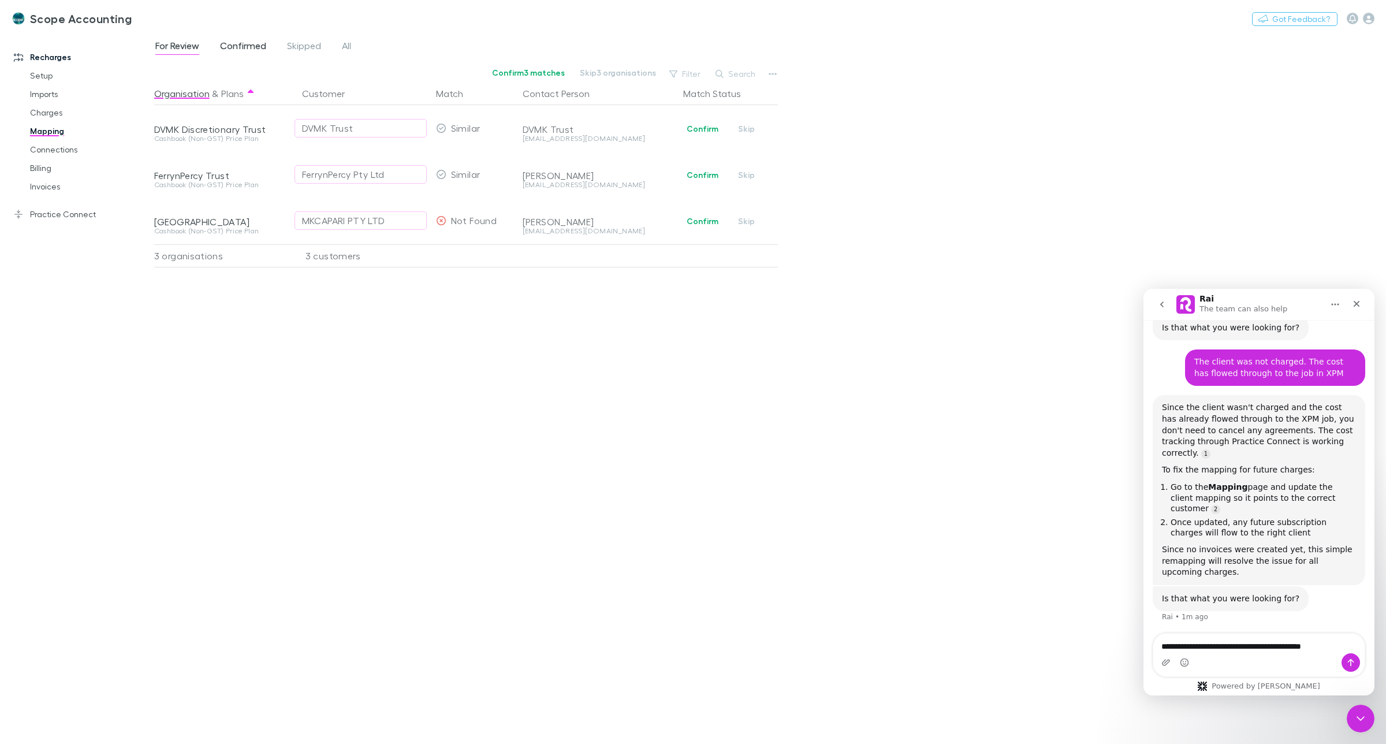
click at [241, 41] on span "Confirmed" at bounding box center [243, 47] width 46 height 15
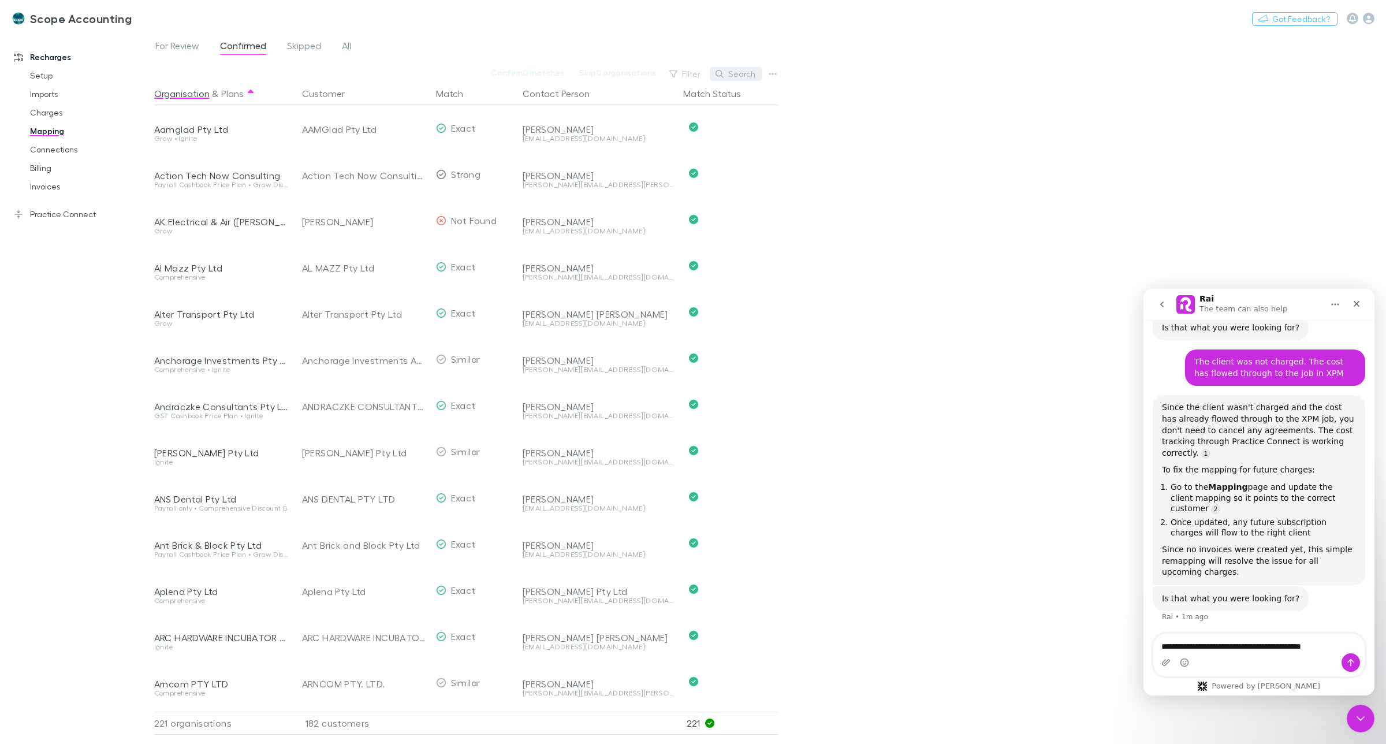
click at [726, 73] on button "Search" at bounding box center [736, 74] width 53 height 14
type input "*"
click at [702, 72] on input "text" at bounding box center [716, 74] width 58 height 16
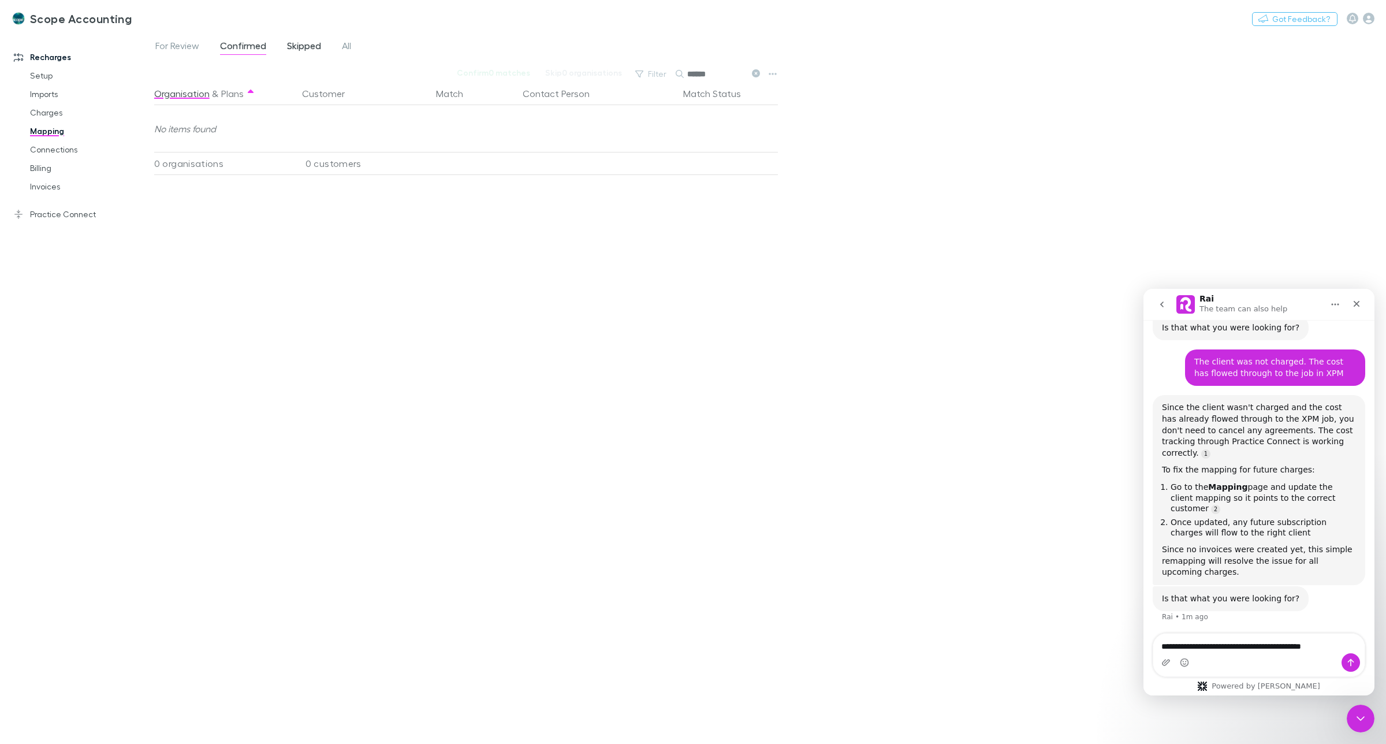
type input "******"
click at [291, 47] on span "Skipped" at bounding box center [304, 47] width 34 height 15
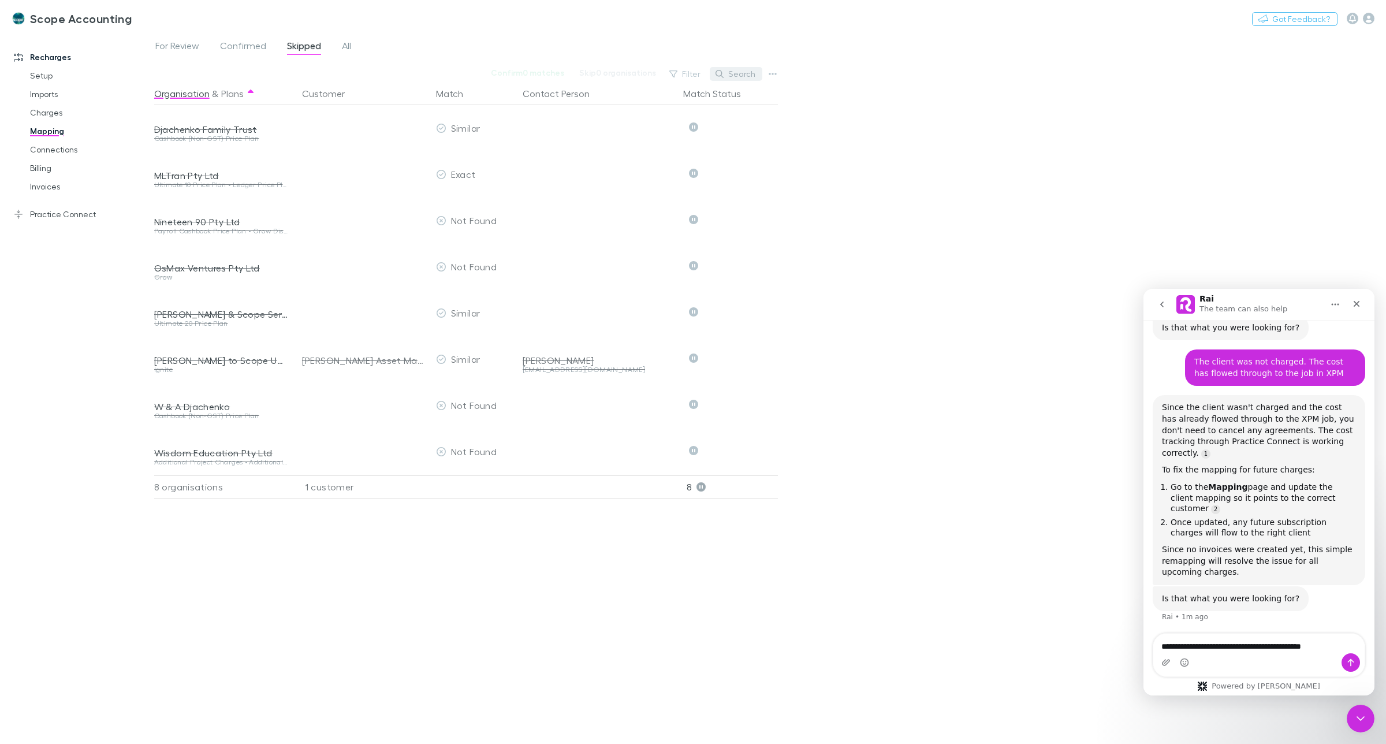
click at [735, 73] on button "Search" at bounding box center [736, 74] width 53 height 14
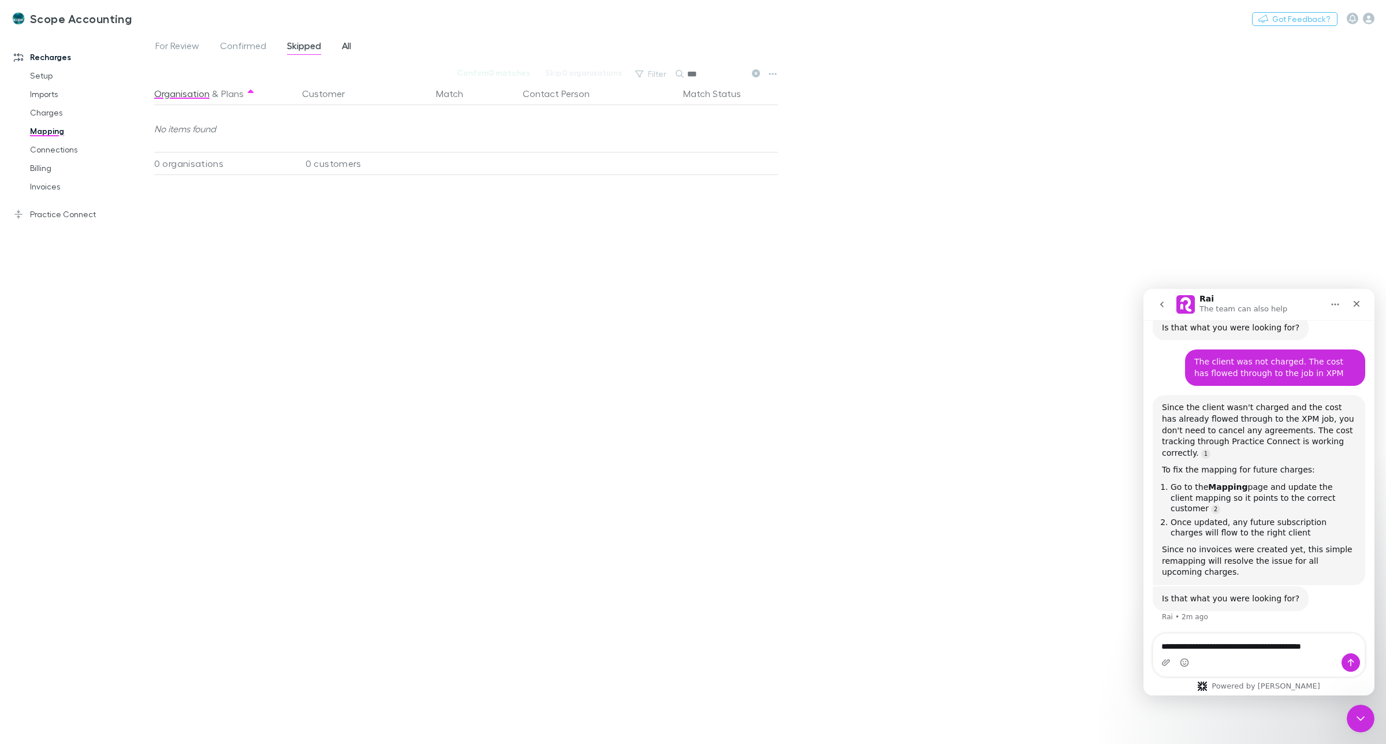
type input "***"
click at [344, 45] on span "All" at bounding box center [346, 47] width 9 height 15
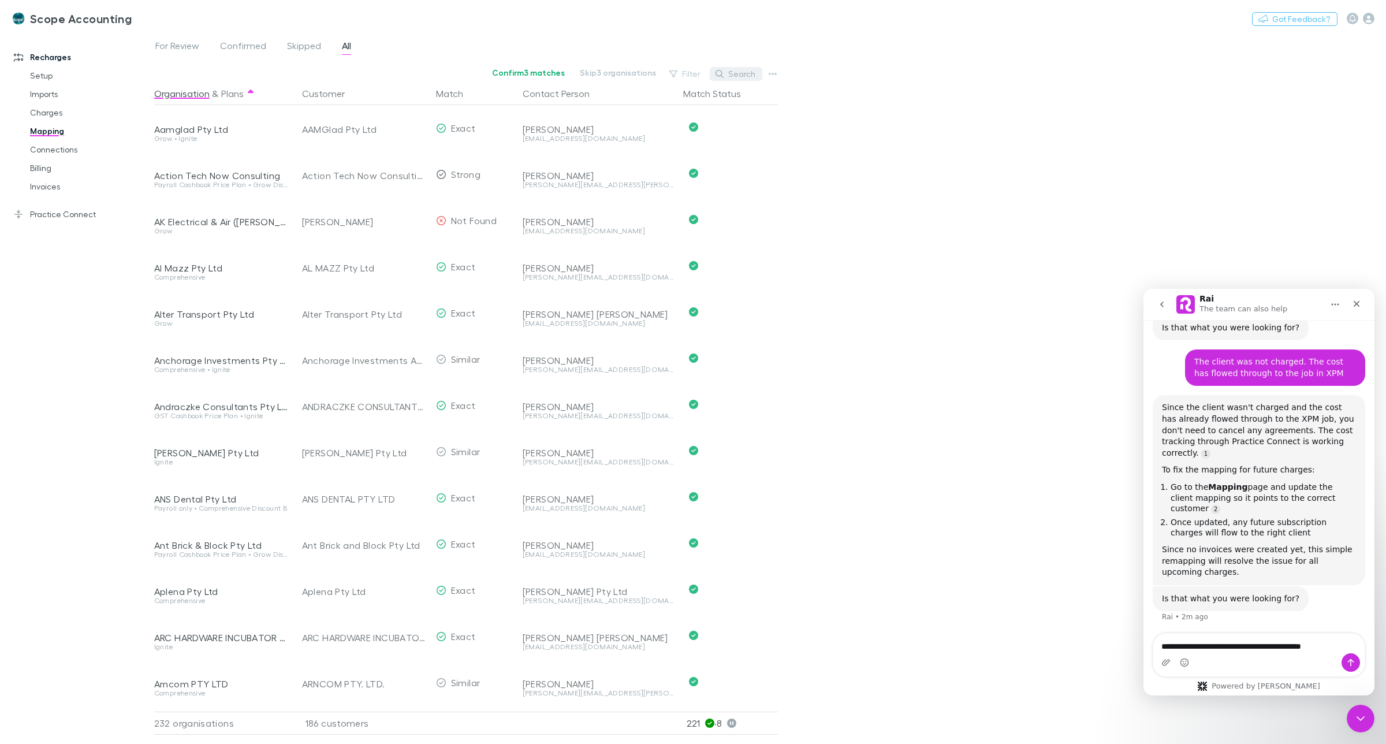
click at [735, 73] on button "Search" at bounding box center [736, 74] width 53 height 14
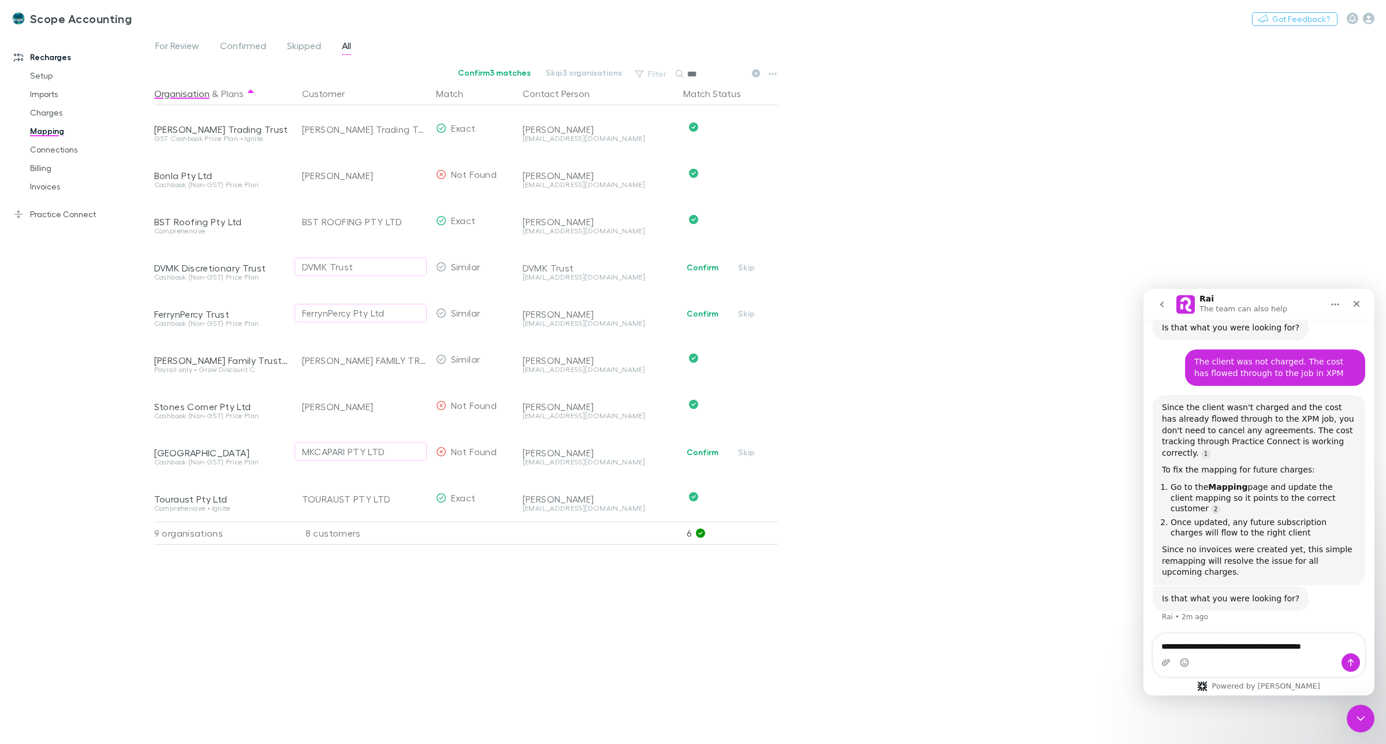
type input "***"
click at [1326, 645] on textarea "**********" at bounding box center [1259, 644] width 211 height 20
type textarea "**********"
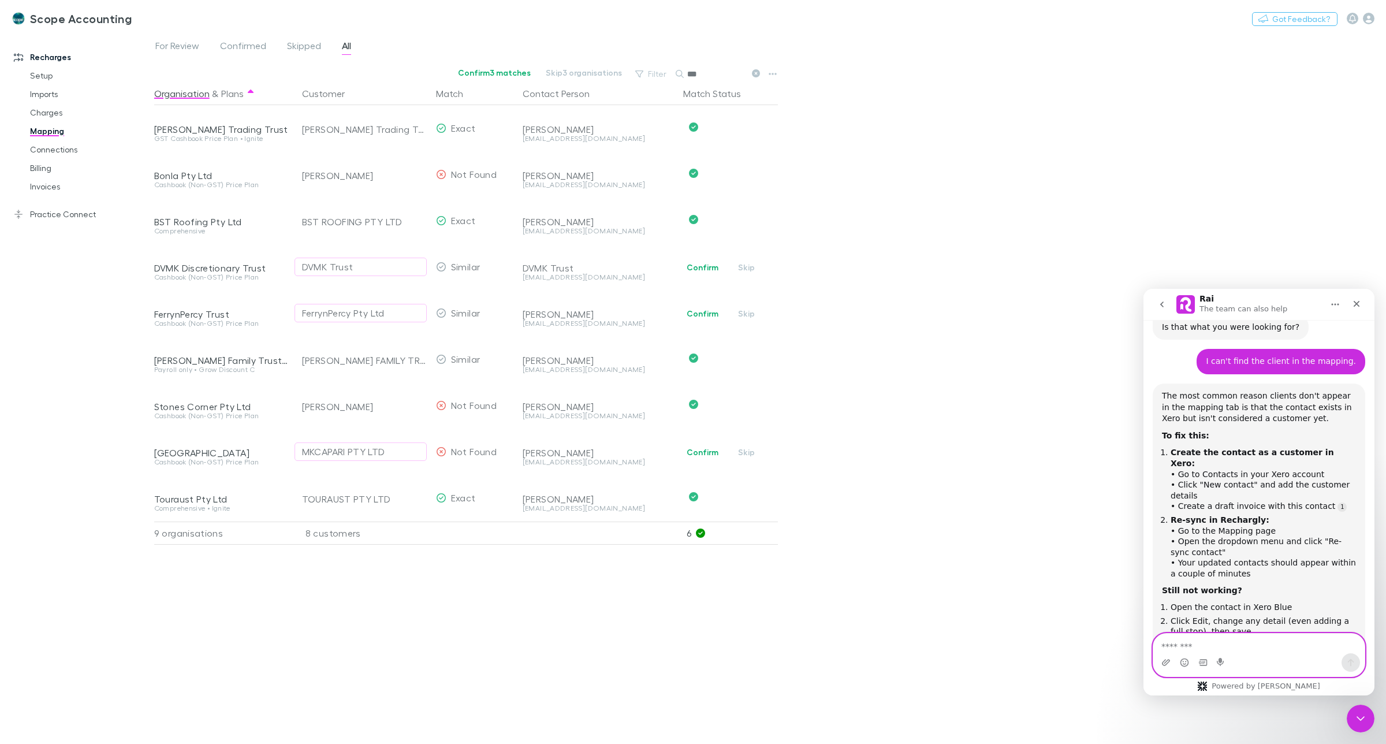
scroll to position [1003, 0]
type textarea "**********"
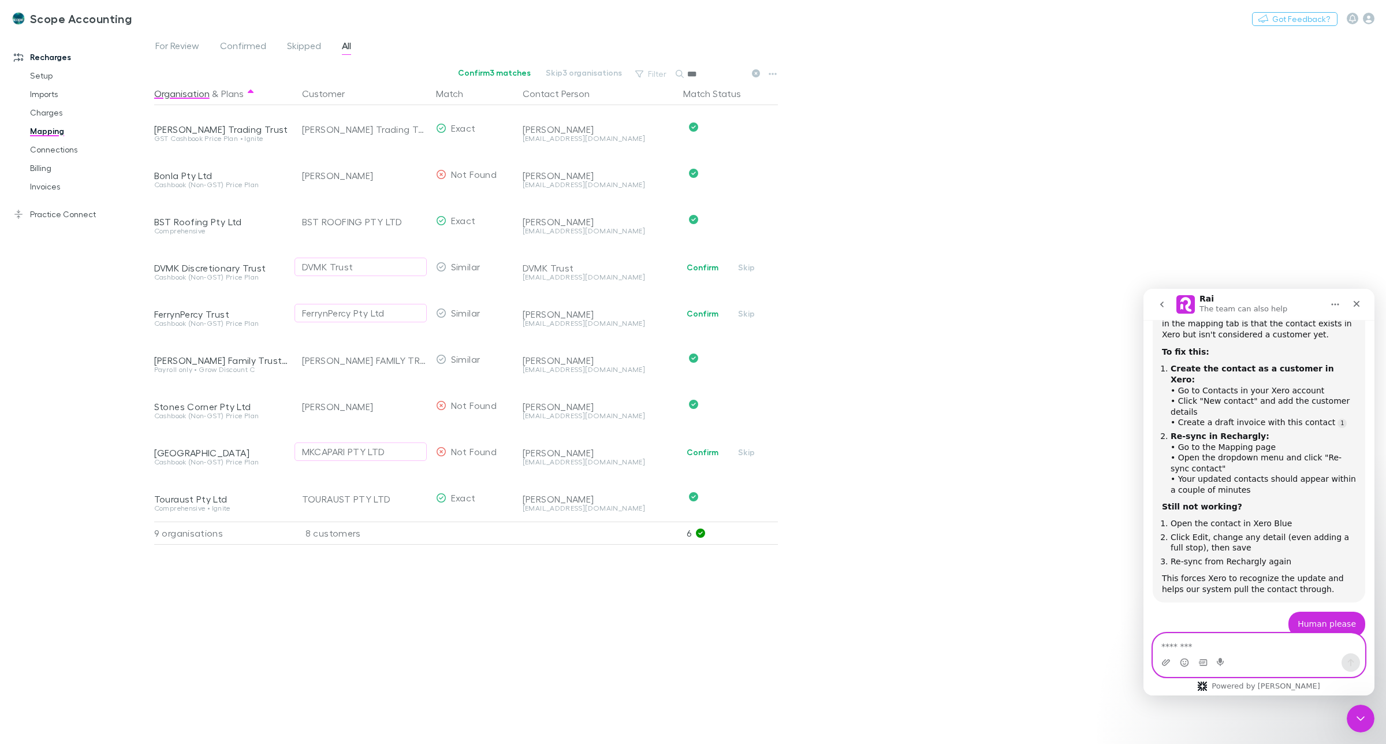
scroll to position [1117, 0]
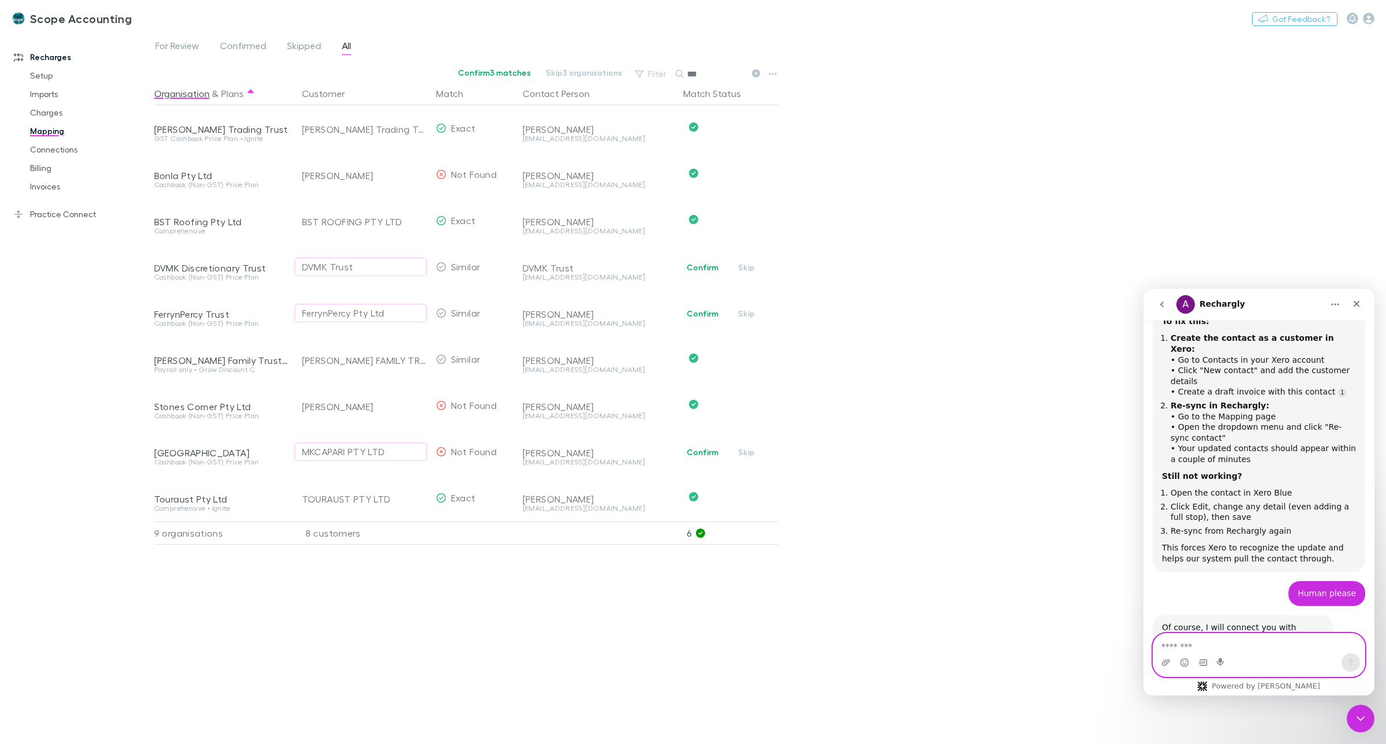
click at [1219, 642] on textarea "Message…" at bounding box center [1259, 644] width 211 height 20
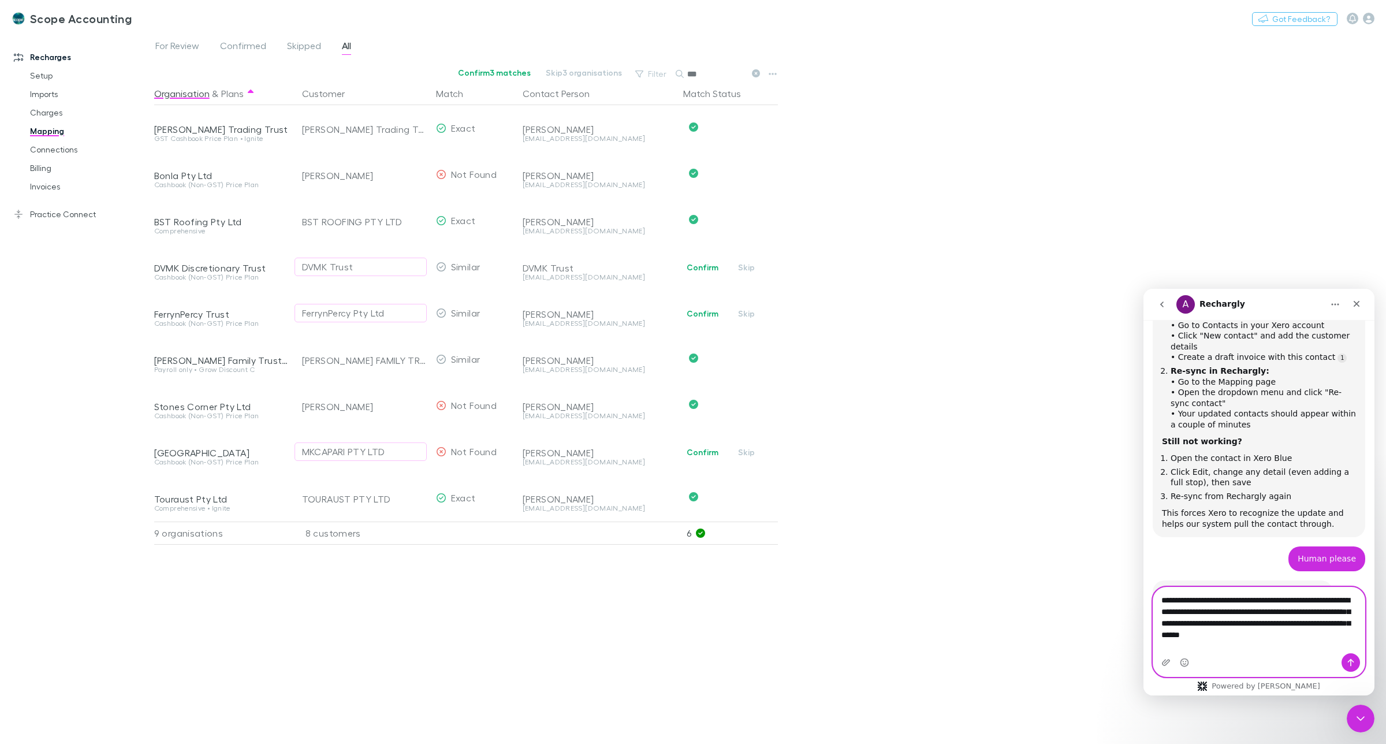
scroll to position [1163, 0]
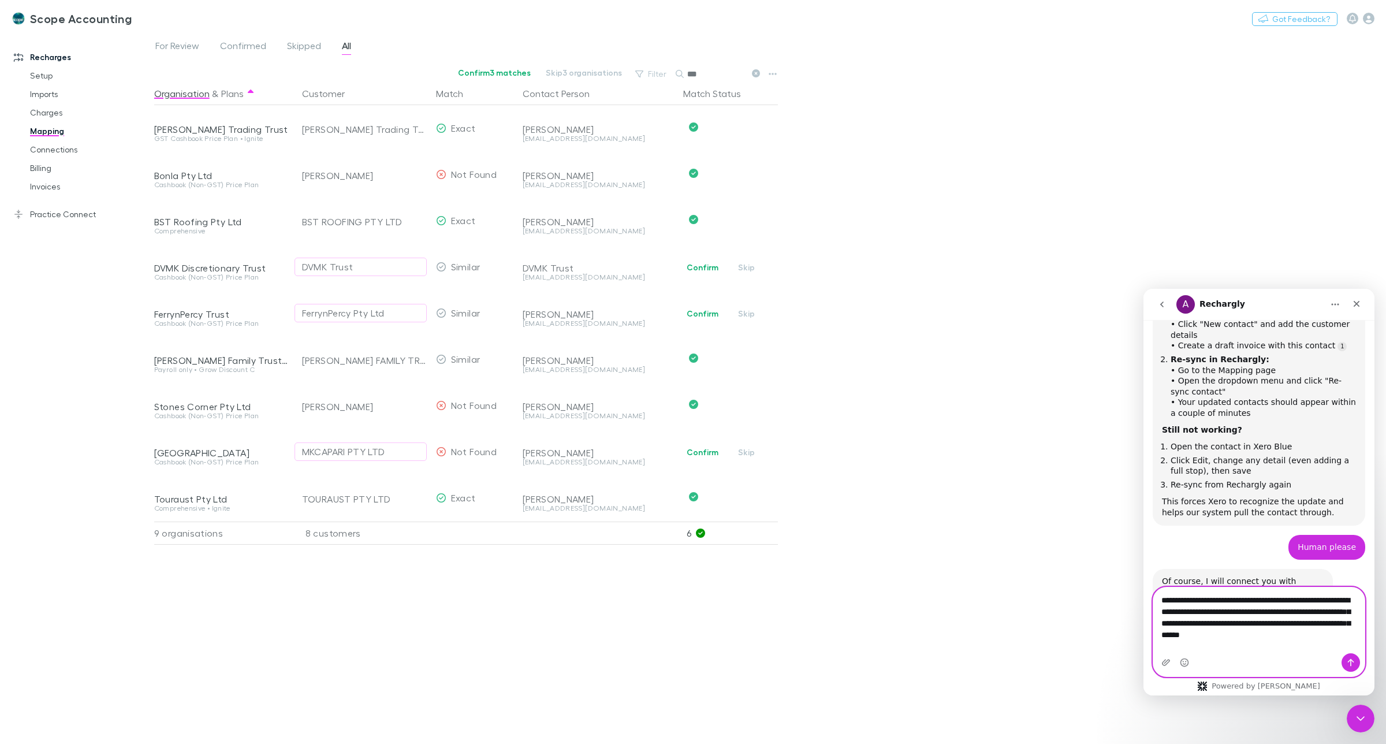
paste textarea "**********"
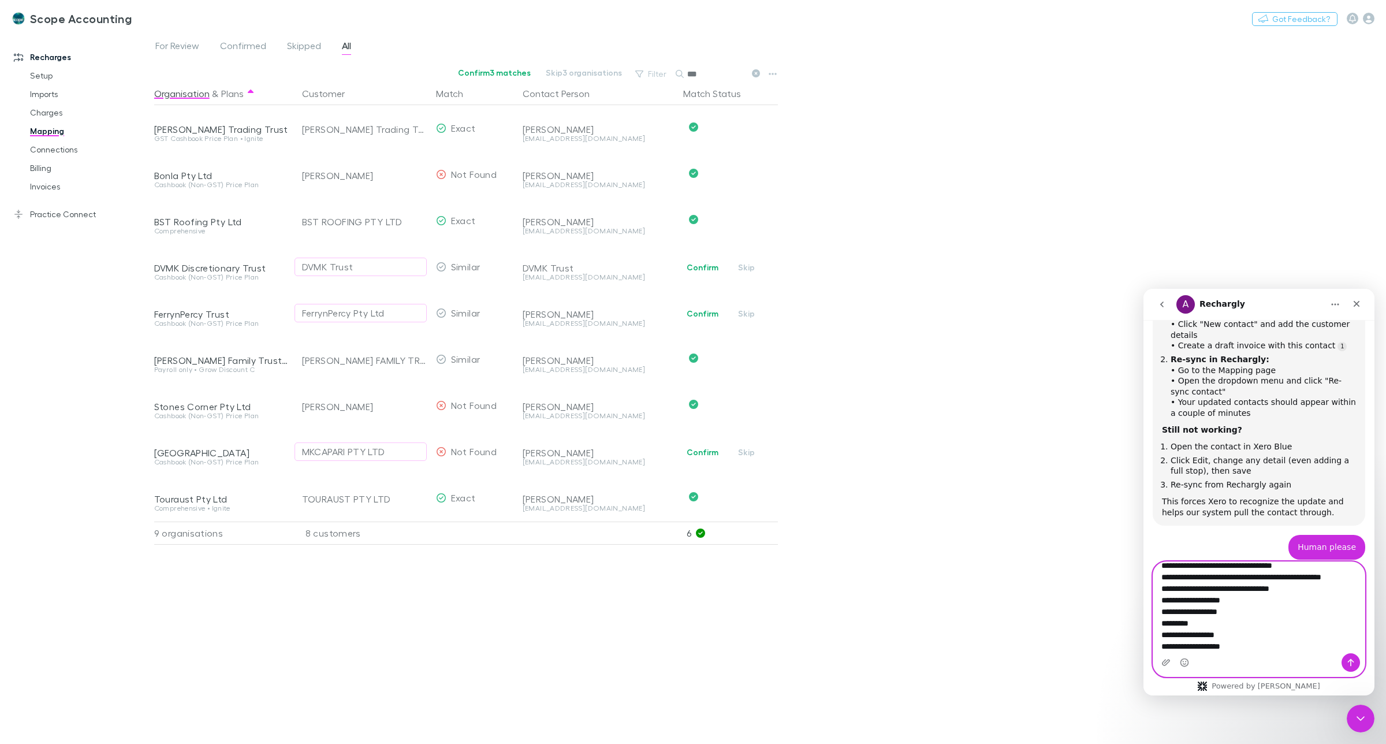
scroll to position [1188, 0]
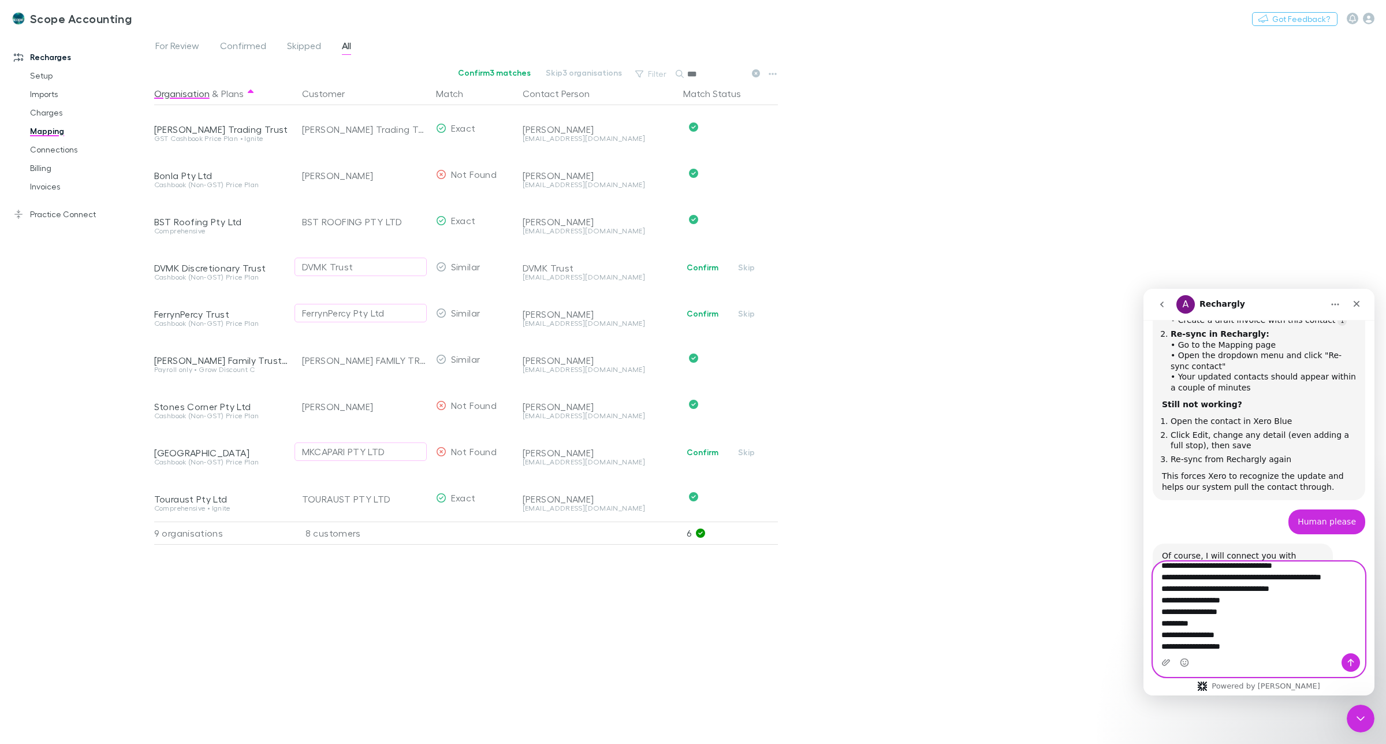
type textarea "**********"
click at [1349, 659] on icon "Send a message…" at bounding box center [1351, 662] width 9 height 9
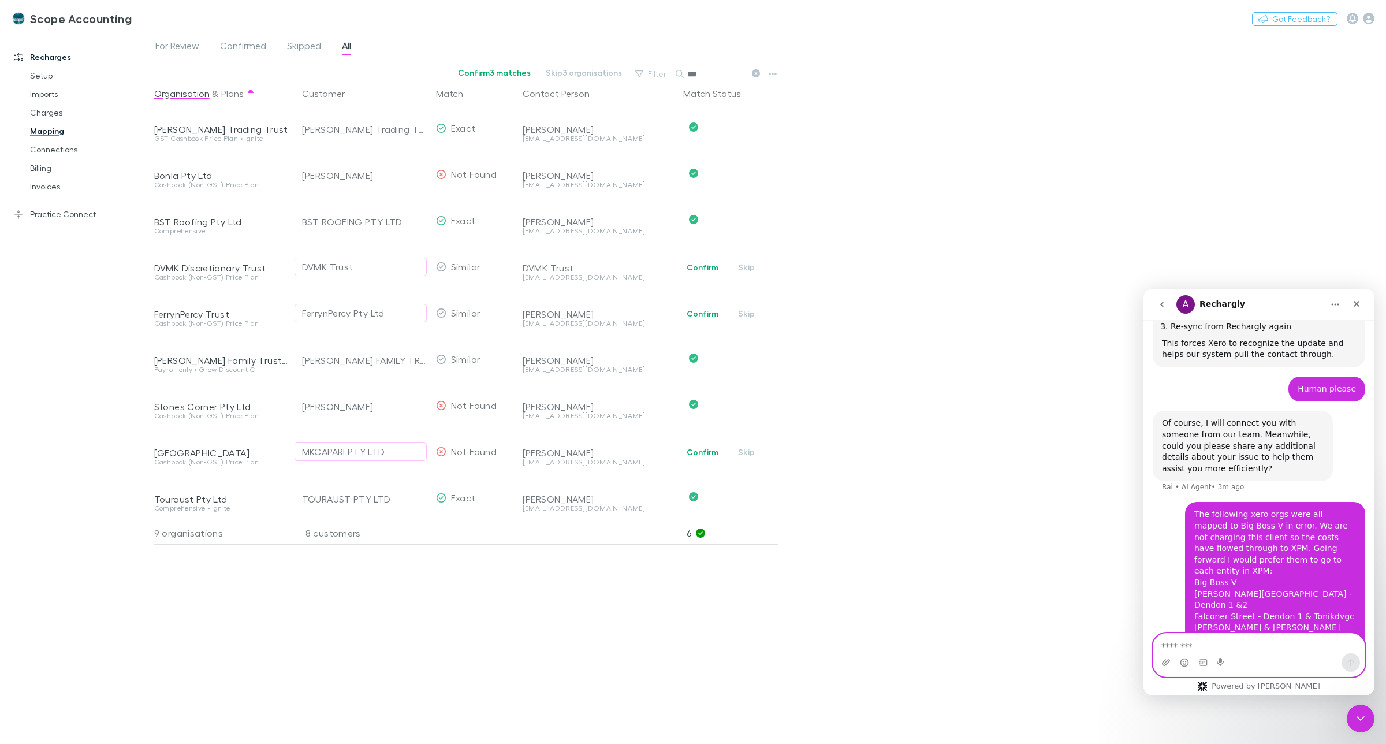
scroll to position [1332, 0]
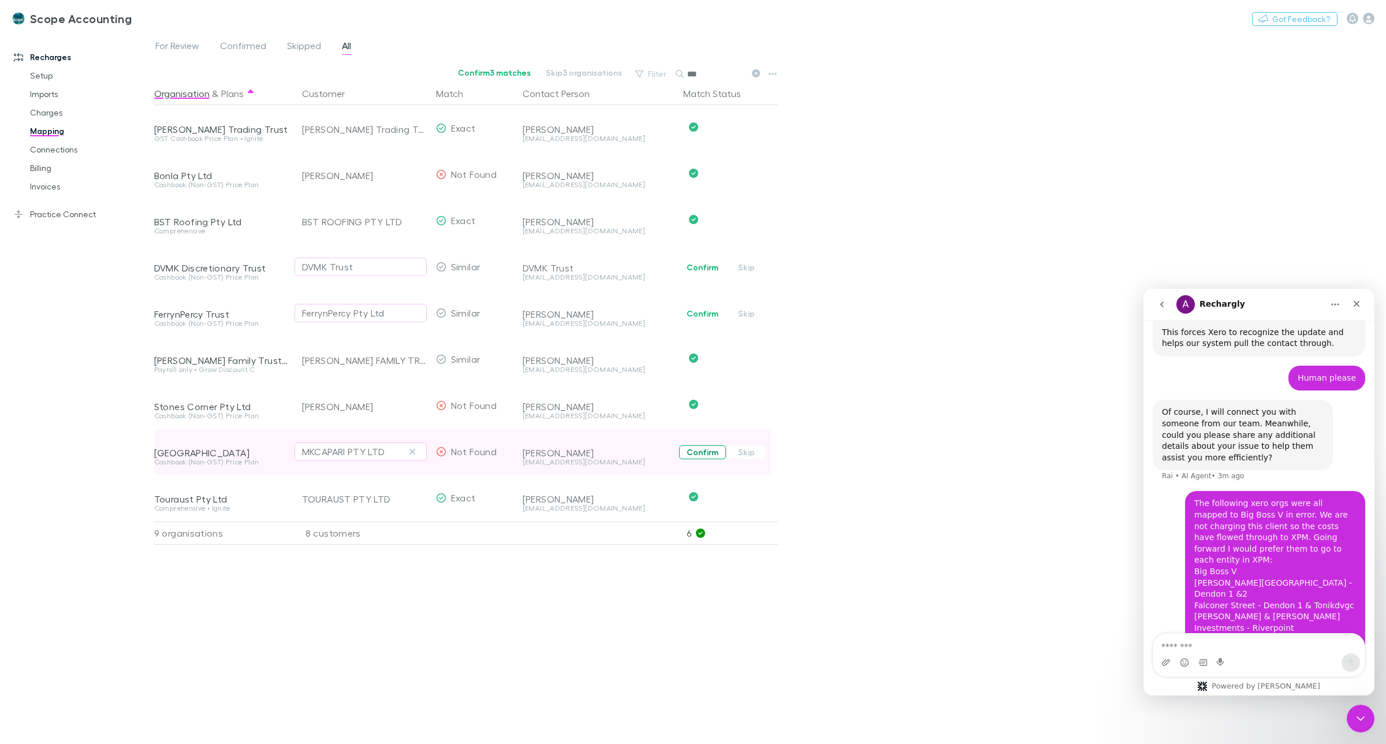
click at [701, 451] on button "Confirm" at bounding box center [702, 452] width 47 height 14
click at [700, 315] on button "Confirm" at bounding box center [702, 314] width 47 height 14
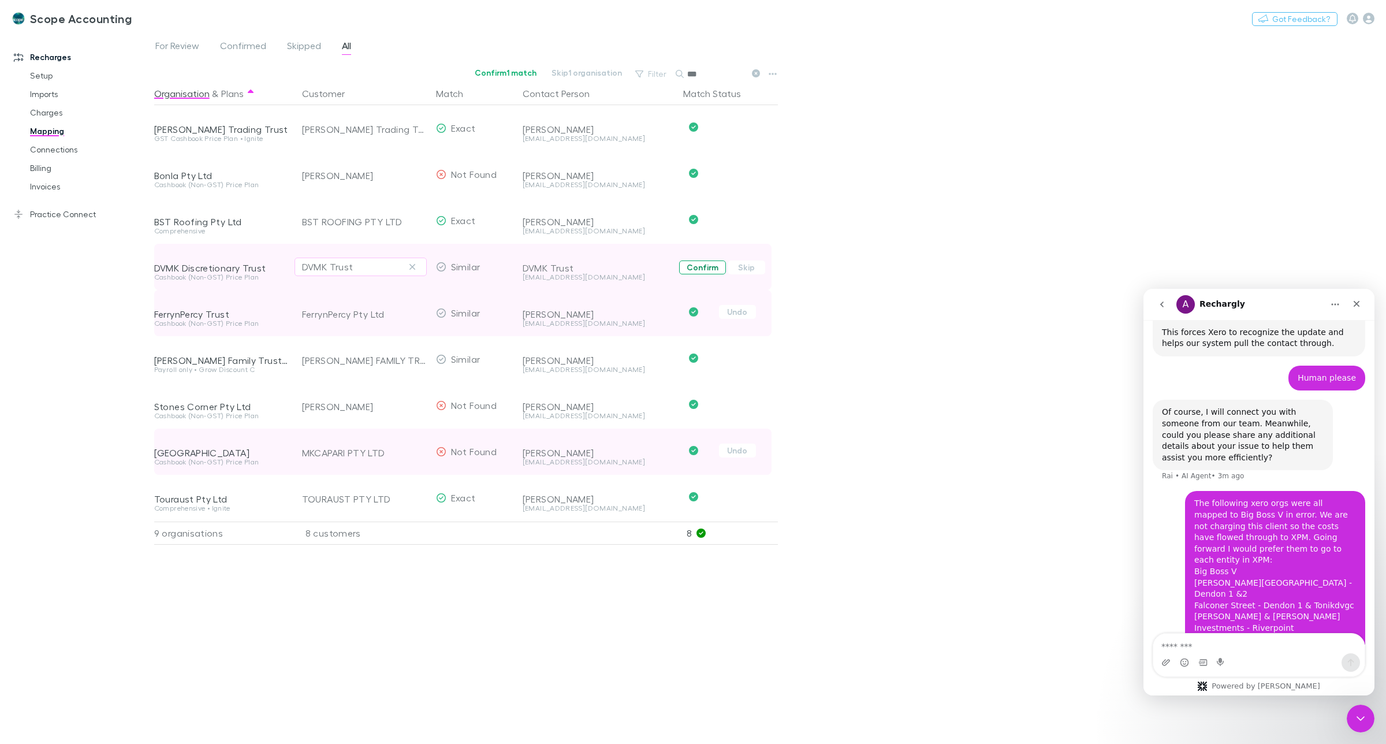
click at [705, 265] on button "Confirm" at bounding box center [702, 268] width 47 height 14
click at [162, 47] on span "For Review" at bounding box center [177, 47] width 44 height 15
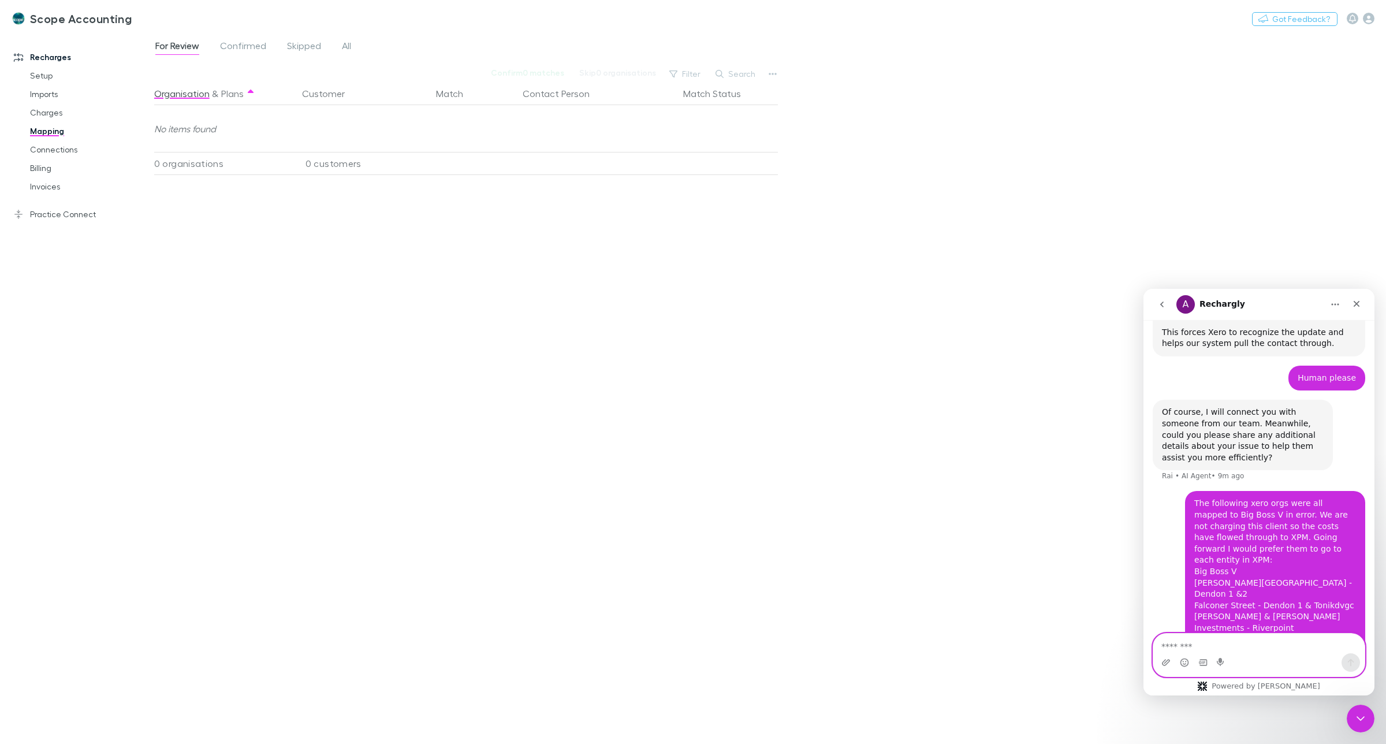
click at [1190, 646] on textarea "Message…" at bounding box center [1259, 644] width 211 height 20
click at [38, 183] on link "Invoices" at bounding box center [90, 186] width 144 height 18
click at [601, 70] on button "Search" at bounding box center [597, 74] width 53 height 14
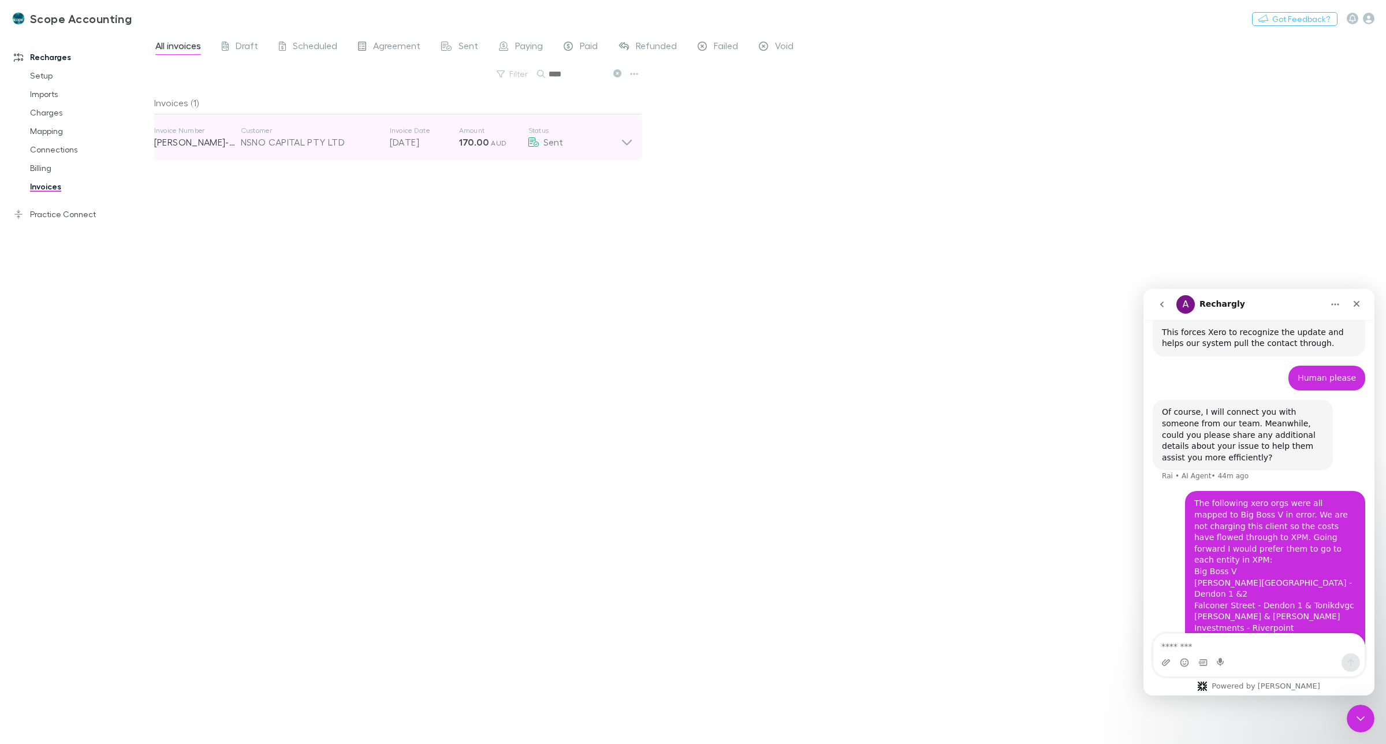
click at [623, 143] on icon at bounding box center [627, 137] width 12 height 23
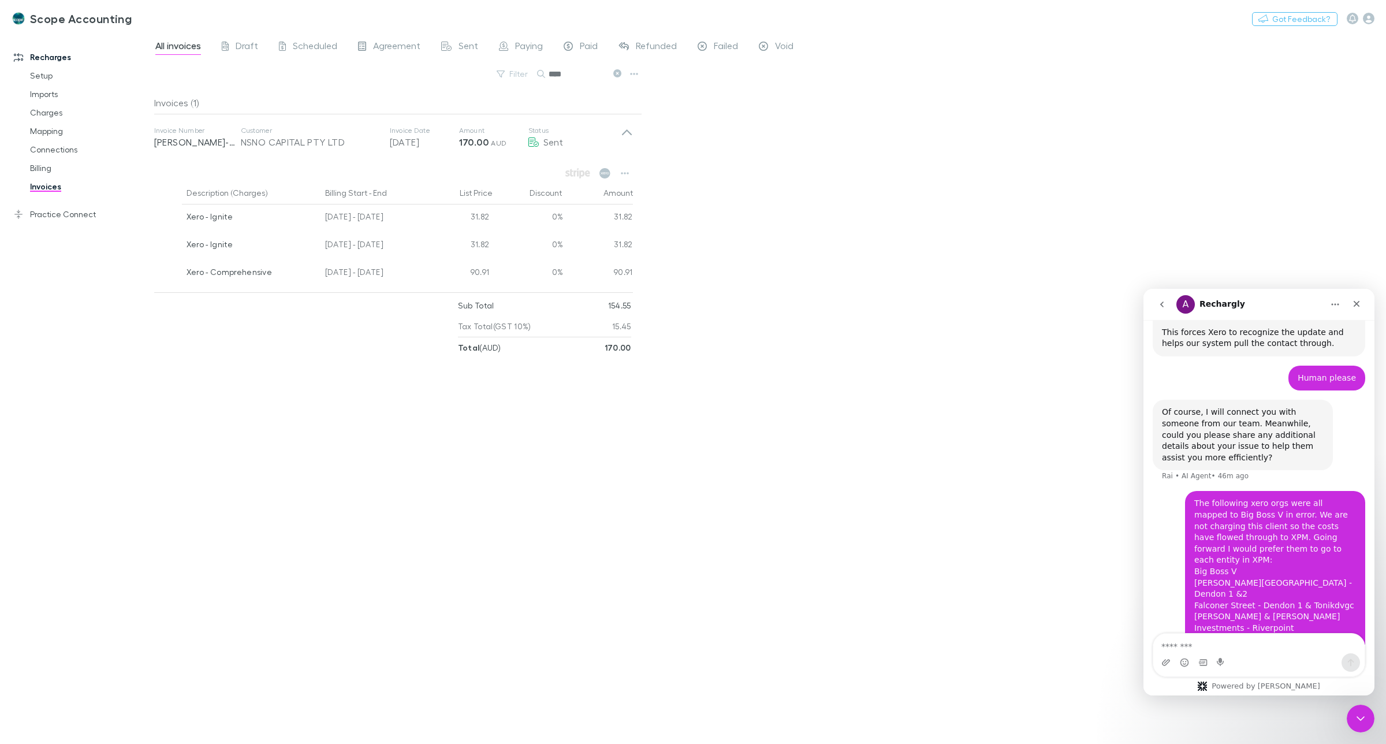
drag, startPoint x: 566, startPoint y: 75, endPoint x: 544, endPoint y: 77, distance: 22.0
click at [544, 77] on div "****" at bounding box center [580, 74] width 87 height 14
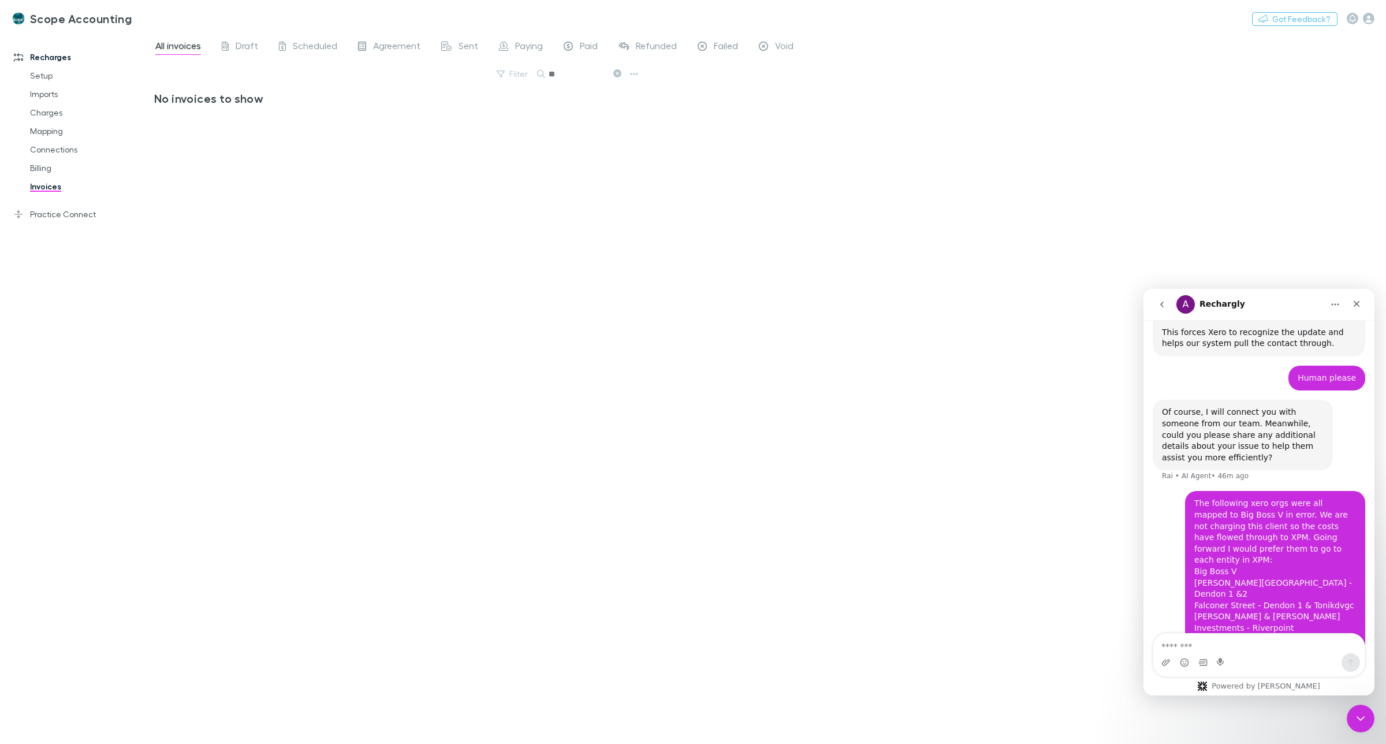
type input "*"
type input "****"
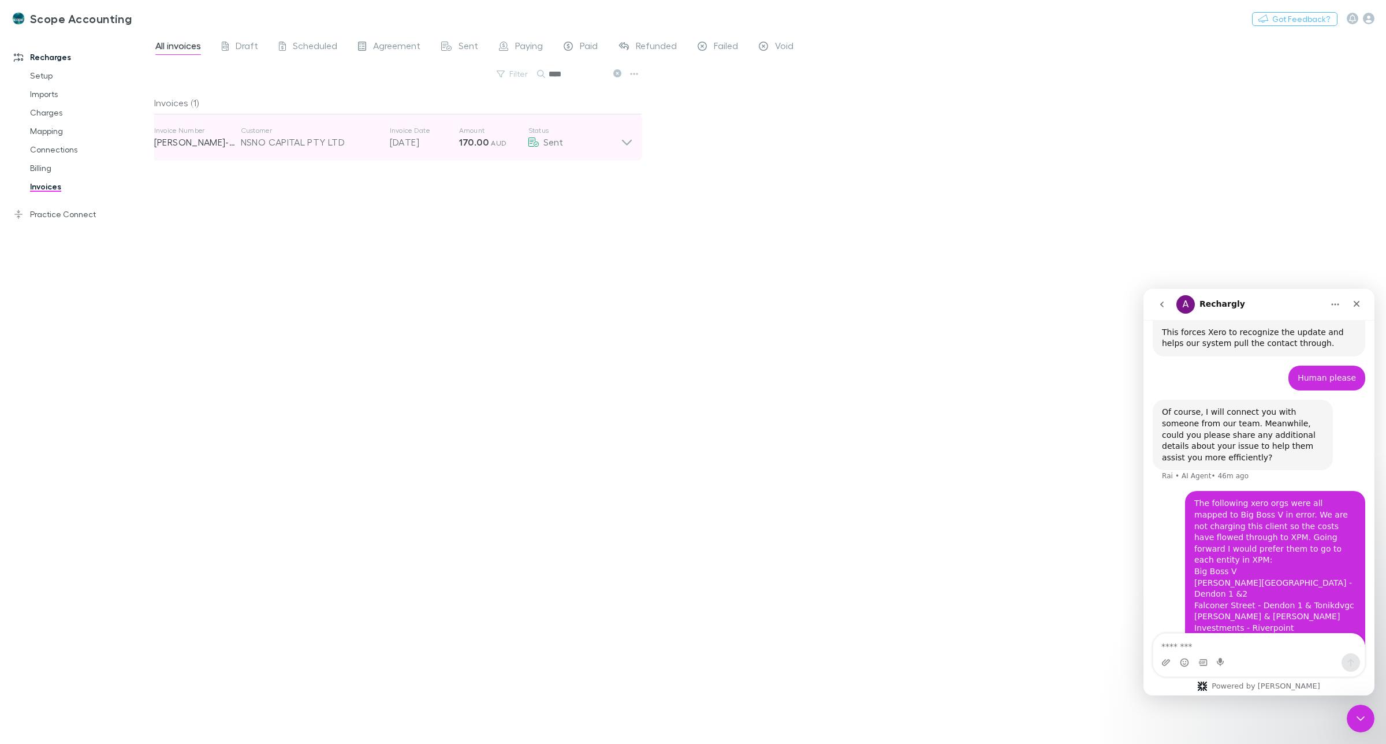
click at [628, 146] on icon at bounding box center [627, 137] width 12 height 23
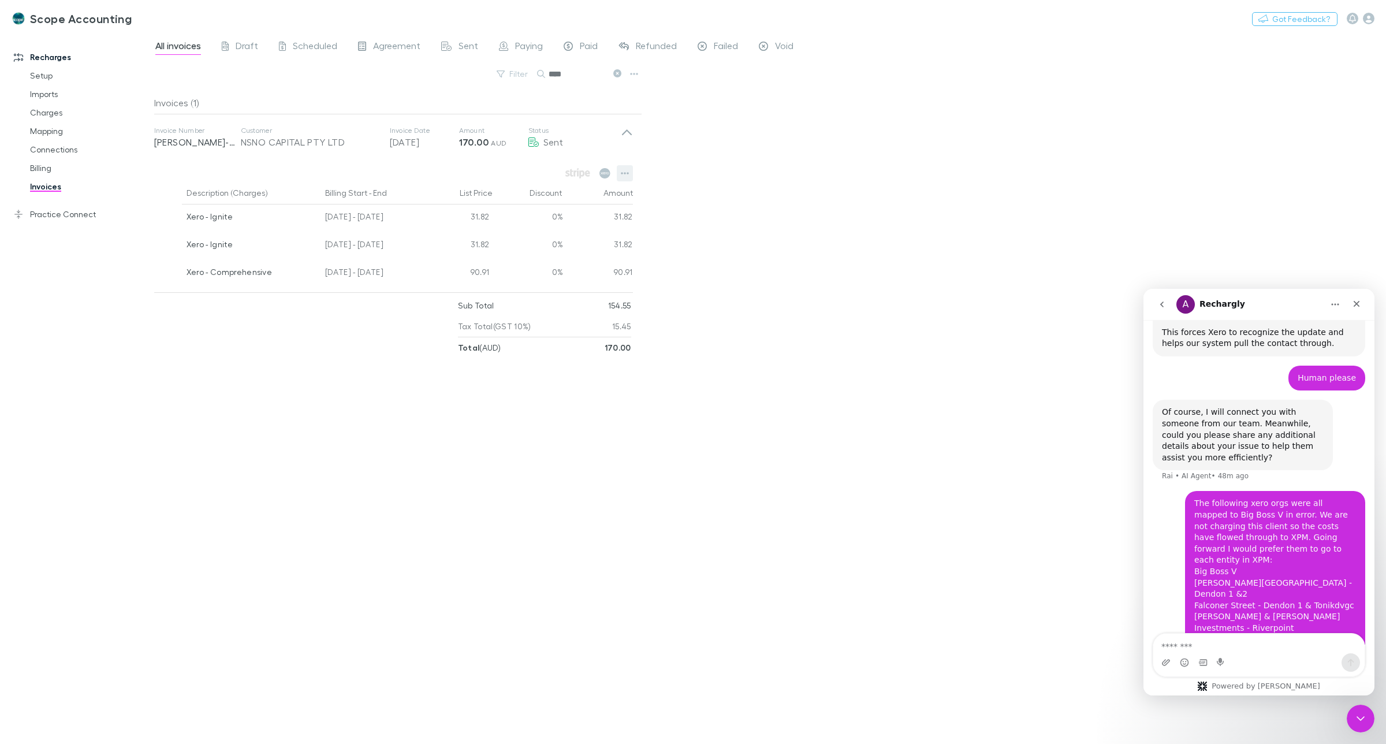
click at [622, 179] on button "button" at bounding box center [625, 173] width 16 height 16
click at [507, 215] on p "View charges" at bounding box center [554, 220] width 140 height 14
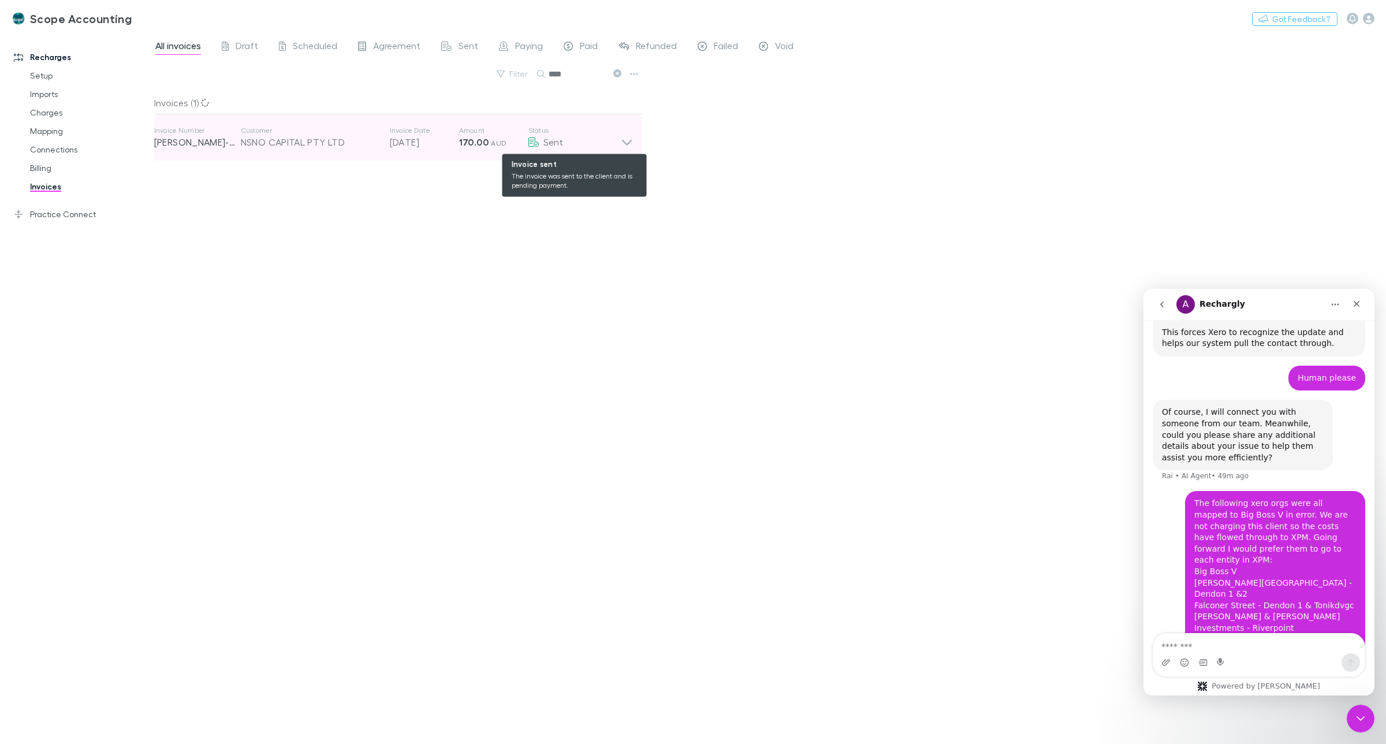
click at [619, 143] on div "Sent" at bounding box center [575, 142] width 92 height 14
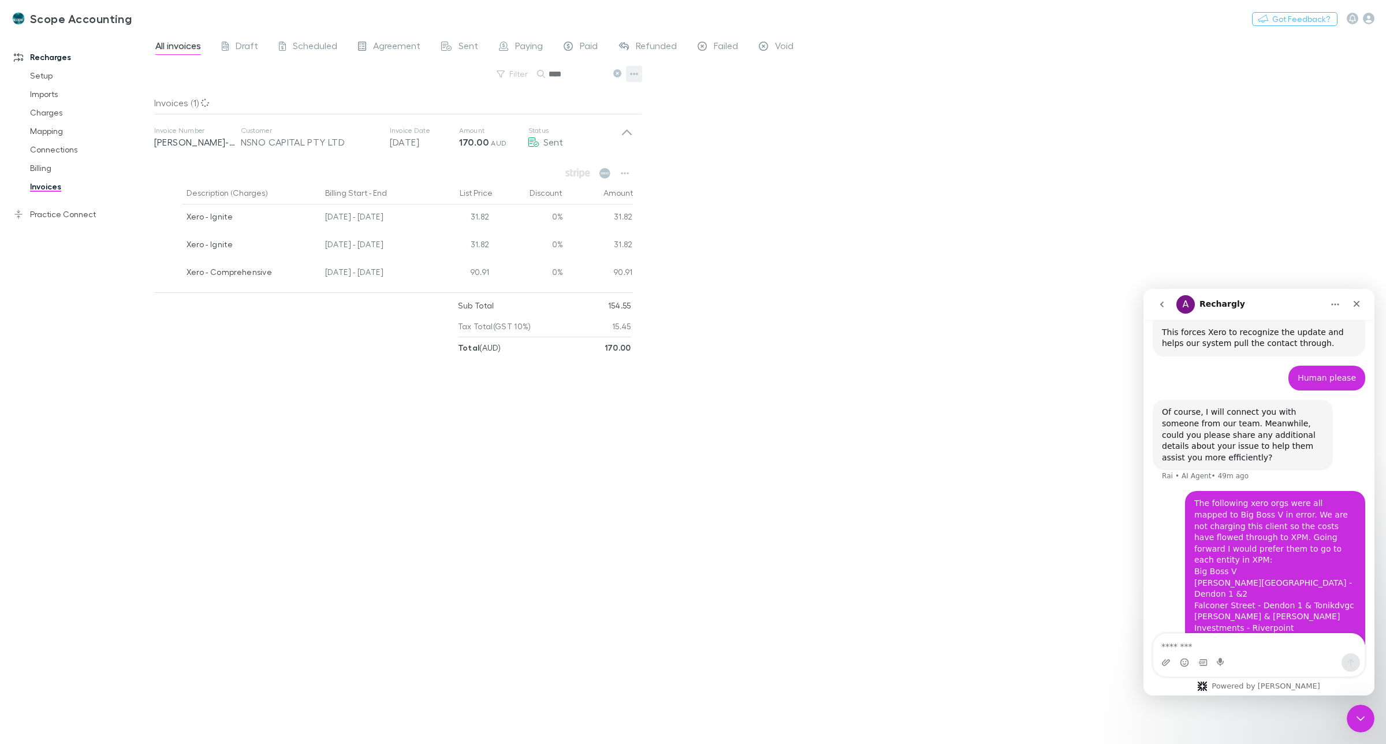
click at [637, 75] on icon "button" at bounding box center [634, 73] width 8 height 9
click at [702, 96] on div at bounding box center [693, 372] width 1386 height 744
click at [627, 173] on icon "button" at bounding box center [625, 173] width 8 height 2
click at [542, 283] on p "Open invoice on Xero" at bounding box center [554, 283] width 140 height 14
click at [623, 176] on icon "button" at bounding box center [625, 173] width 8 height 9
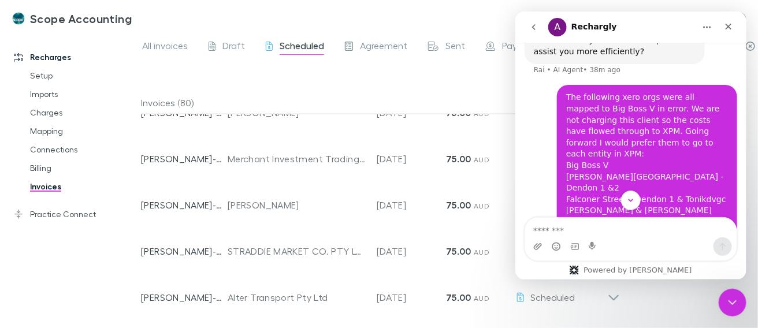
scroll to position [1482, 0]
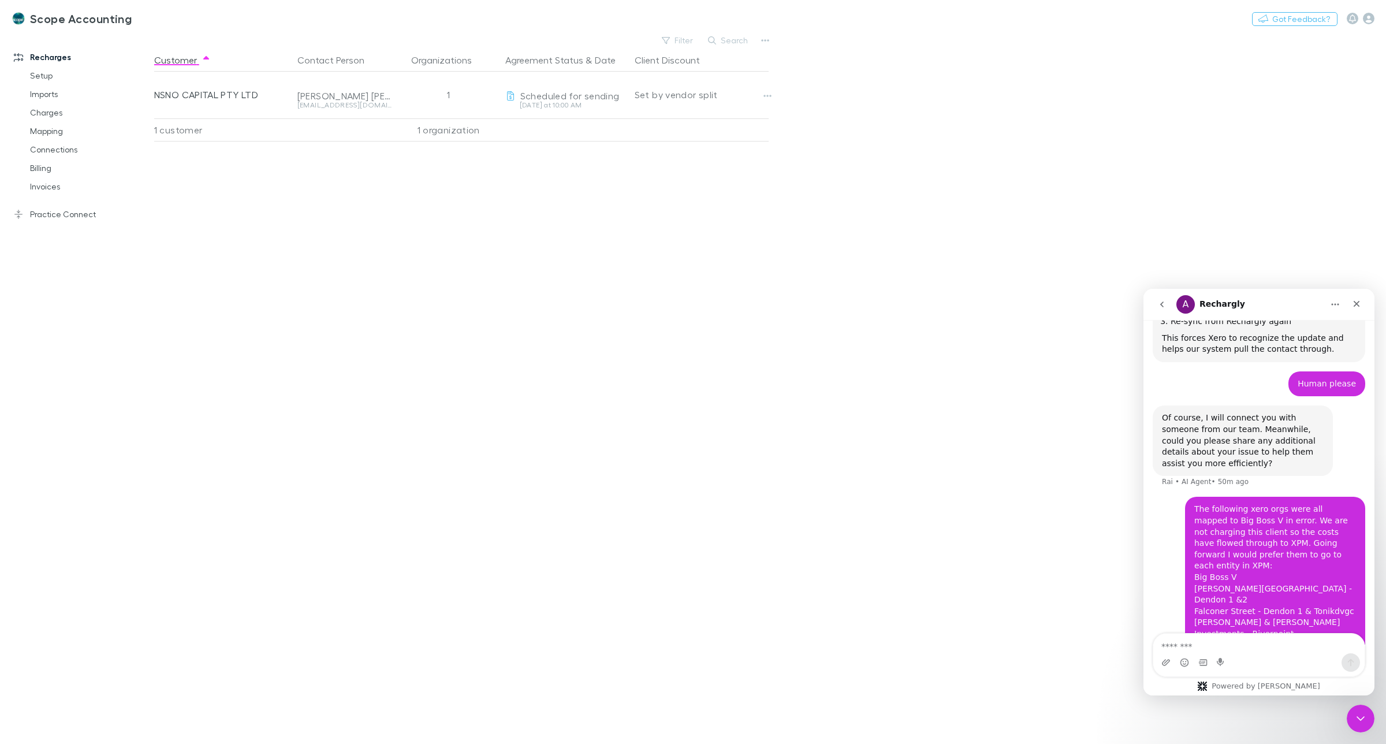
scroll to position [1332, 0]
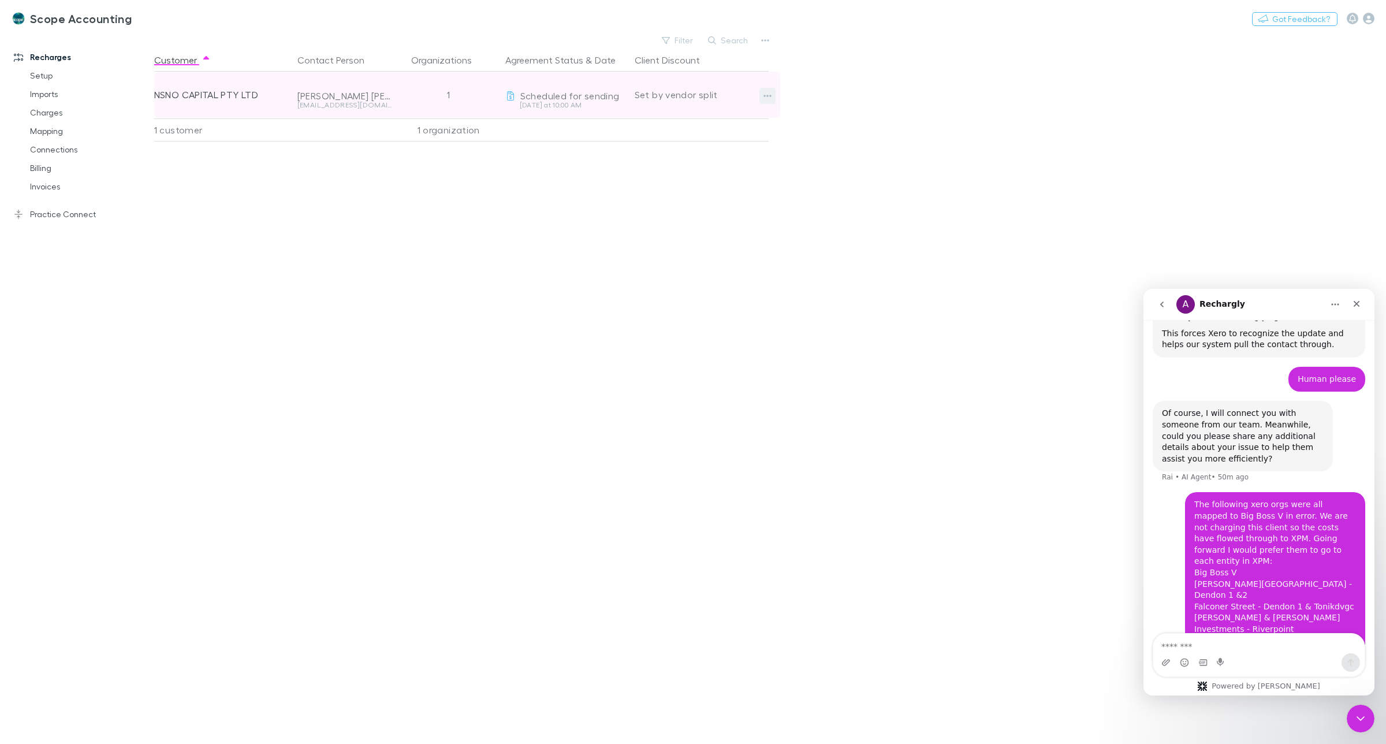
click at [764, 95] on icon "button" at bounding box center [768, 96] width 8 height 2
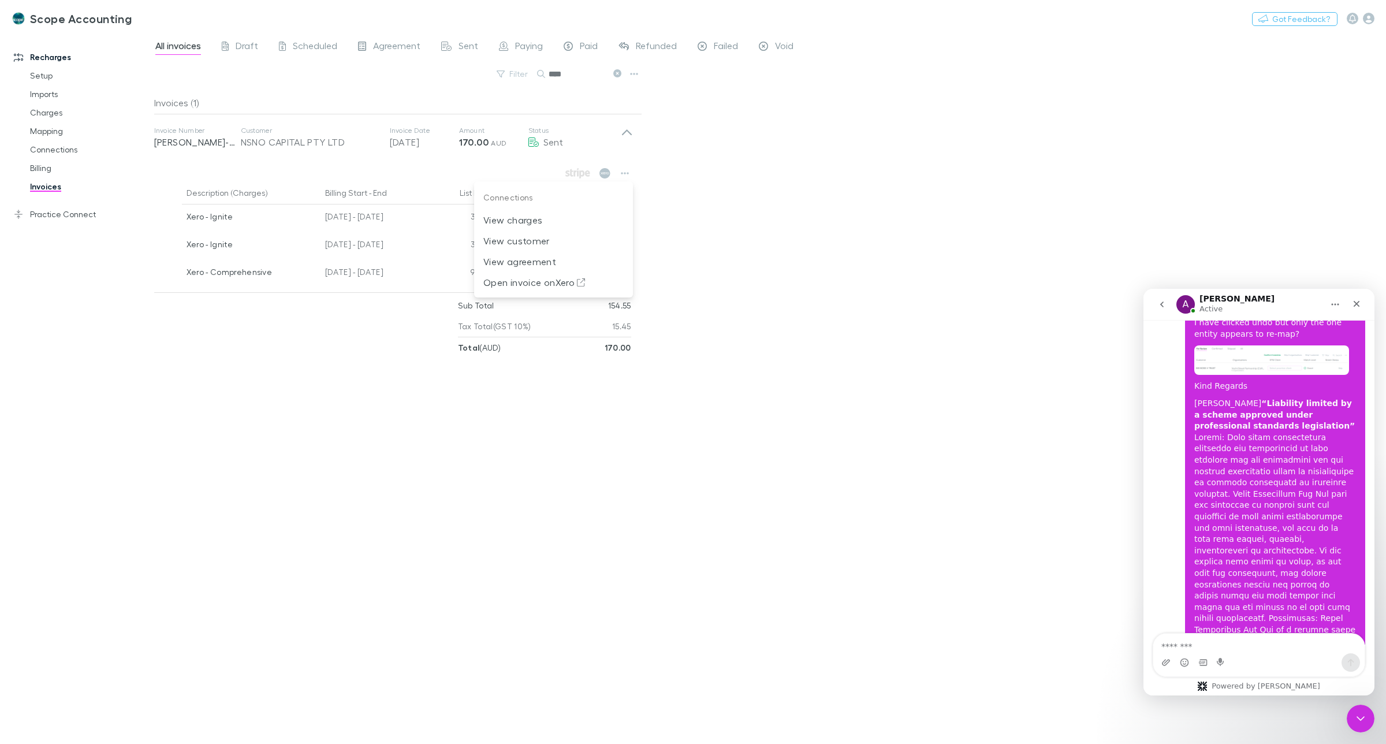
scroll to position [2185, 0]
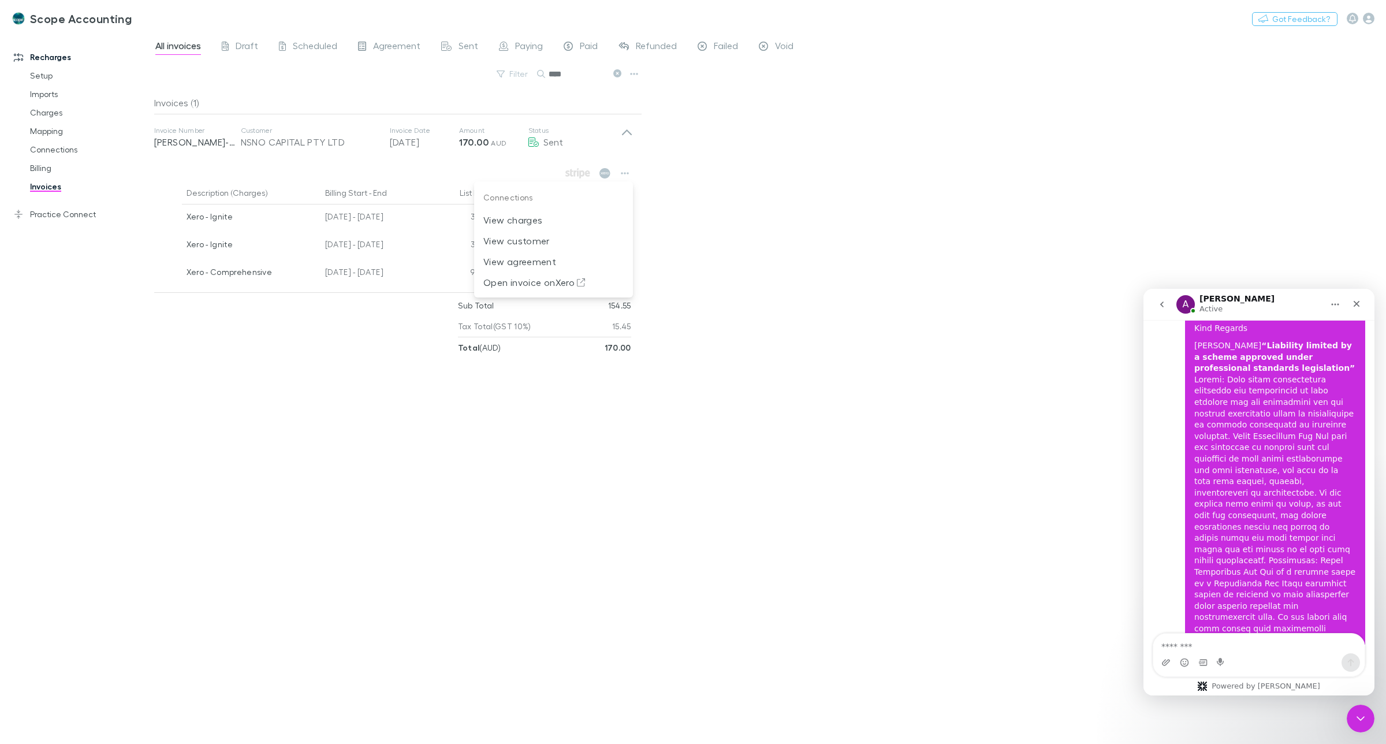
click at [44, 132] on div at bounding box center [693, 372] width 1386 height 744
click at [44, 131] on link "Mapping" at bounding box center [90, 131] width 144 height 18
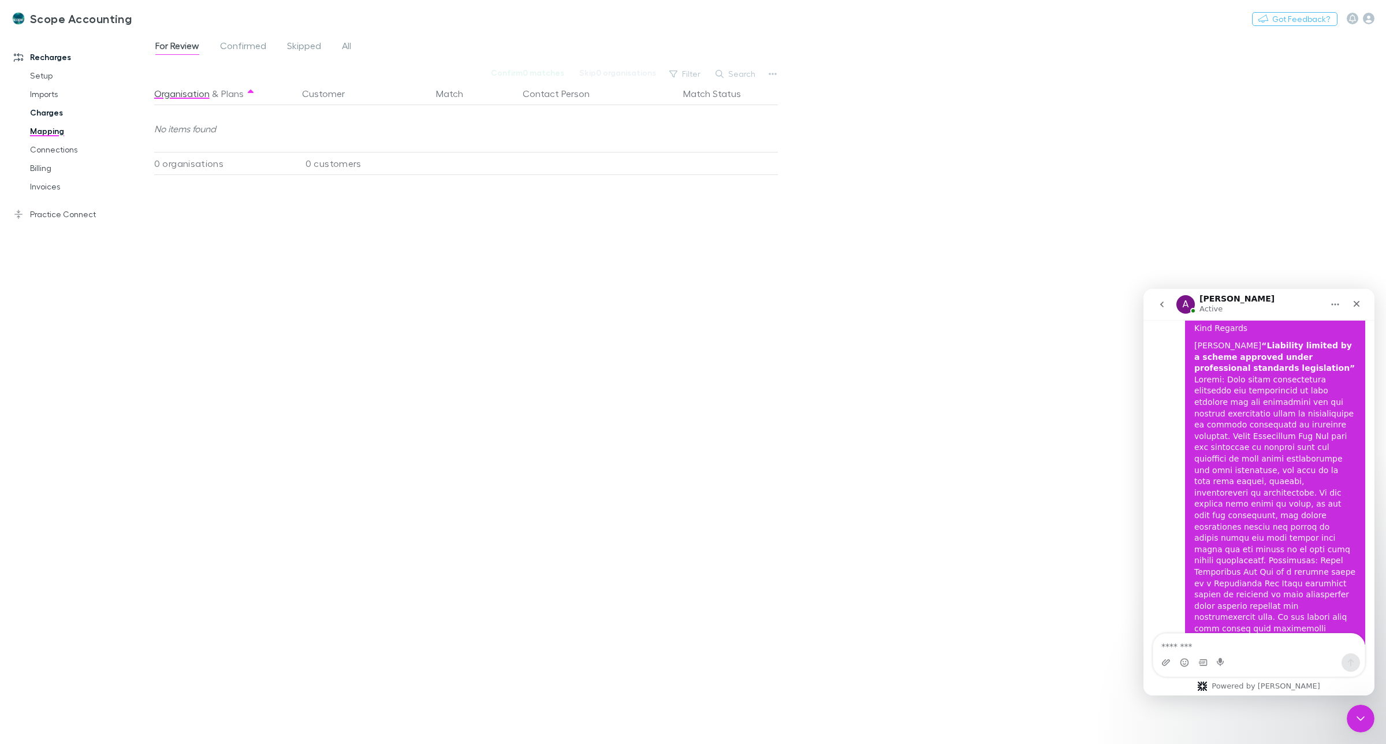
click at [49, 113] on link "Charges" at bounding box center [90, 112] width 144 height 18
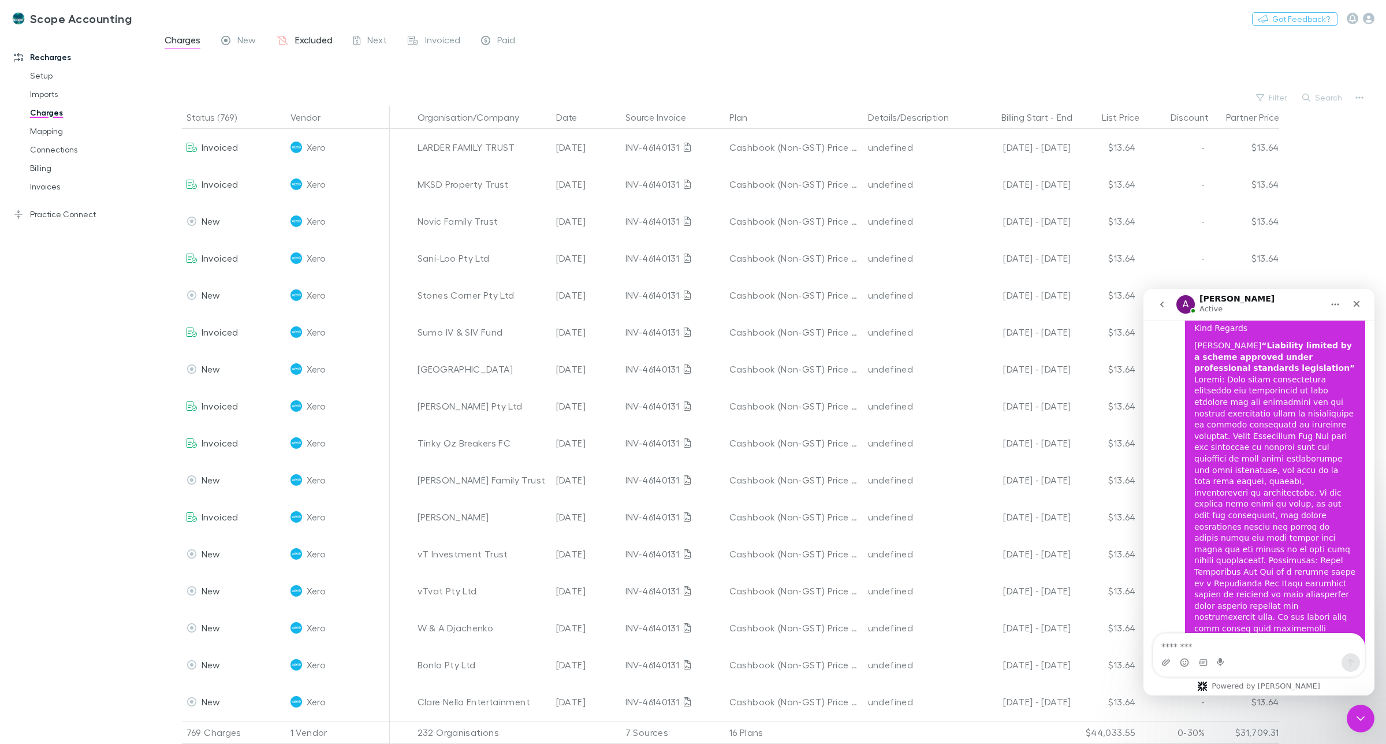
click at [304, 35] on span "Excluded" at bounding box center [314, 41] width 38 height 15
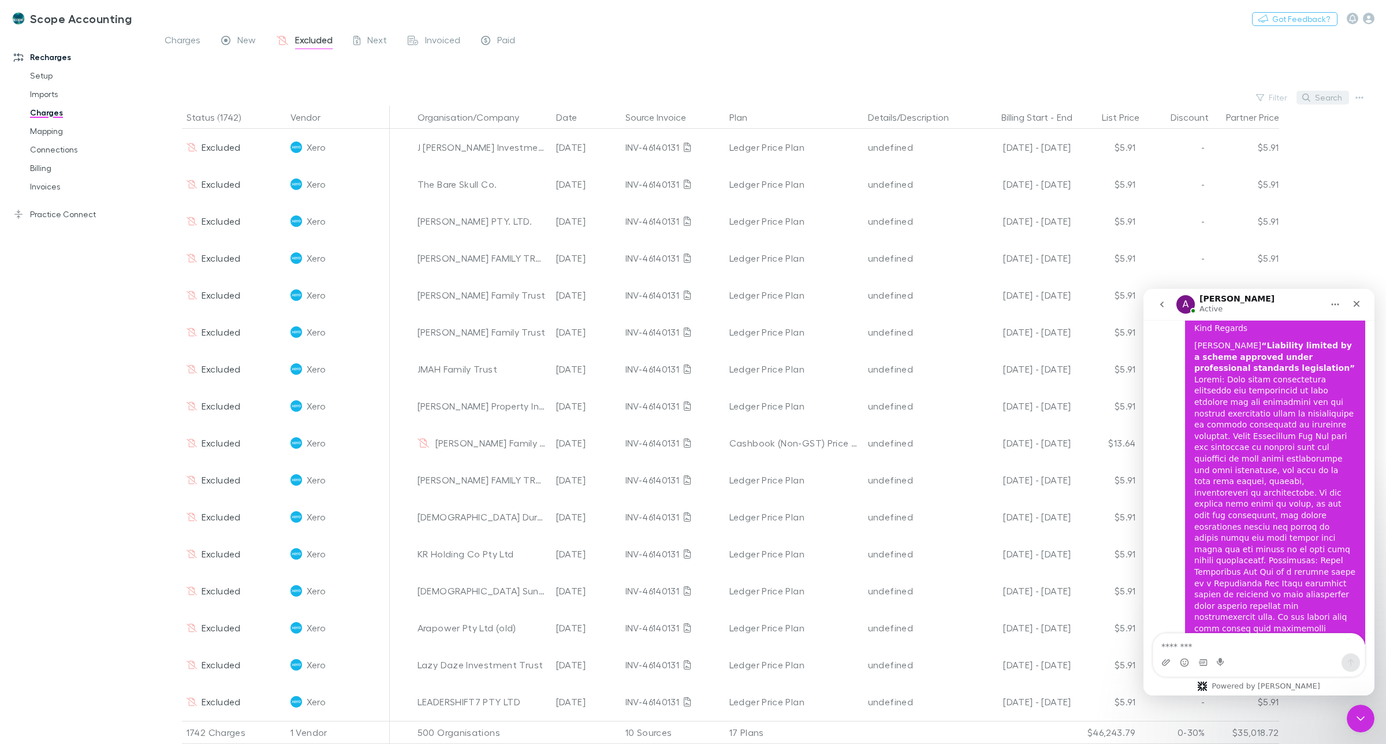
click at [1319, 93] on button "Search" at bounding box center [1323, 98] width 53 height 14
click at [1284, 96] on input "text" at bounding box center [1303, 98] width 58 height 16
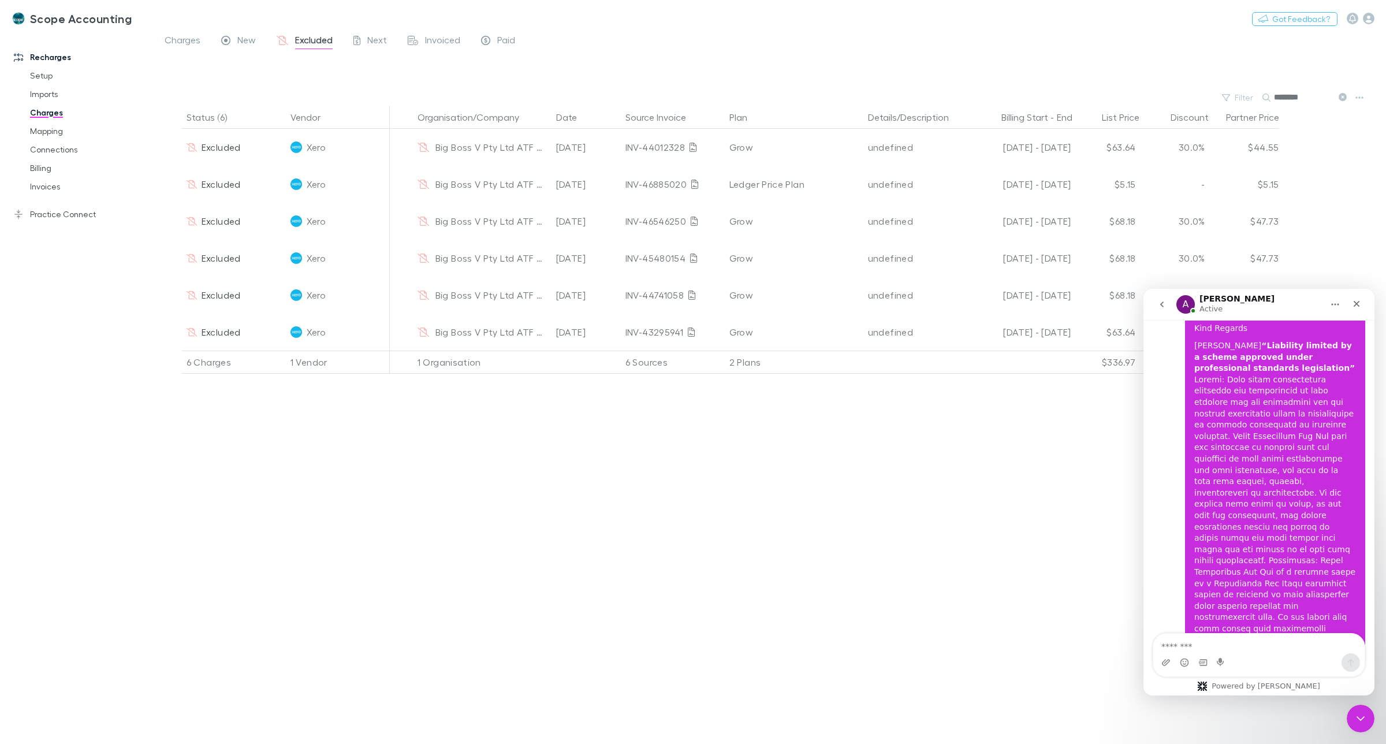
type input "********"
click at [1362, 96] on icon "button" at bounding box center [1360, 97] width 8 height 9
click at [1038, 426] on div at bounding box center [693, 372] width 1386 height 744
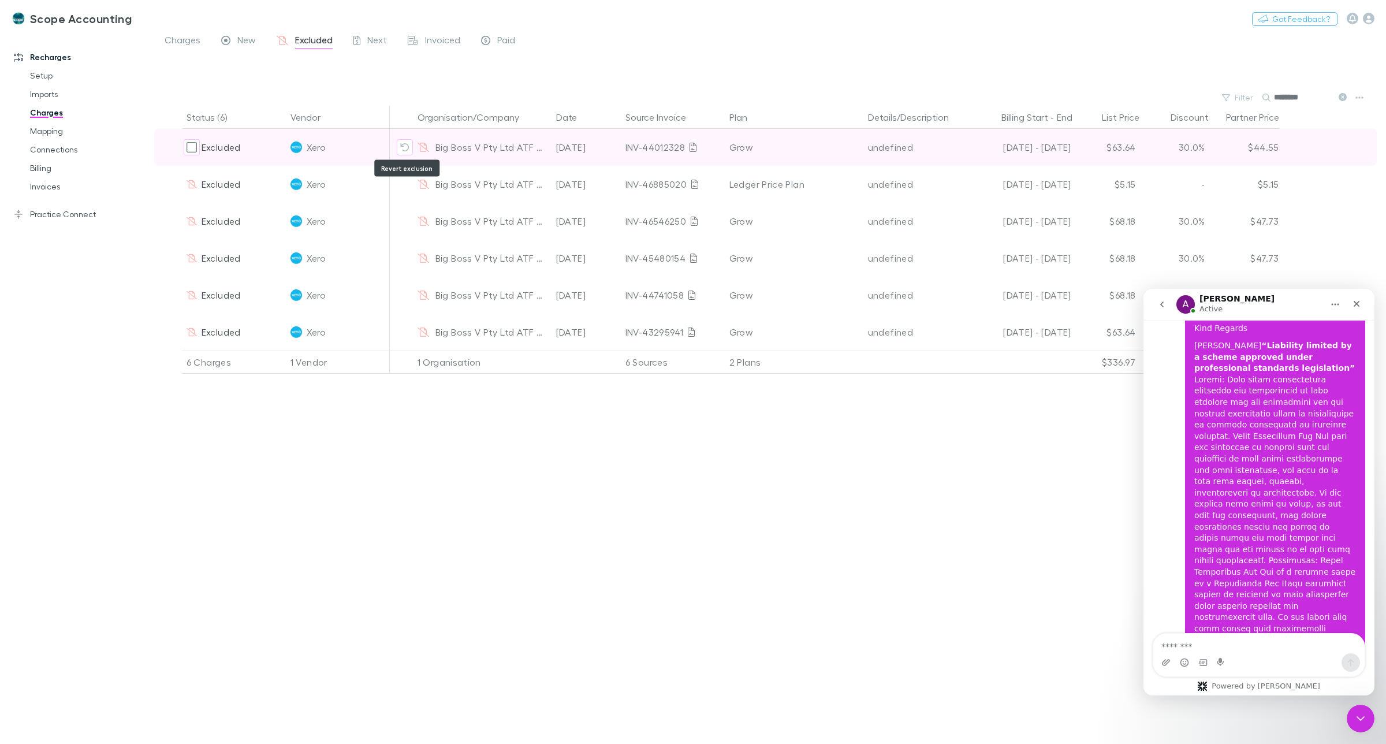
click at [407, 146] on icon "Revert exclusion" at bounding box center [404, 147] width 9 height 9
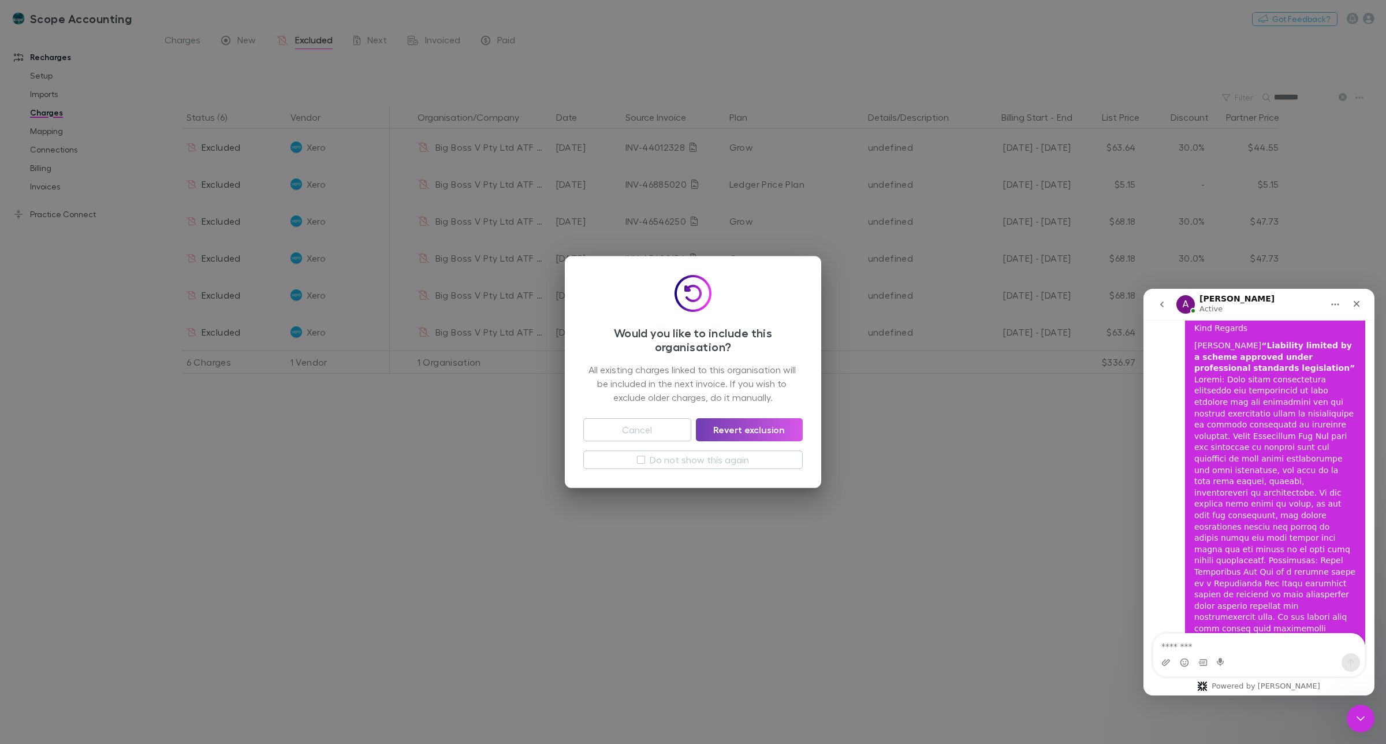
click at [737, 429] on button "Revert exclusion" at bounding box center [749, 429] width 107 height 23
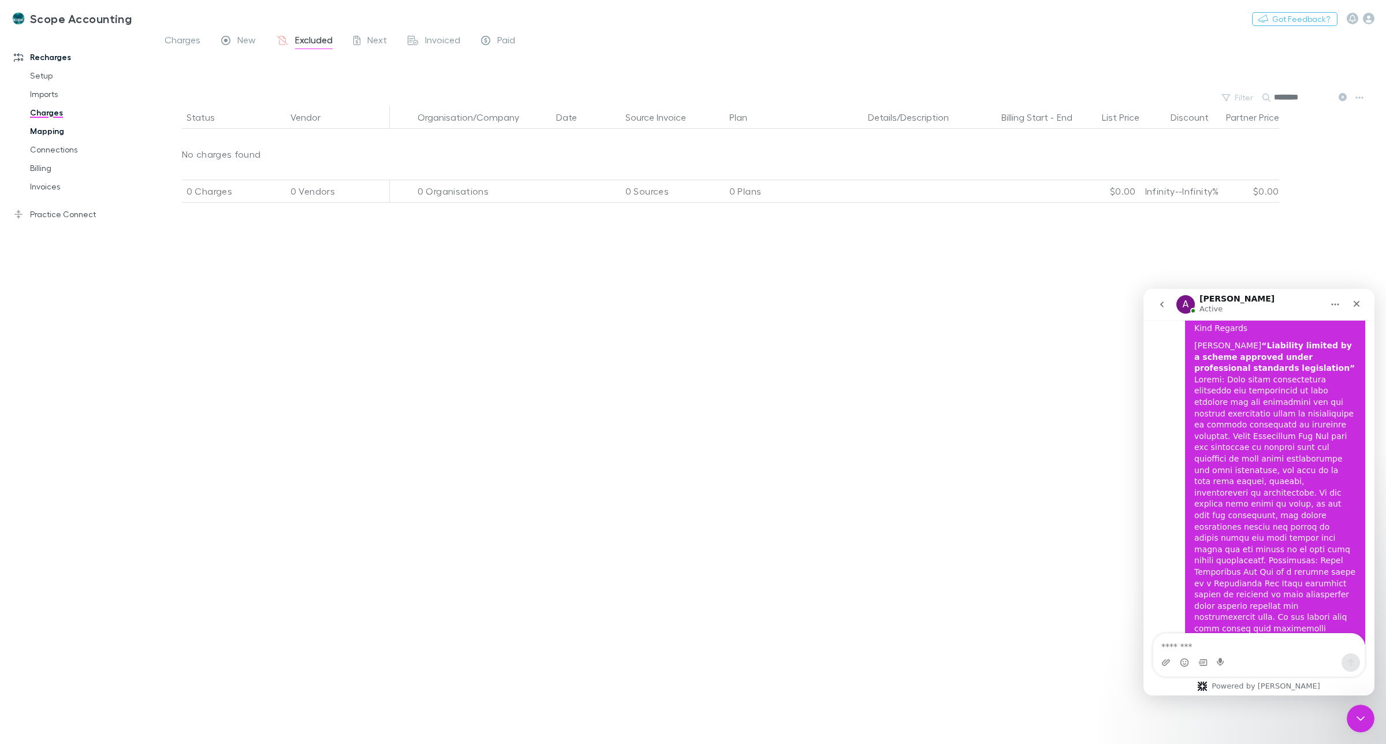
click at [47, 131] on link "Mapping" at bounding box center [90, 131] width 144 height 18
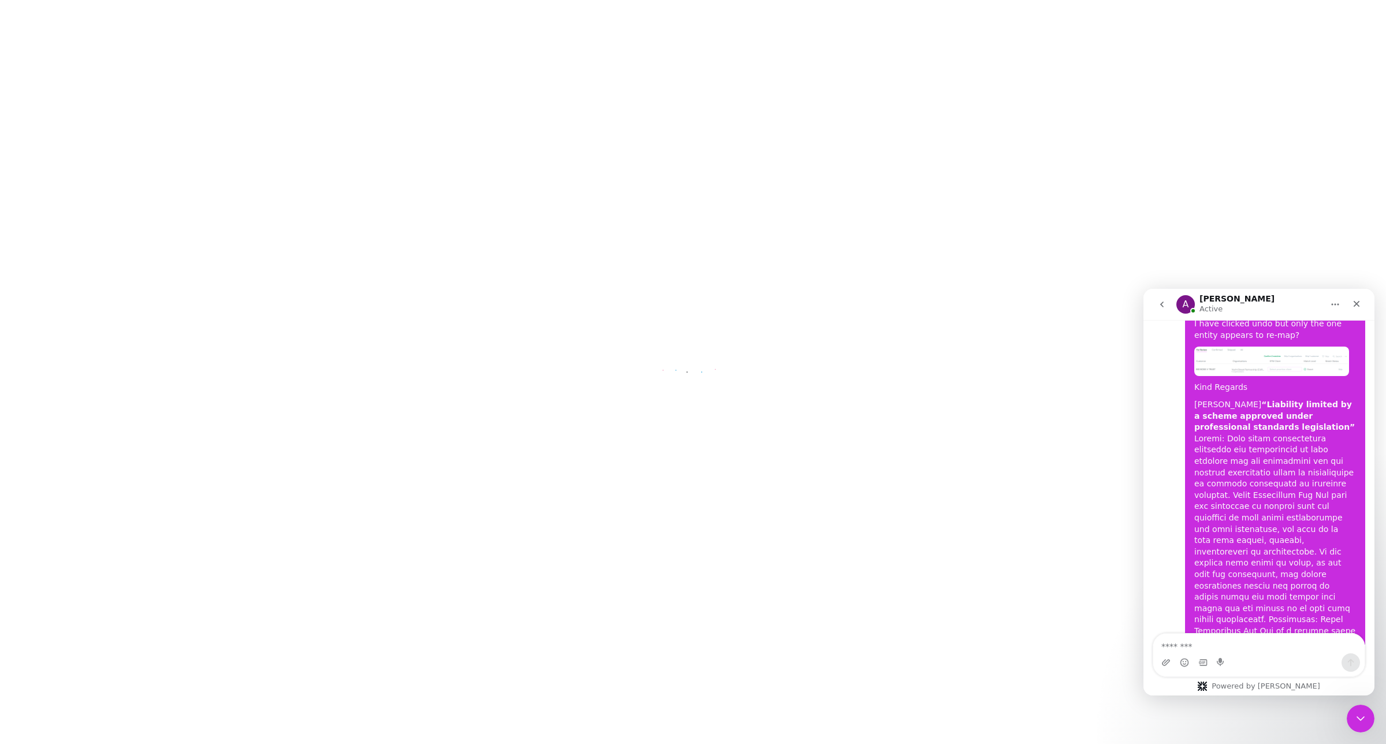
scroll to position [2185, 0]
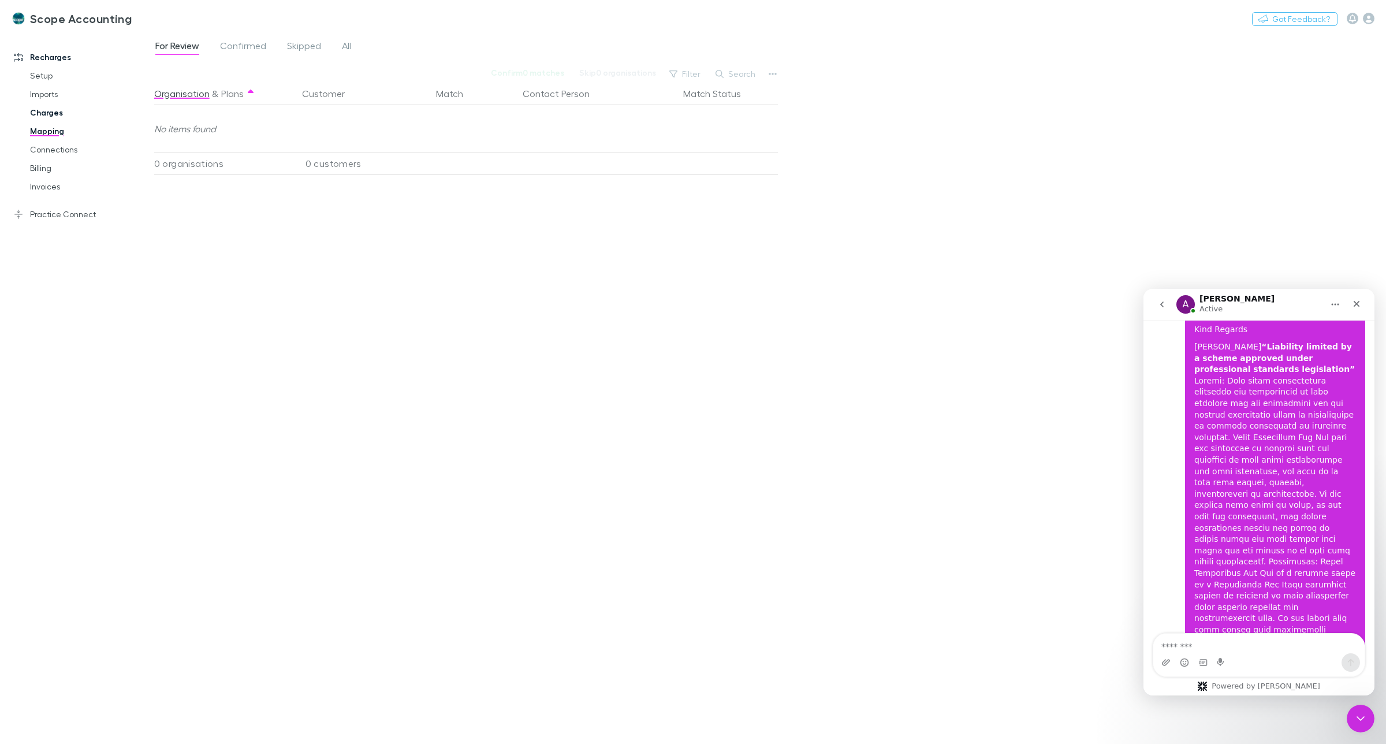
click at [39, 111] on link "Charges" at bounding box center [90, 112] width 144 height 18
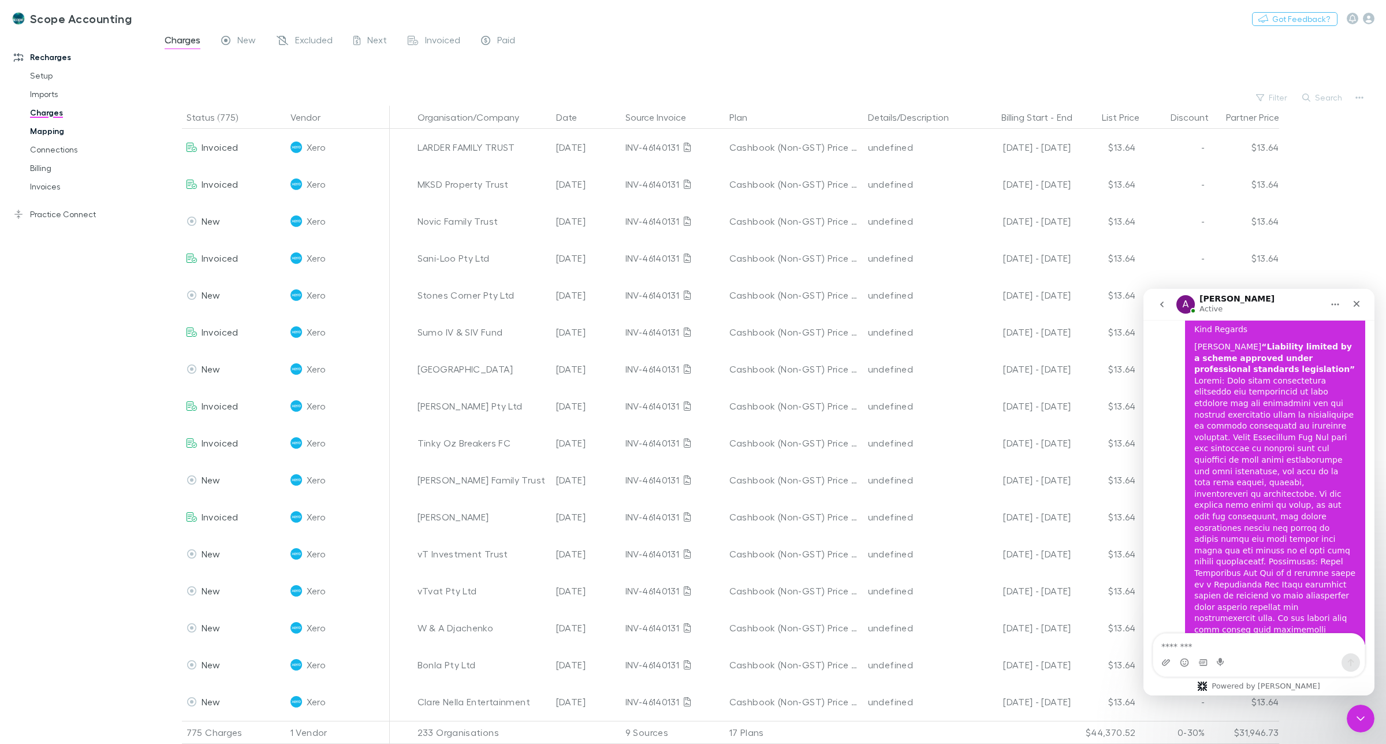
click at [54, 129] on link "Mapping" at bounding box center [90, 131] width 144 height 18
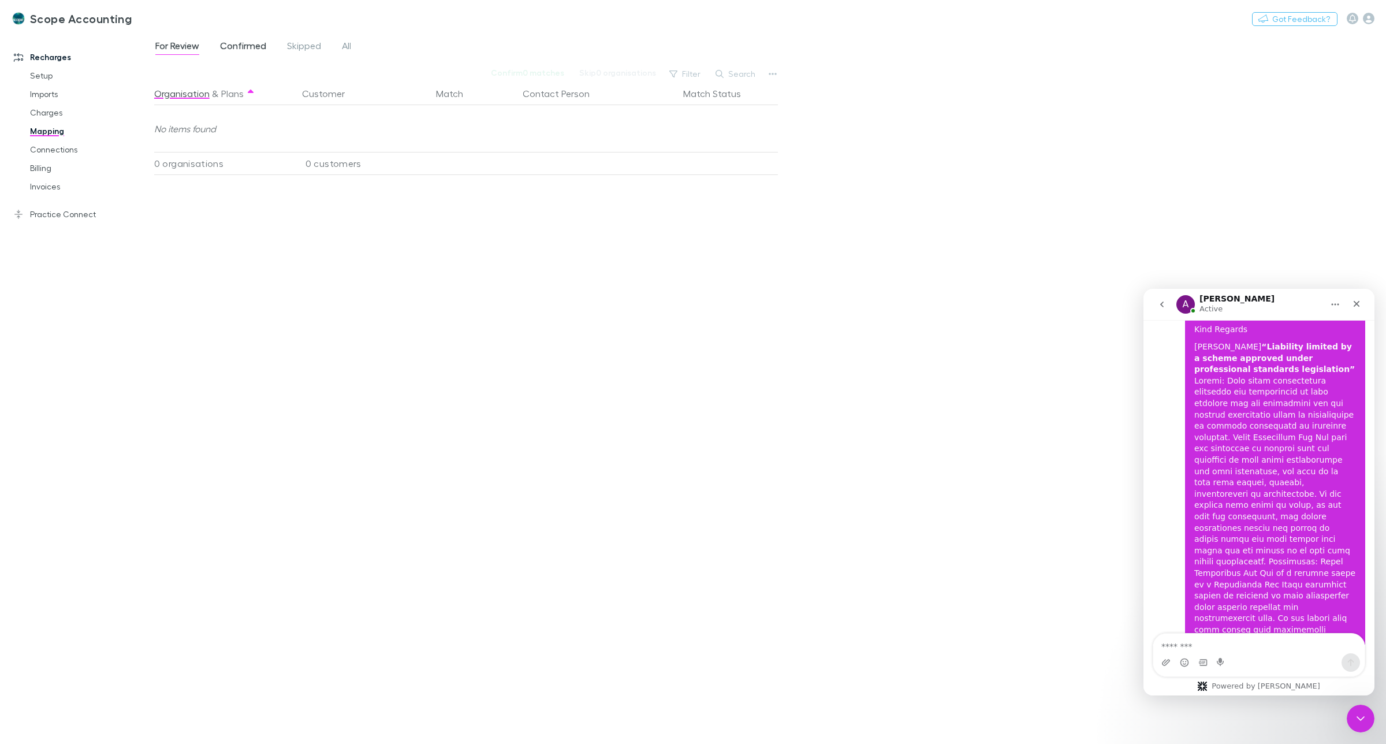
click at [252, 49] on span "Confirmed" at bounding box center [243, 47] width 46 height 15
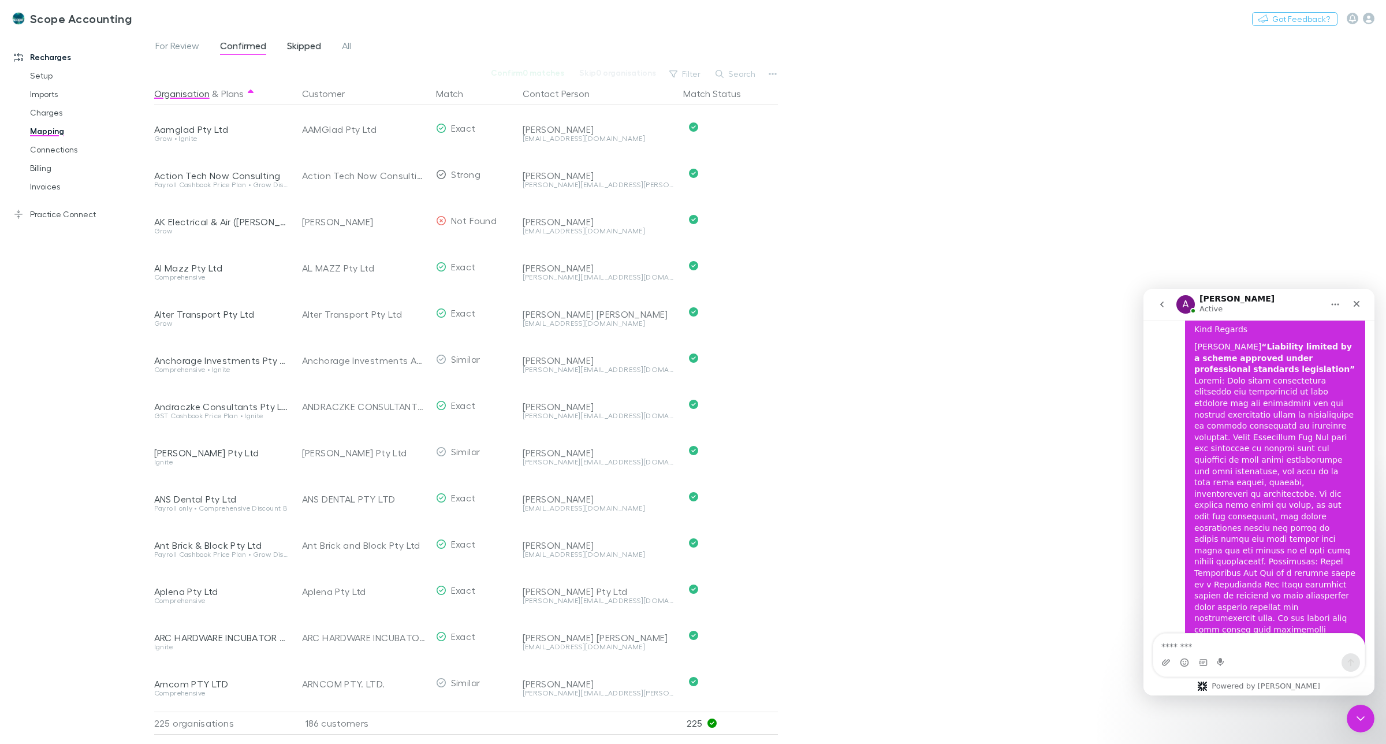
click at [315, 50] on span "Skipped" at bounding box center [304, 47] width 34 height 15
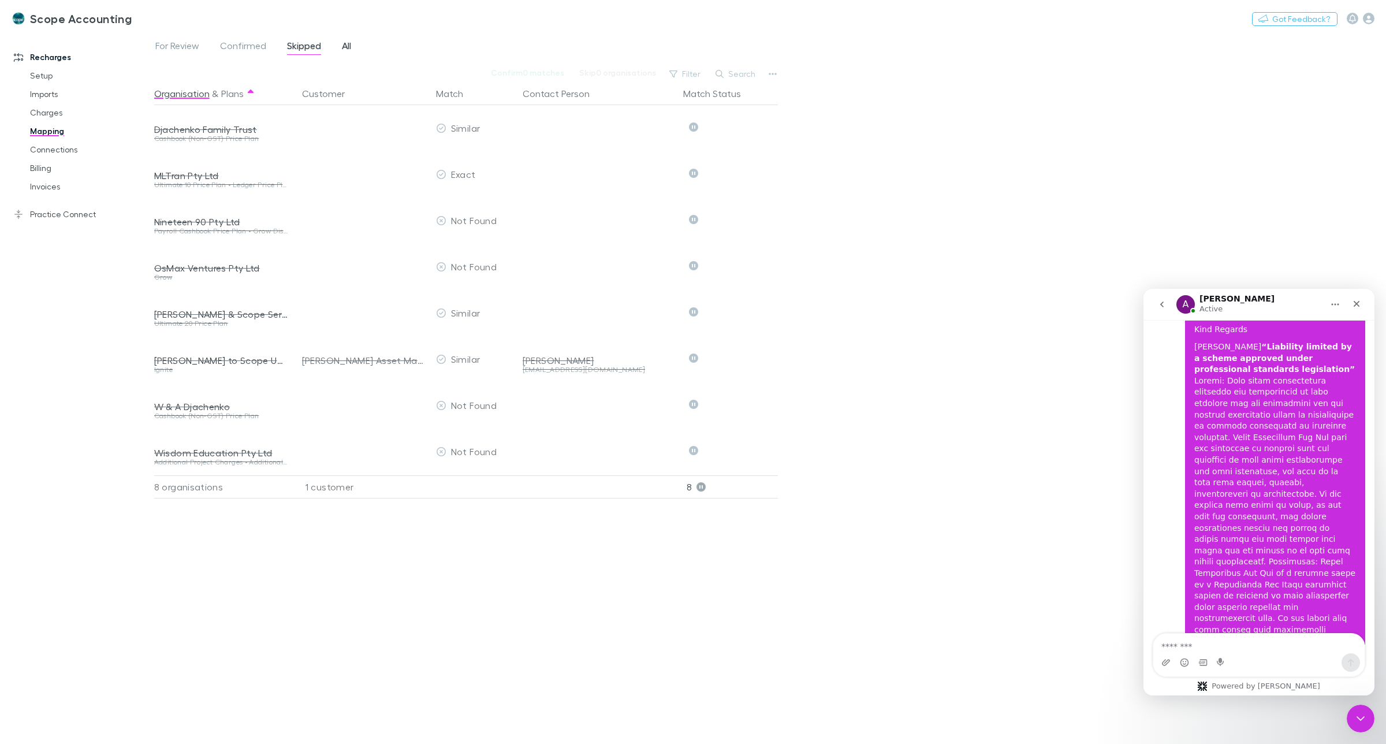
click at [344, 47] on span "All" at bounding box center [346, 47] width 9 height 15
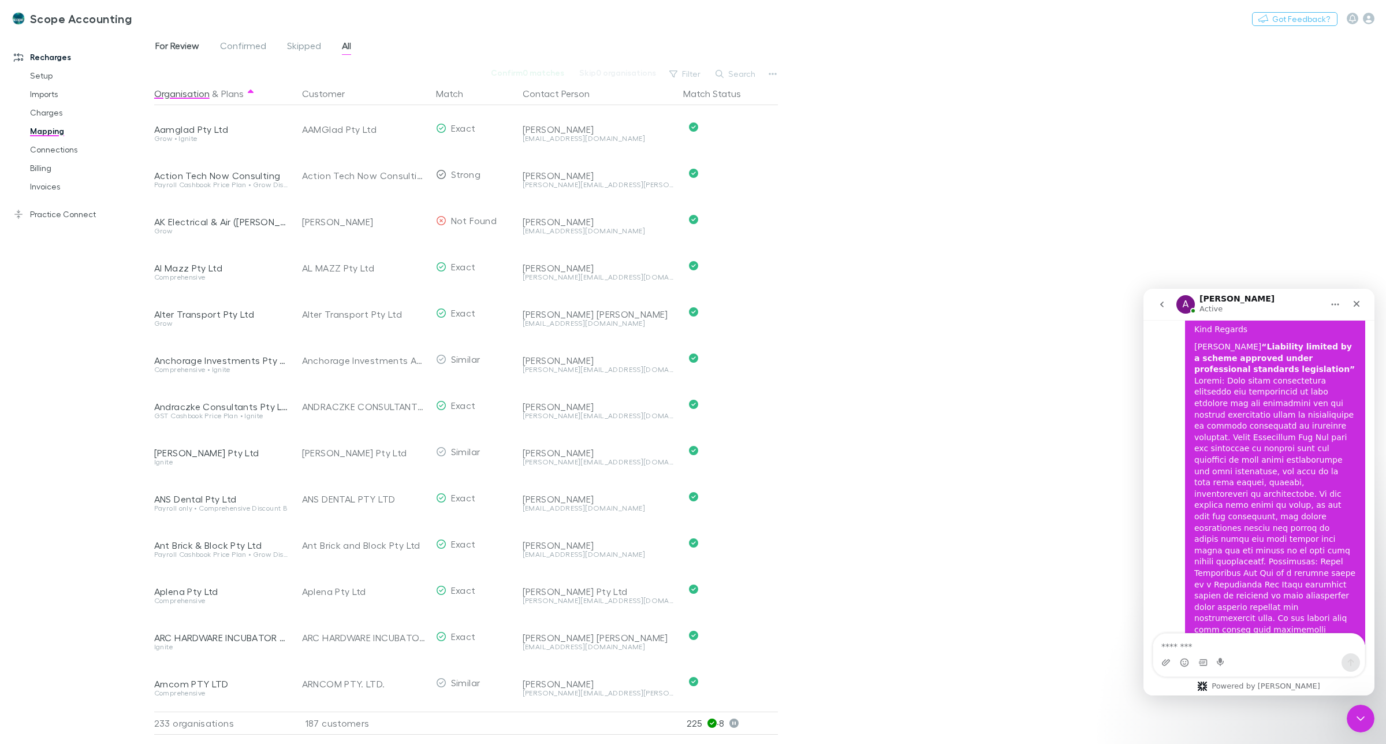
click at [188, 47] on span "For Review" at bounding box center [177, 47] width 44 height 15
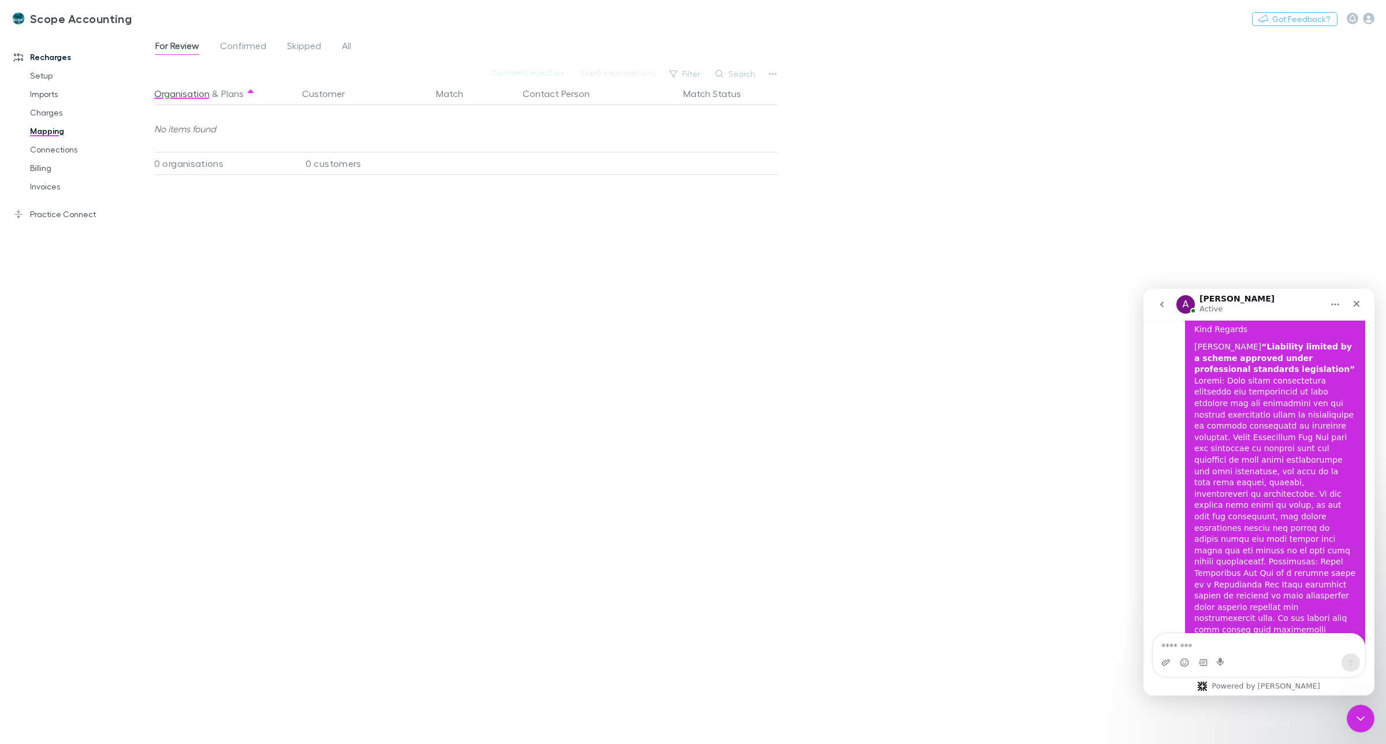
click at [38, 55] on link "Recharges" at bounding box center [82, 57] width 161 height 18
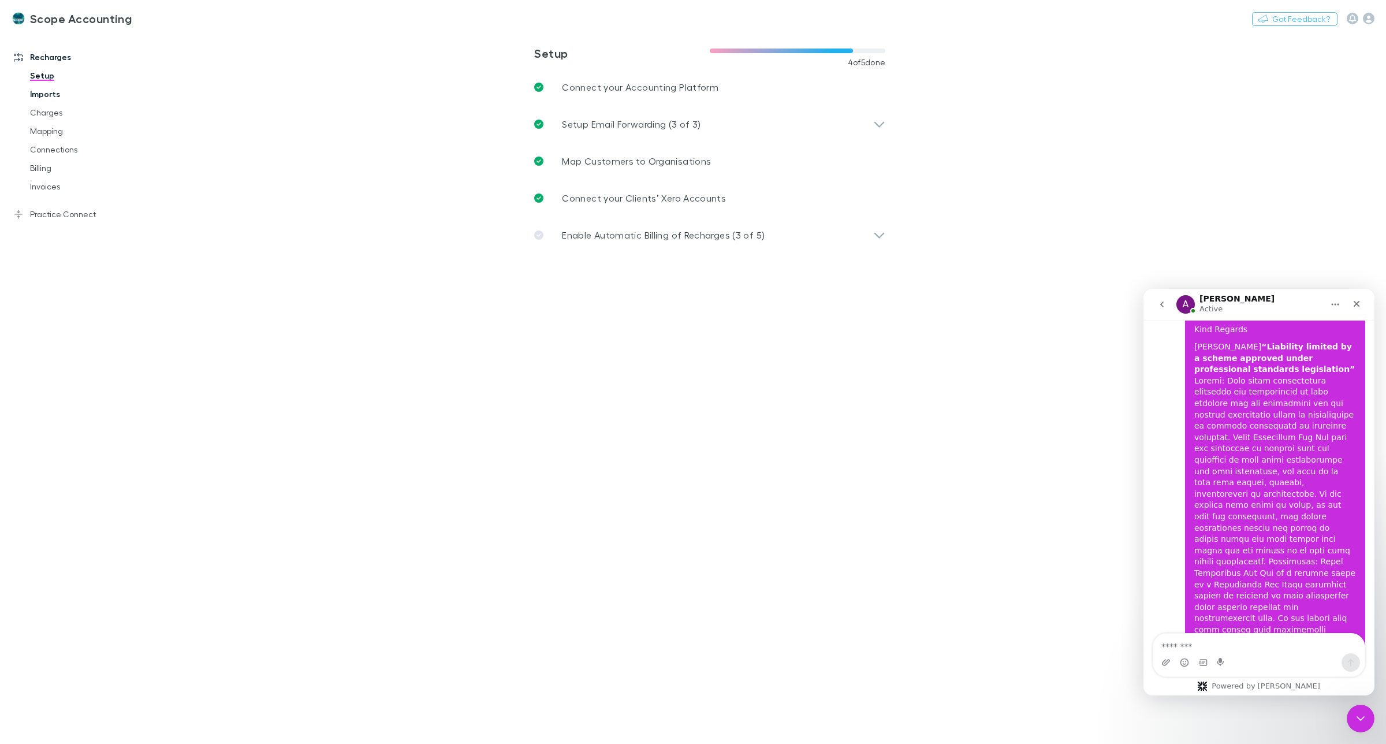
click at [42, 96] on link "Imports" at bounding box center [90, 94] width 144 height 18
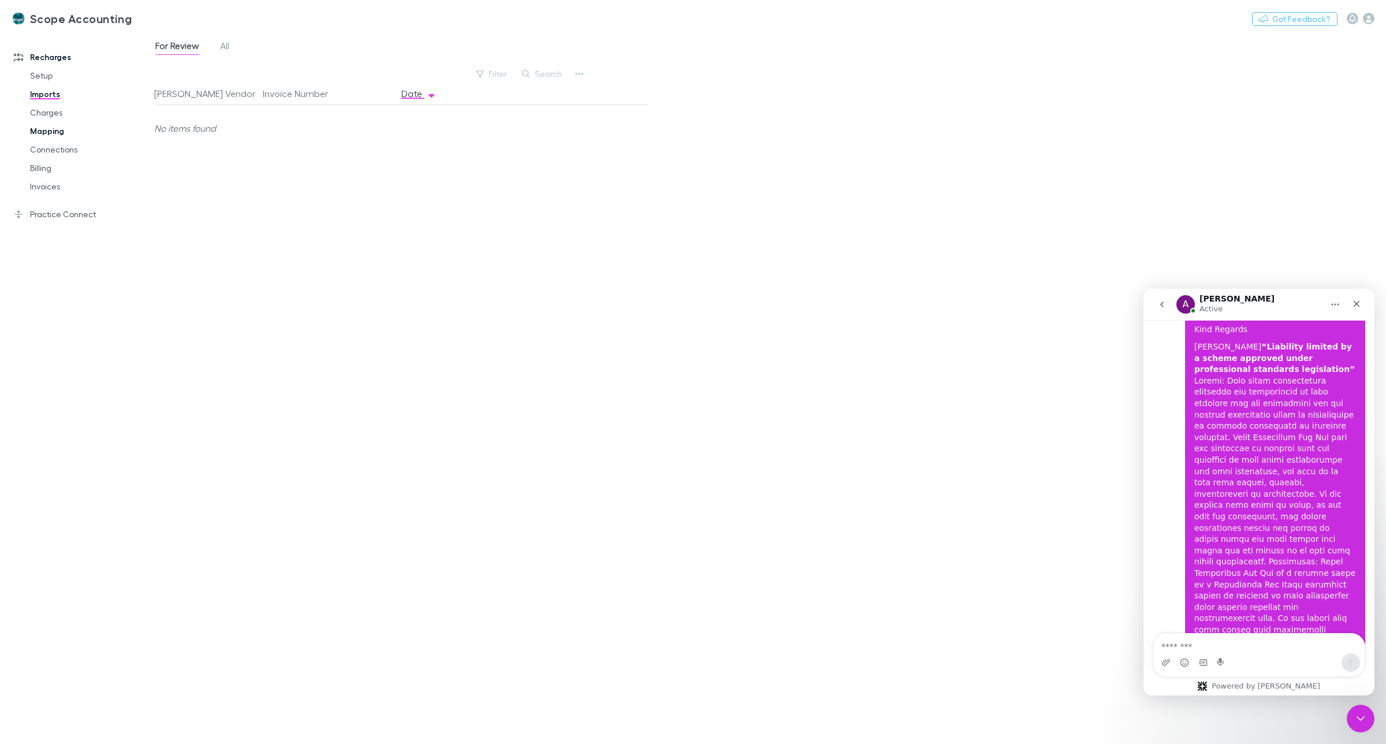
click at [43, 130] on link "Mapping" at bounding box center [90, 131] width 144 height 18
click at [43, 214] on link "Practice Connect" at bounding box center [82, 214] width 161 height 18
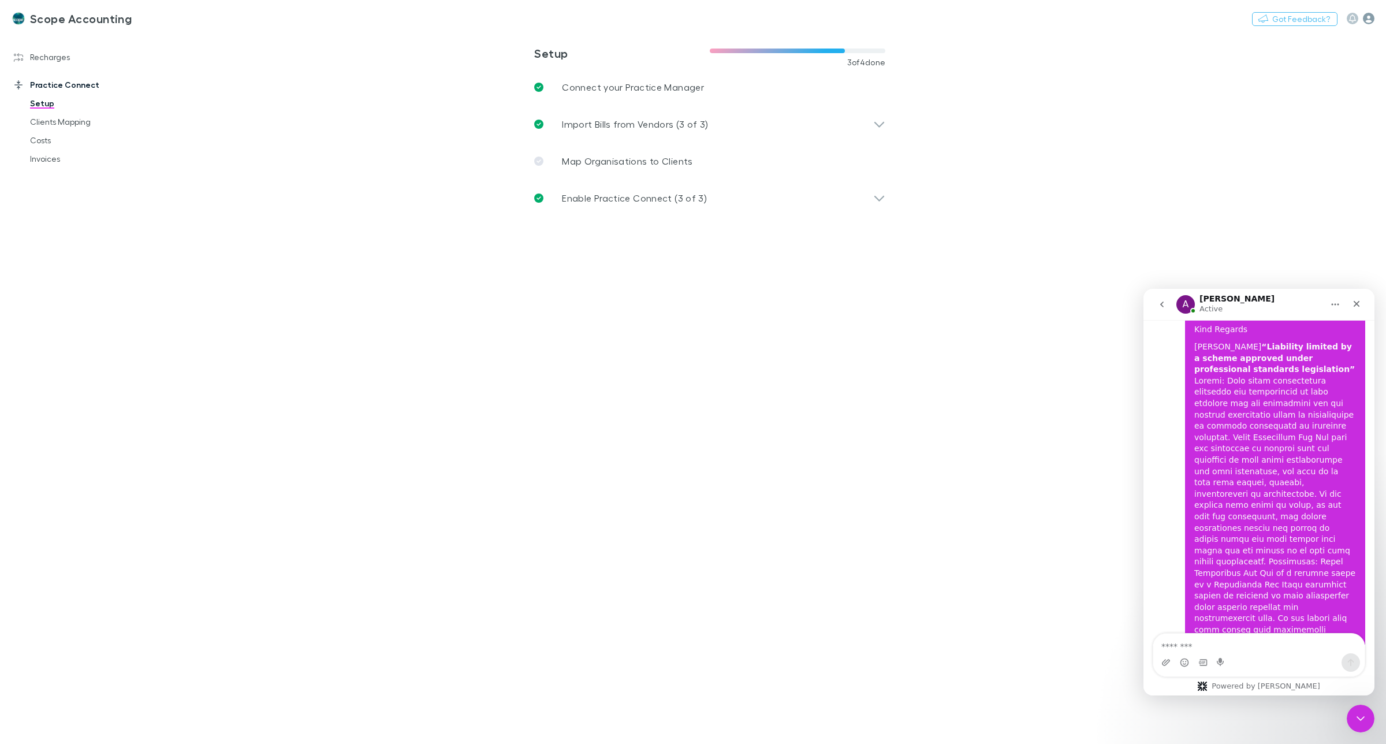
click at [1367, 20] on icon "button" at bounding box center [1369, 19] width 12 height 12
click at [53, 56] on div at bounding box center [693, 372] width 1386 height 744
click at [42, 85] on link "Practice Connect" at bounding box center [82, 85] width 161 height 18
click at [39, 58] on link "Recharges" at bounding box center [82, 57] width 161 height 18
click at [42, 127] on link "Mapping" at bounding box center [90, 131] width 144 height 18
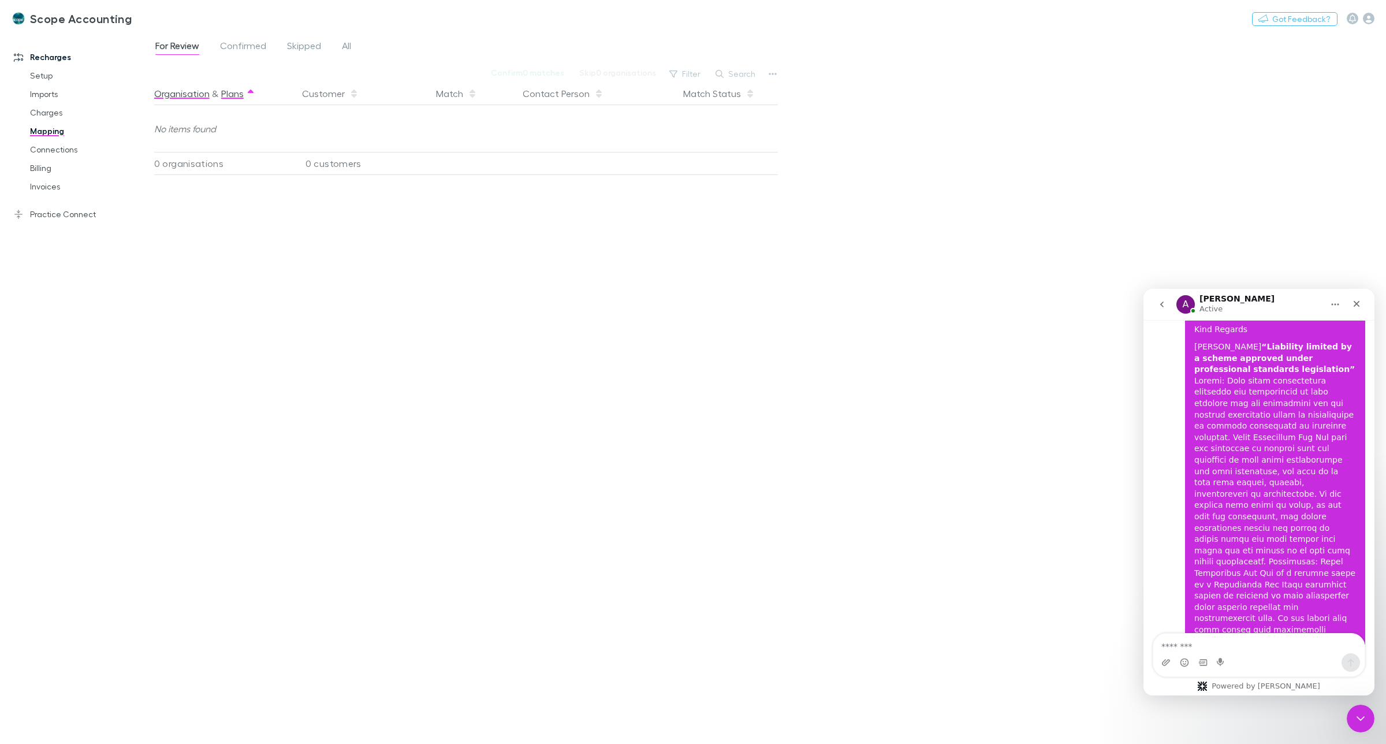
click at [227, 94] on button "Plans" at bounding box center [232, 93] width 23 height 23
click at [226, 94] on button "Plans" at bounding box center [232, 93] width 23 height 23
click at [239, 47] on span "Confirmed" at bounding box center [243, 47] width 46 height 15
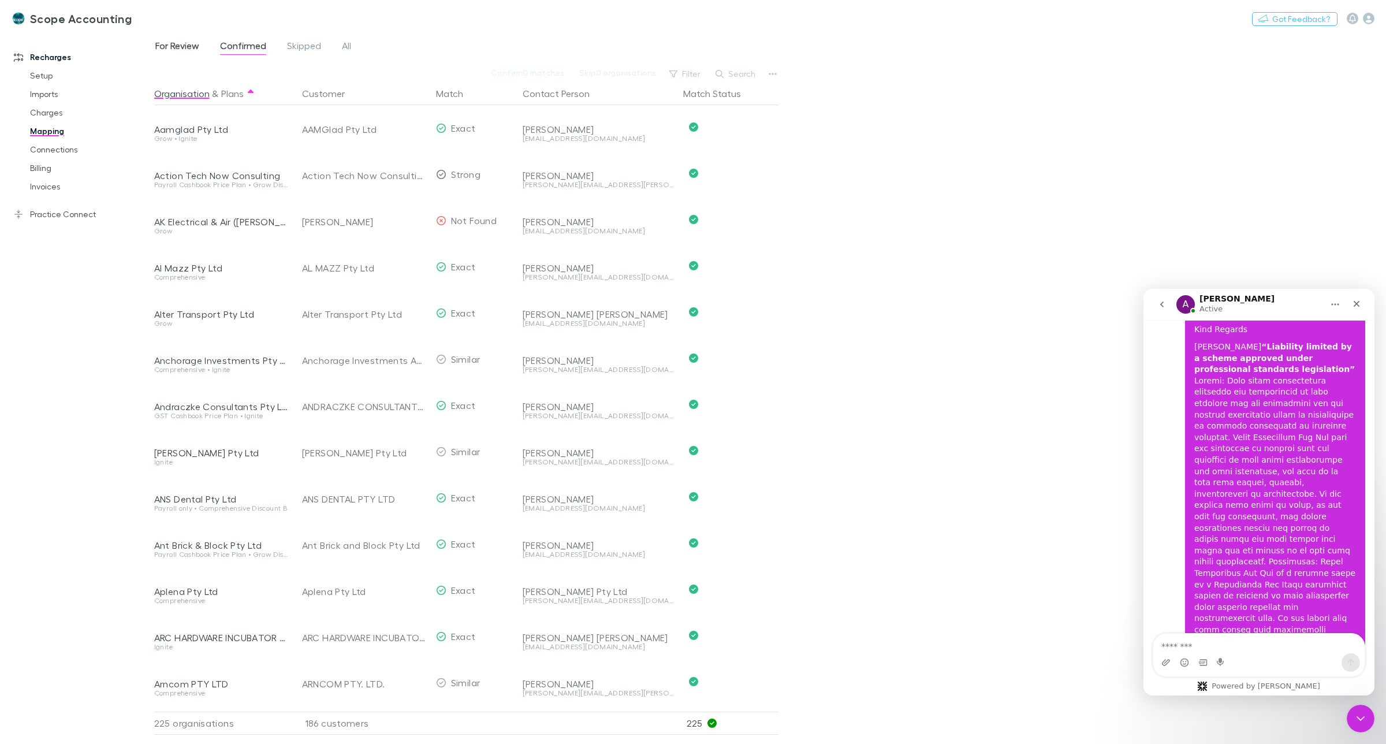
click at [173, 42] on span "For Review" at bounding box center [177, 47] width 44 height 15
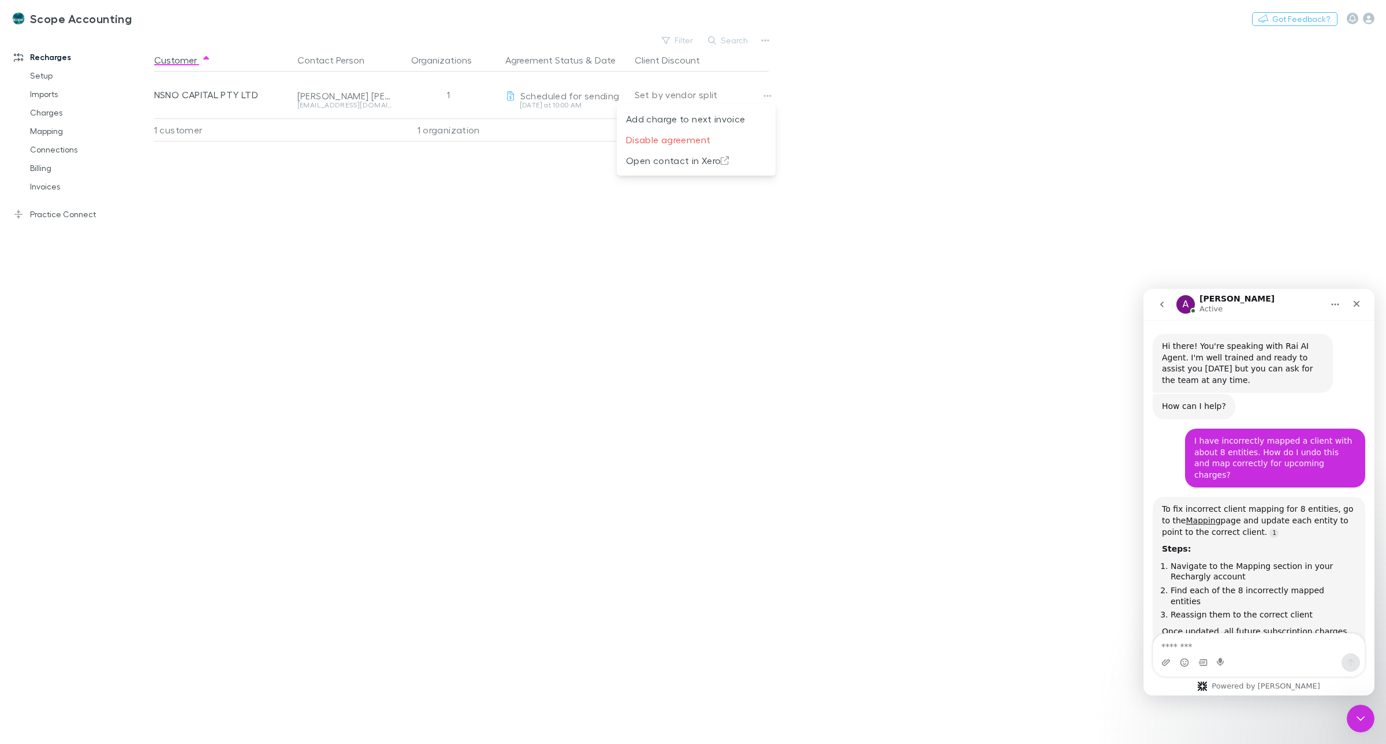
scroll to position [2185, 0]
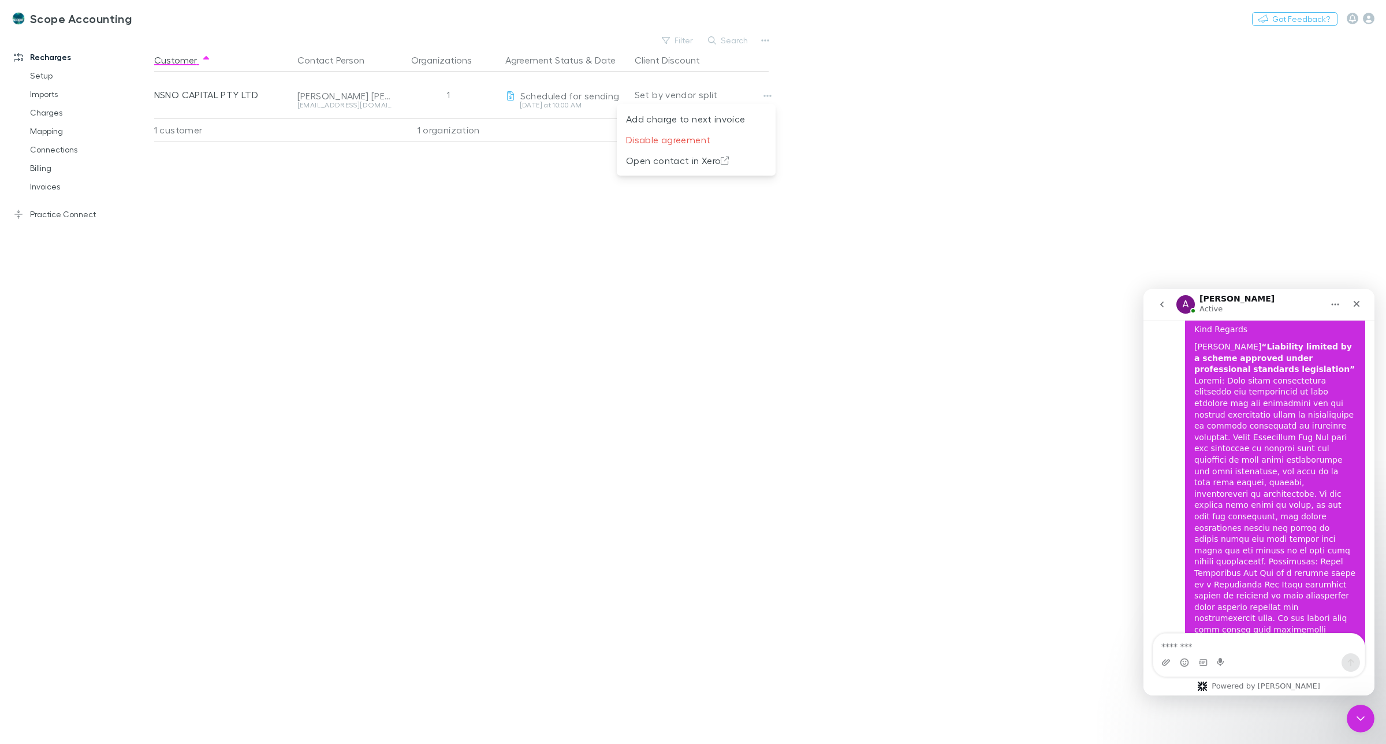
click at [53, 211] on div at bounding box center [693, 372] width 1386 height 744
click at [53, 211] on link "Practice Connect" at bounding box center [82, 214] width 161 height 18
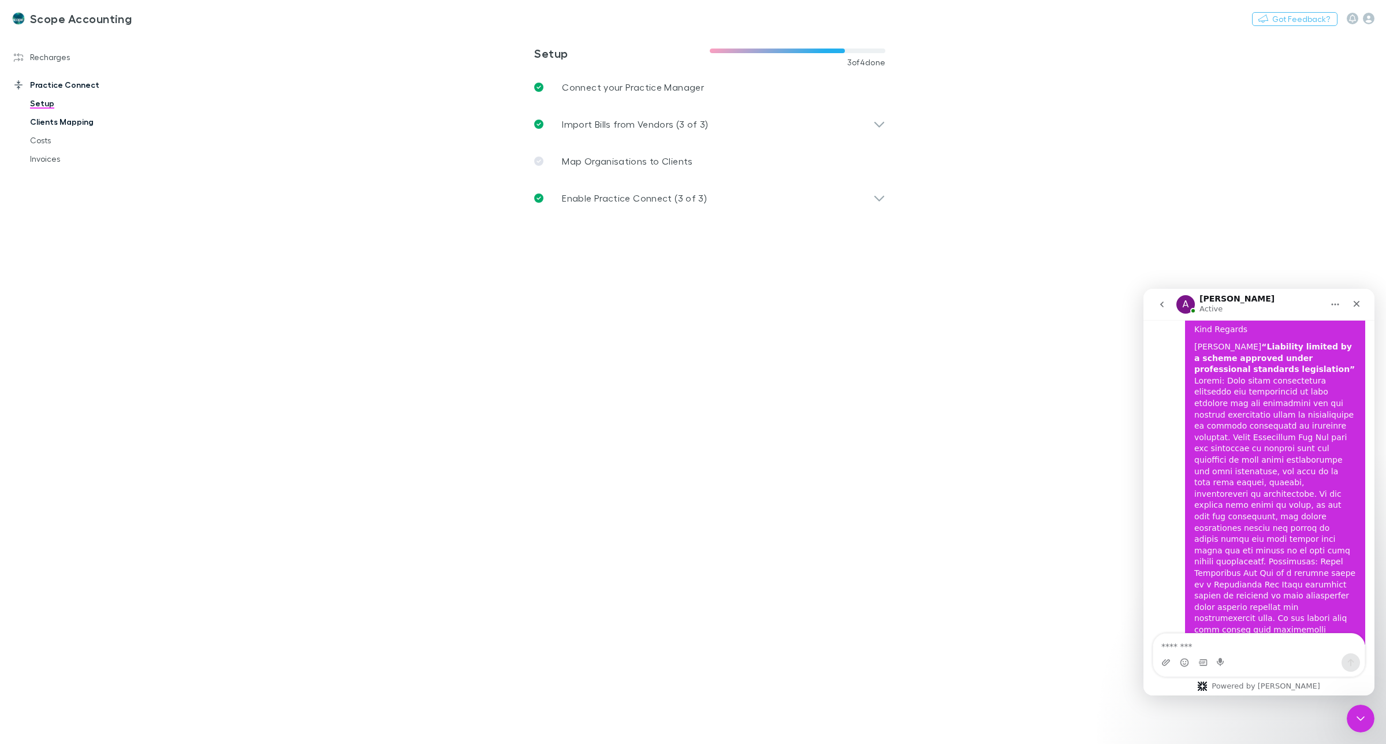
click at [56, 125] on link "Clients Mapping" at bounding box center [90, 122] width 144 height 18
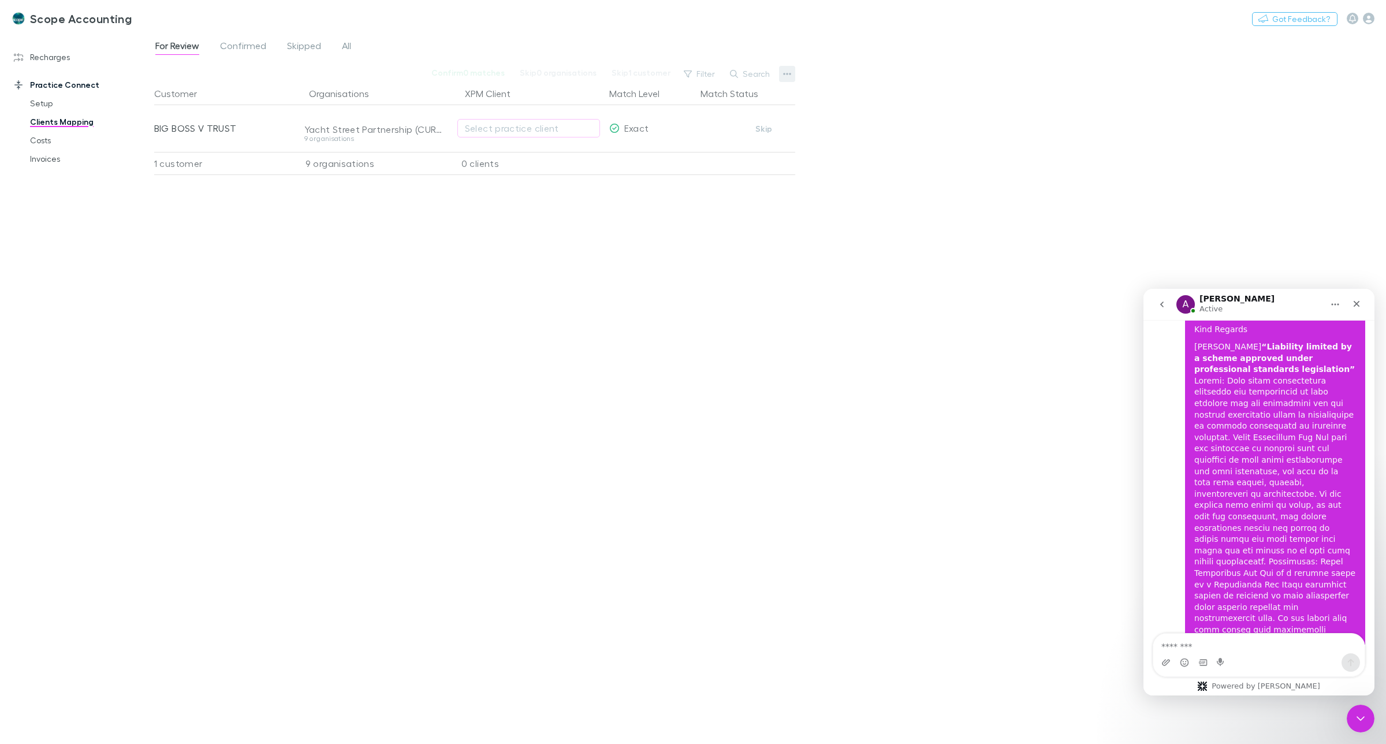
click at [786, 71] on icon "button" at bounding box center [787, 73] width 8 height 9
click at [742, 195] on div at bounding box center [693, 372] width 1386 height 744
click at [538, 133] on div "Select practice client" at bounding box center [529, 128] width 128 height 14
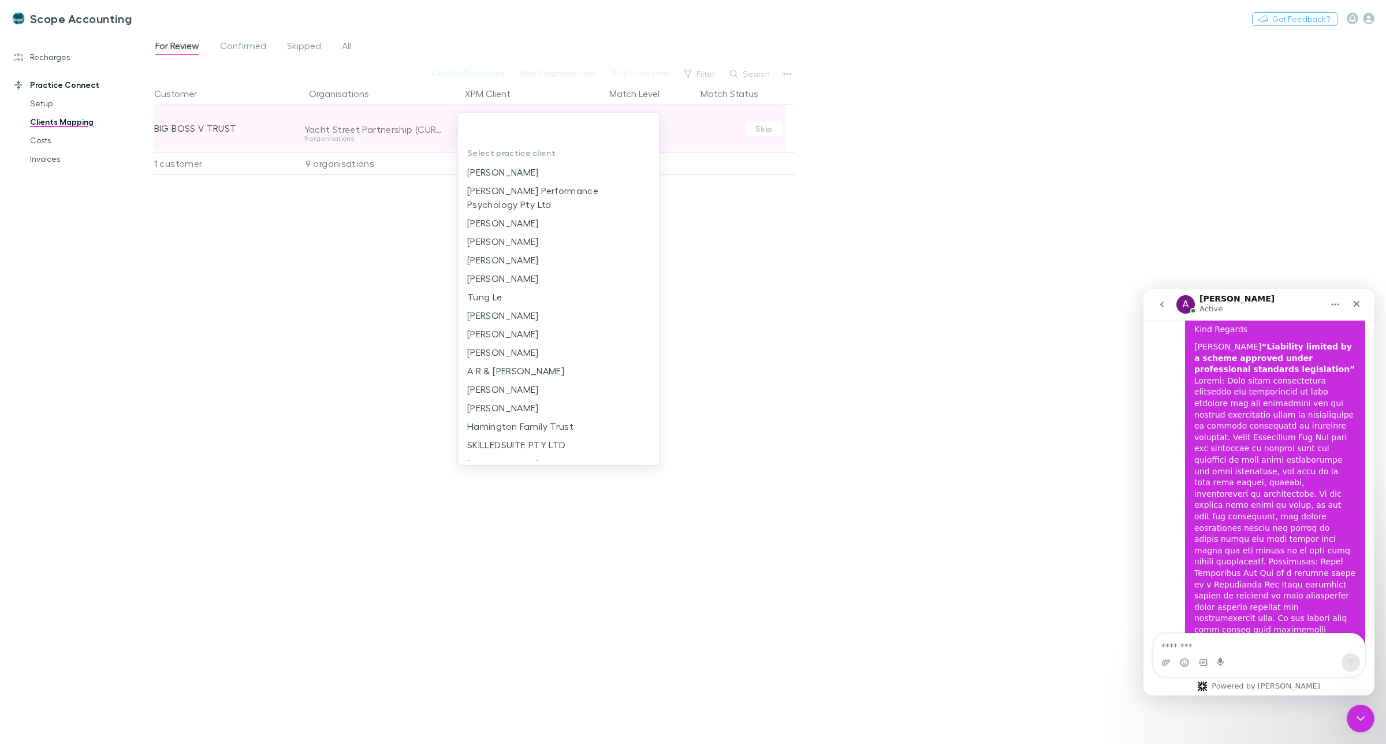
click at [538, 133] on input "text" at bounding box center [559, 127] width 192 height 21
click at [356, 165] on div at bounding box center [693, 372] width 1386 height 744
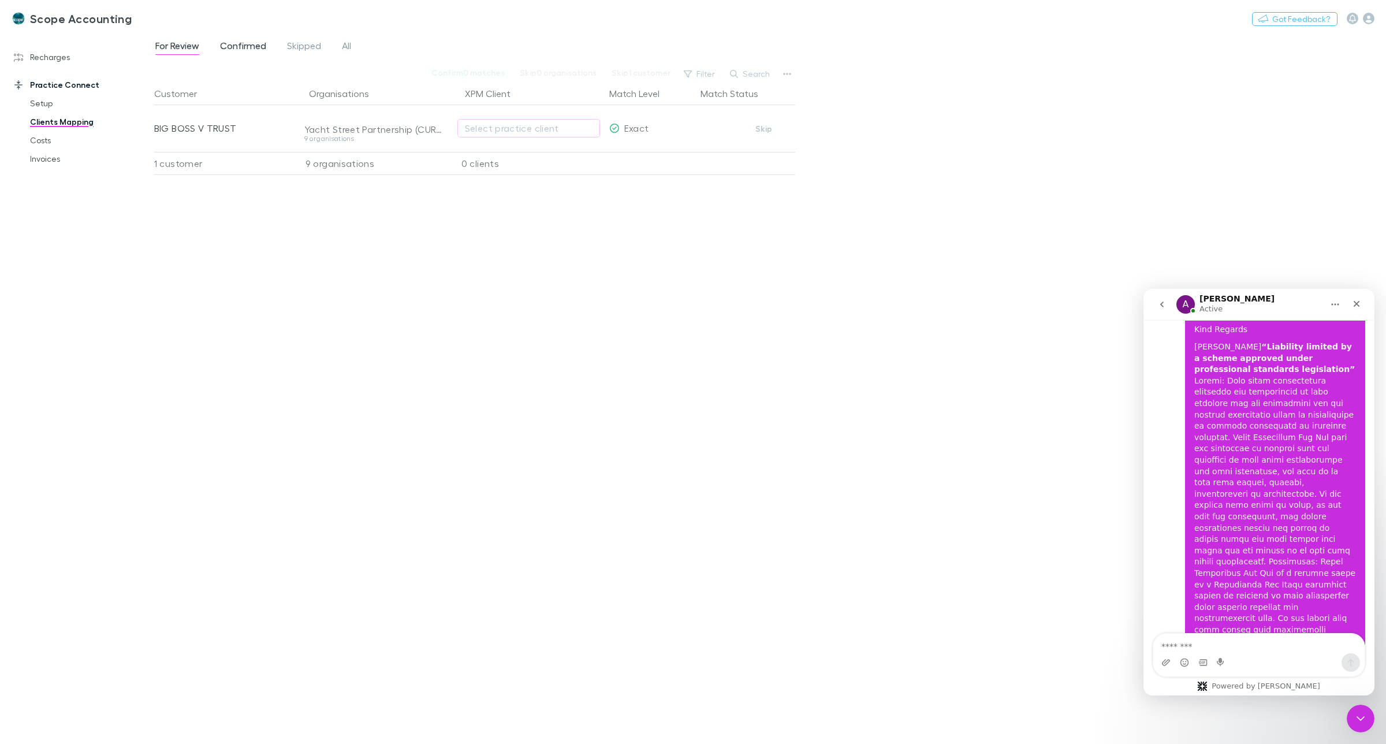
click at [248, 46] on span "Confirmed" at bounding box center [243, 47] width 46 height 15
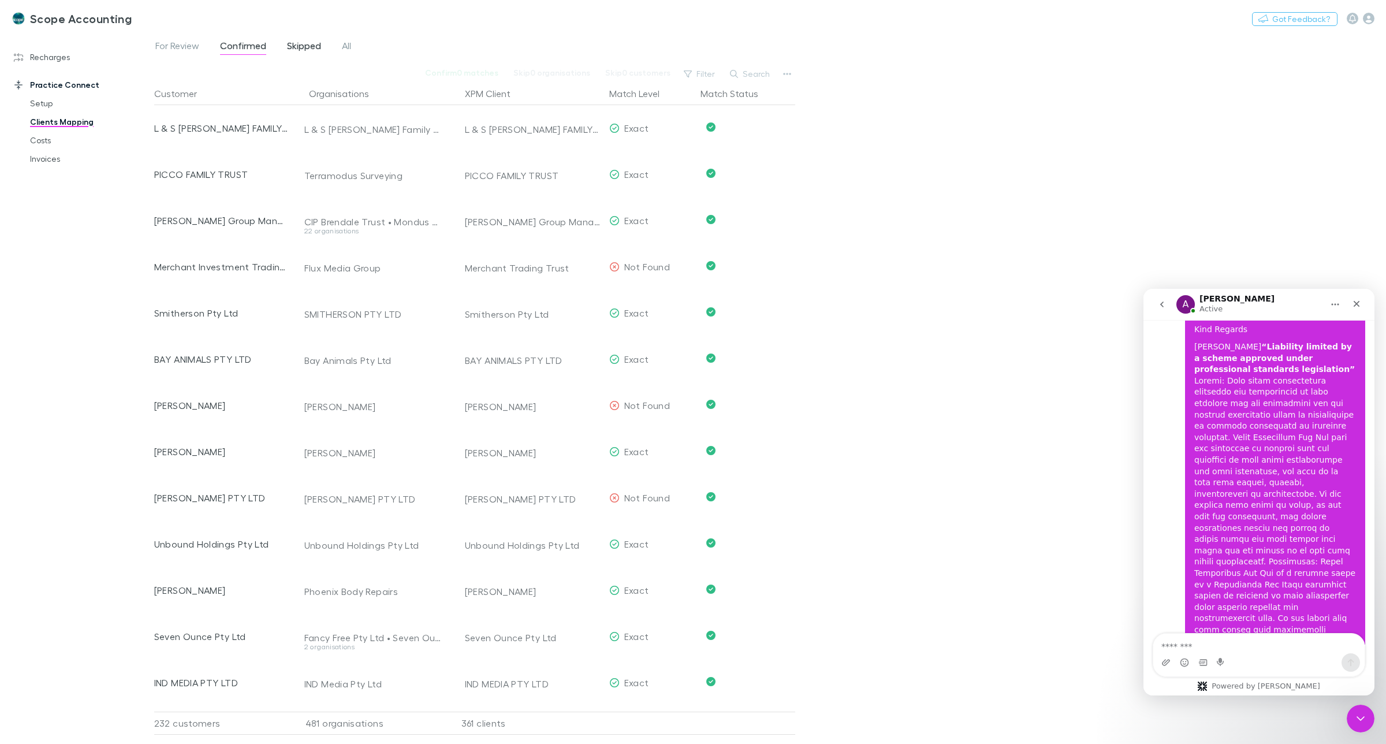
click at [289, 44] on span "Skipped" at bounding box center [304, 47] width 34 height 15
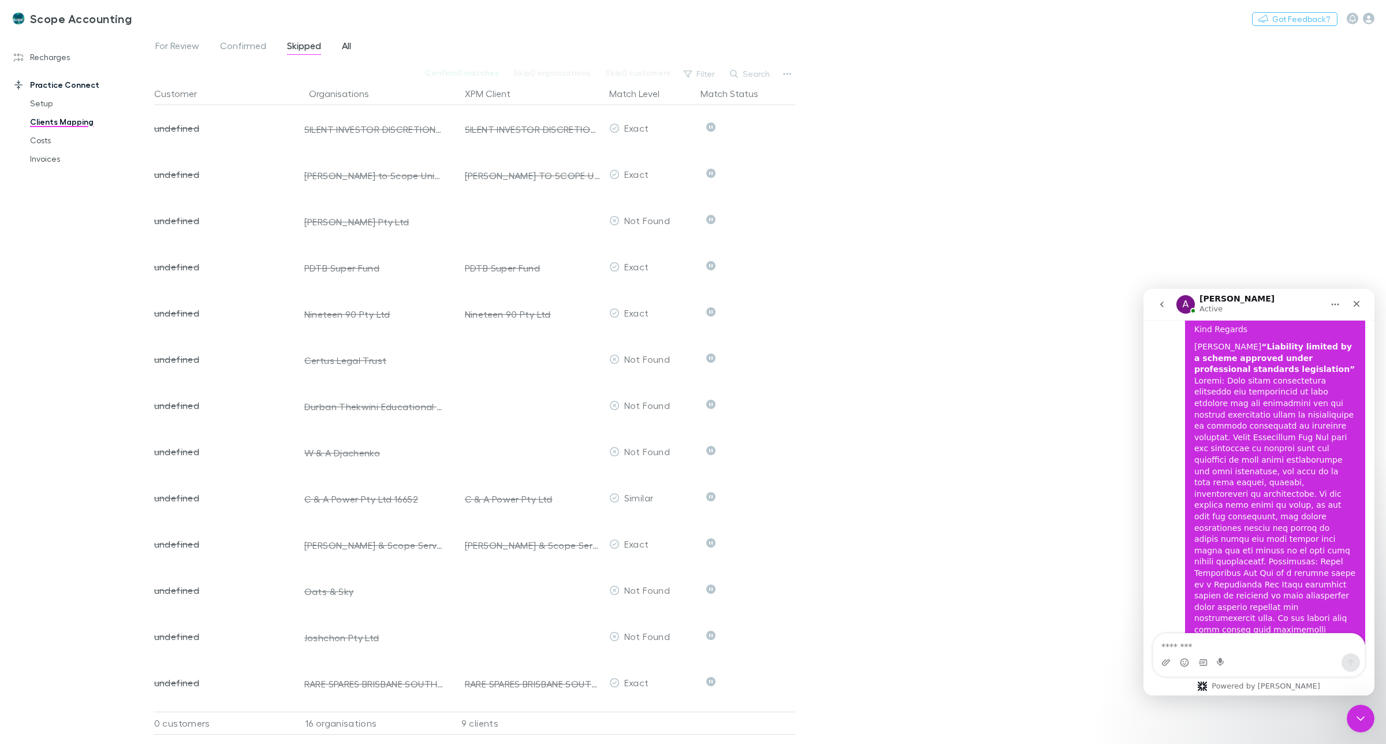
click at [351, 45] on span "All" at bounding box center [346, 47] width 9 height 15
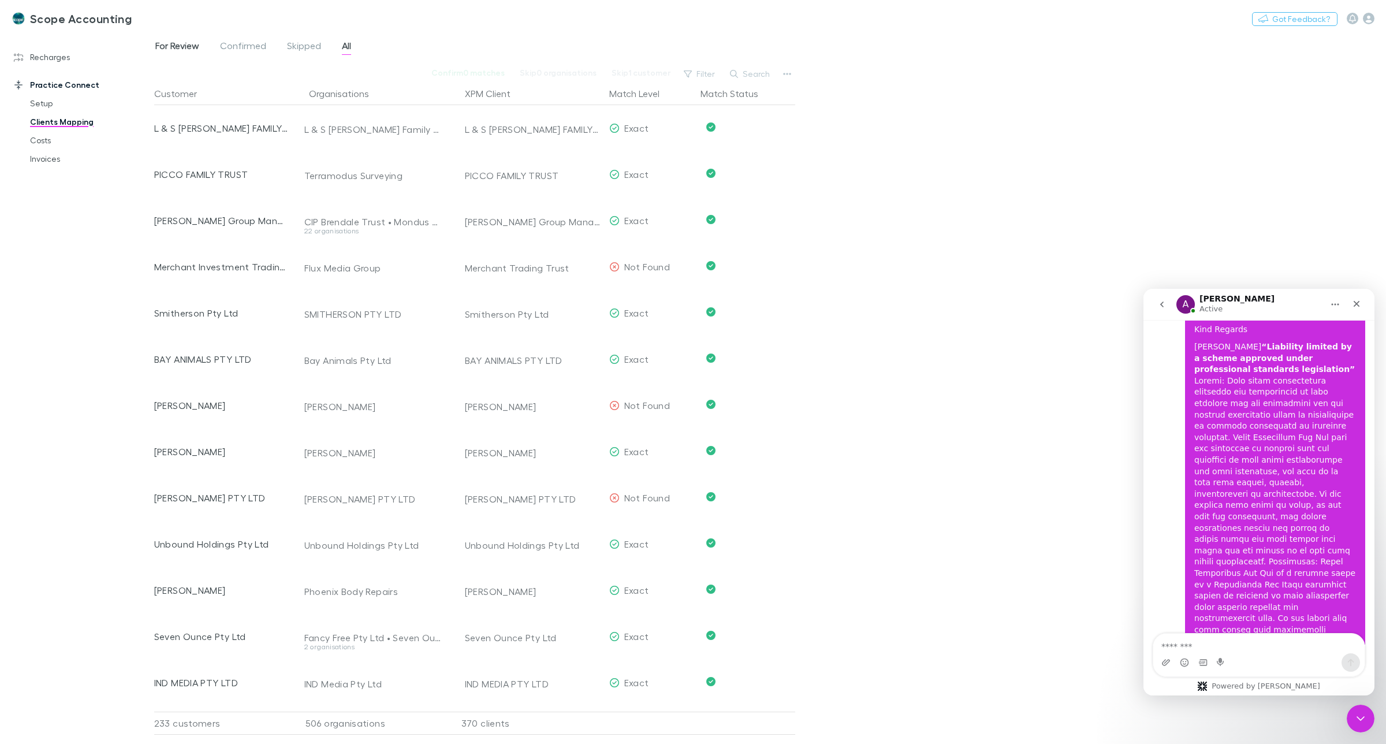
click at [177, 44] on span "For Review" at bounding box center [177, 47] width 44 height 15
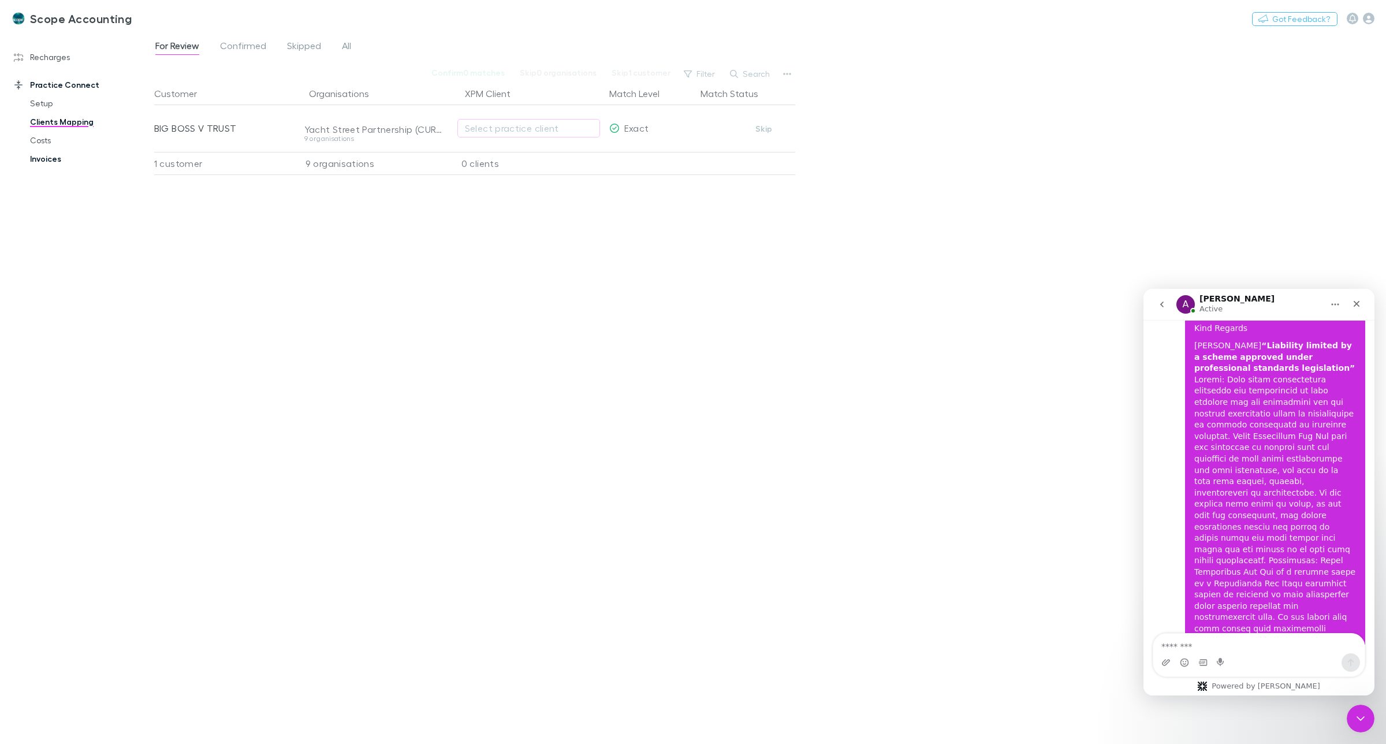
scroll to position [2185, 0]
click at [47, 59] on link "Recharges" at bounding box center [82, 57] width 161 height 18
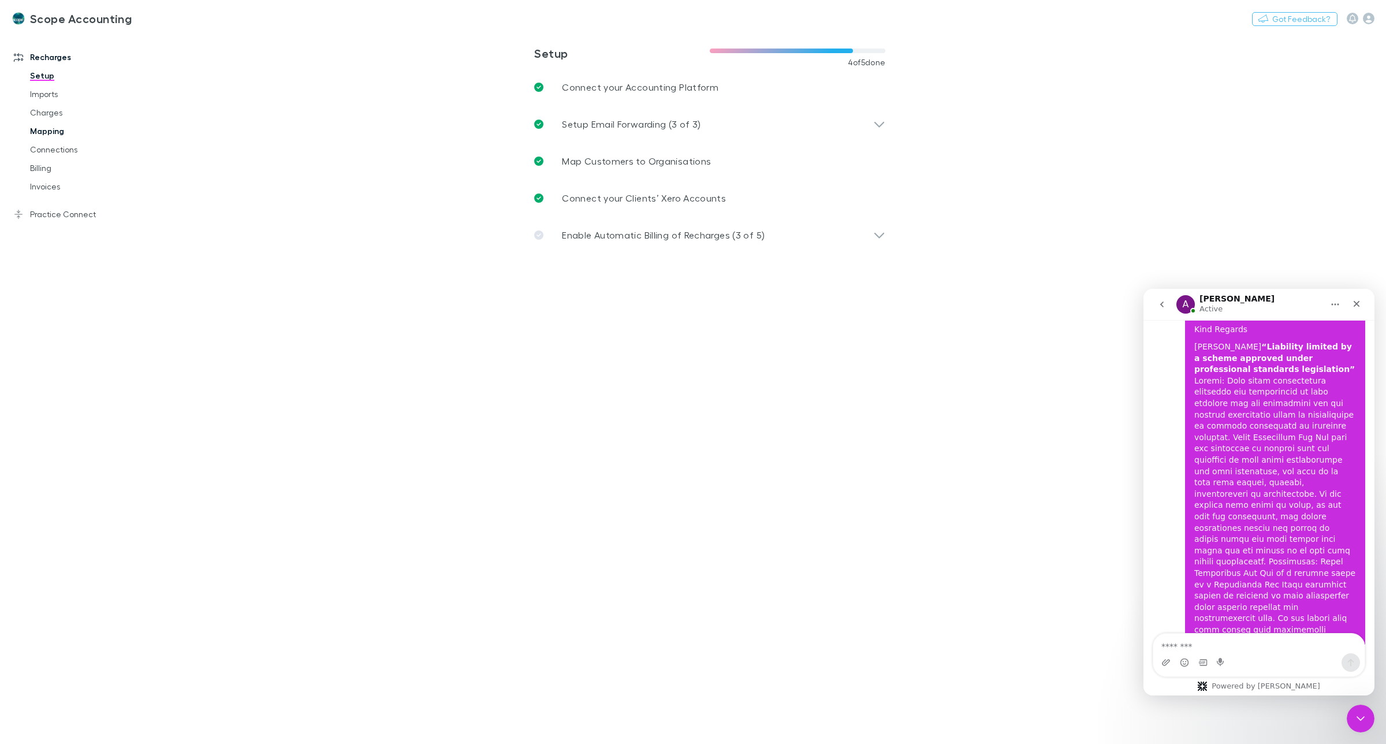
click at [39, 133] on link "Mapping" at bounding box center [90, 131] width 144 height 18
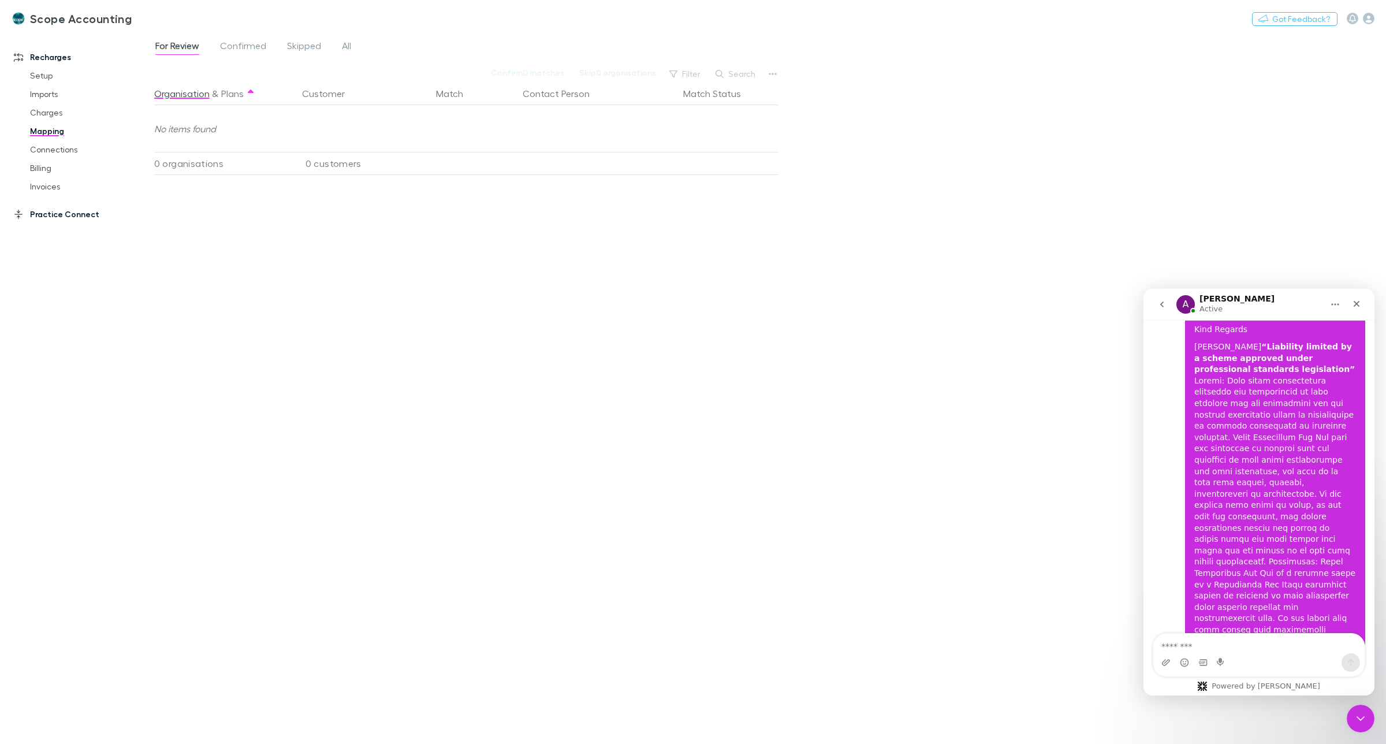
click at [51, 208] on link "Practice Connect" at bounding box center [82, 214] width 161 height 18
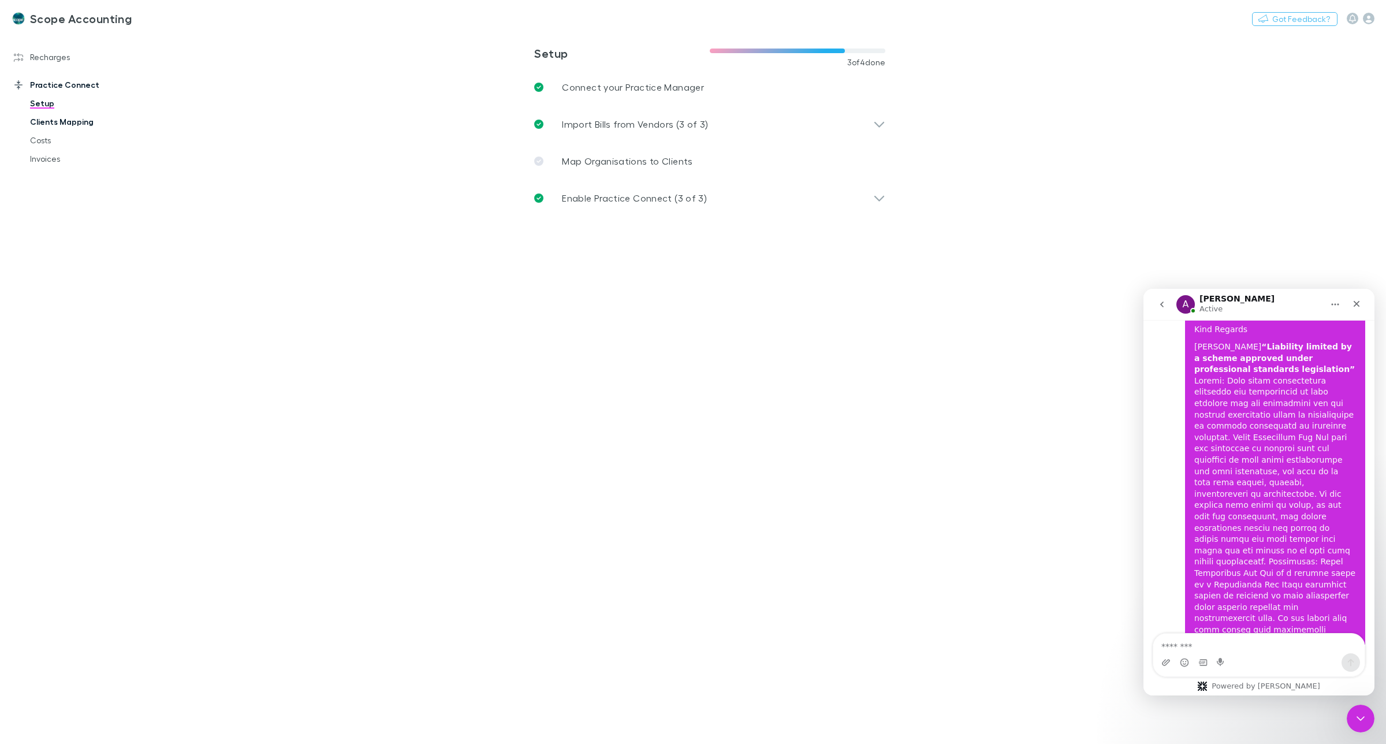
click at [50, 122] on link "Clients Mapping" at bounding box center [90, 122] width 144 height 18
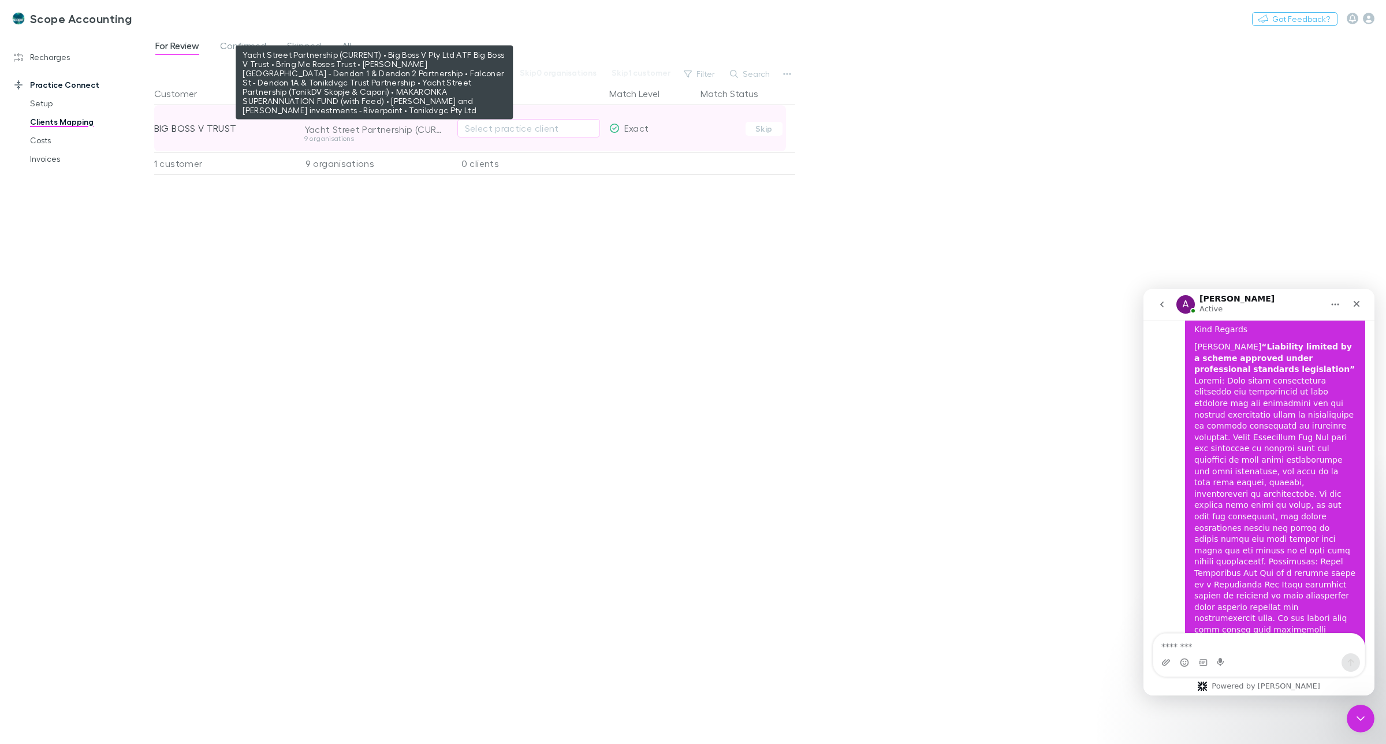
click at [315, 128] on div "Yacht Street Partnership (CURRENT) • Big Boss V Pty Ltd ATF Big Boss V Trust • …" at bounding box center [374, 130] width 140 height 12
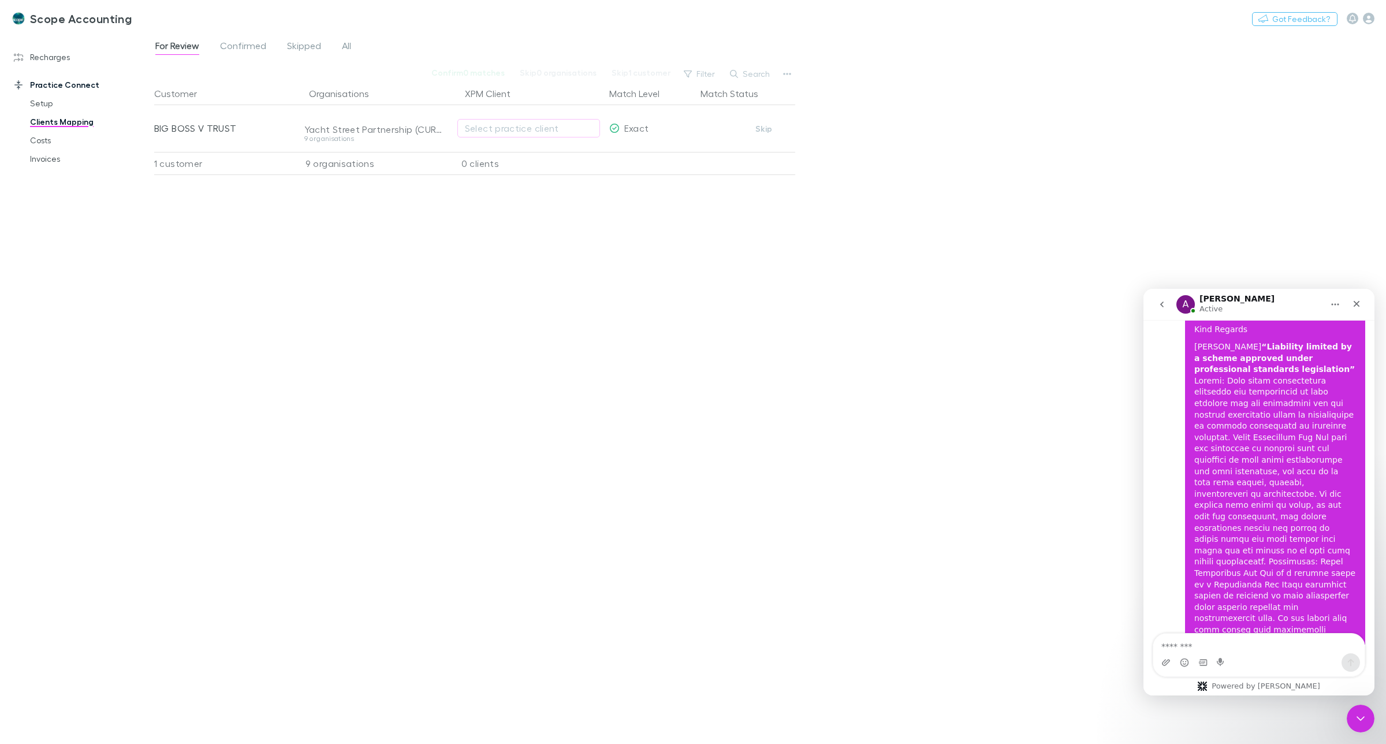
click at [301, 215] on div "Customer Organisations XPM Client Match Level Match Status BIG BOSS V TRUST Yac…" at bounding box center [474, 408] width 641 height 653
click at [331, 158] on div "9 organisations" at bounding box center [371, 163] width 156 height 23
click at [787, 76] on icon "button" at bounding box center [787, 73] width 8 height 9
click at [758, 256] on div at bounding box center [693, 372] width 1386 height 744
click at [40, 59] on link "Recharges" at bounding box center [82, 57] width 161 height 18
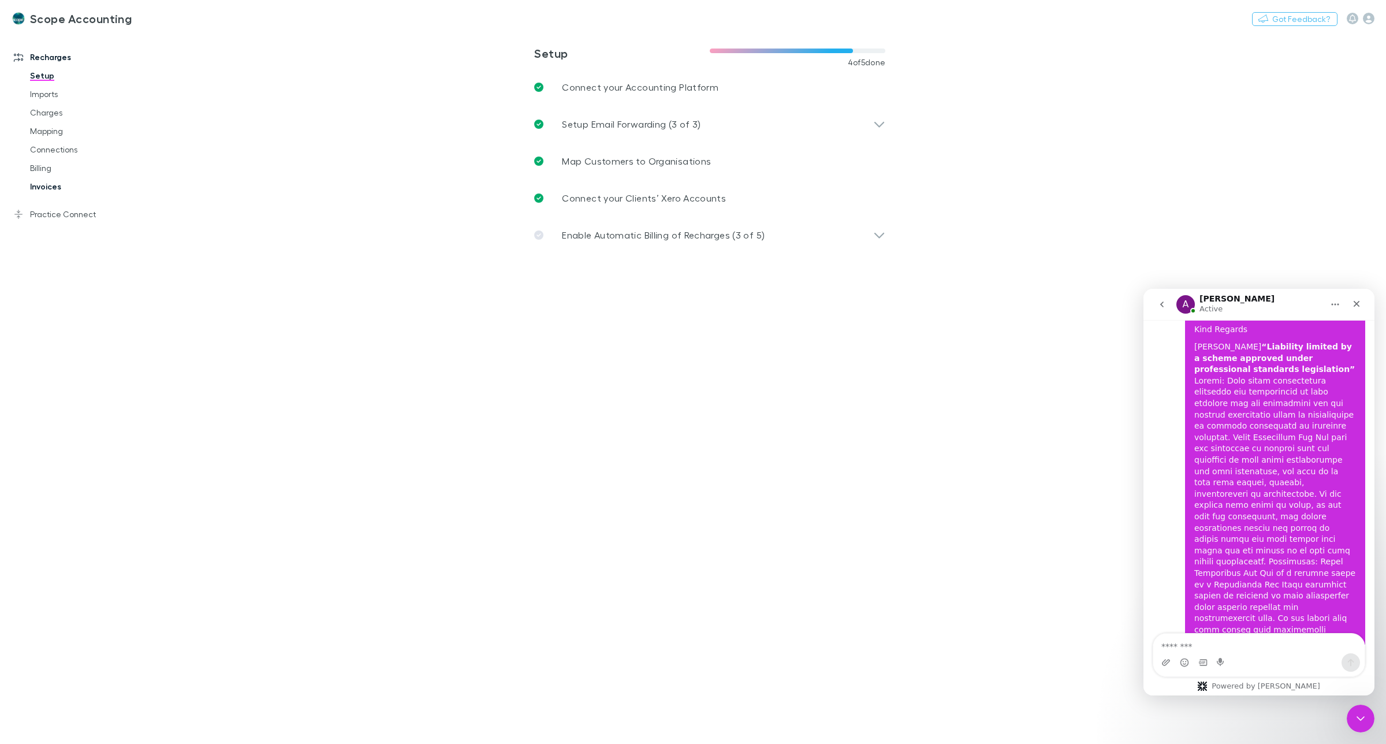
click at [43, 188] on link "Invoices" at bounding box center [90, 186] width 144 height 18
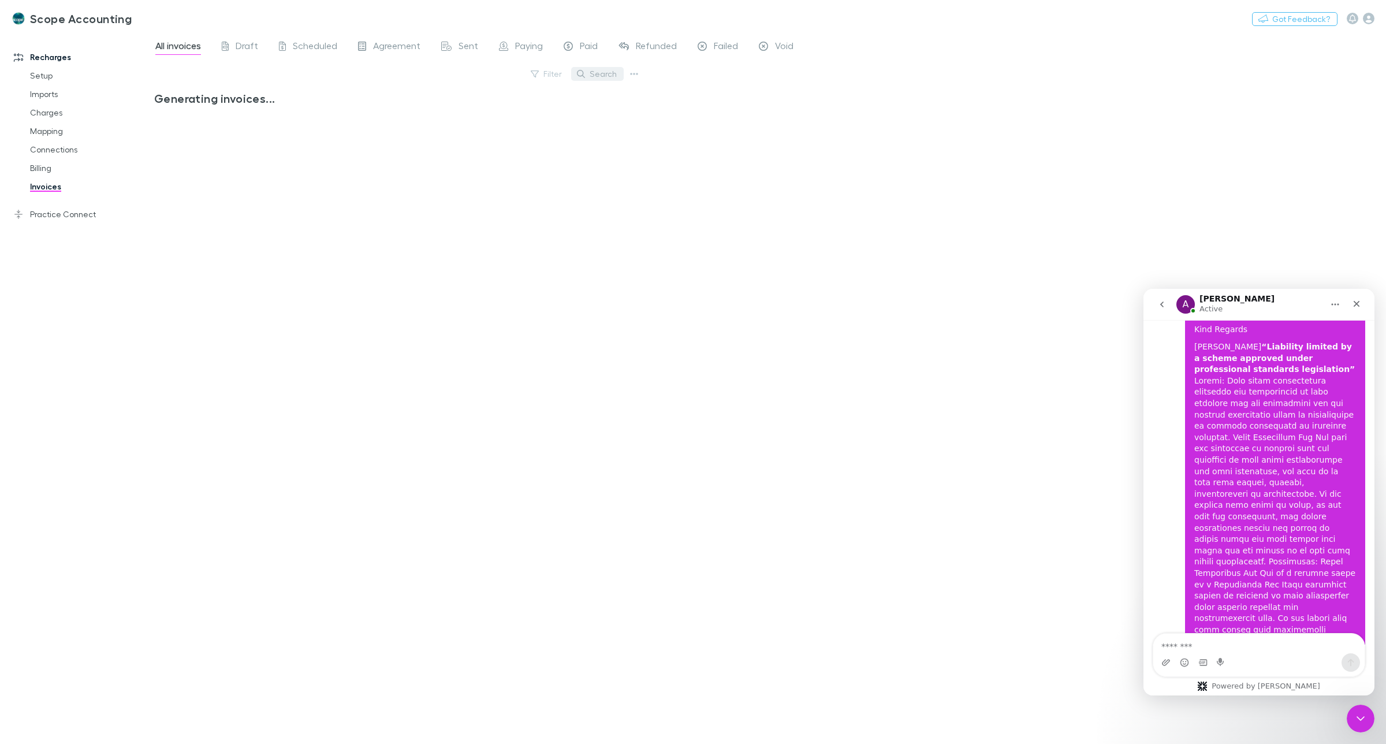
click at [599, 73] on button "Search" at bounding box center [597, 74] width 53 height 14
type input "******"
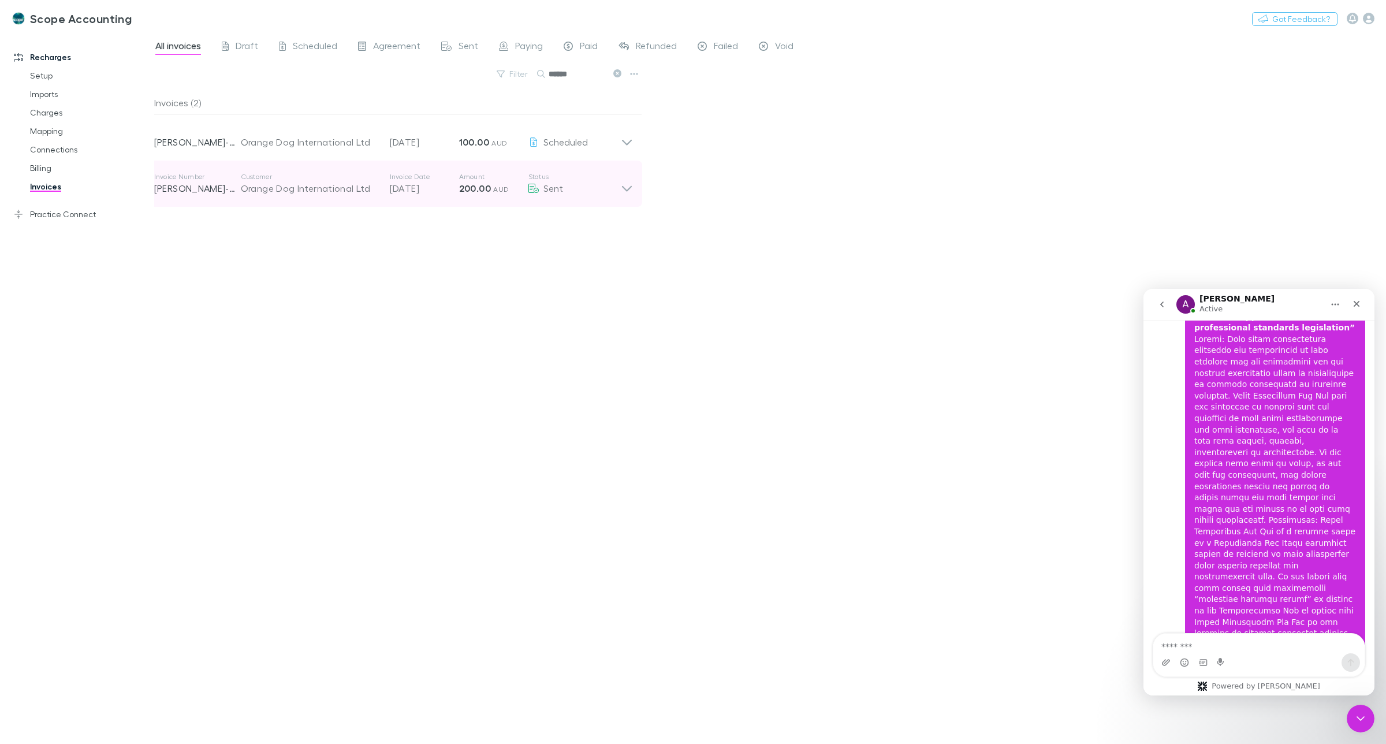
scroll to position [2231, 0]
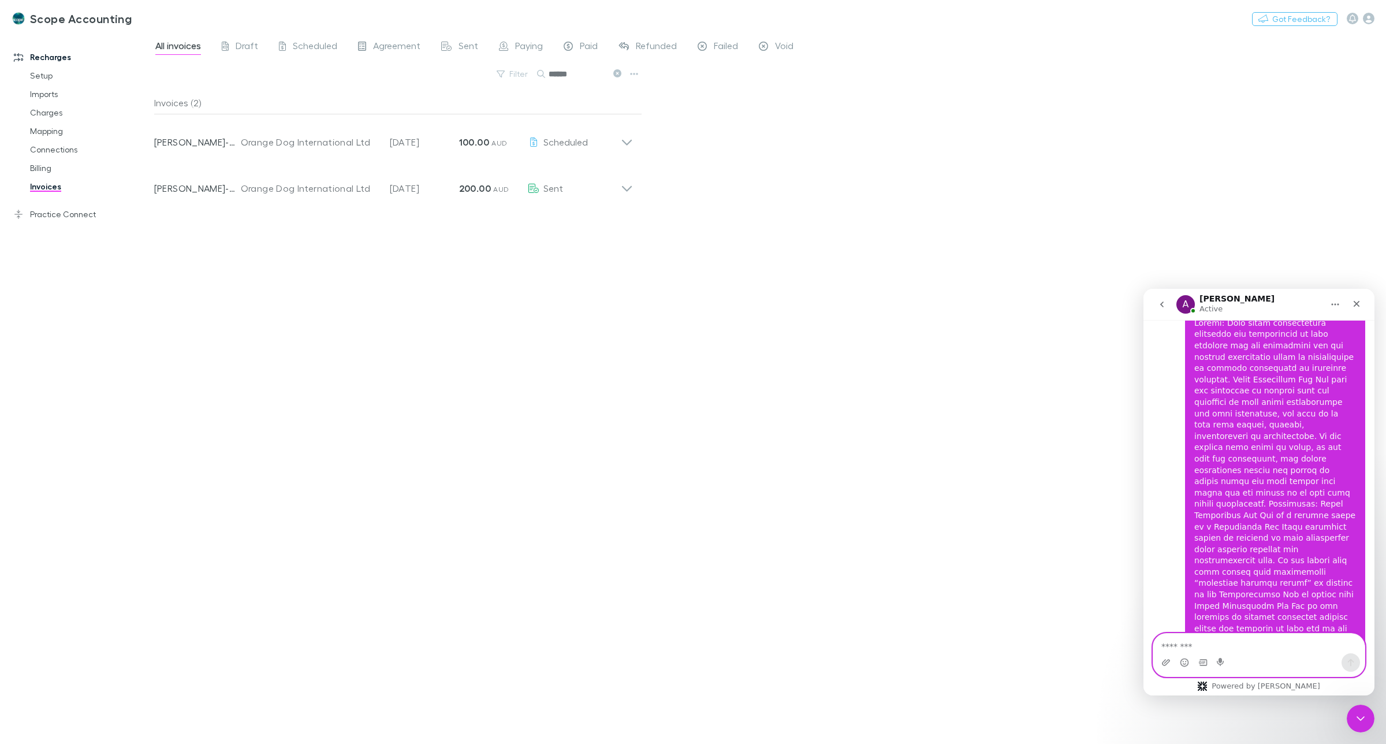
click at [1211, 641] on textarea "Message…" at bounding box center [1259, 644] width 211 height 20
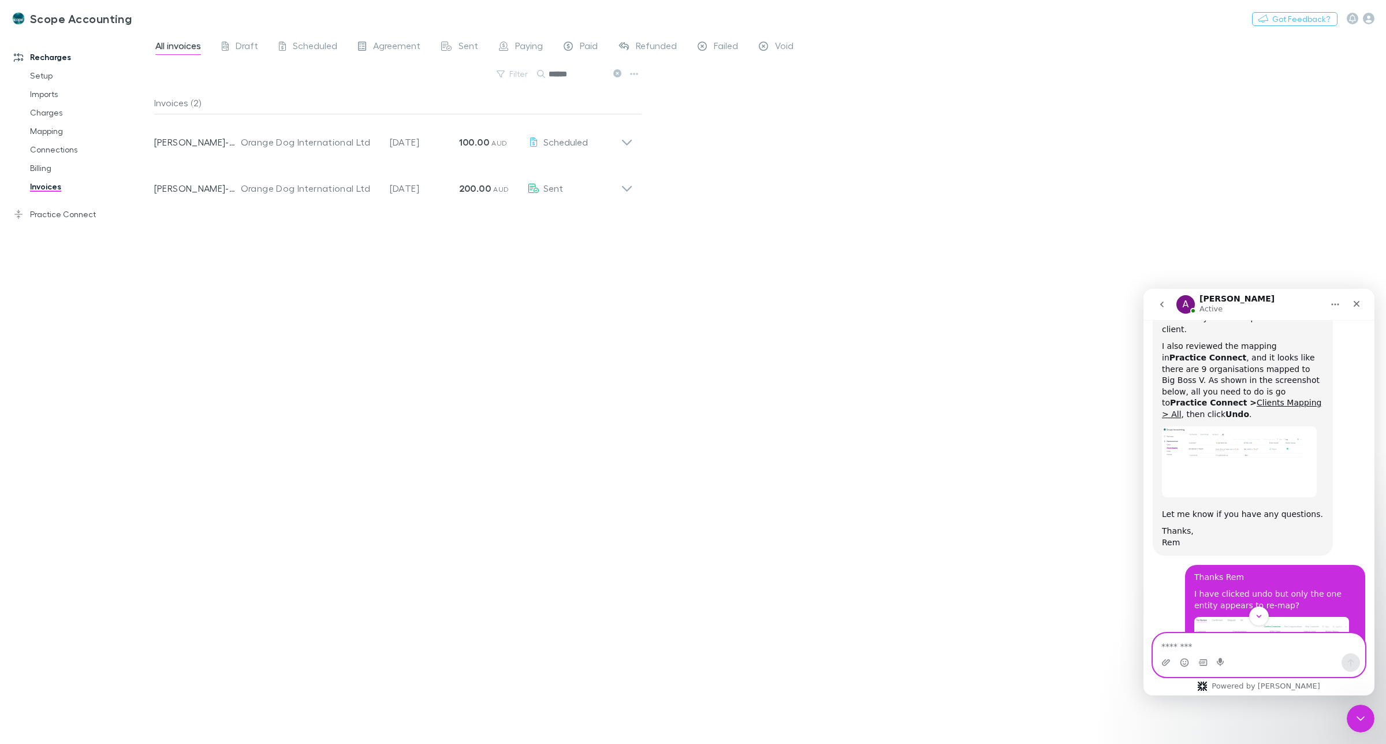
scroll to position [1870, 0]
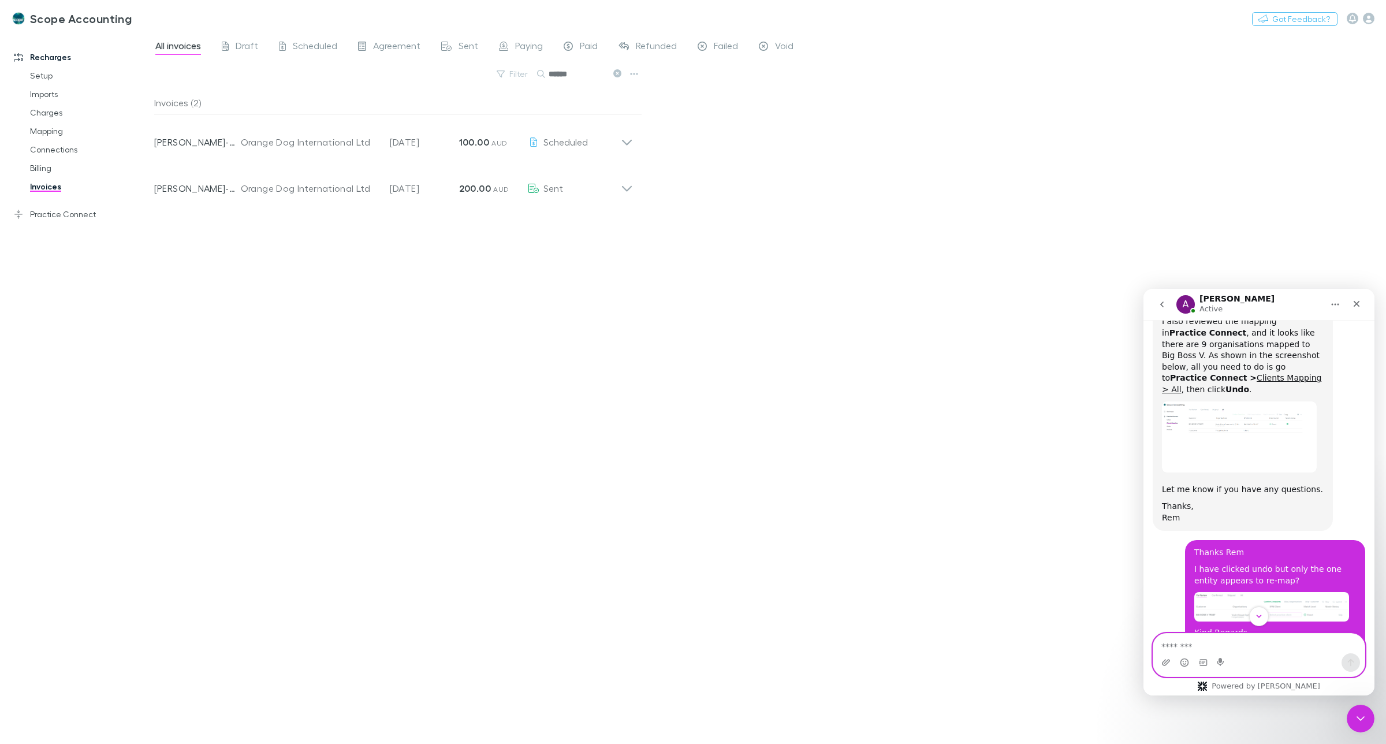
click at [1185, 648] on textarea "Message…" at bounding box center [1259, 644] width 211 height 20
type textarea "**********"
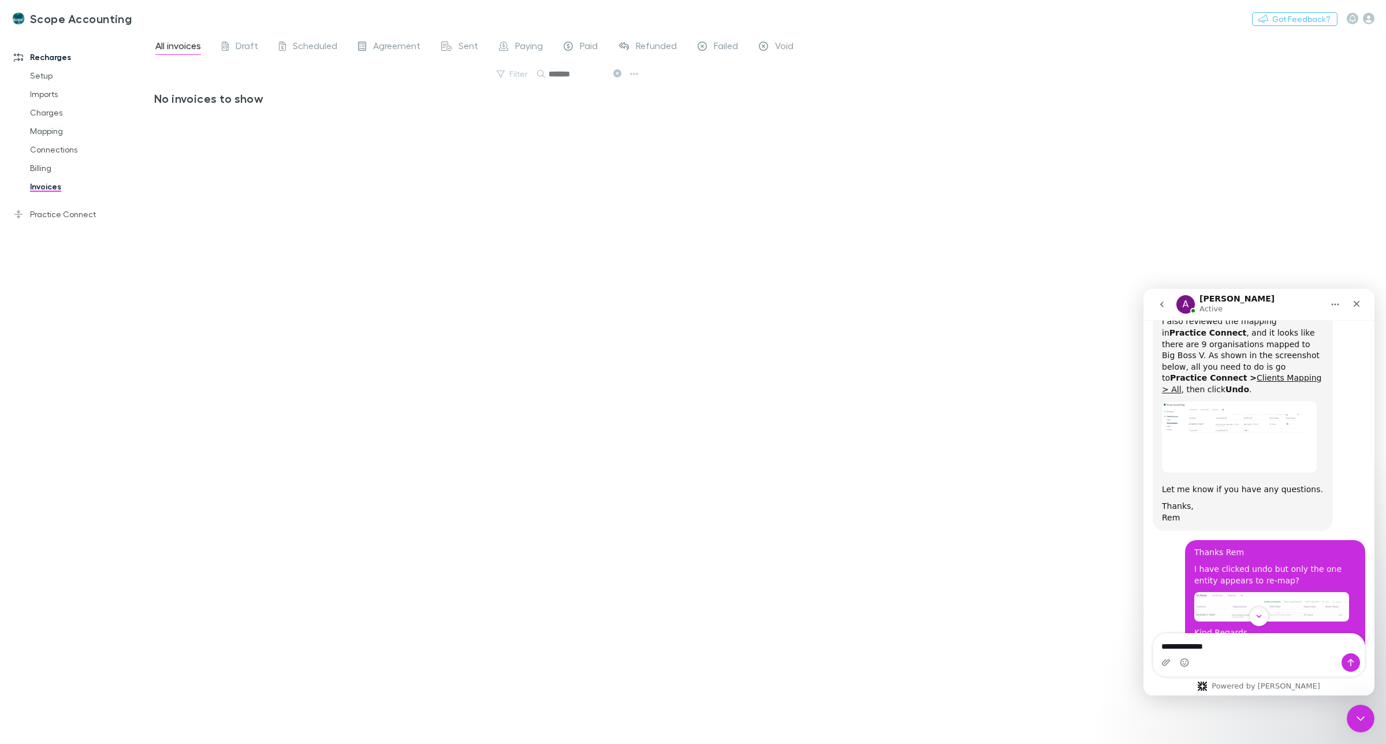
type input "*******"
click at [1208, 646] on textarea "**********" at bounding box center [1259, 644] width 211 height 20
type textarea "**********"
type input "******"
drag, startPoint x: 1237, startPoint y: 645, endPoint x: 1240, endPoint y: 651, distance: 6.5
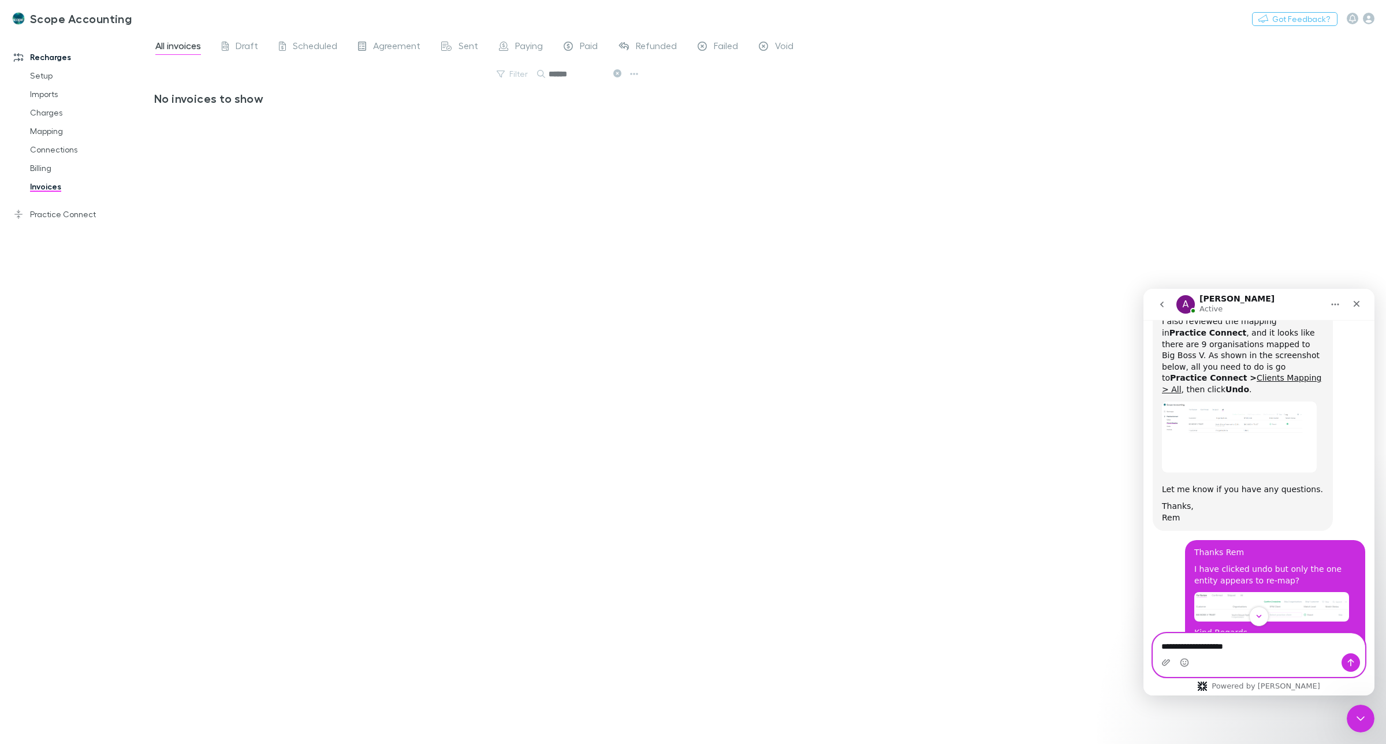
click at [1237, 645] on textarea "**********" at bounding box center [1259, 644] width 211 height 20
click at [1300, 642] on textarea "**********" at bounding box center [1259, 644] width 211 height 20
type textarea "**********"
type input "*******"
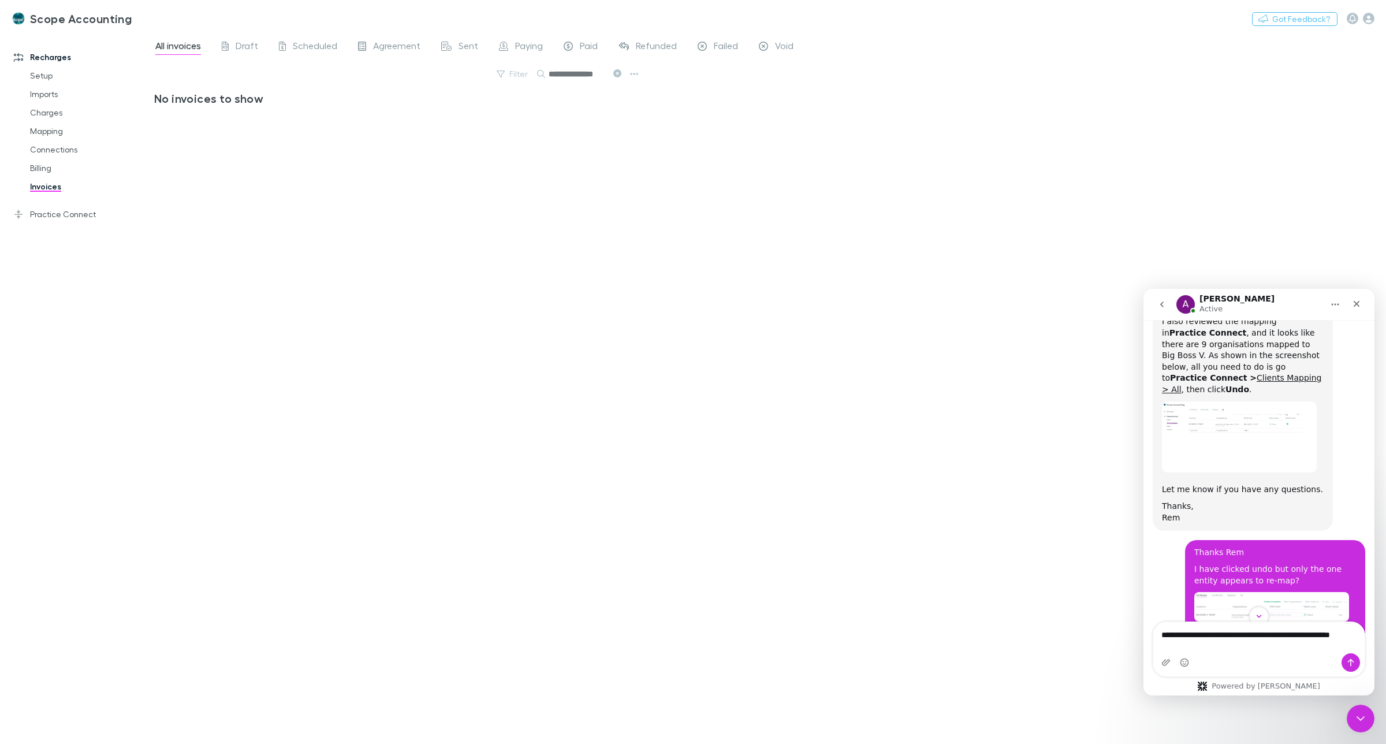
type input "**********"
click at [1332, 641] on textarea "**********" at bounding box center [1259, 632] width 211 height 20
click at [1358, 641] on textarea "**********" at bounding box center [1259, 632] width 211 height 20
type textarea "**********"
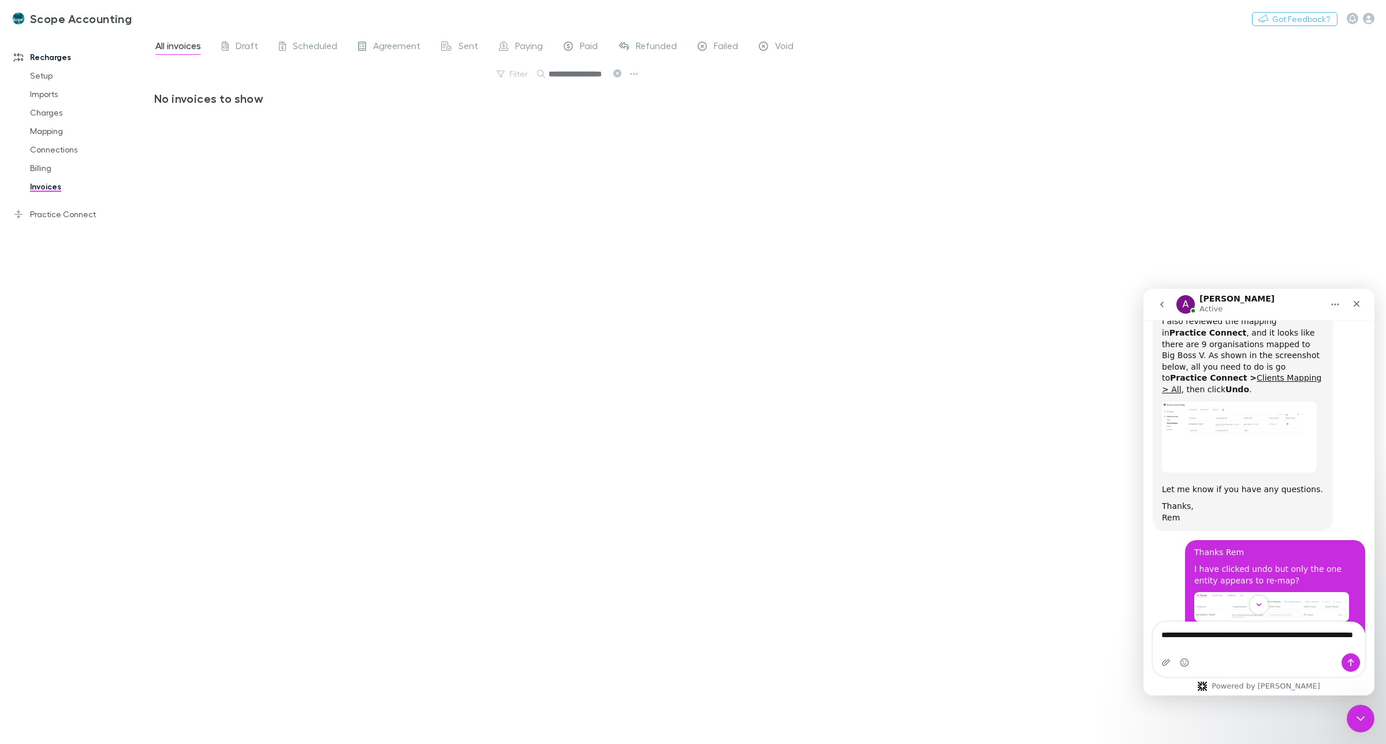
type input "**********"
click at [1202, 645] on textarea "**********" at bounding box center [1259, 637] width 211 height 31
type textarea "**********"
type input "**********"
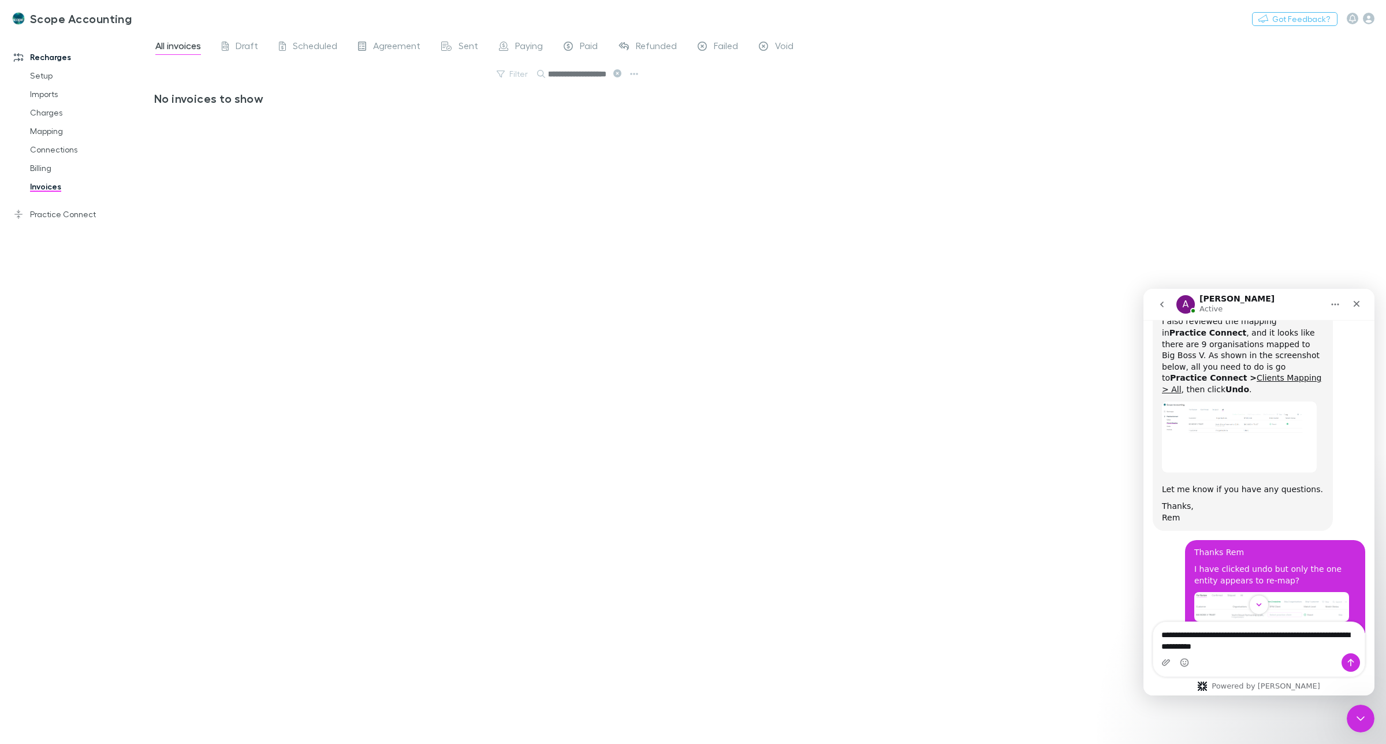
scroll to position [0, 16]
type input "**********"
click at [1239, 646] on textarea "**********" at bounding box center [1259, 637] width 211 height 31
click at [1255, 606] on icon "Scroll to bottom" at bounding box center [1259, 605] width 10 height 10
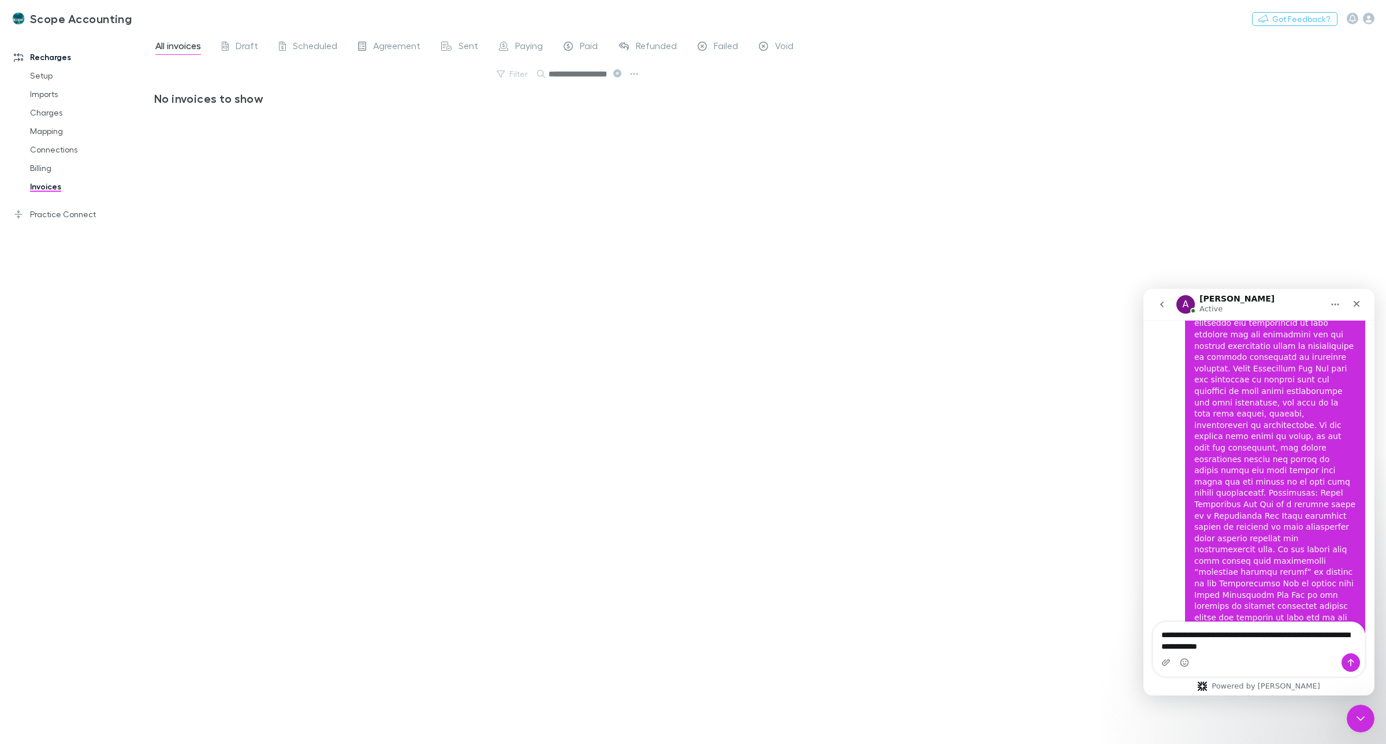
scroll to position [2243, 0]
click at [1251, 646] on textarea "**********" at bounding box center [1259, 637] width 211 height 31
type textarea "**********"
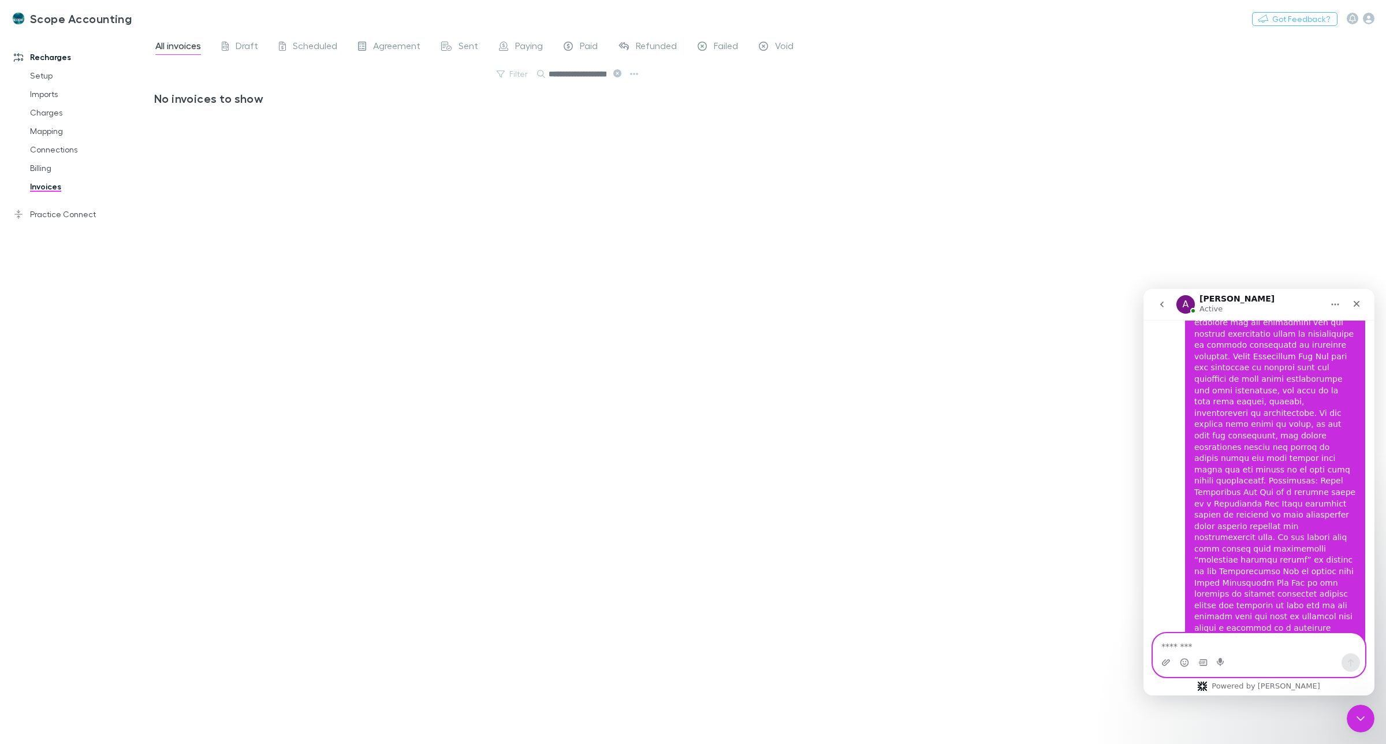
scroll to position [2289, 0]
click at [38, 212] on link "Practice Connect" at bounding box center [82, 214] width 161 height 18
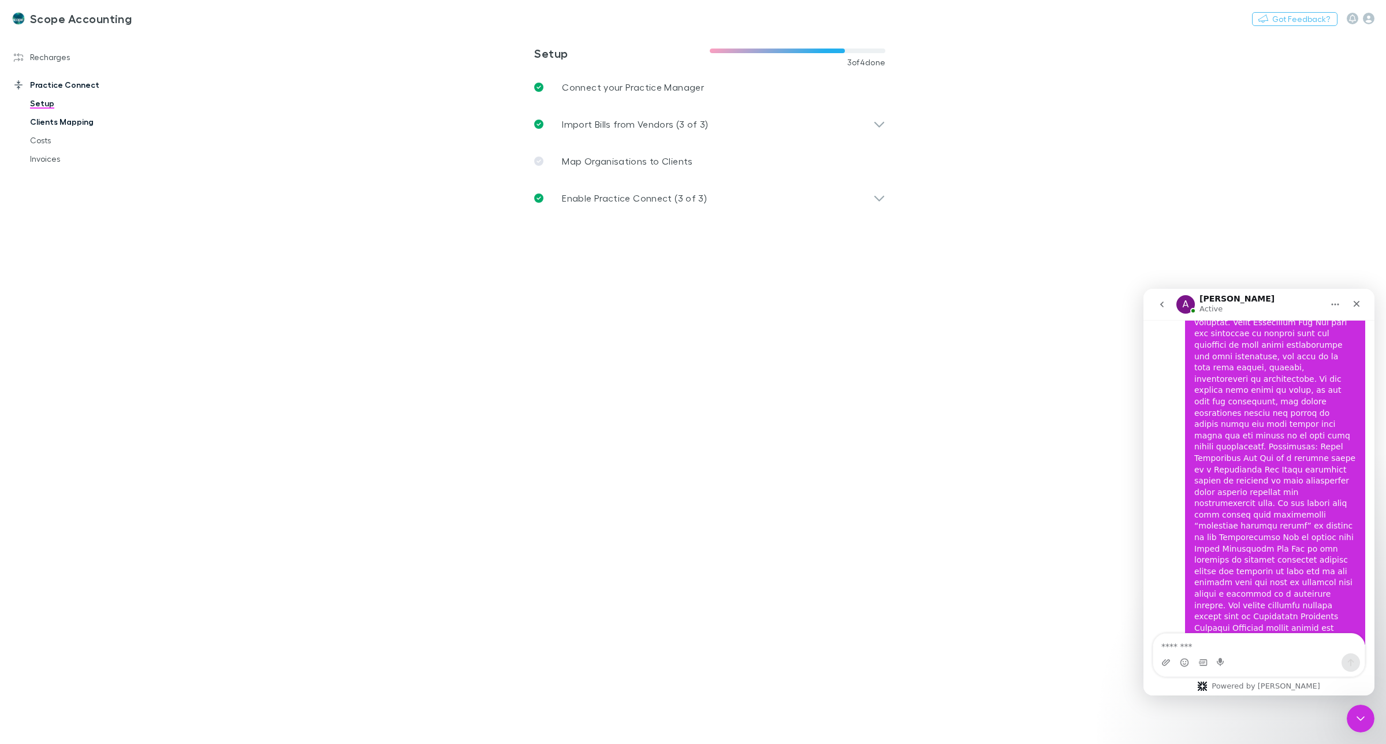
click at [51, 125] on link "Clients Mapping" at bounding box center [90, 122] width 144 height 18
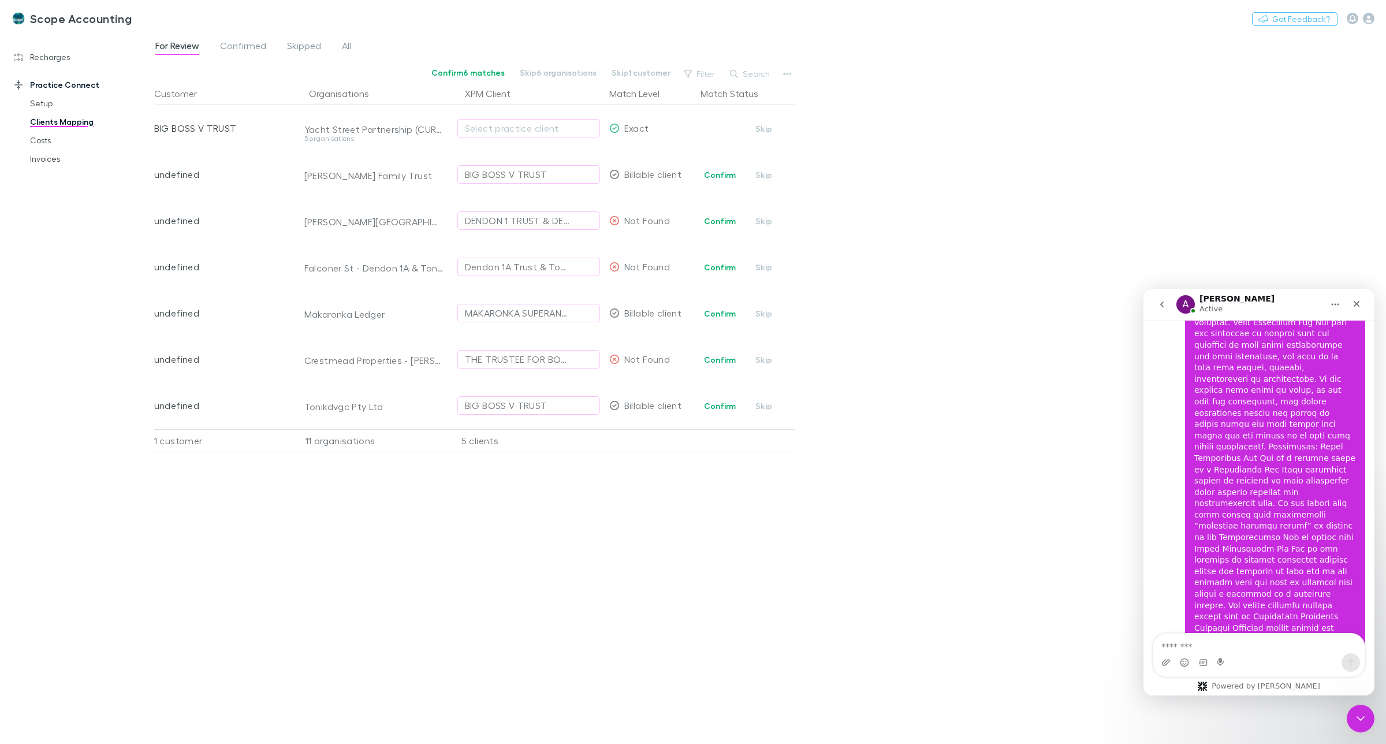
drag, startPoint x: 1270, startPoint y: 598, endPoint x: 1180, endPoint y: 645, distance: 101.0
click at [1182, 642] on textarea "Message…" at bounding box center [1259, 644] width 211 height 20
click at [503, 125] on div "Select practice client" at bounding box center [529, 128] width 128 height 14
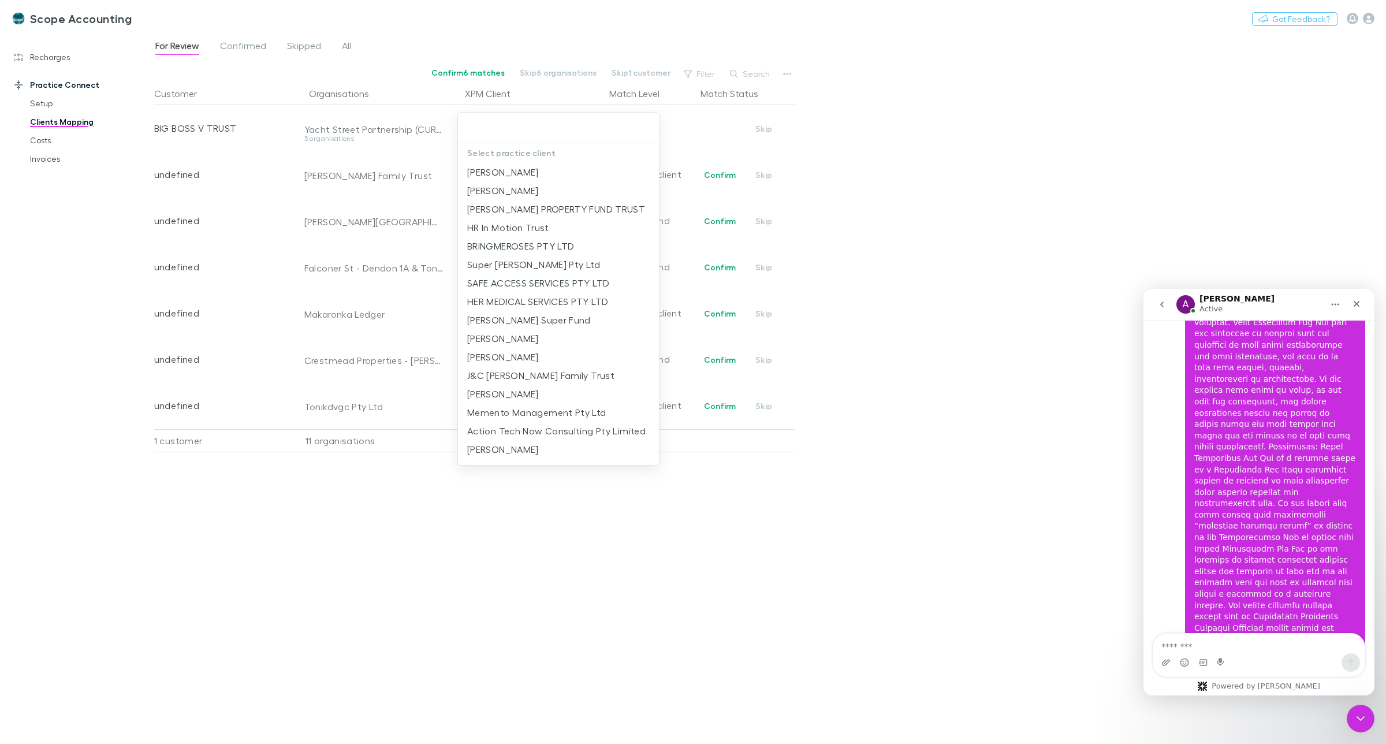
click at [836, 246] on div at bounding box center [693, 372] width 1386 height 744
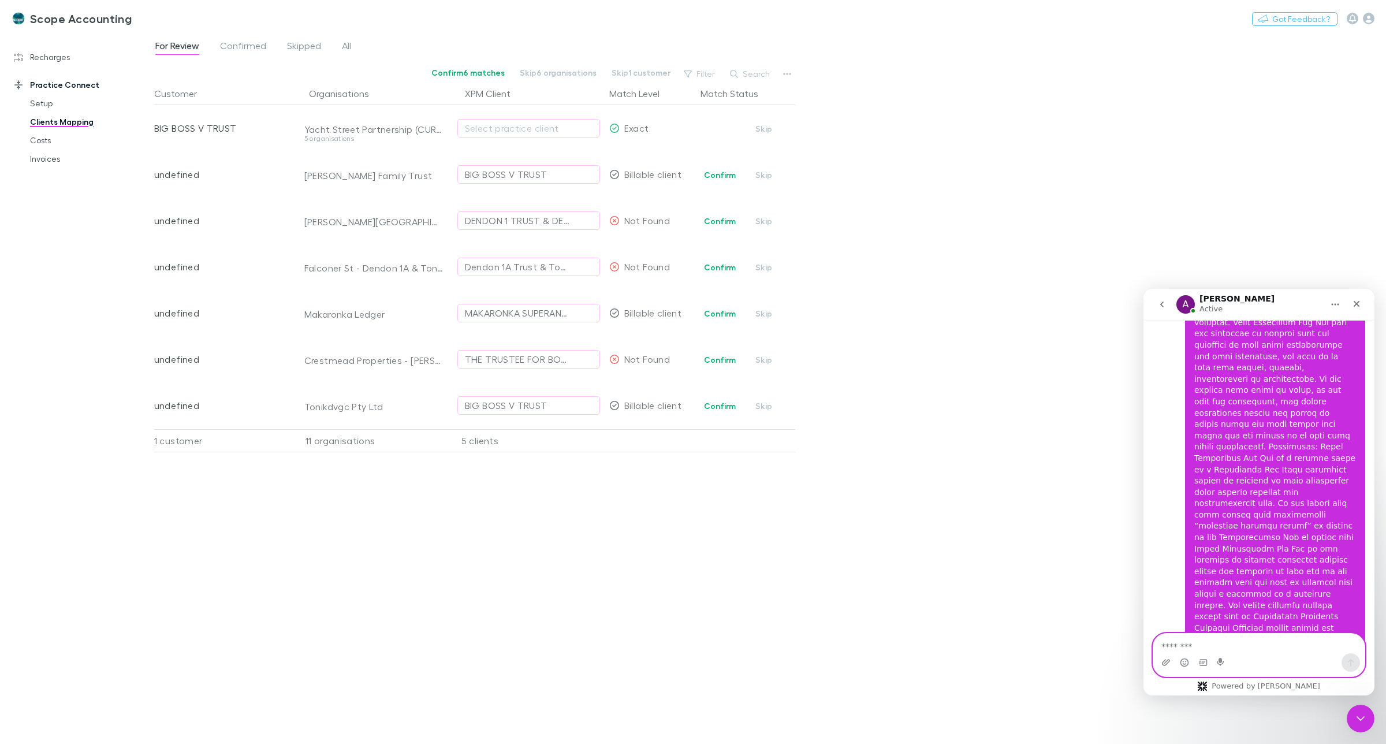
click at [1191, 645] on textarea "Message…" at bounding box center [1259, 644] width 211 height 20
type textarea "**********"
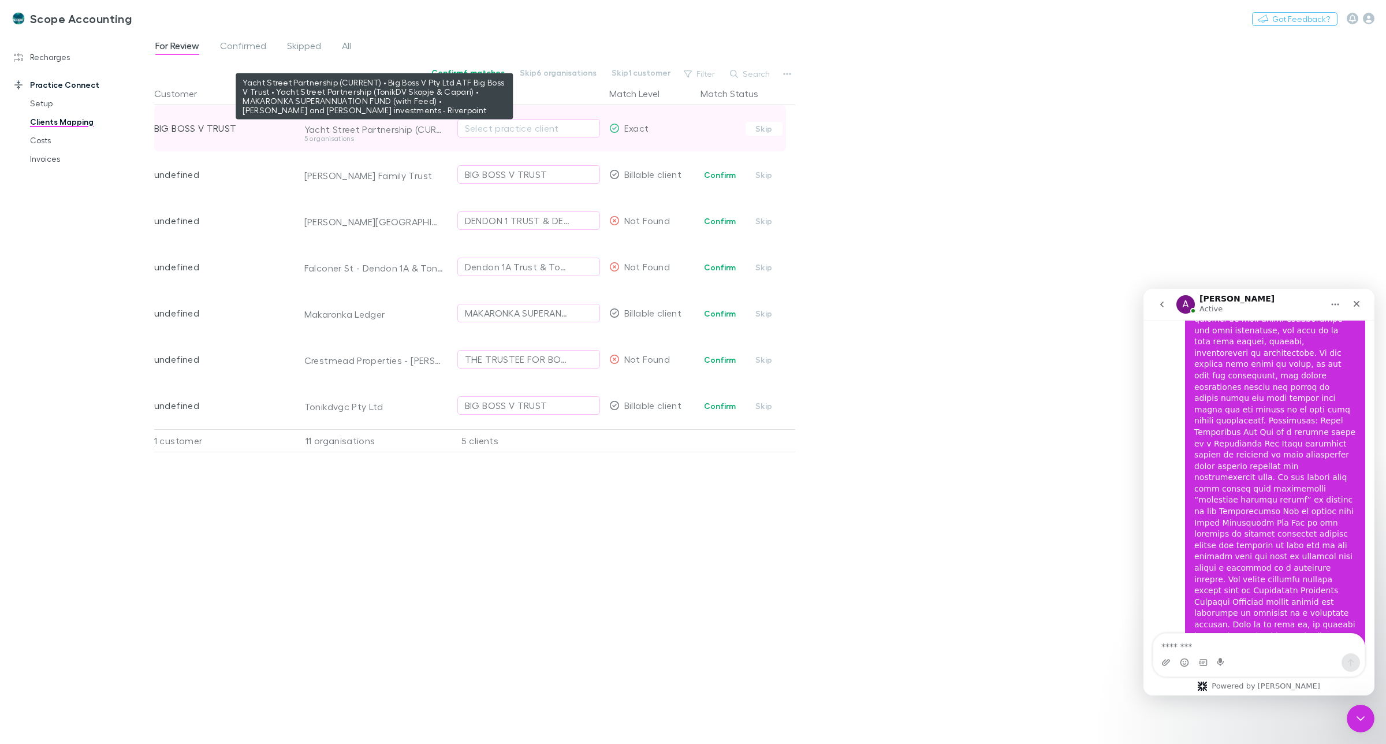
click at [408, 131] on div "Yacht Street Partnership (CURRENT) • Big Boss V Pty Ltd ATF Big Boss V Trust • …" at bounding box center [374, 130] width 140 height 12
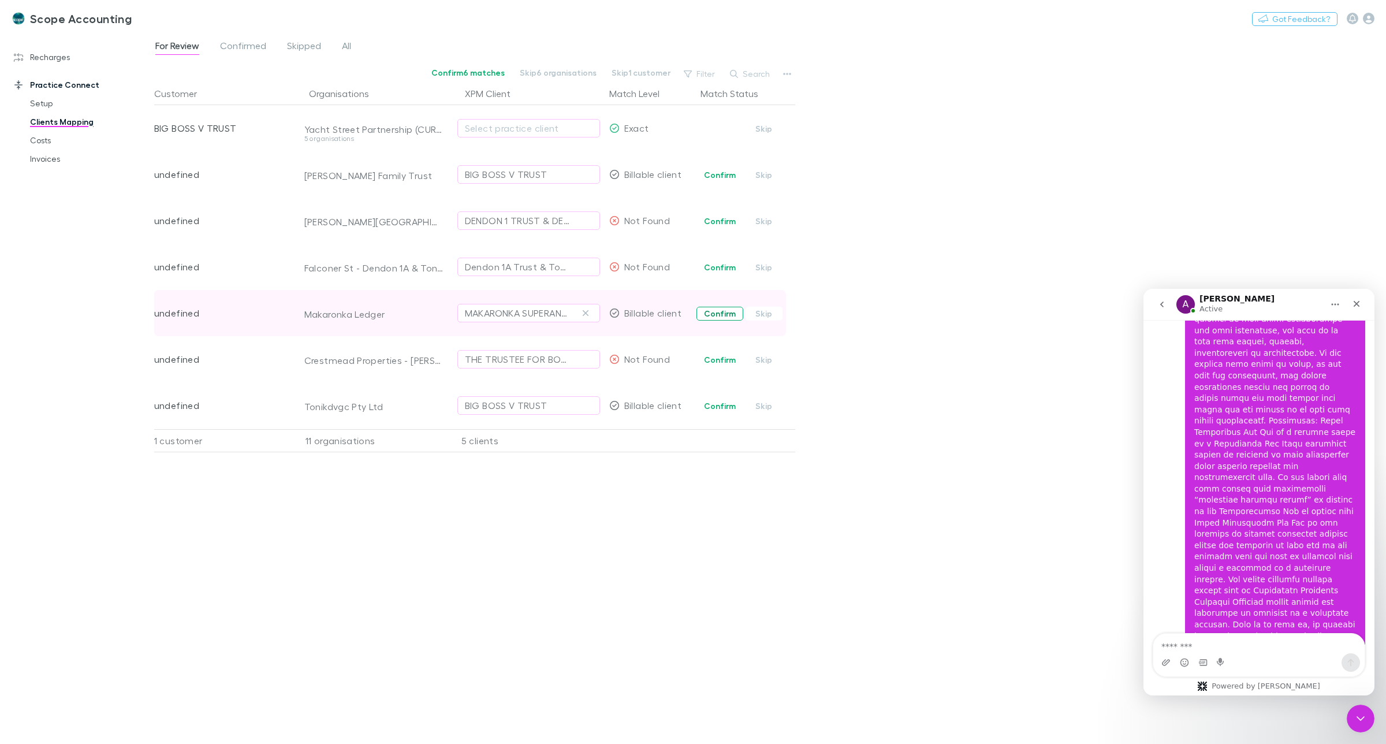
click at [712, 314] on button "Confirm" at bounding box center [720, 314] width 47 height 14
click at [717, 358] on button "Confirm" at bounding box center [720, 360] width 47 height 14
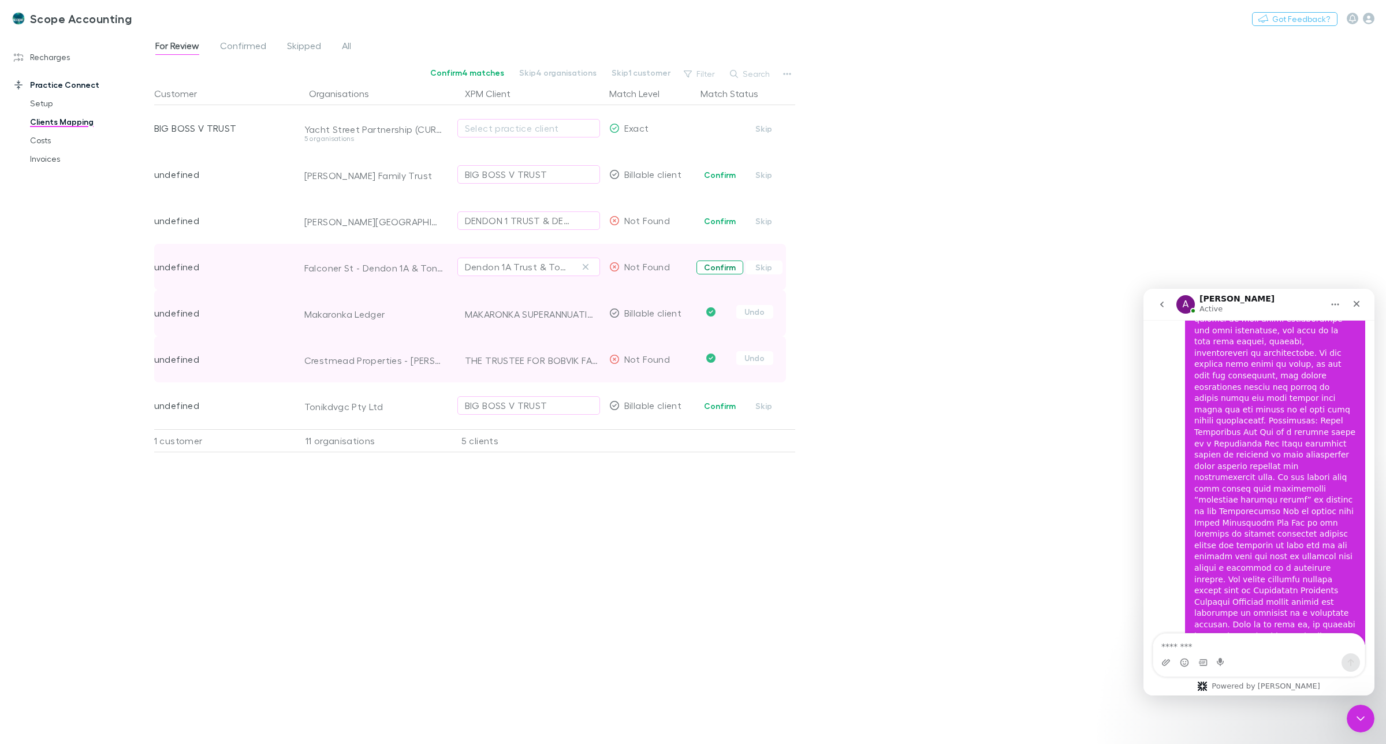
click at [706, 269] on button "Confirm" at bounding box center [720, 268] width 47 height 14
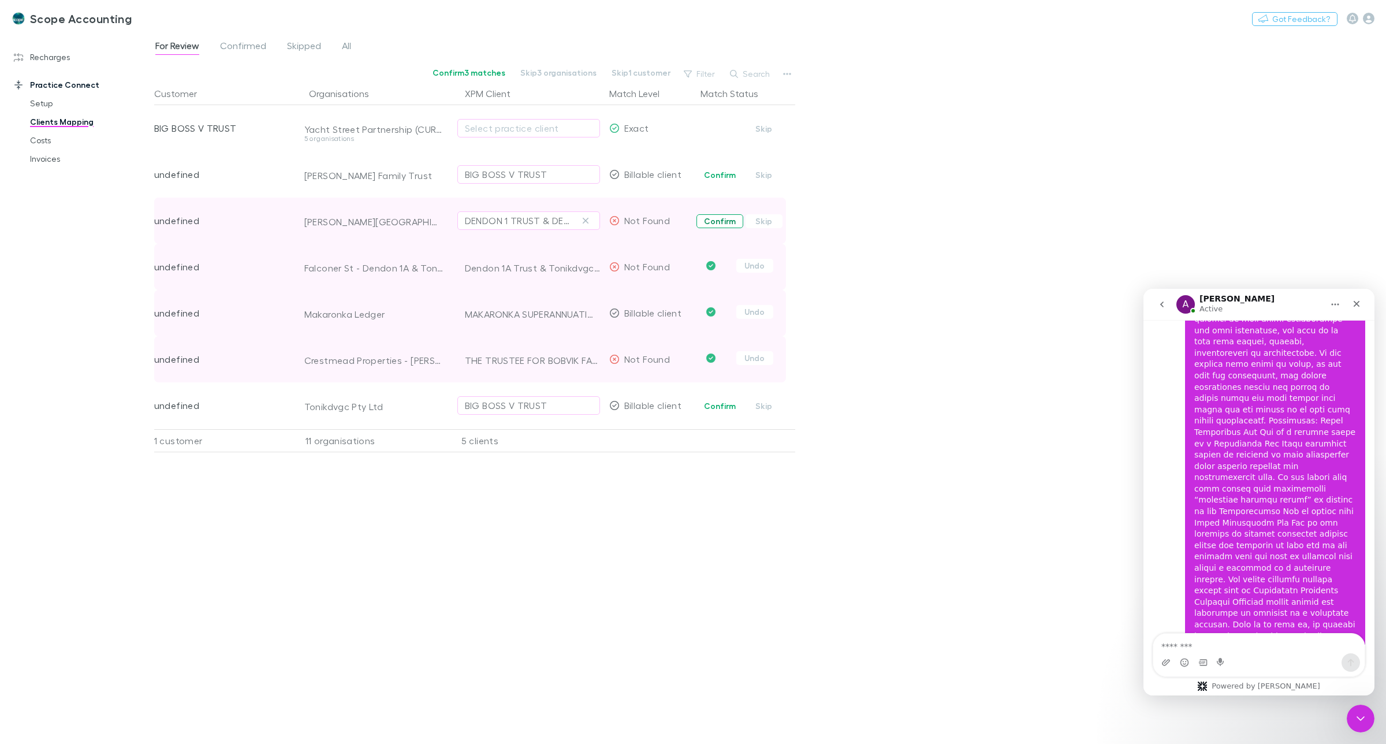
click at [706, 218] on button "Confirm" at bounding box center [720, 221] width 47 height 14
click at [1193, 638] on textarea "Message…" at bounding box center [1259, 644] width 211 height 20
click at [238, 44] on span "Confirmed" at bounding box center [243, 47] width 46 height 15
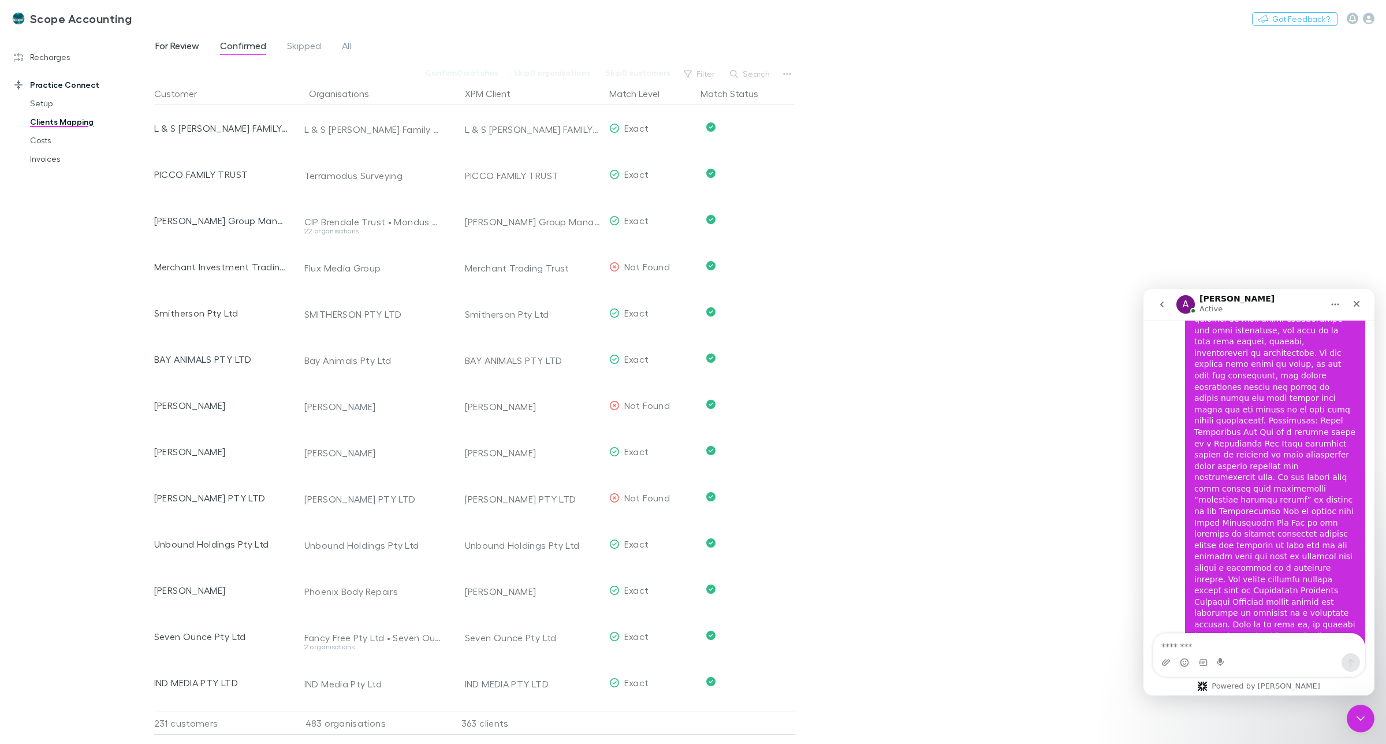
click at [172, 45] on span "For Review" at bounding box center [177, 47] width 44 height 15
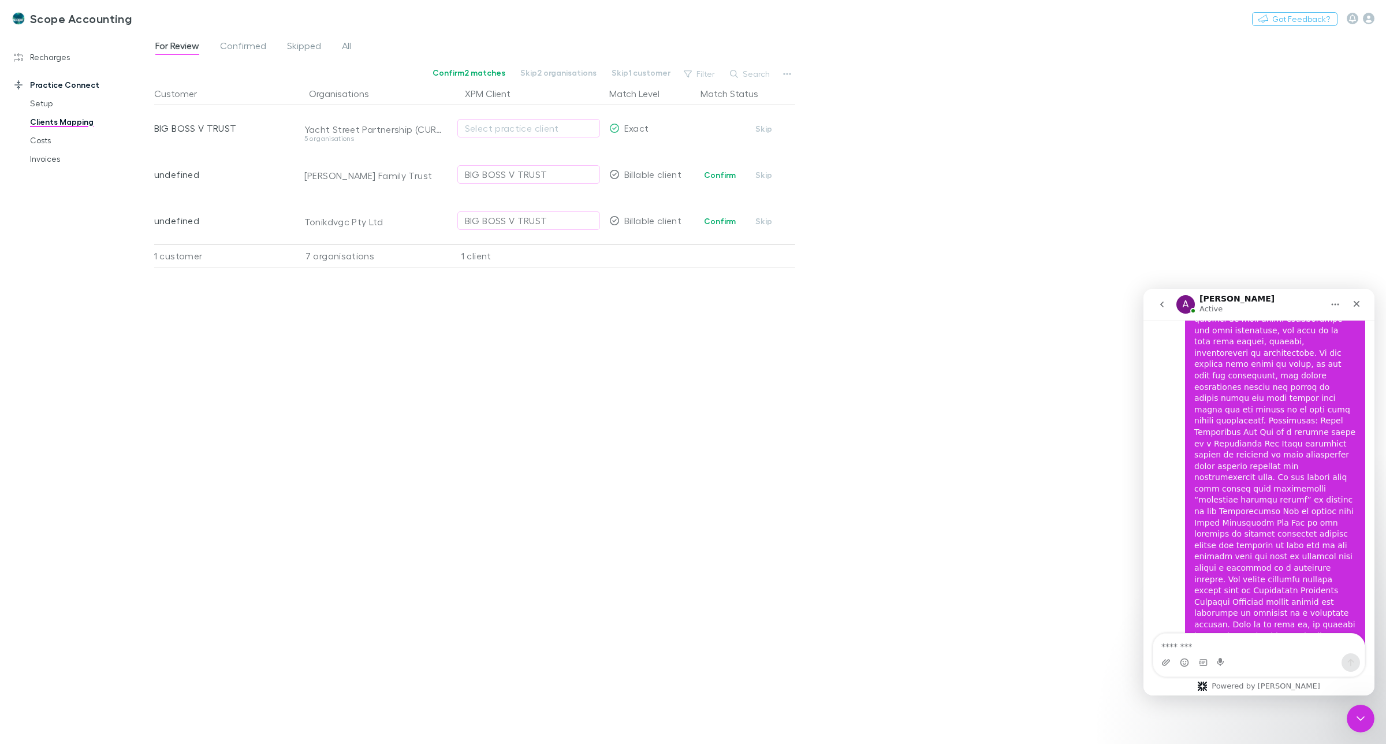
scroll to position [2360, 0]
click at [1197, 645] on textarea "Message…" at bounding box center [1259, 644] width 211 height 20
type textarea "**********"
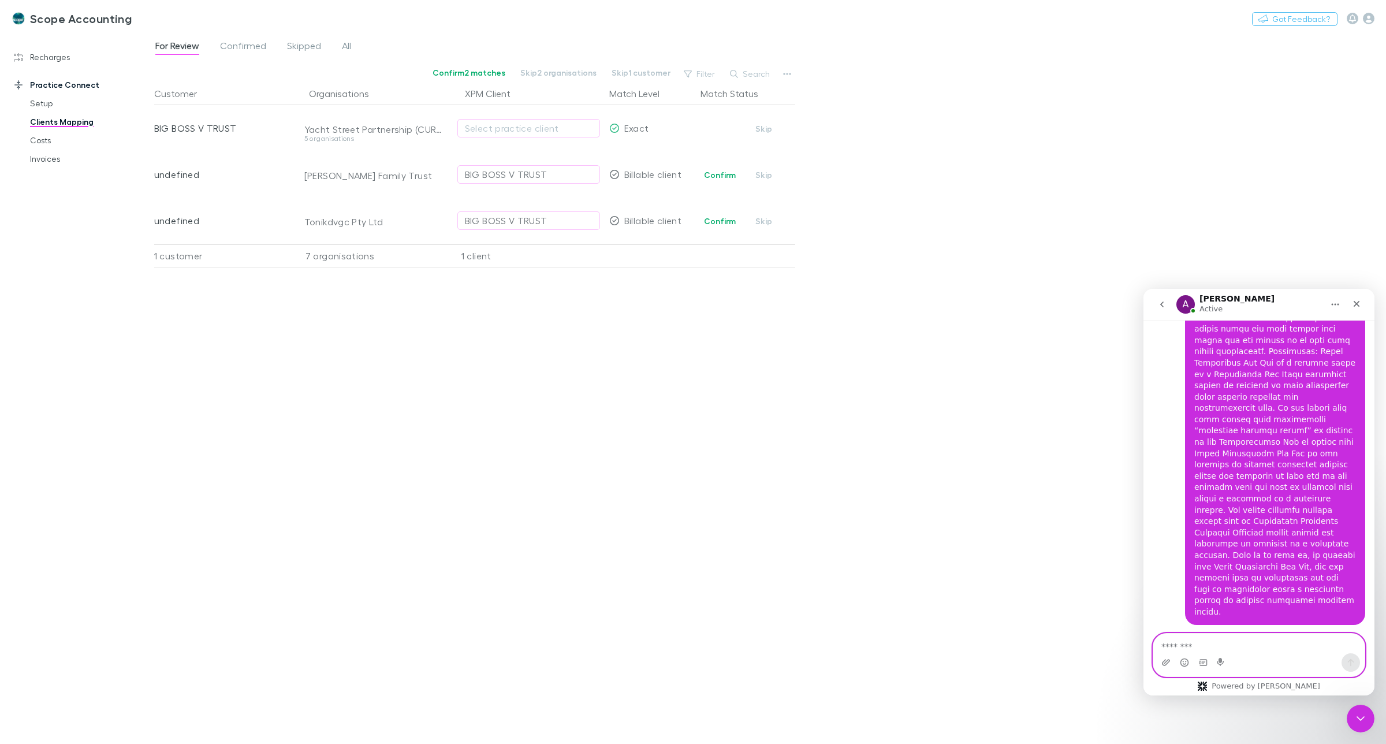
scroll to position [2386, 0]
click at [1196, 644] on textarea "Message…" at bounding box center [1259, 644] width 211 height 20
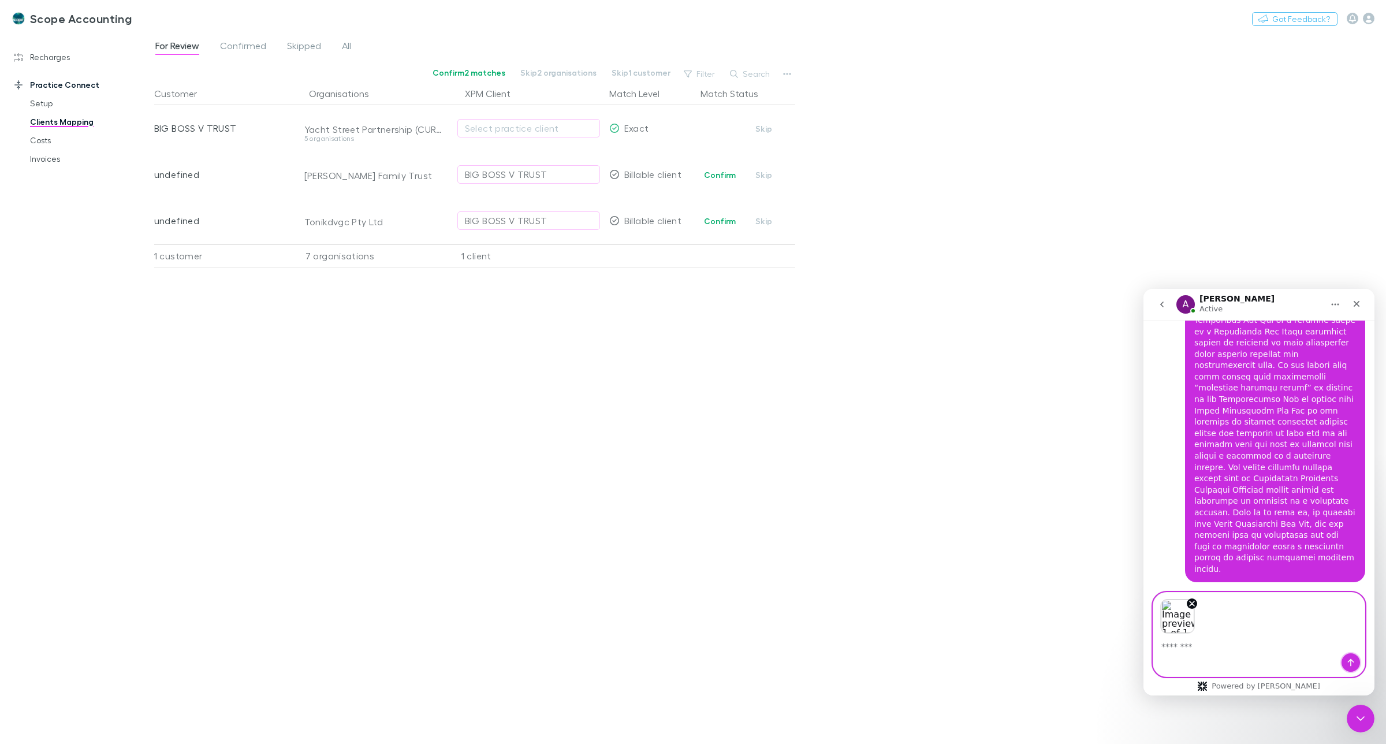
click at [1350, 665] on icon "Send a message…" at bounding box center [1351, 662] width 9 height 9
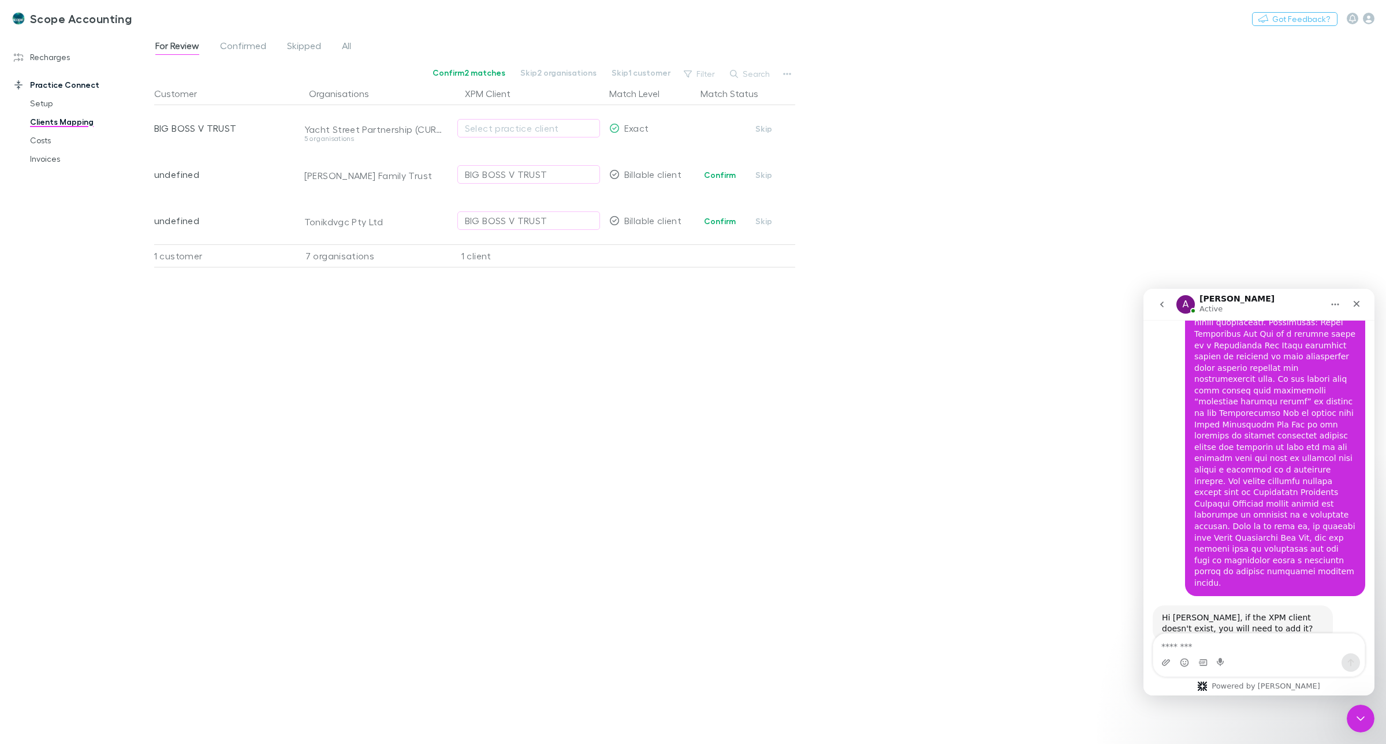
scroll to position [2412, 0]
click at [477, 128] on div "Select practice client" at bounding box center [529, 128] width 128 height 14
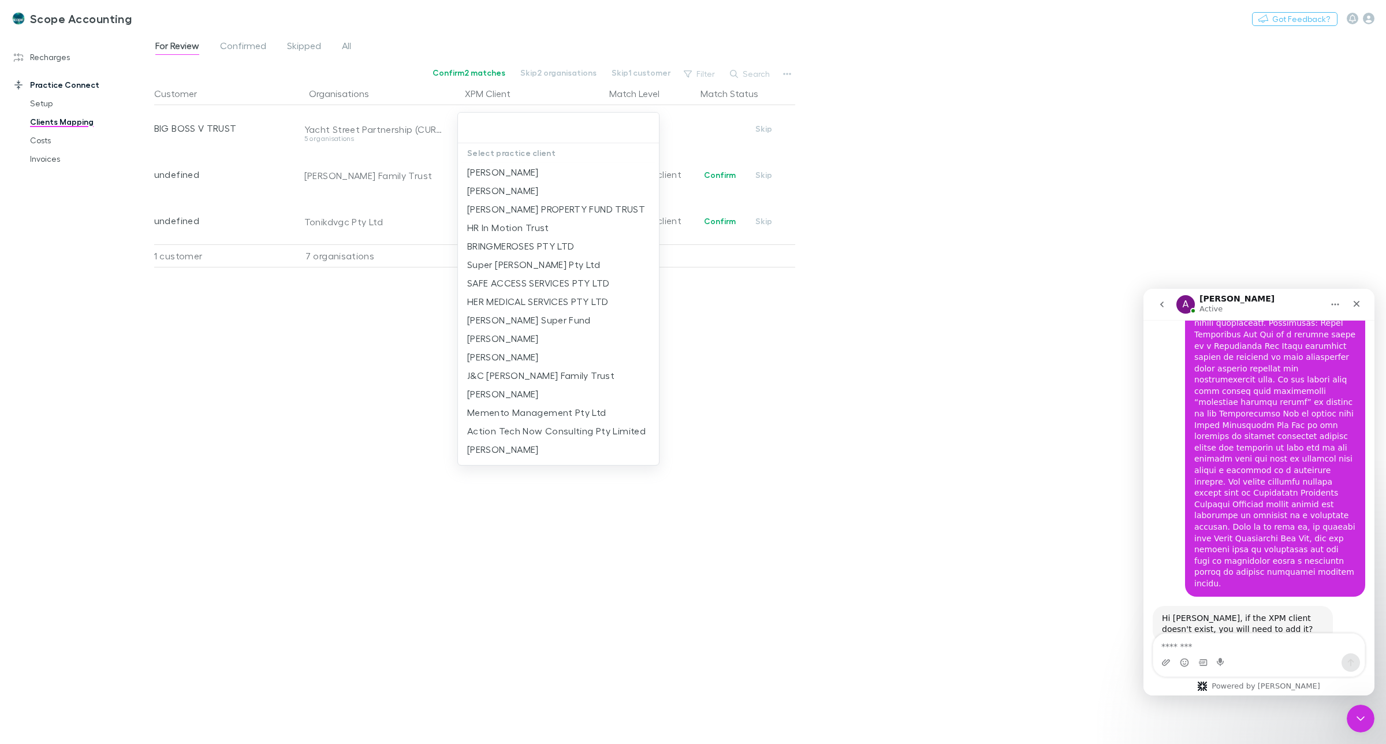
click at [375, 356] on div at bounding box center [693, 372] width 1386 height 744
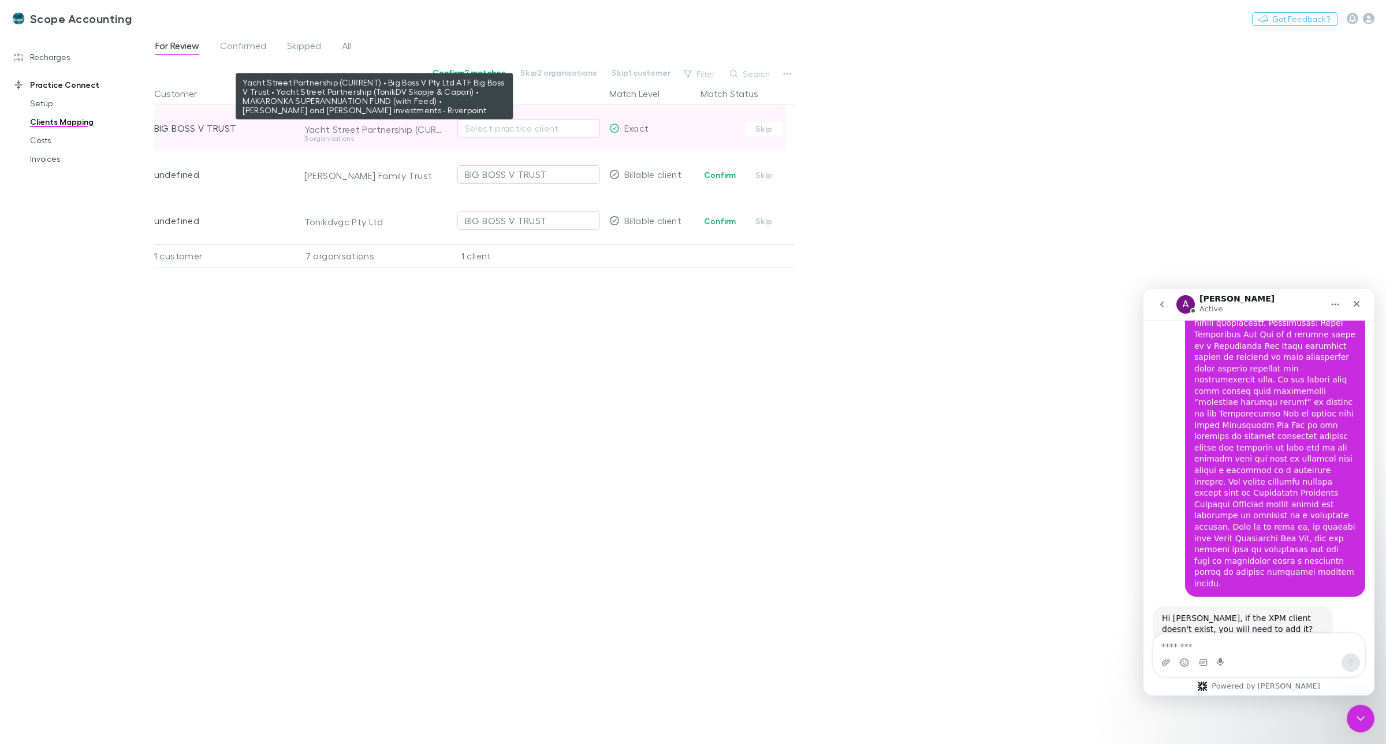
click at [359, 128] on div "Yacht Street Partnership (CURRENT) • Big Boss V Pty Ltd ATF Big Boss V Trust • …" at bounding box center [374, 130] width 140 height 12
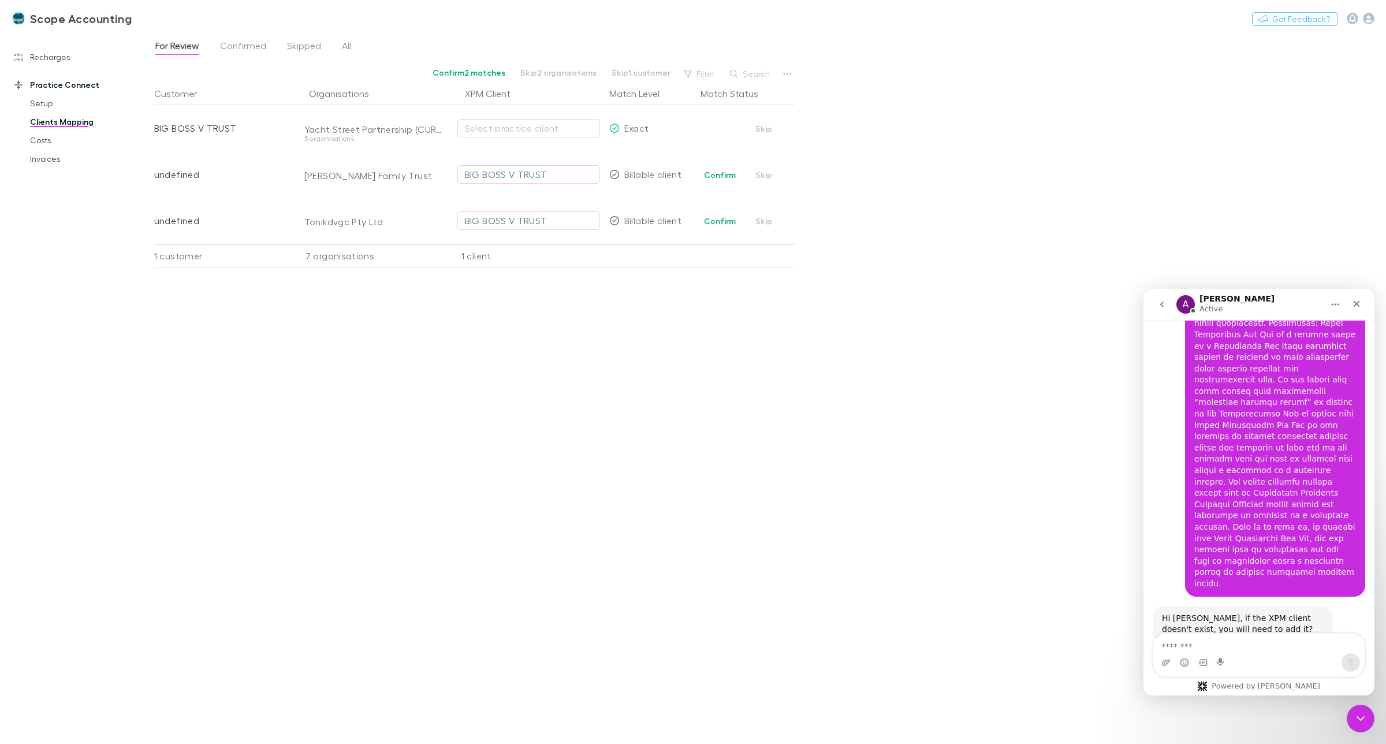
click at [411, 375] on div "Customer Organisations XPM Client Match Level Match Status BIG BOSS V TRUST Yac…" at bounding box center [474, 408] width 641 height 653
